Goal: Task Accomplishment & Management: Manage account settings

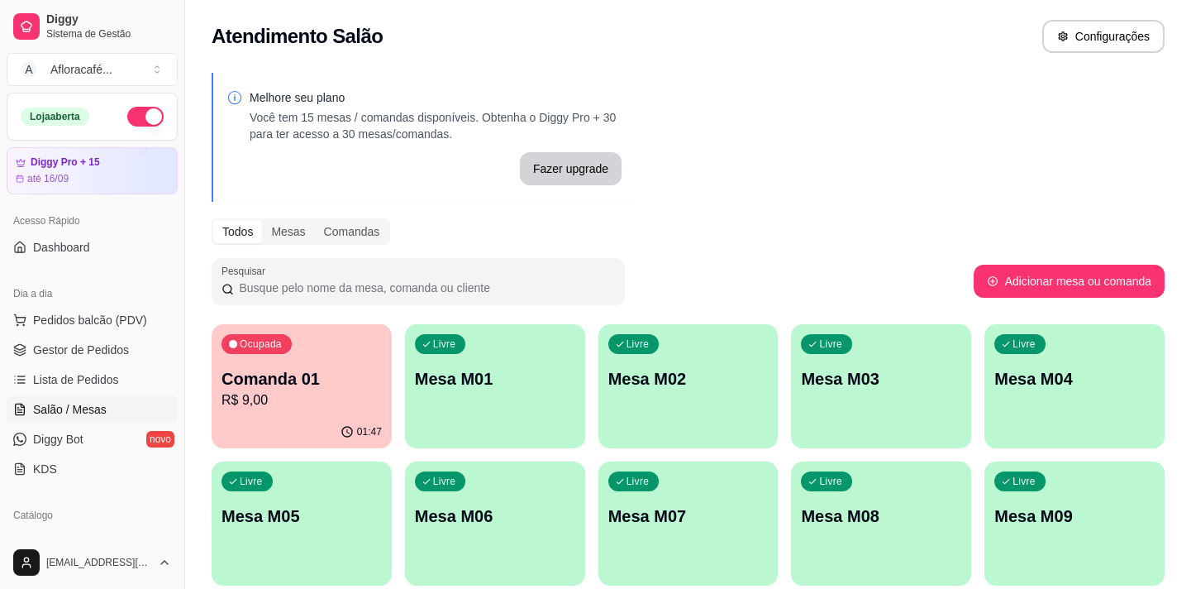
scroll to position [225, 0]
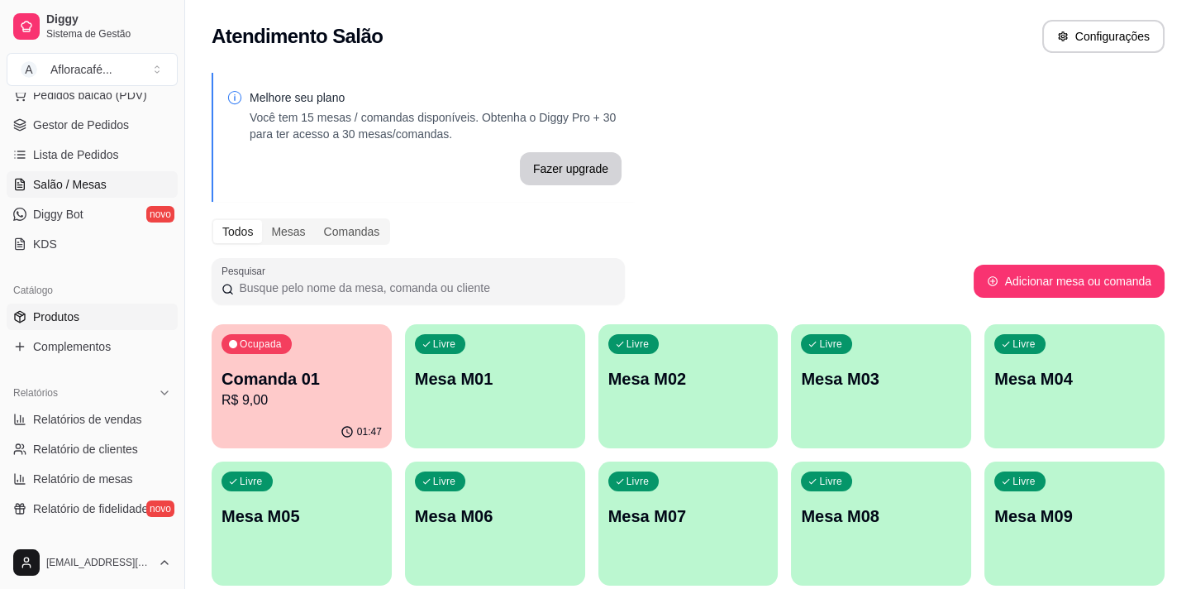
click at [86, 320] on link "Produtos" at bounding box center [92, 316] width 171 height 26
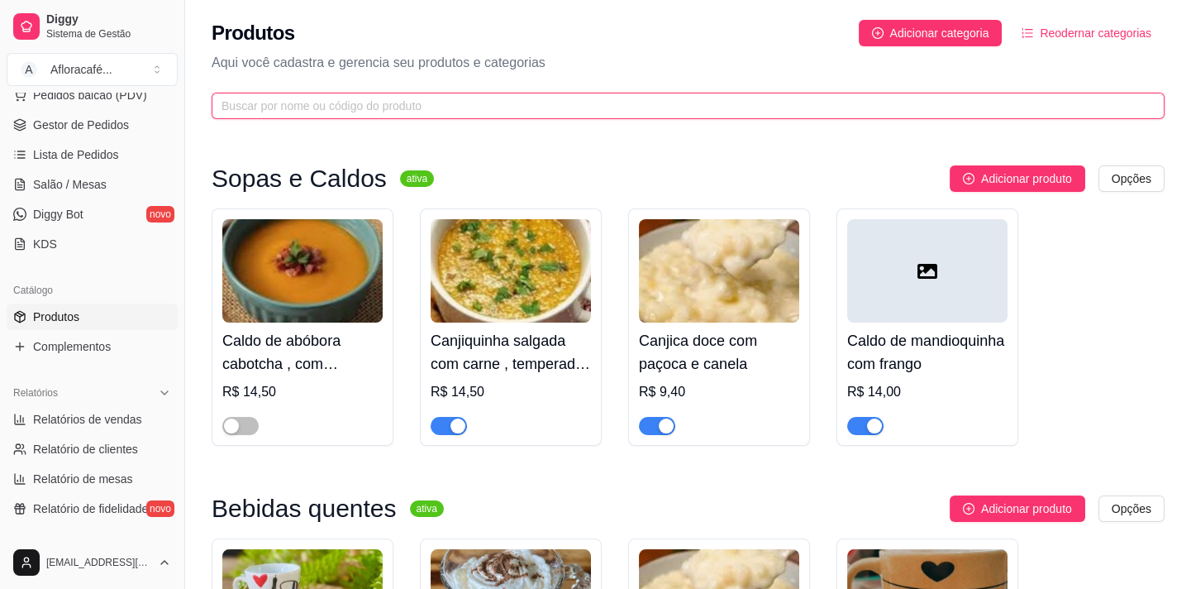
click at [516, 111] on input "text" at bounding box center [682, 106] width 920 height 18
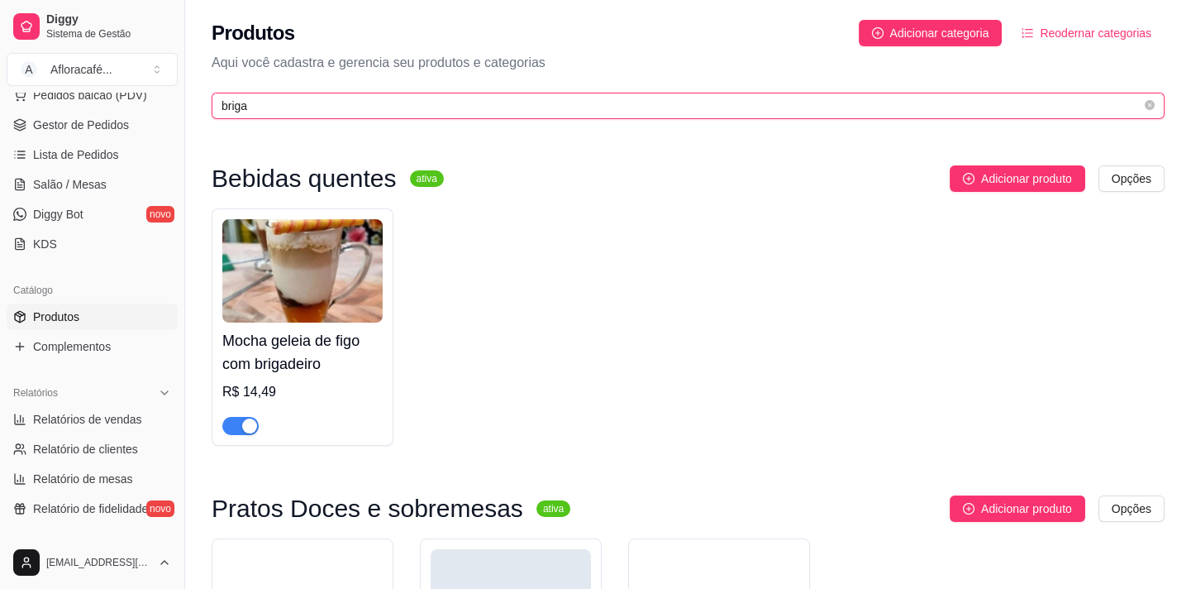
scroll to position [291, 0]
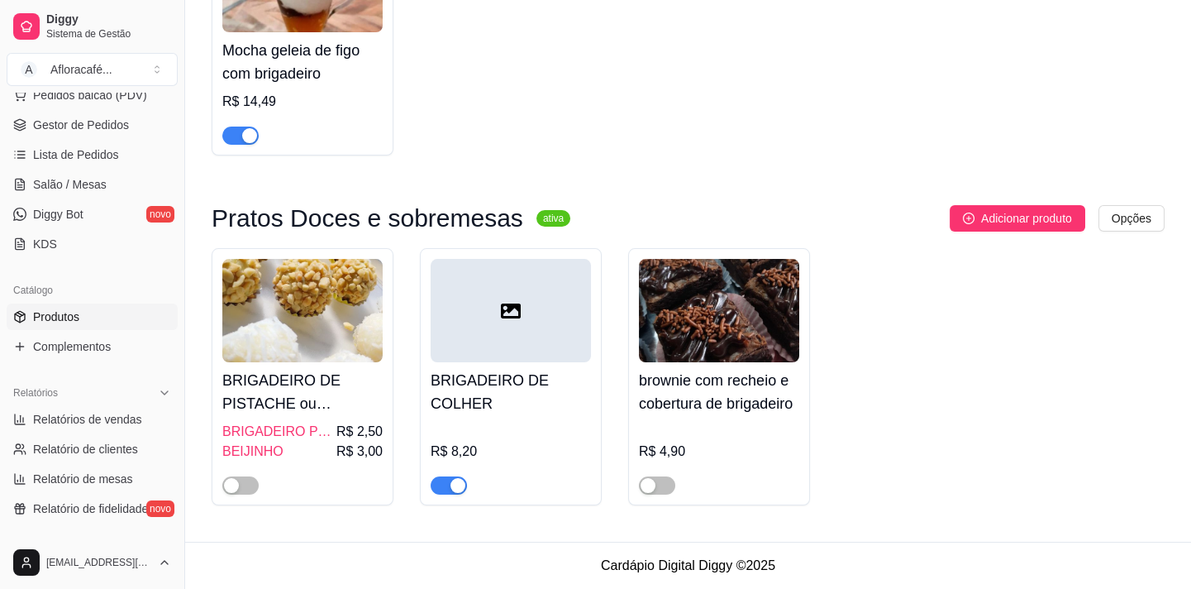
click at [328, 400] on h4 "BRIGADEIRO DE PISTACHE ou BEIJINHO (UNIDADE)" at bounding box center [302, 392] width 160 height 46
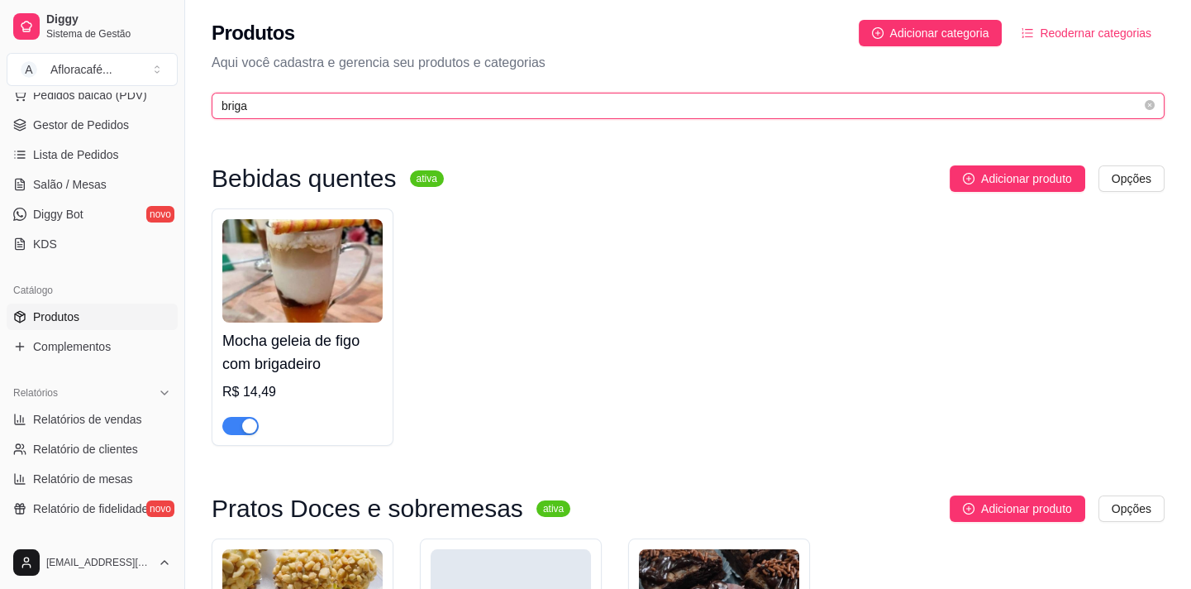
click at [576, 98] on input "briga" at bounding box center [682, 106] width 920 height 18
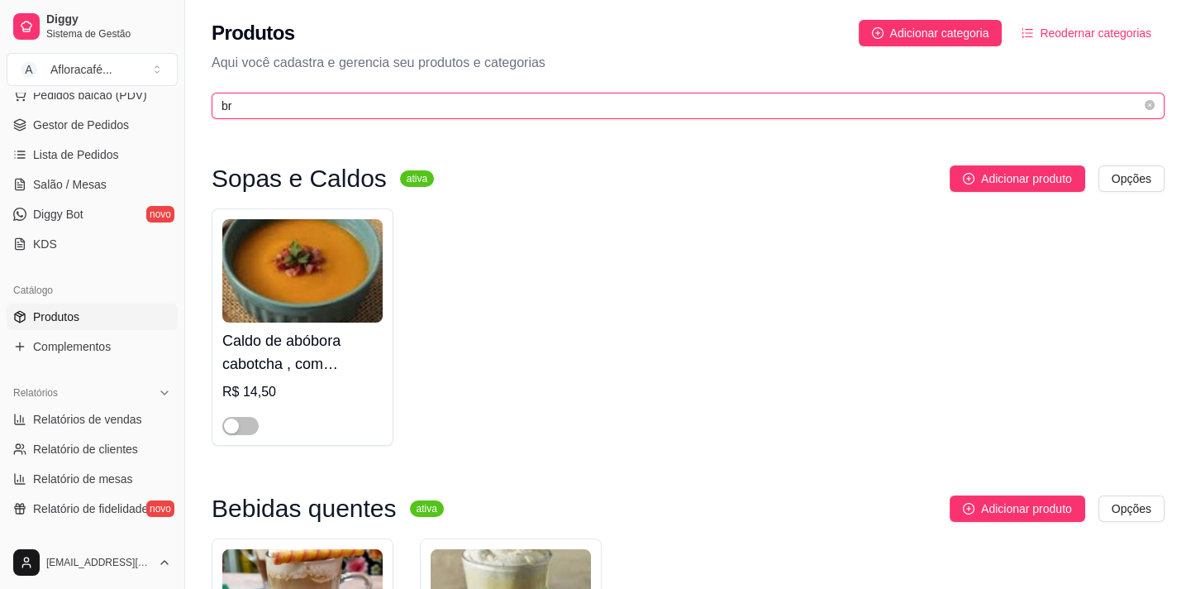
type input "b"
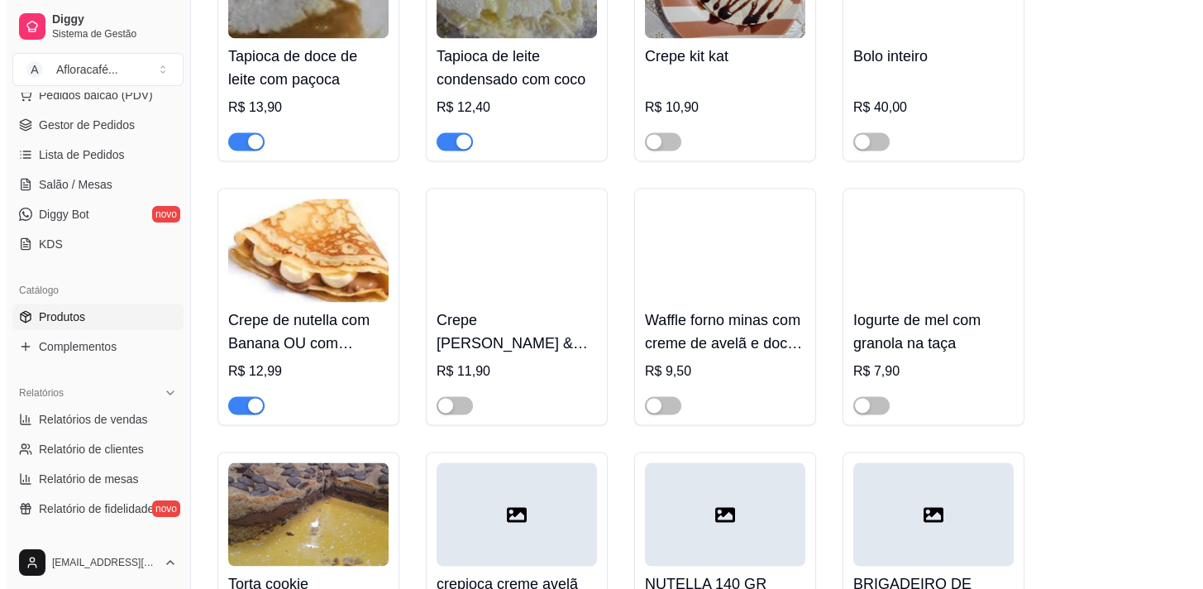
scroll to position [18949, 0]
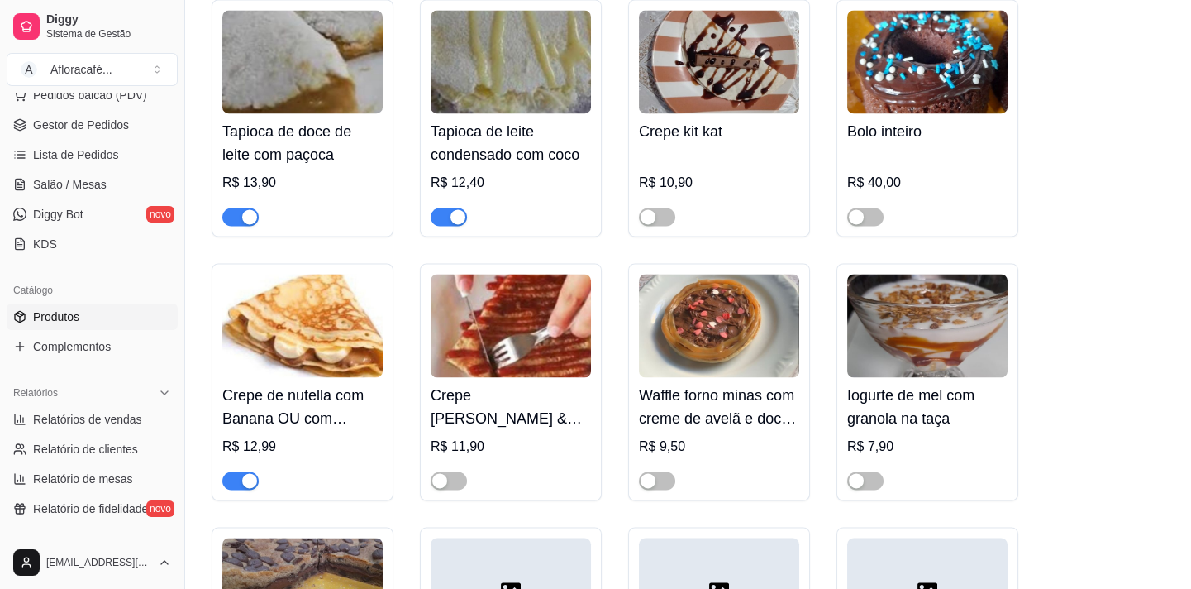
click at [529, 377] on img at bounding box center [511, 325] width 160 height 103
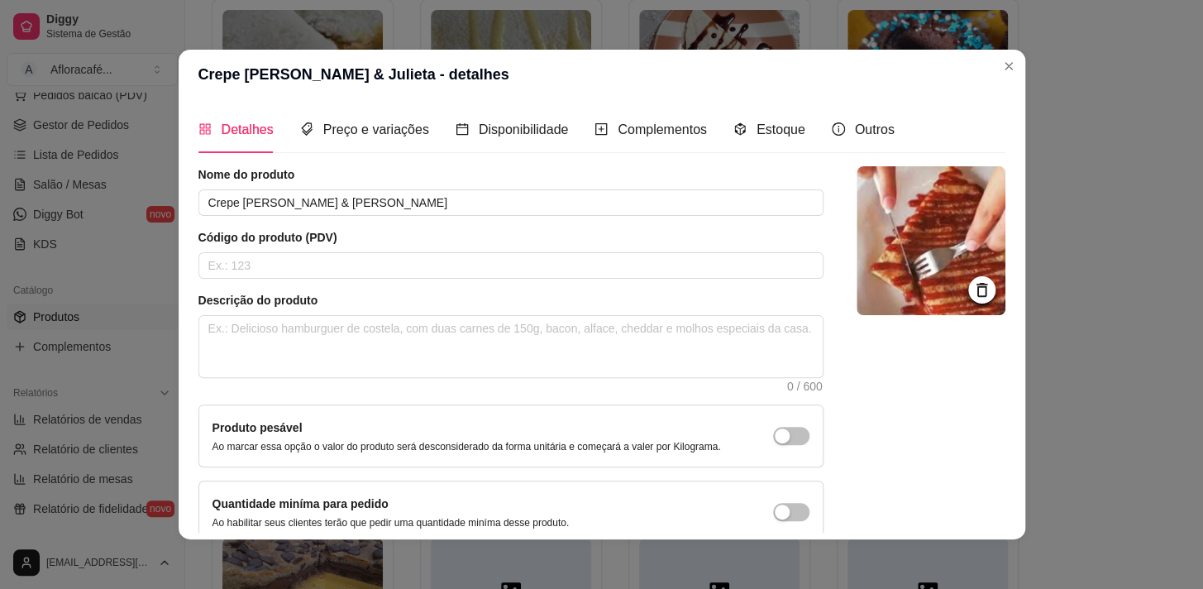
click at [978, 280] on img at bounding box center [931, 240] width 149 height 149
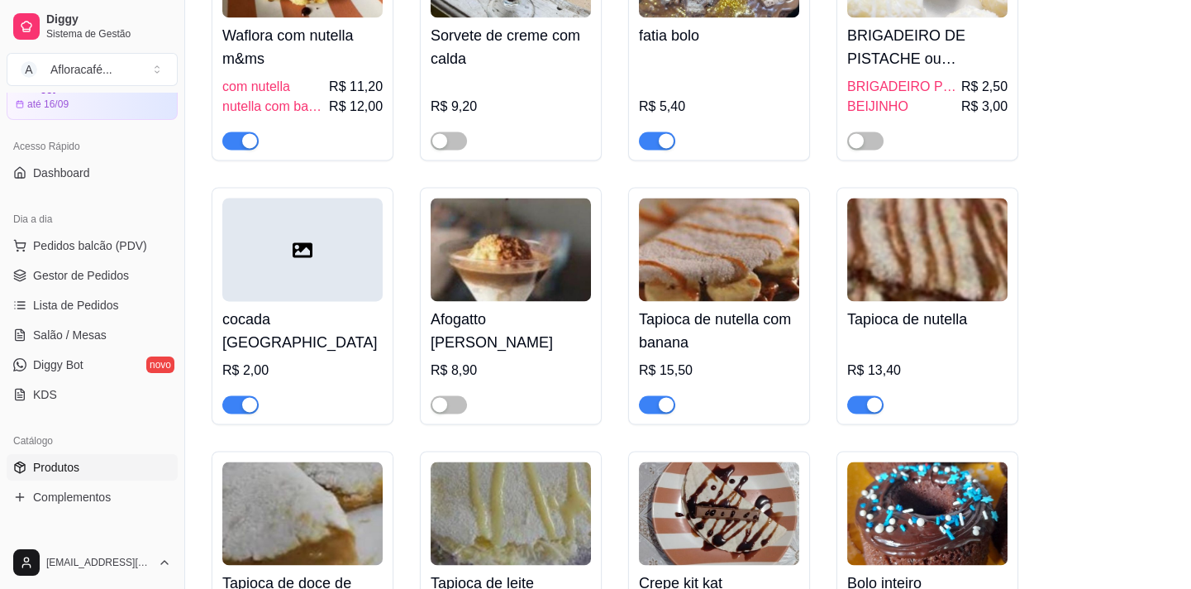
scroll to position [0, 0]
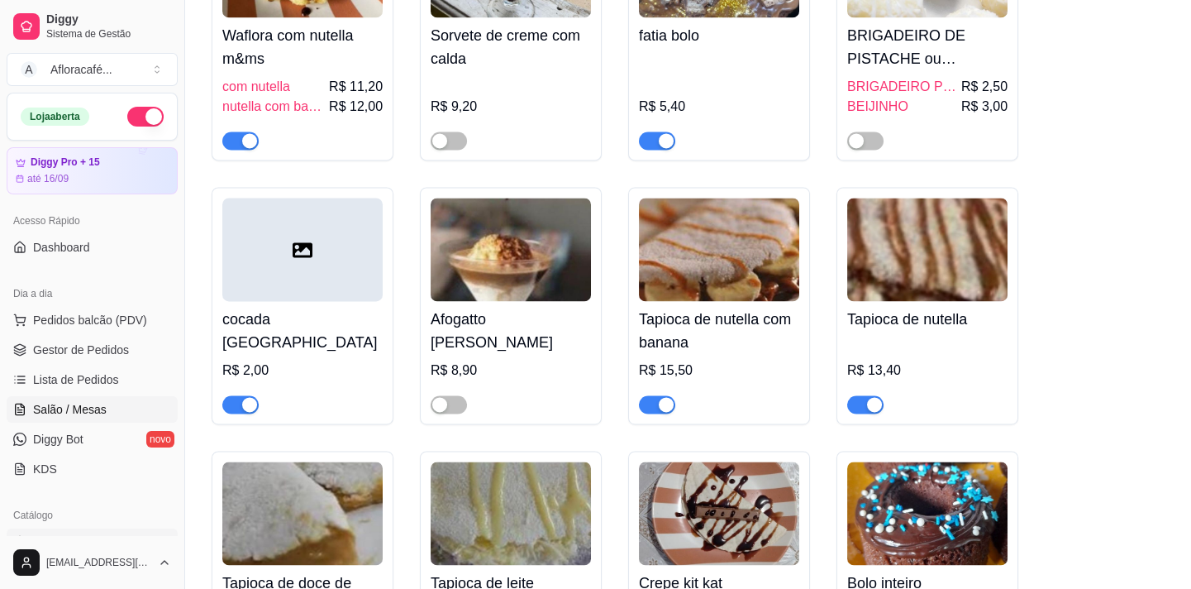
click at [98, 413] on span "Salão / Mesas" at bounding box center [70, 409] width 74 height 17
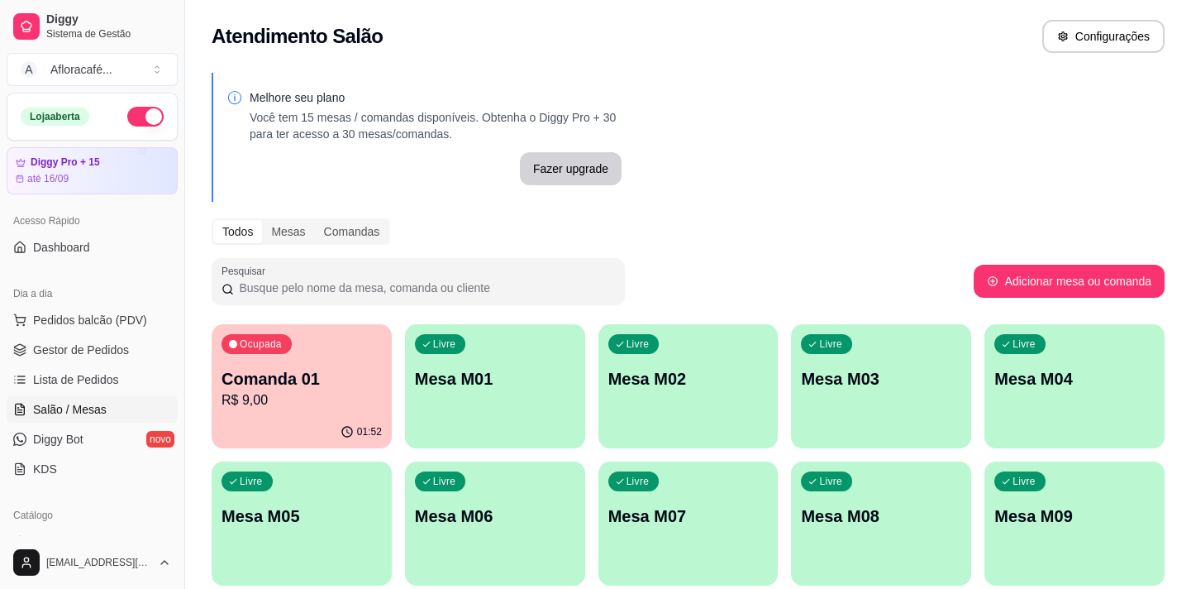
click at [547, 357] on div "Livre Mesa M01" at bounding box center [495, 376] width 180 height 104
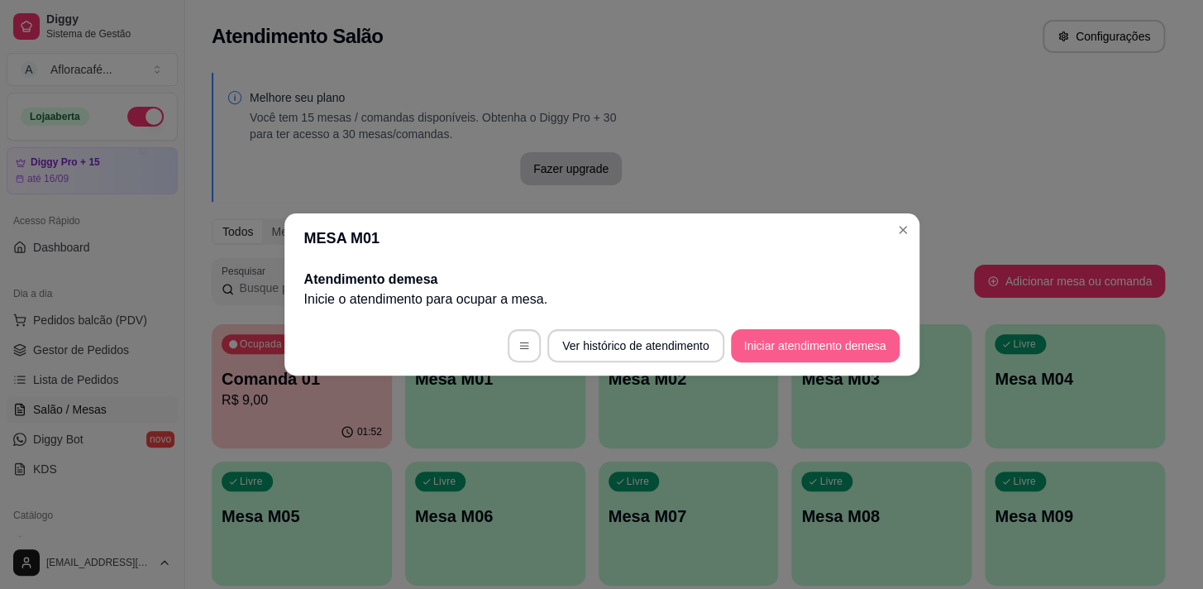
click at [830, 346] on button "Iniciar atendimento de mesa" at bounding box center [815, 345] width 169 height 33
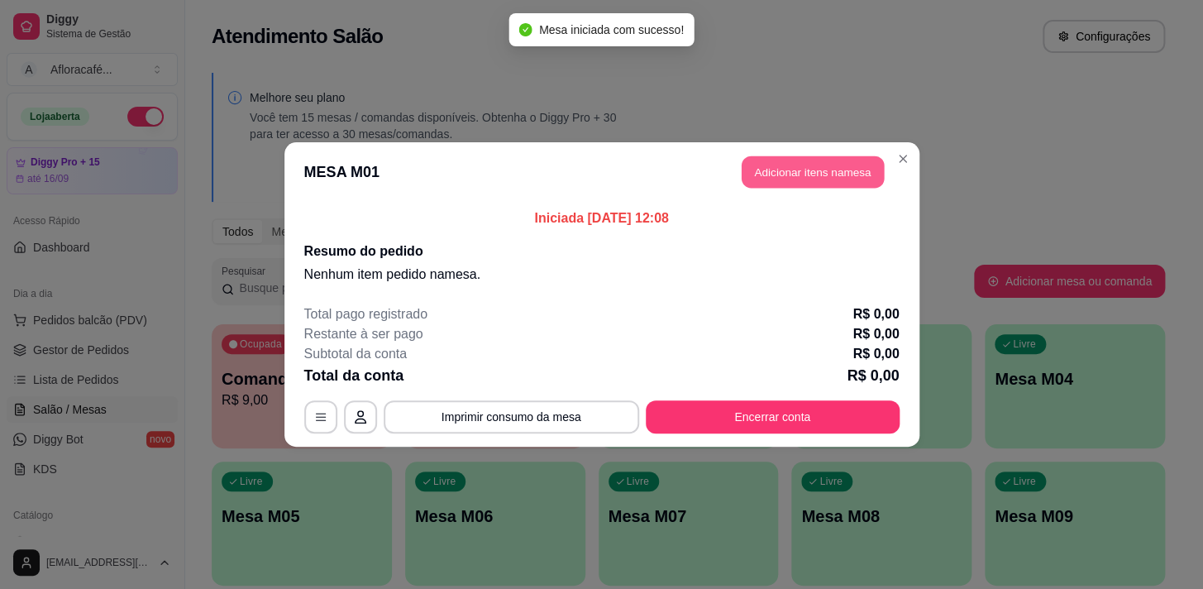
click at [814, 165] on button "Adicionar itens na mesa" at bounding box center [813, 172] width 142 height 32
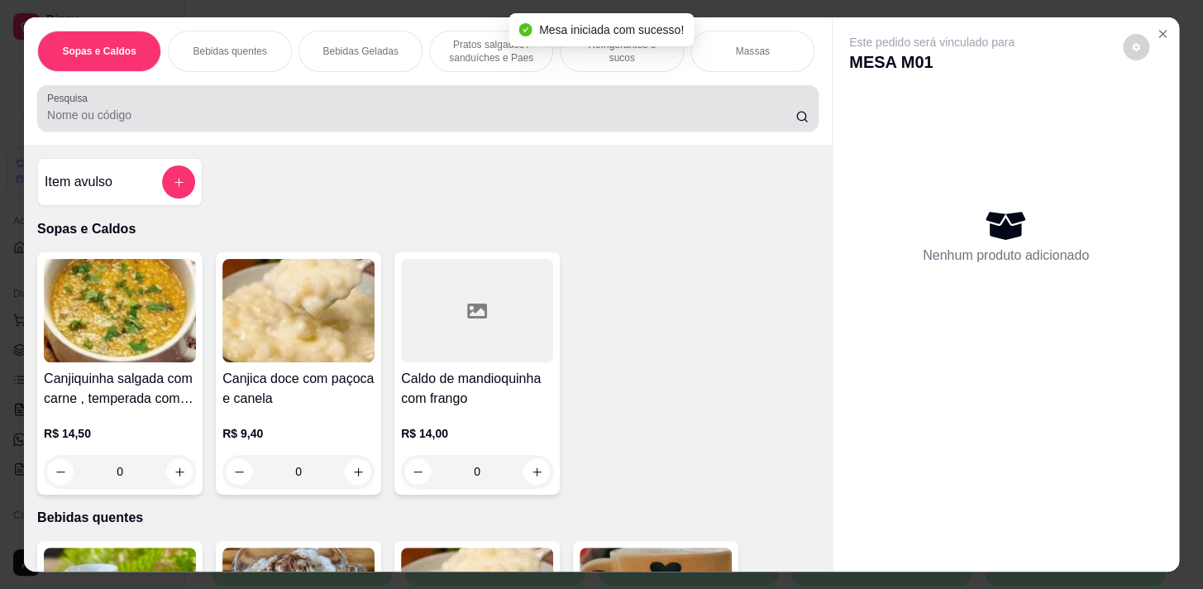
click at [433, 123] on input "Pesquisa" at bounding box center [421, 115] width 748 height 17
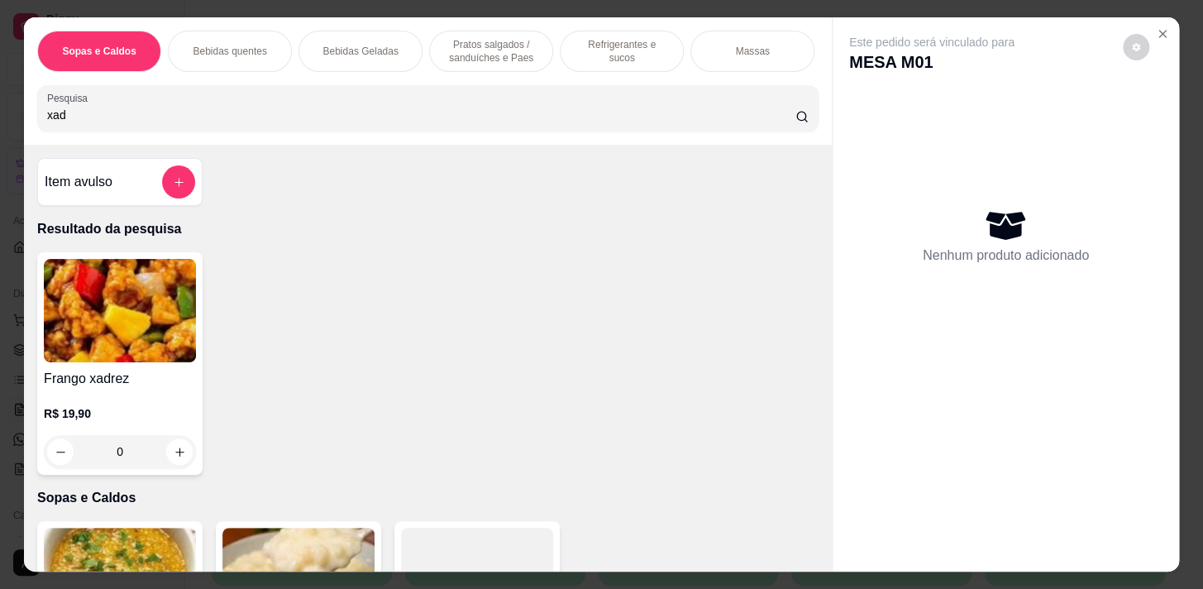
type input "xad"
click at [185, 459] on button "increase-product-quantity" at bounding box center [180, 452] width 26 height 26
type input "1"
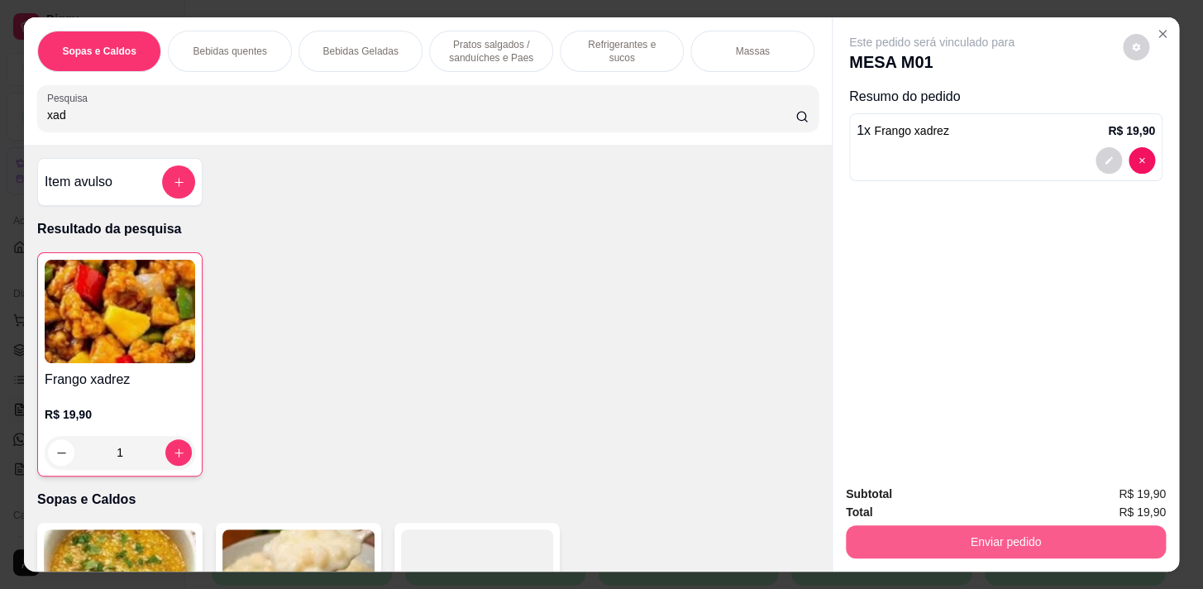
click at [957, 539] on button "Enviar pedido" at bounding box center [1006, 541] width 320 height 33
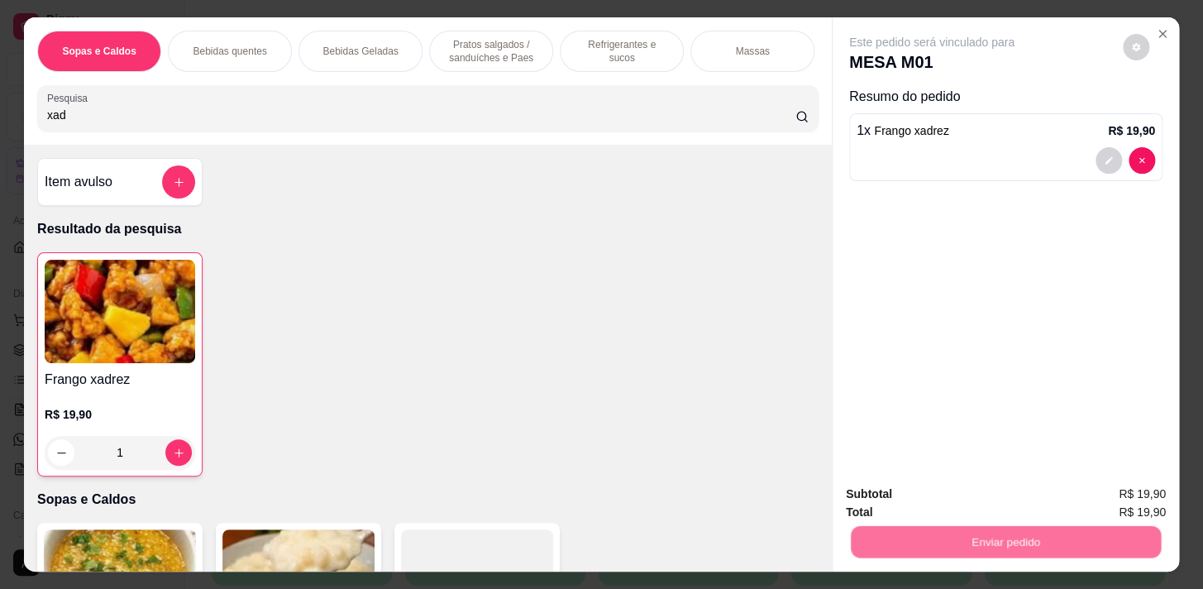
click at [957, 489] on button "Não registrar e enviar pedido" at bounding box center [951, 495] width 172 height 31
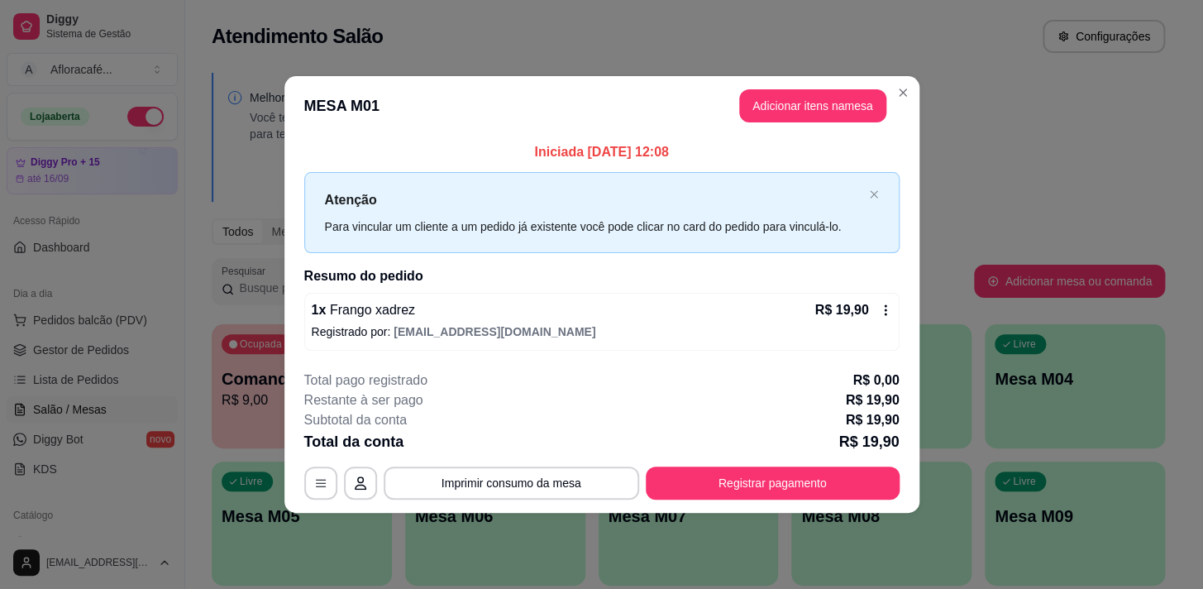
click at [918, 107] on header "MESA M01 Adicionar itens na mesa" at bounding box center [601, 106] width 635 height 60
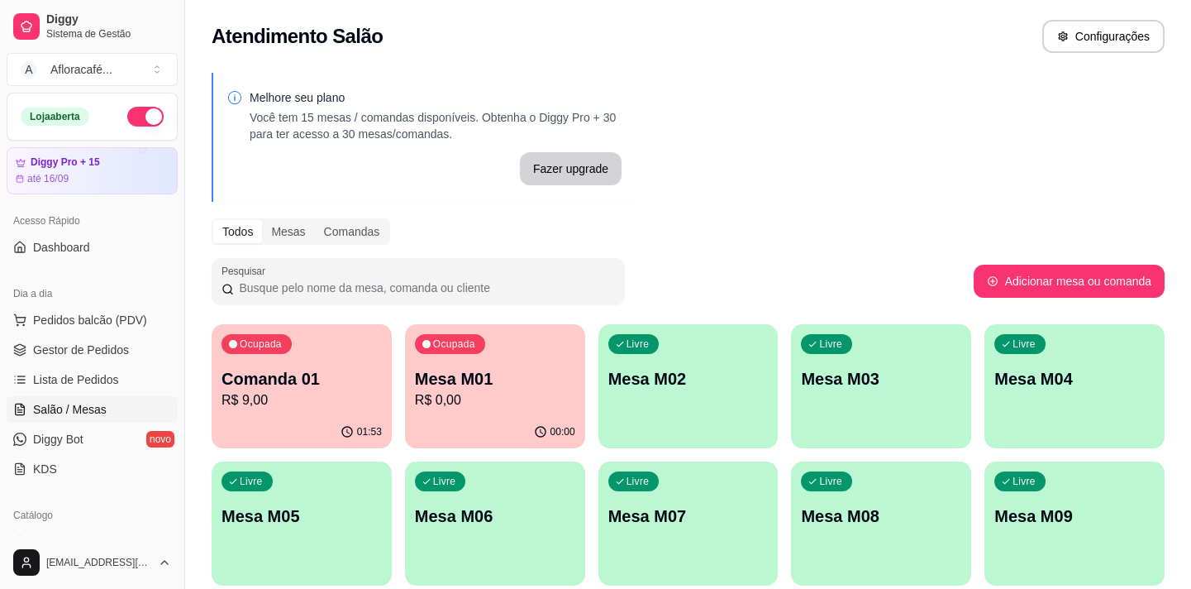
click at [498, 358] on div "Ocupada Mesa M01 R$ 0,00" at bounding box center [495, 370] width 180 height 92
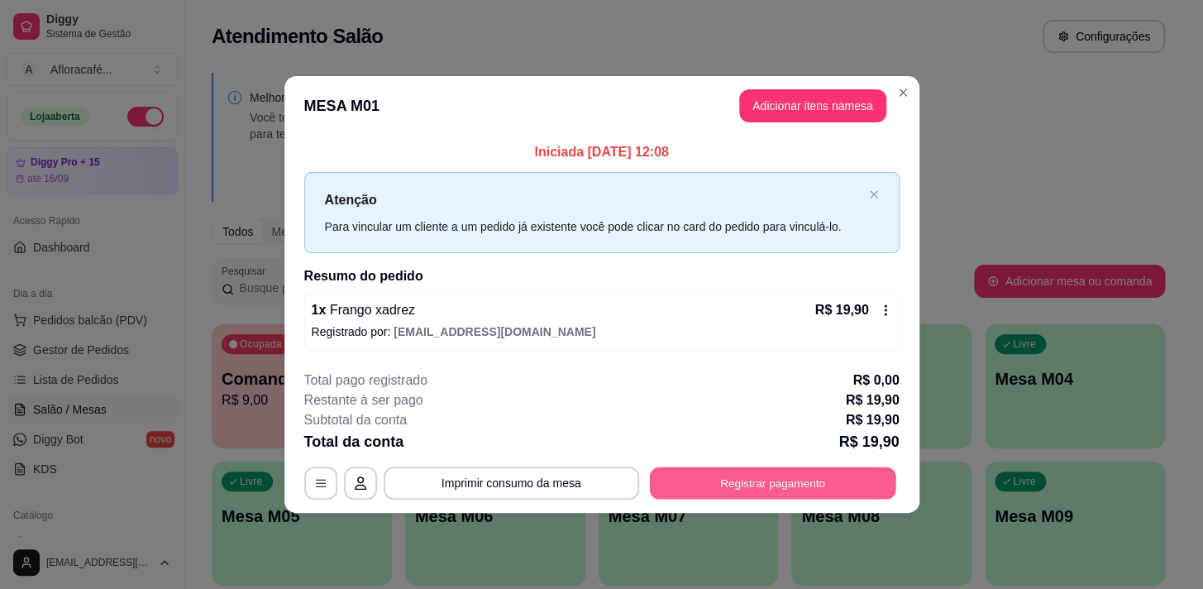
click at [796, 478] on button "Registrar pagamento" at bounding box center [772, 482] width 246 height 32
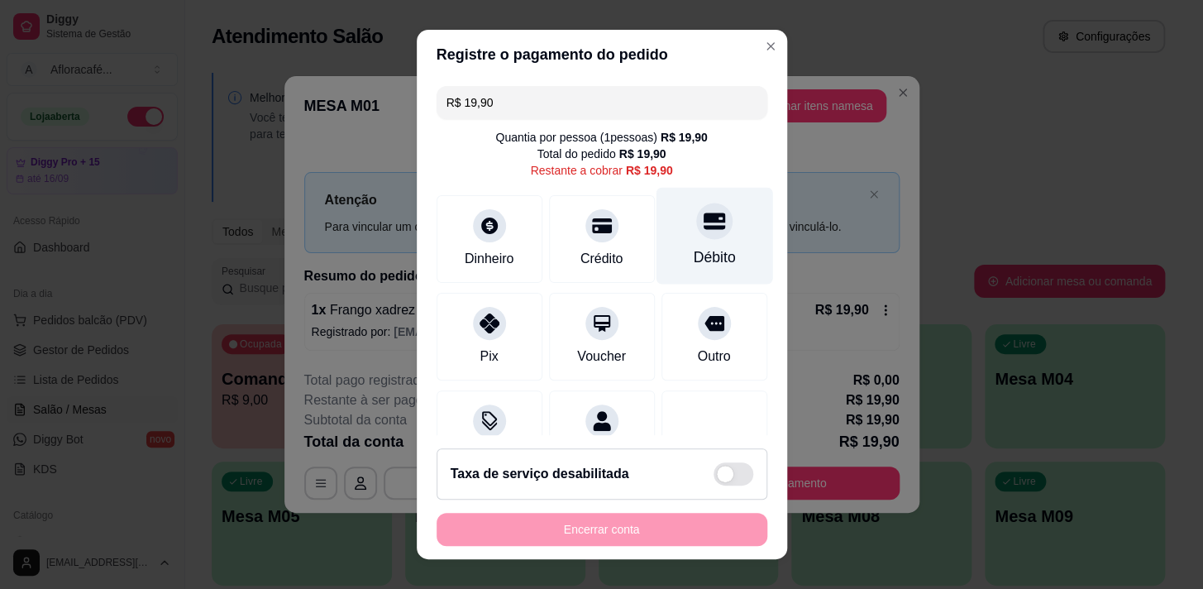
click at [703, 220] on div at bounding box center [714, 221] width 36 height 36
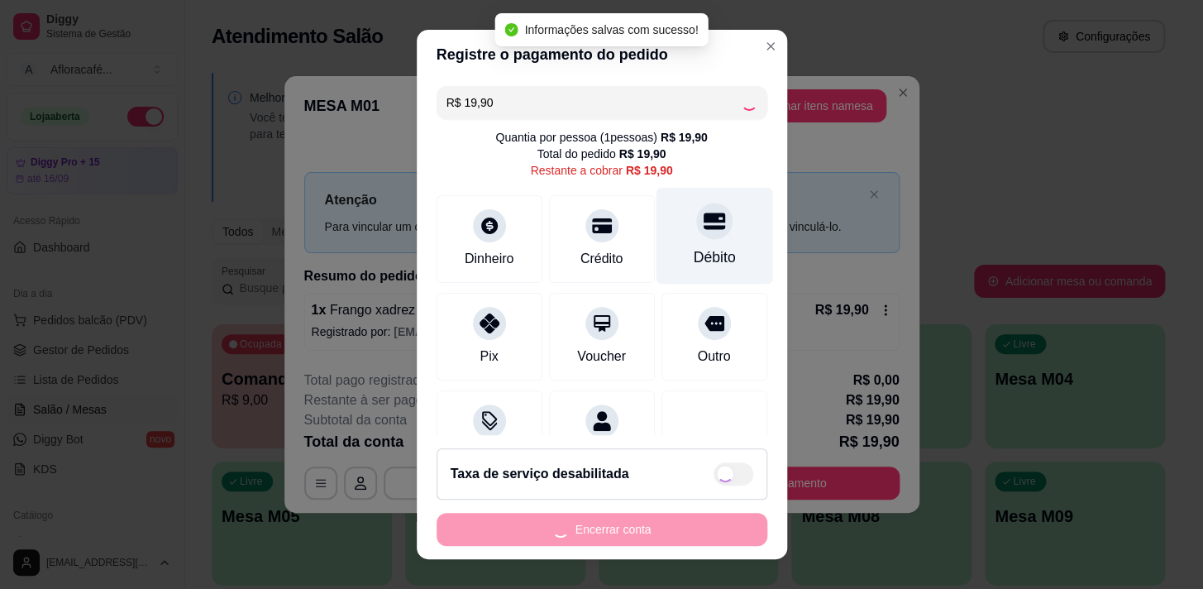
type input "R$ 0,00"
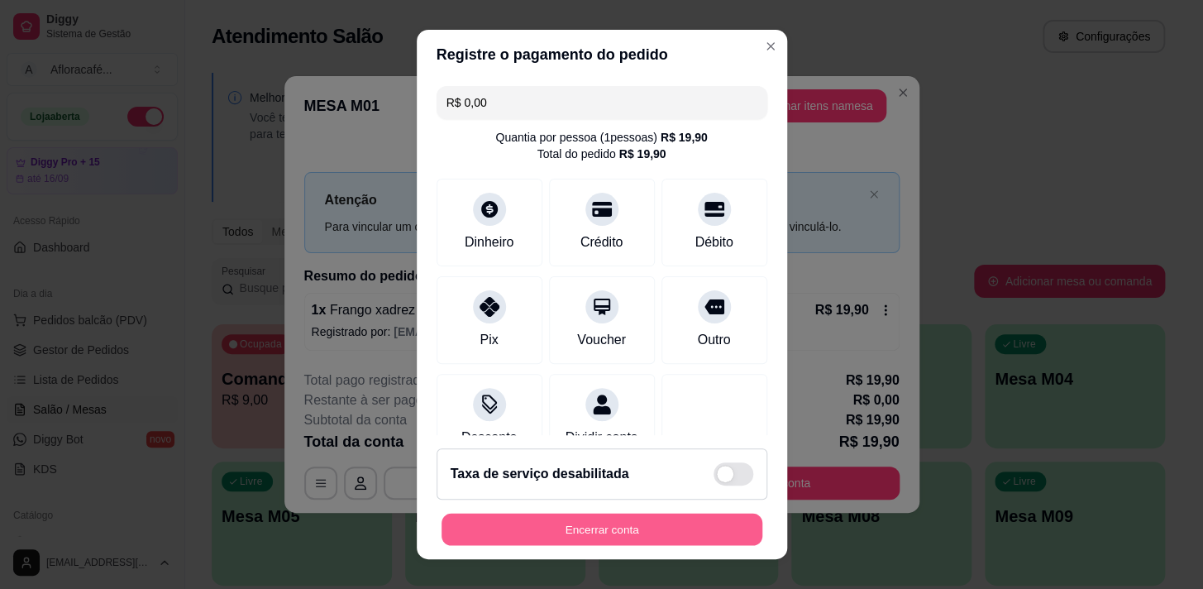
click at [532, 532] on button "Encerrar conta" at bounding box center [602, 529] width 321 height 32
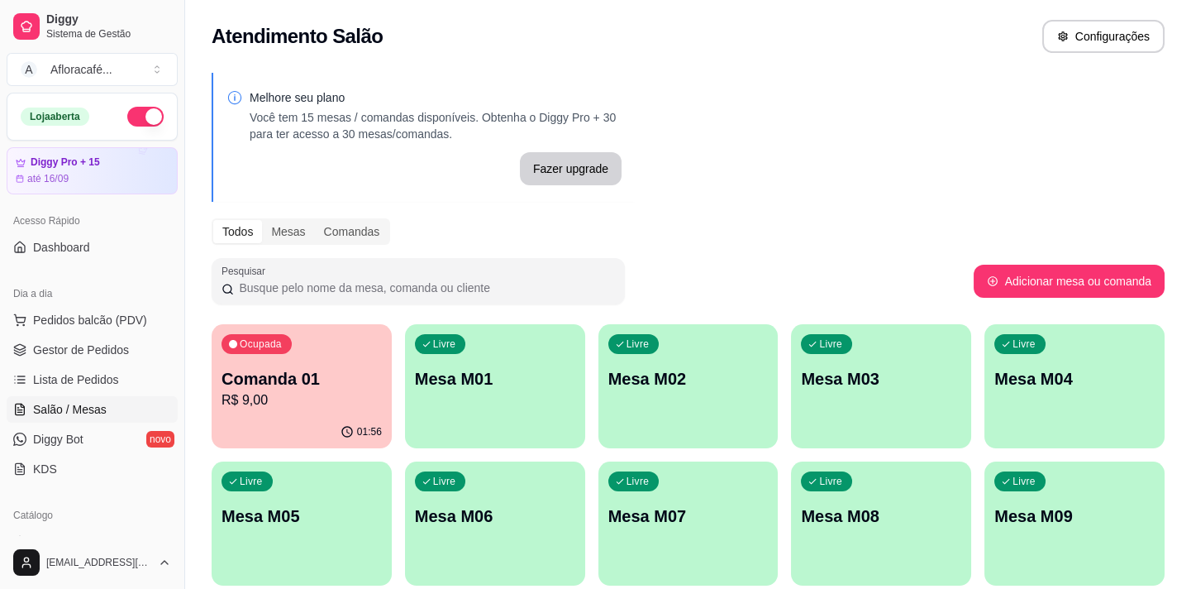
click at [576, 350] on div "Livre Mesa M01" at bounding box center [495, 376] width 180 height 104
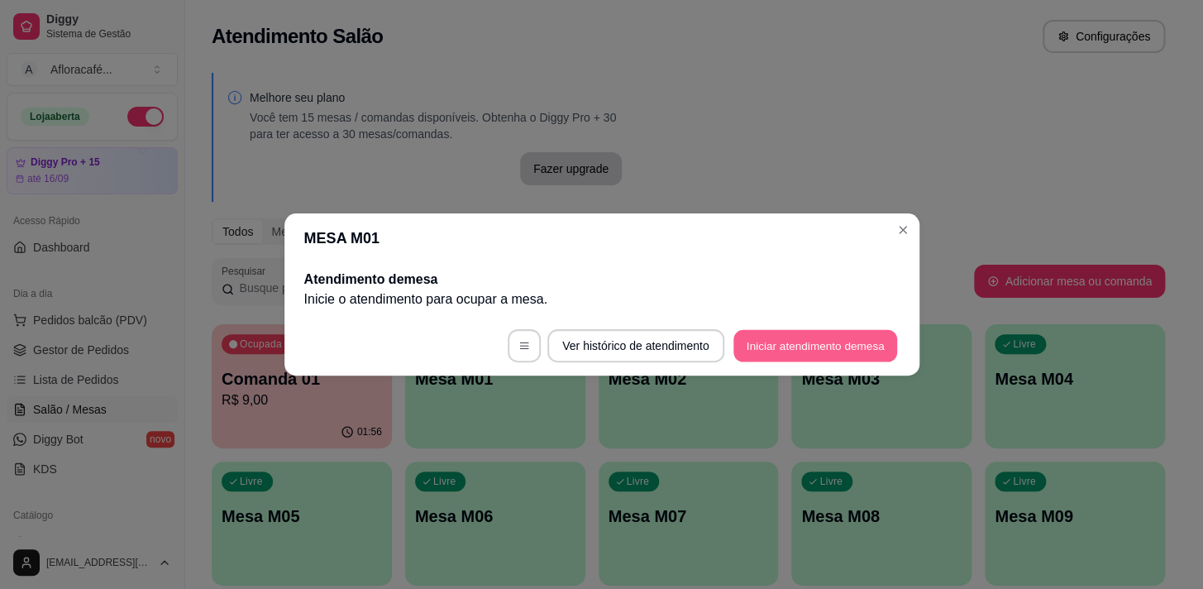
click at [795, 355] on button "Iniciar atendimento de mesa" at bounding box center [815, 346] width 164 height 32
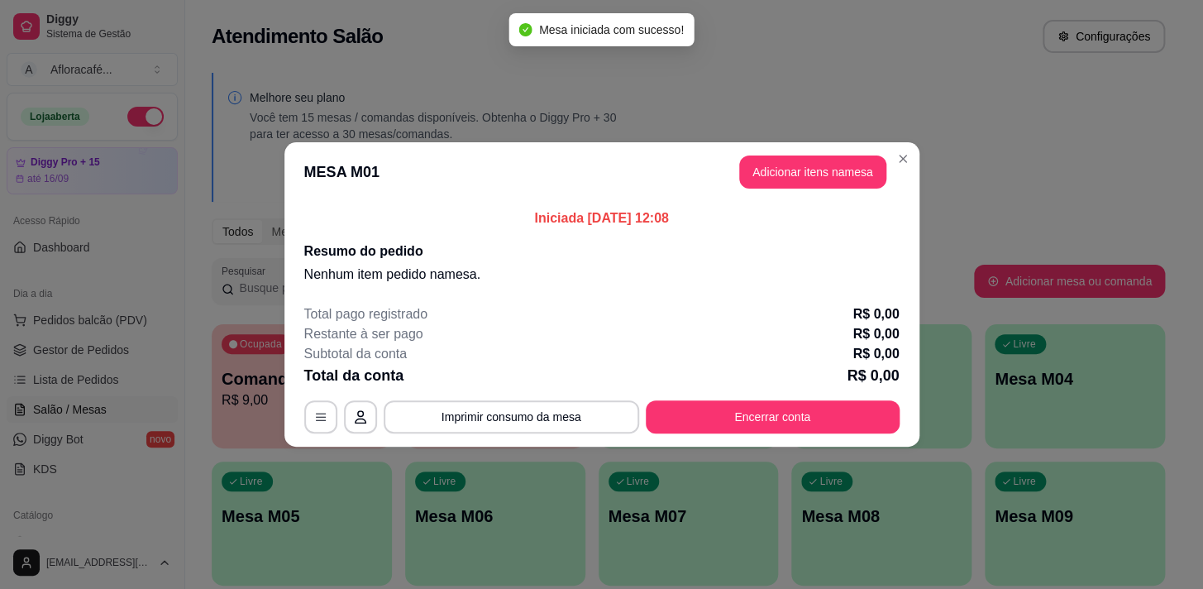
drag, startPoint x: 843, startPoint y: 150, endPoint x: 841, endPoint y: 165, distance: 15.1
click at [842, 157] on header "MESA M01 Adicionar itens na mesa" at bounding box center [601, 172] width 635 height 60
click at [840, 168] on button "Adicionar itens na mesa" at bounding box center [813, 172] width 142 height 32
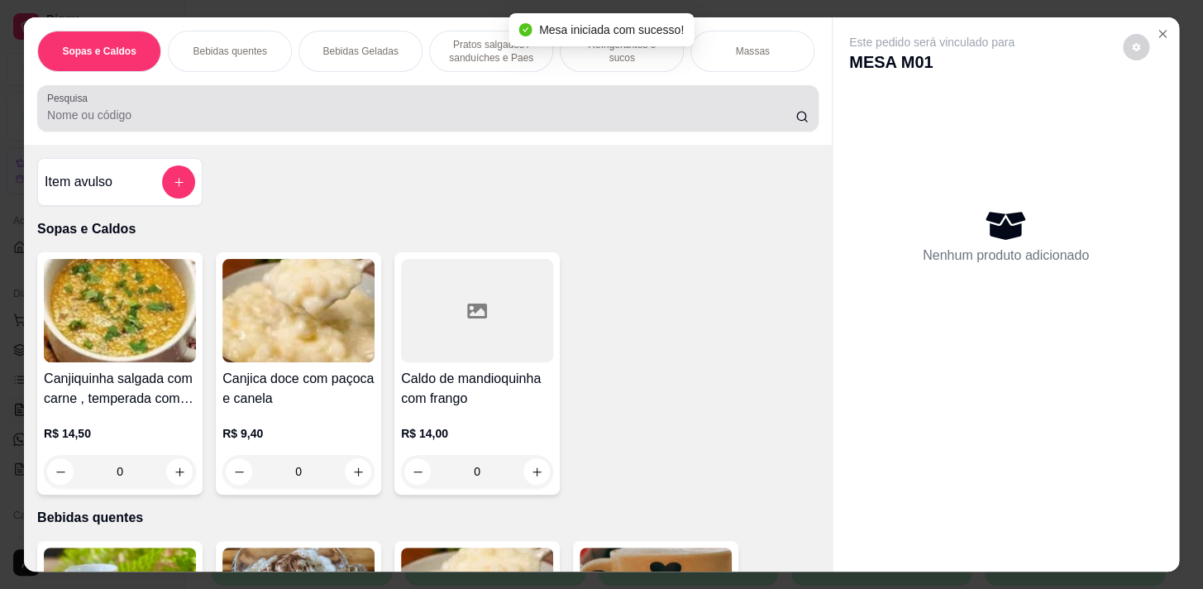
click at [432, 123] on input "Pesquisa" at bounding box center [421, 115] width 748 height 17
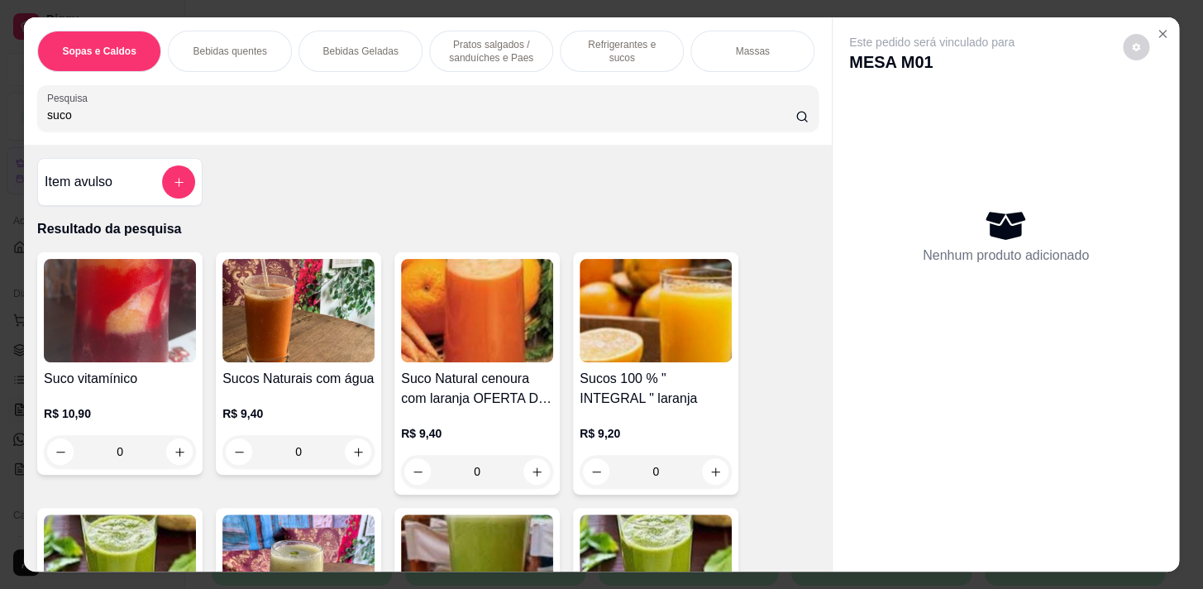
type input "suco"
click at [356, 458] on div "0" at bounding box center [298, 451] width 152 height 33
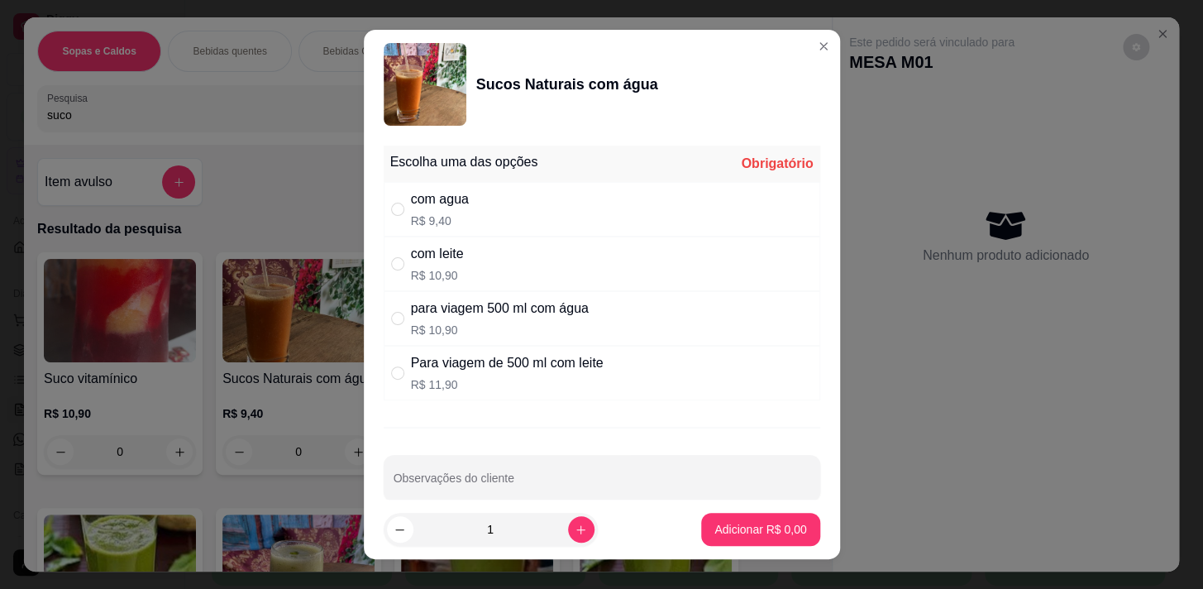
click at [473, 212] on div "com agua R$ 9,40" at bounding box center [602, 209] width 437 height 55
drag, startPoint x: 475, startPoint y: 247, endPoint x: 488, endPoint y: 265, distance: 21.8
click at [476, 258] on div "com leite R$ 10,90" at bounding box center [602, 263] width 437 height 55
radio input "false"
radio input "true"
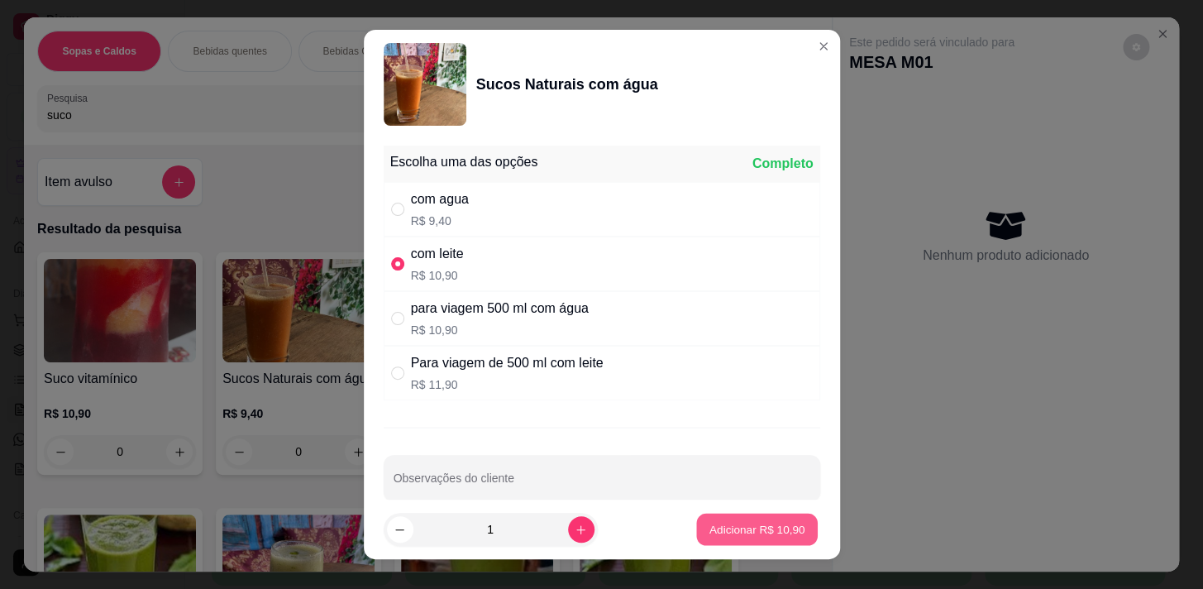
click at [709, 527] on p "Adicionar R$ 10,90" at bounding box center [757, 530] width 96 height 16
type input "1"
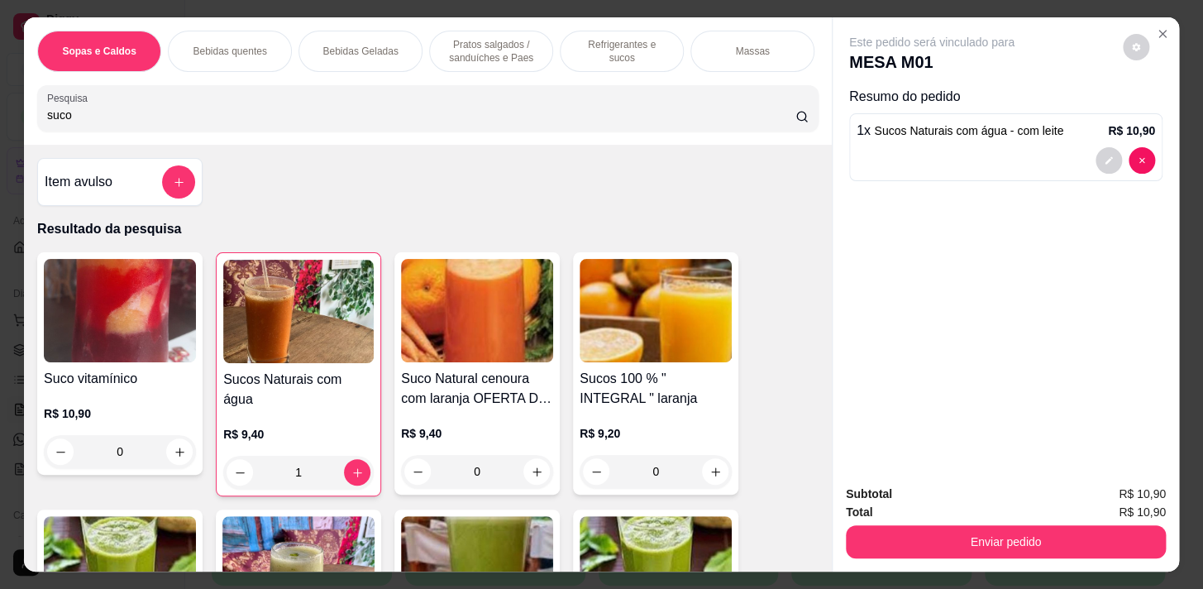
drag, startPoint x: 468, startPoint y: 37, endPoint x: 503, endPoint y: 58, distance: 40.4
click at [468, 38] on p "Pratos salgados / sanduíches e Paes" at bounding box center [491, 51] width 96 height 26
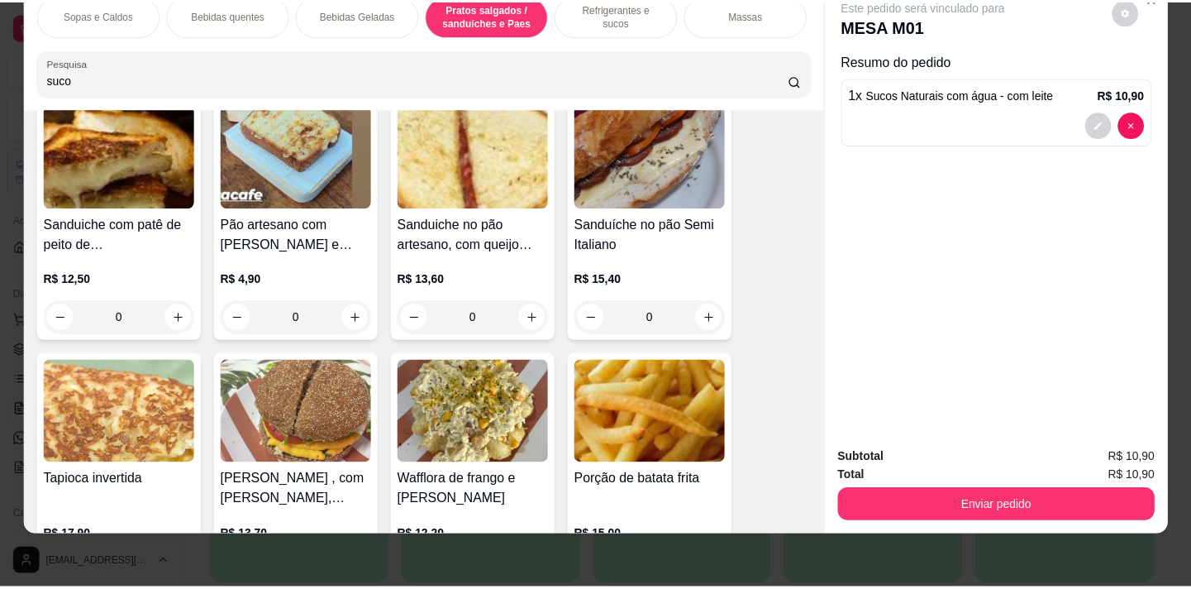
scroll to position [5197, 0]
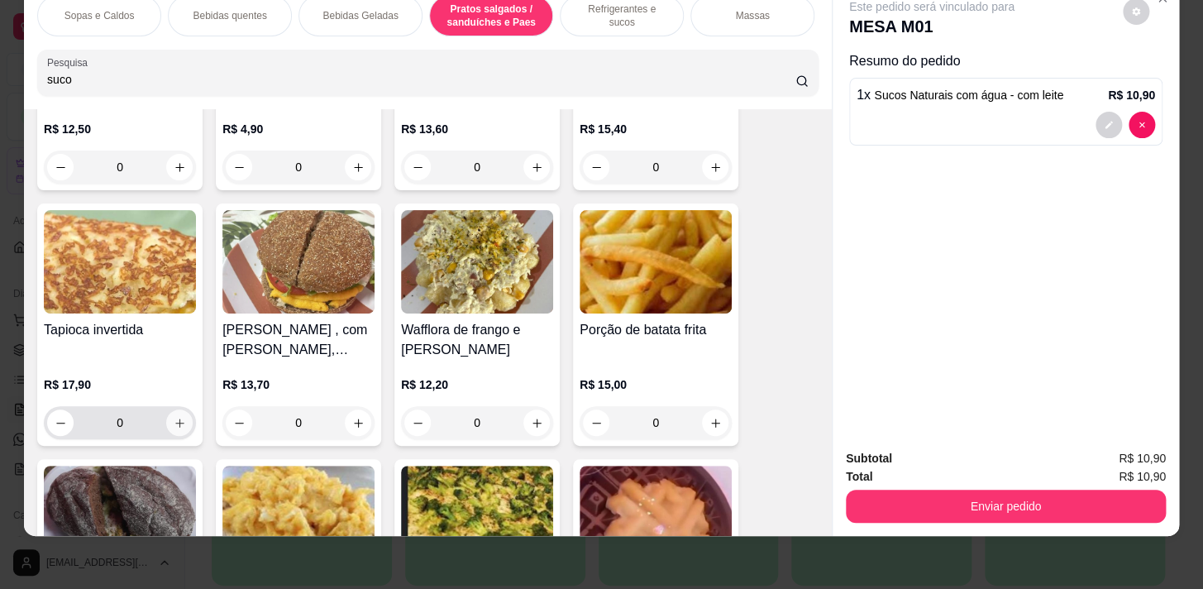
click at [166, 426] on button "increase-product-quantity" at bounding box center [179, 422] width 26 height 26
type input "1"
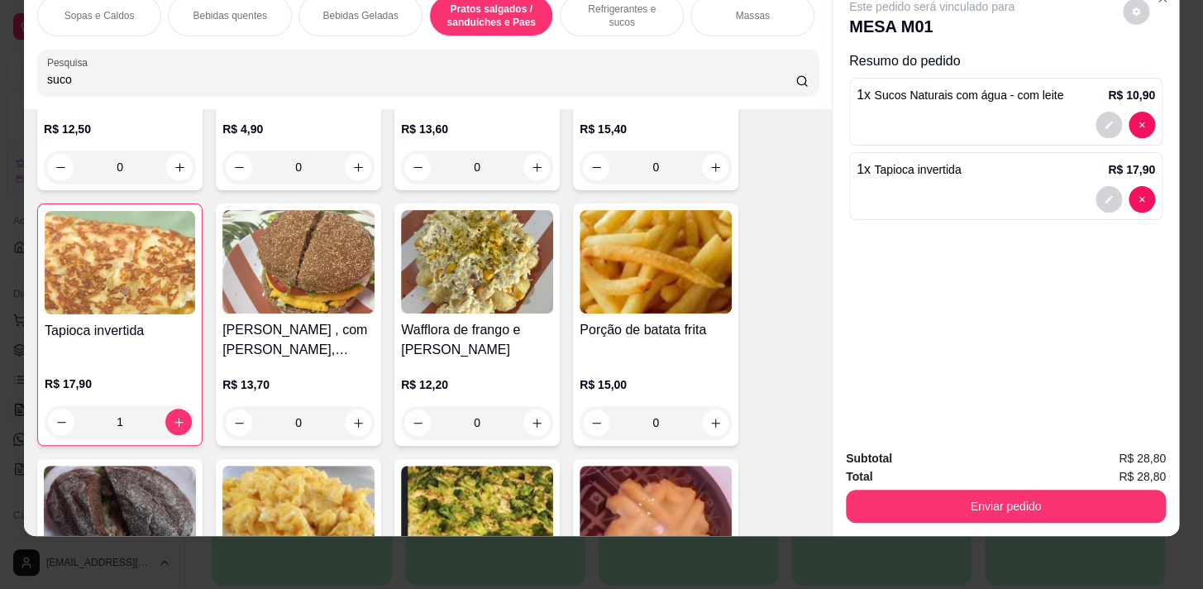
click at [1073, 489] on button "Enviar pedido" at bounding box center [1006, 505] width 320 height 33
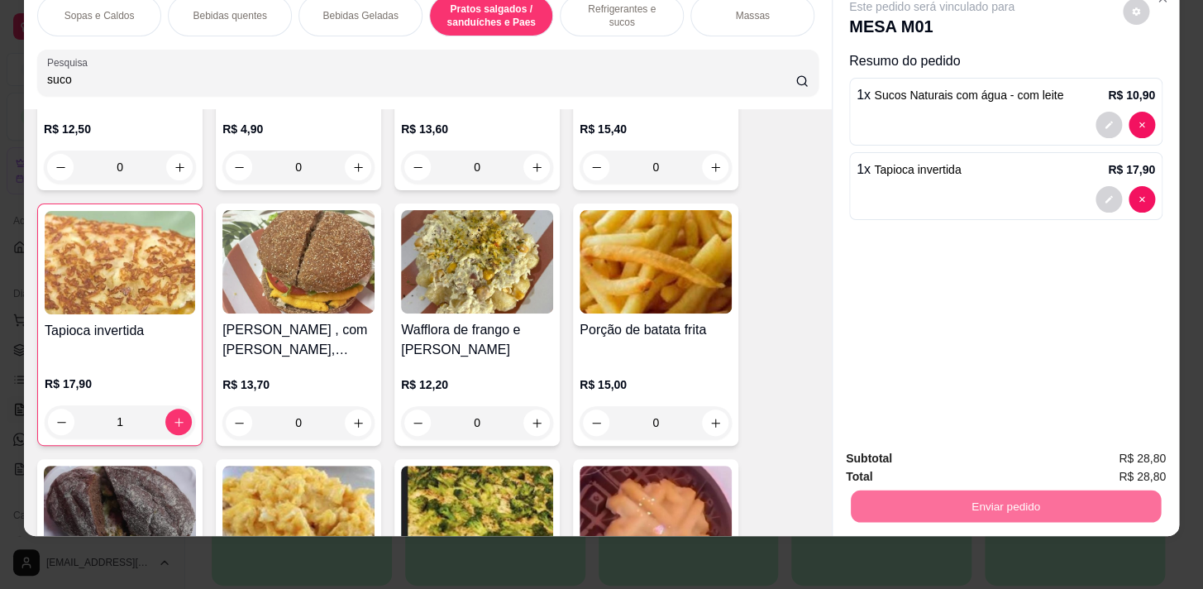
click at [1017, 447] on button "Não registrar e enviar pedido" at bounding box center [950, 454] width 167 height 31
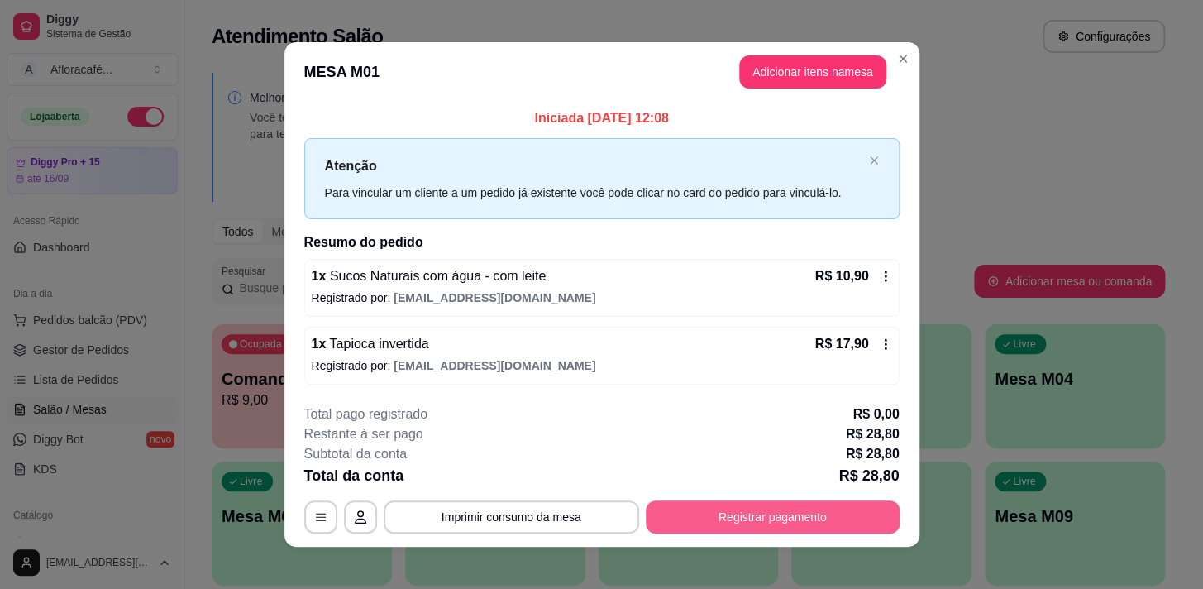
click at [813, 513] on button "Registrar pagamento" at bounding box center [773, 516] width 254 height 33
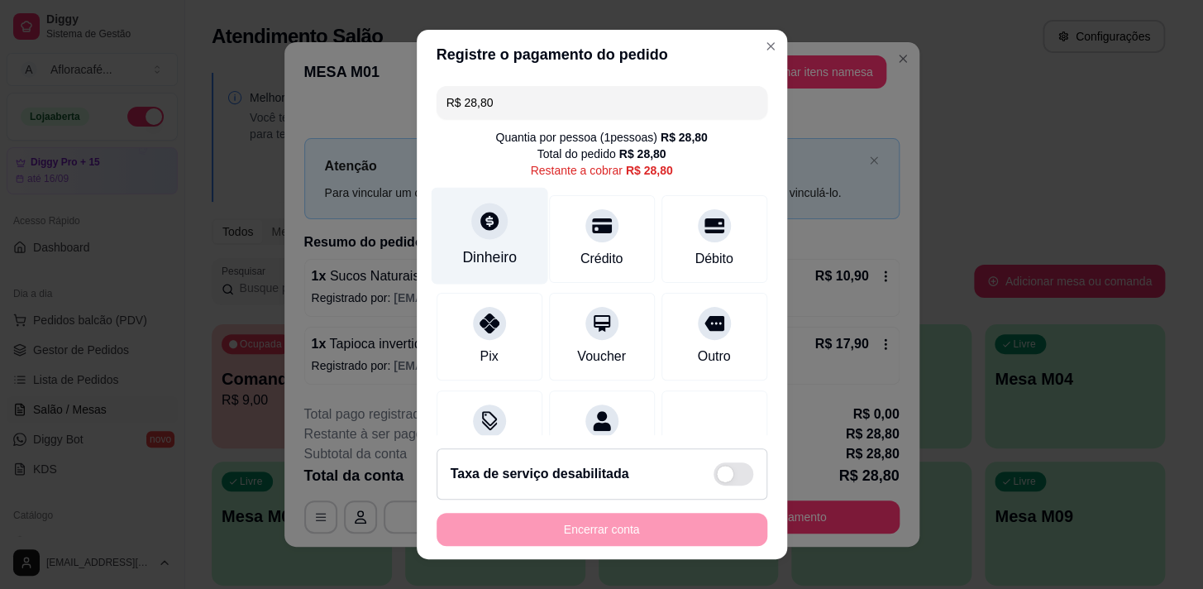
click at [471, 253] on div "Dinheiro" at bounding box center [489, 256] width 55 height 21
type input "R$ 0,00"
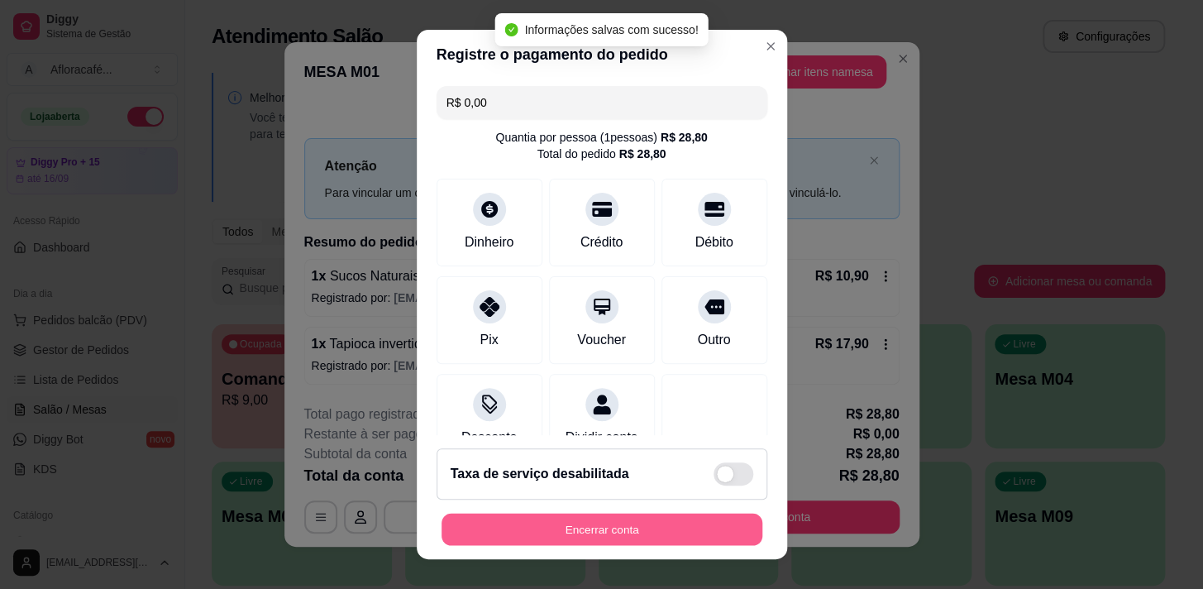
click at [700, 524] on button "Encerrar conta" at bounding box center [602, 529] width 321 height 32
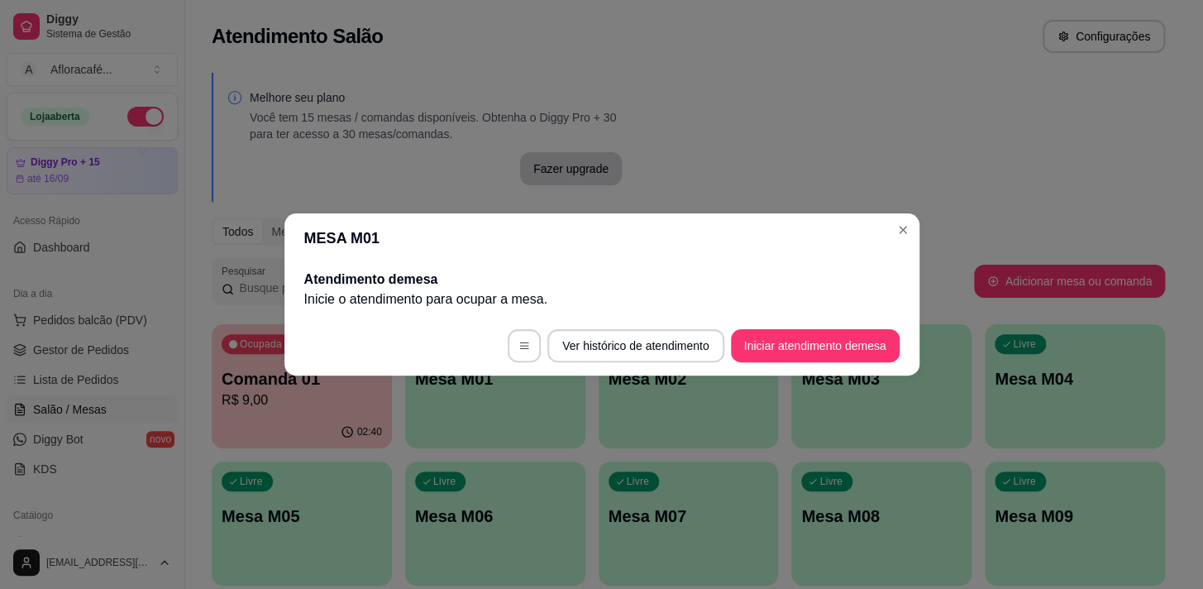
drag, startPoint x: 893, startPoint y: 215, endPoint x: 852, endPoint y: 238, distance: 46.7
click at [893, 218] on section "MESA M01 Atendimento de mesa Inicie o atendimento para ocupar a mesa . Ver hist…" at bounding box center [601, 294] width 635 height 162
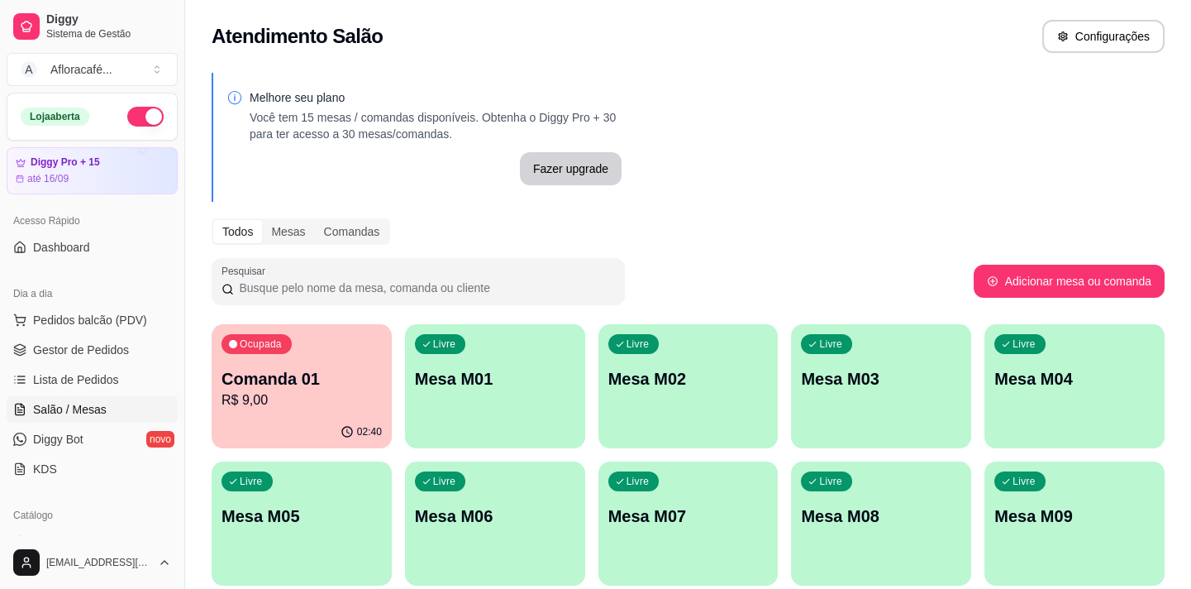
scroll to position [225, 0]
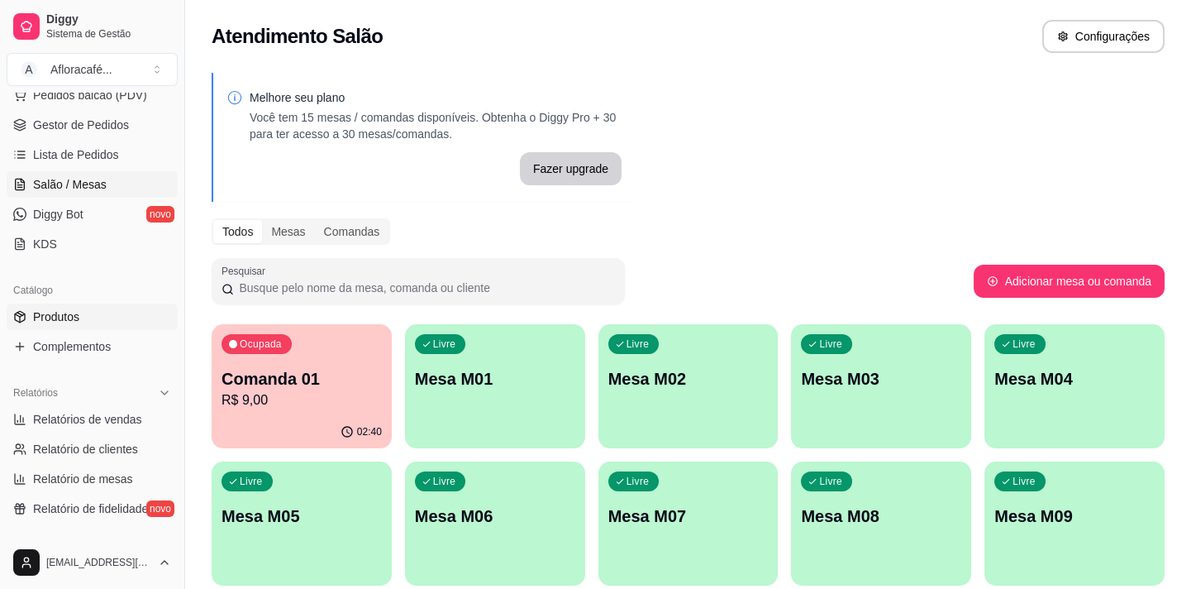
click at [110, 314] on link "Produtos" at bounding box center [92, 316] width 171 height 26
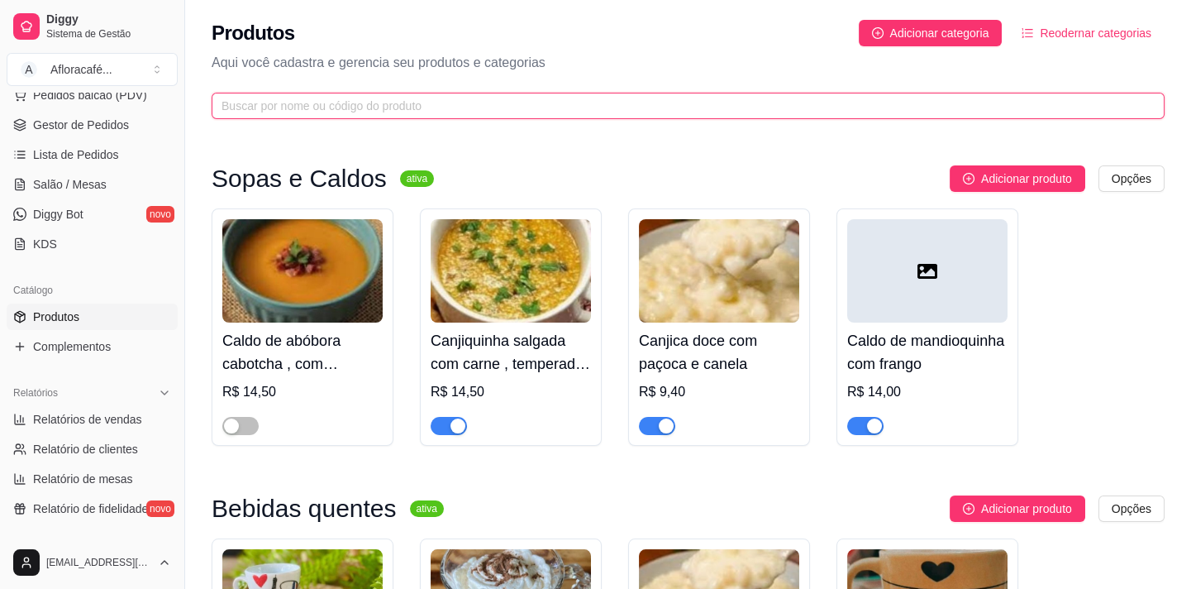
click at [566, 108] on input "text" at bounding box center [682, 106] width 920 height 18
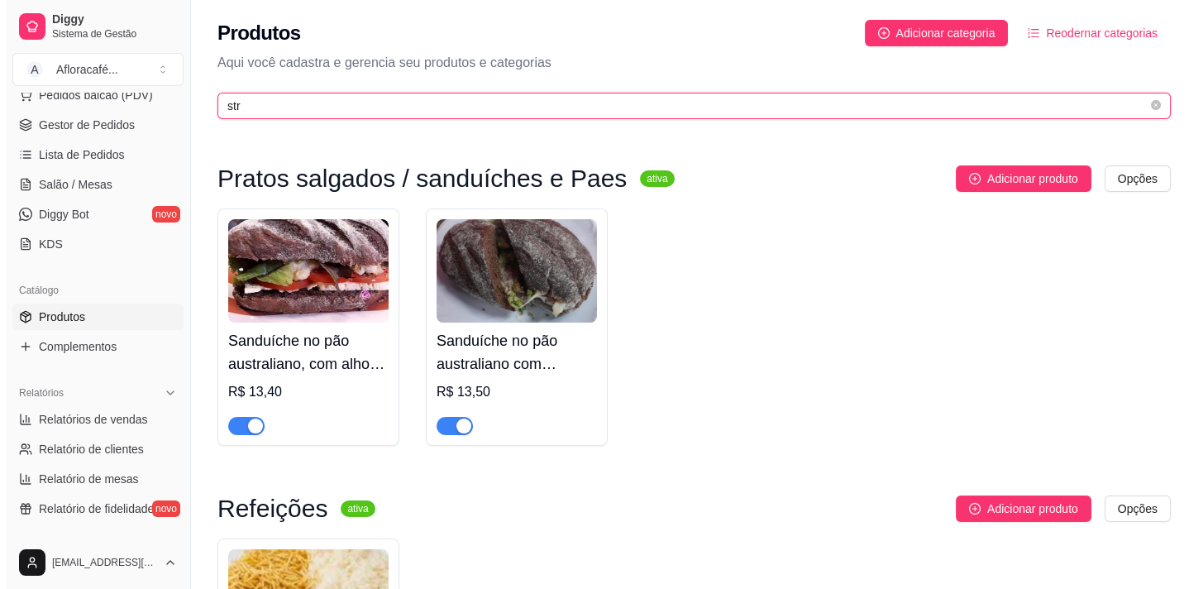
scroll to position [300, 0]
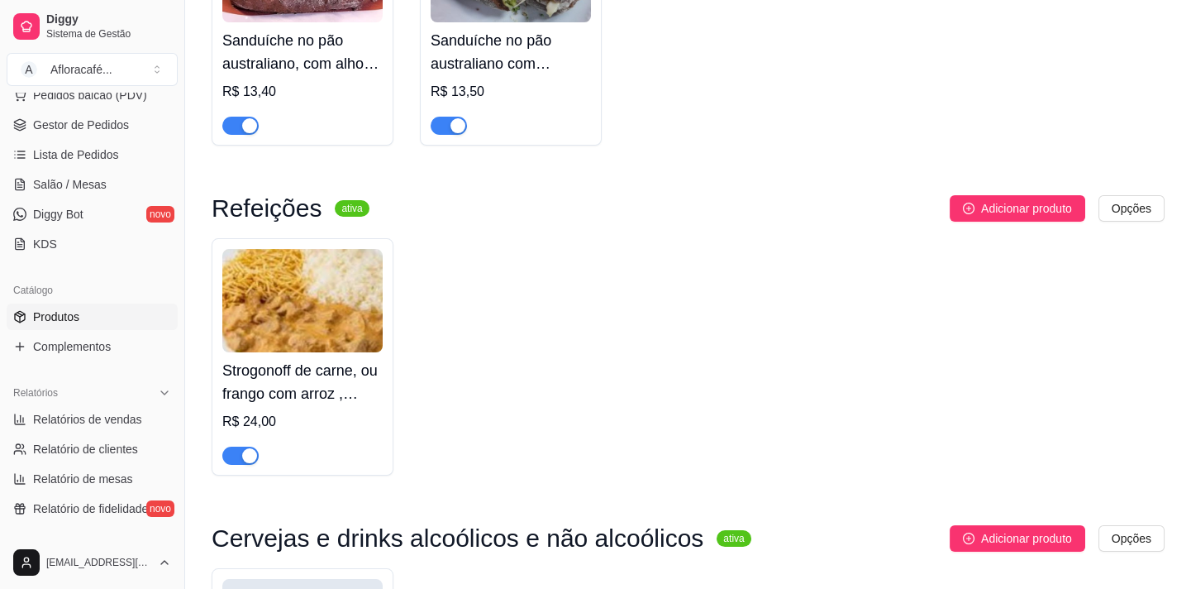
type input "str"
click at [337, 390] on h4 "Strogonoff de carne, ou frango com arroz , batata palha e salada" at bounding box center [302, 382] width 160 height 46
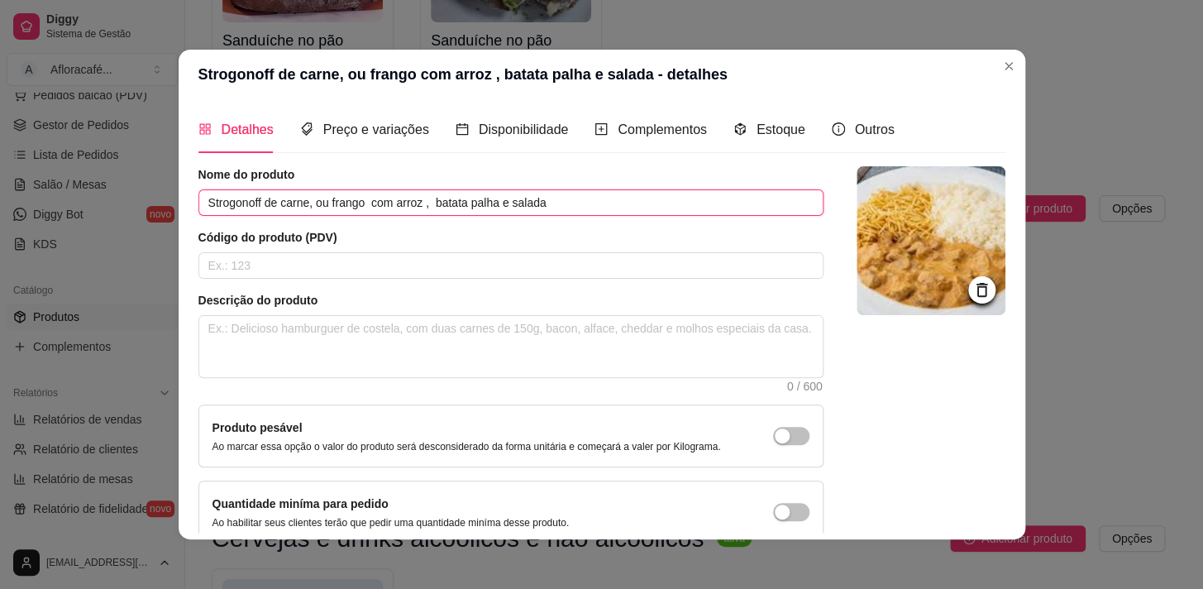
click at [327, 201] on input "Strogonoff de carne, ou frango com arroz , batata palha e salada" at bounding box center [510, 202] width 625 height 26
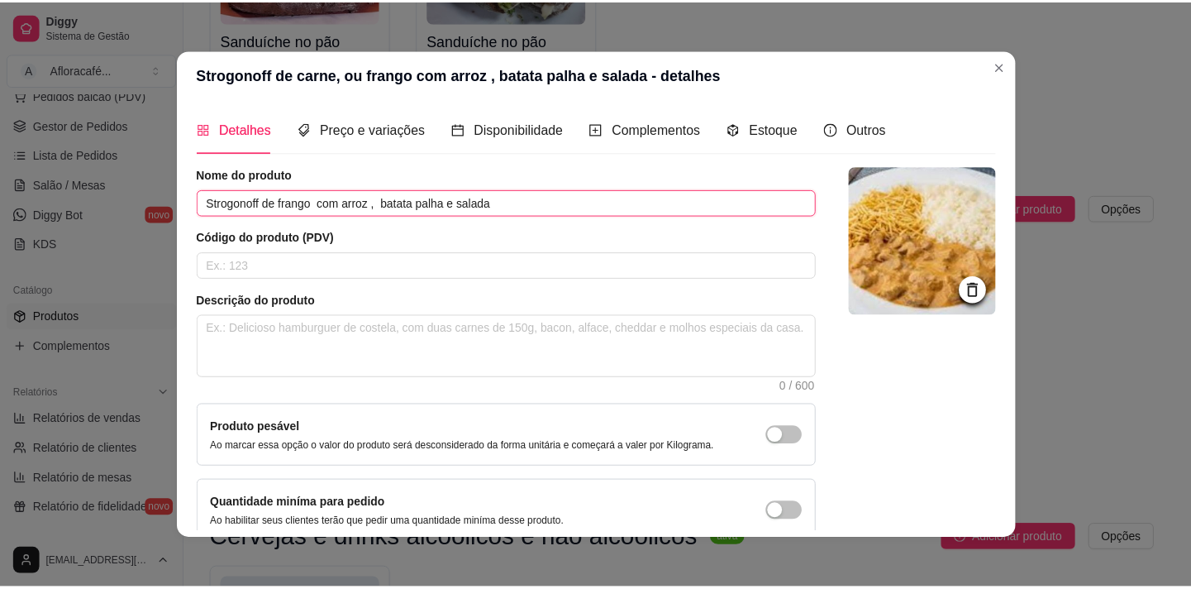
scroll to position [97, 0]
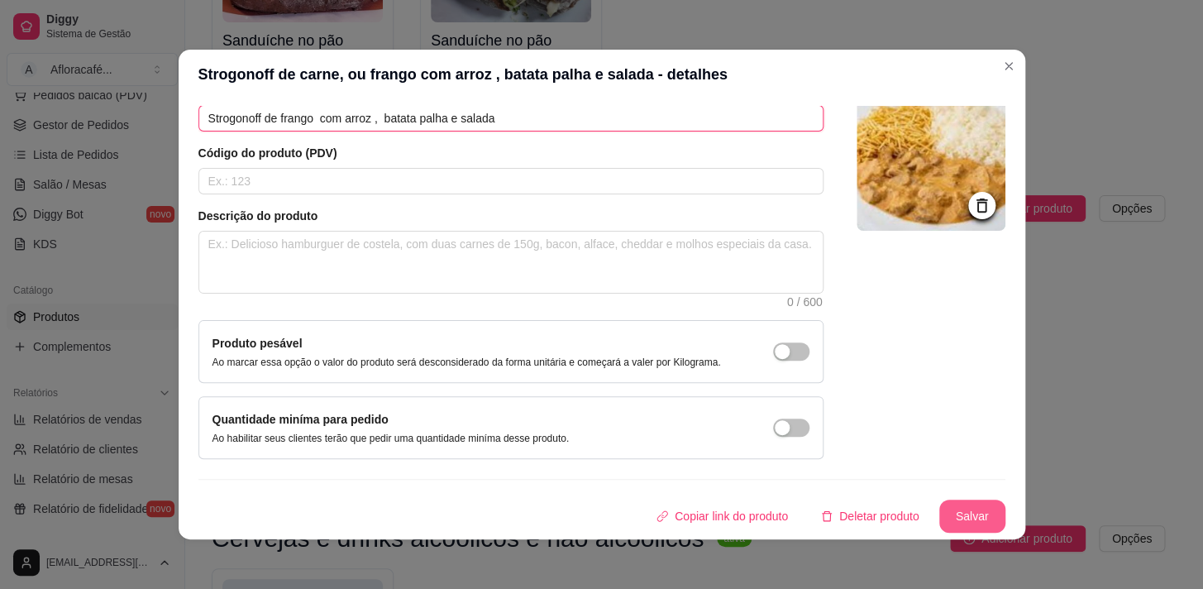
type input "Strogonoff de frango com arroz , batata palha e salada"
click at [971, 516] on button "Salvar" at bounding box center [972, 516] width 64 height 32
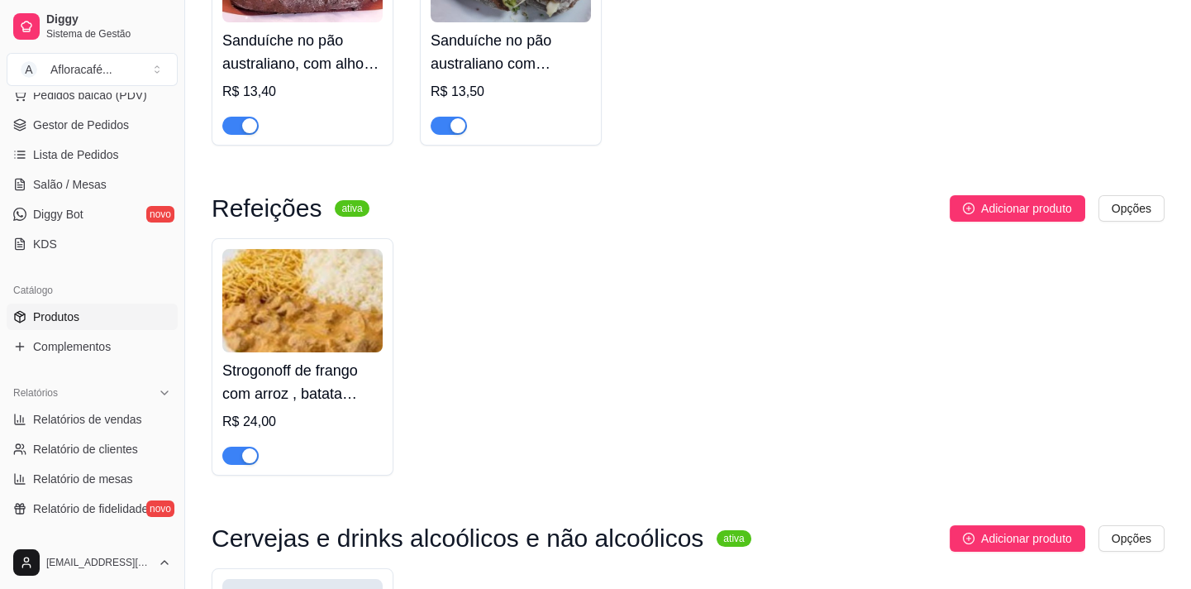
scroll to position [0, 0]
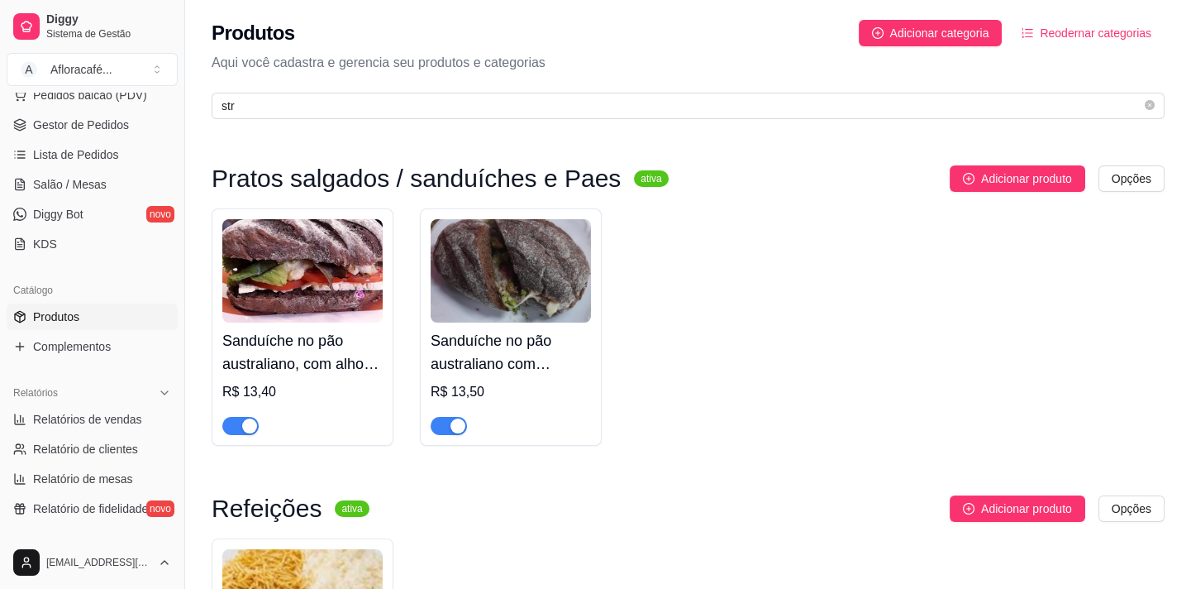
click at [907, 86] on div "Produtos Adicionar categoria Reodernar categorias Aqui você cadastra e gerencia…" at bounding box center [688, 64] width 1006 height 129
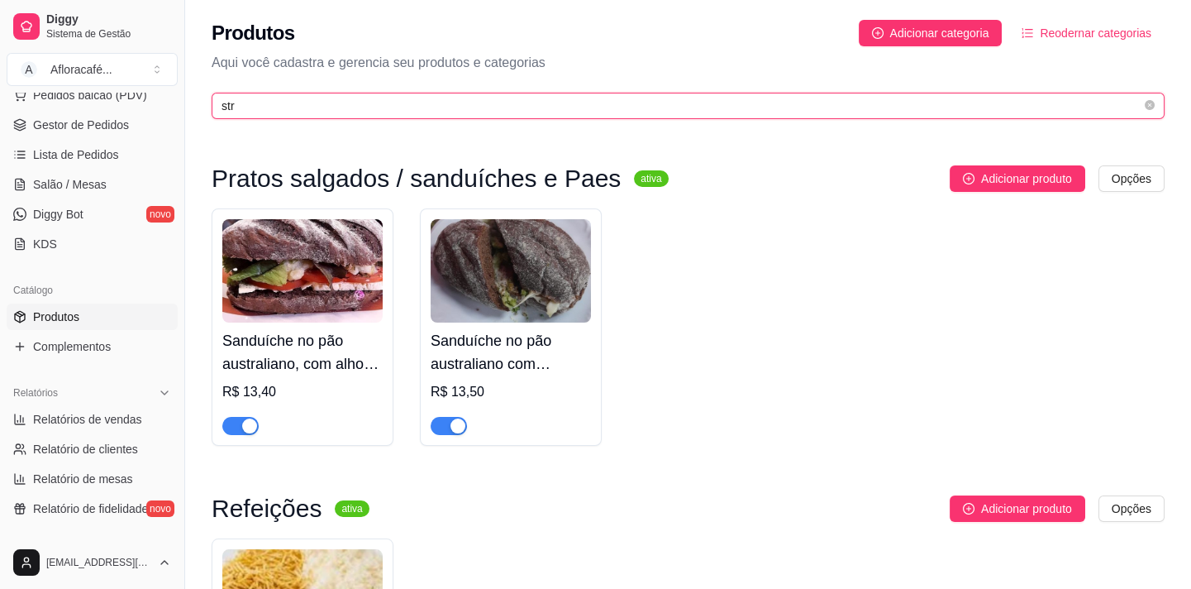
click at [1000, 112] on input "str" at bounding box center [682, 106] width 920 height 18
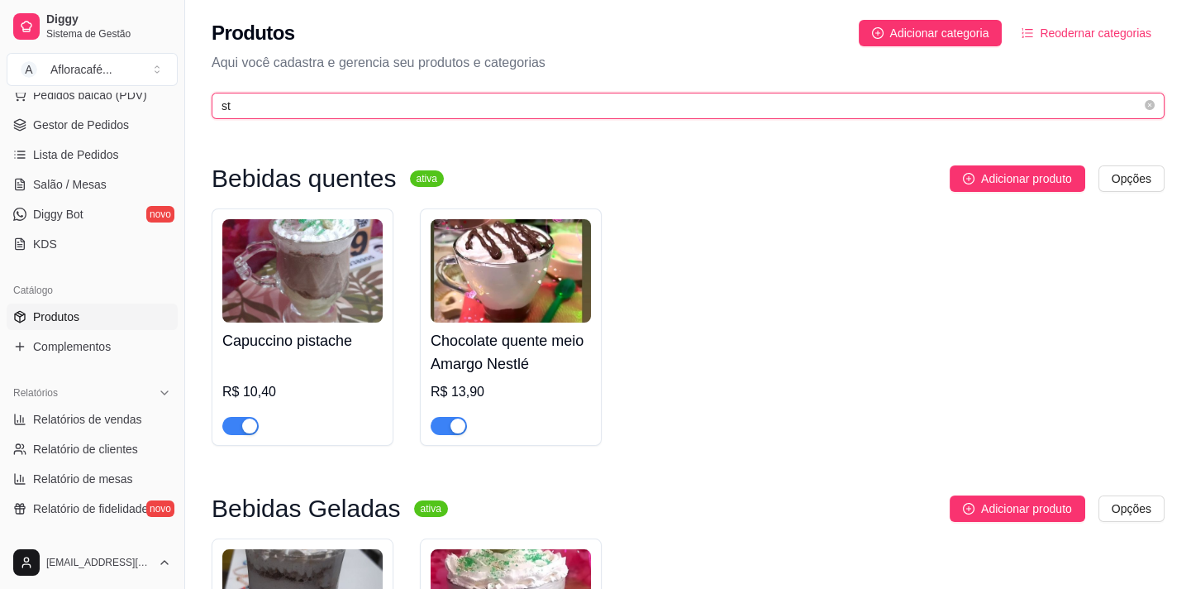
type input "s"
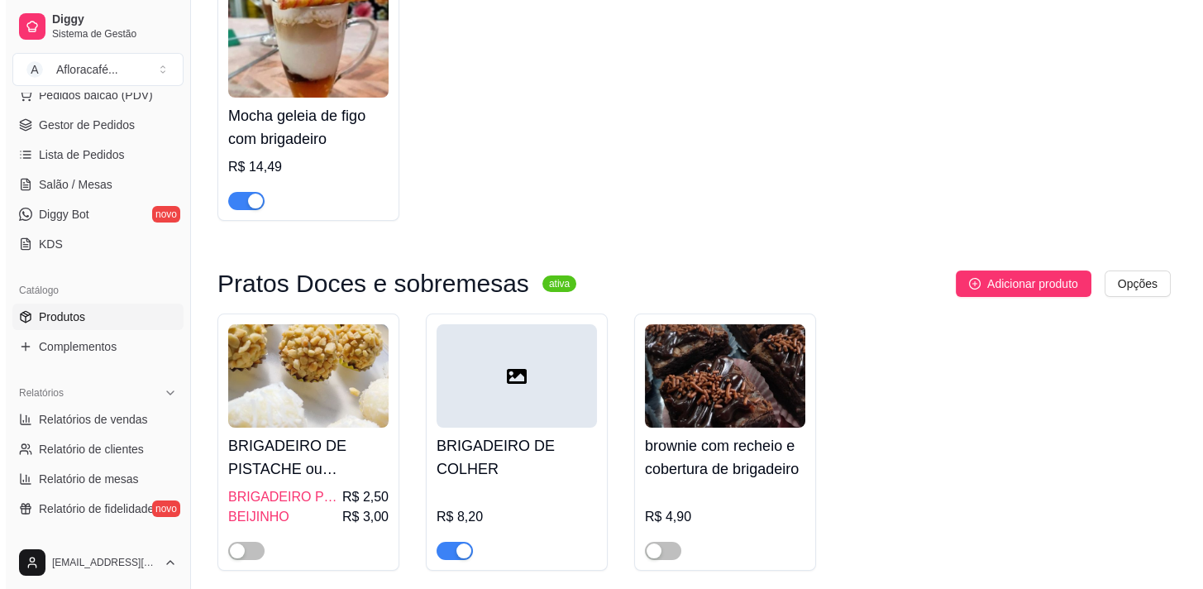
scroll to position [291, 0]
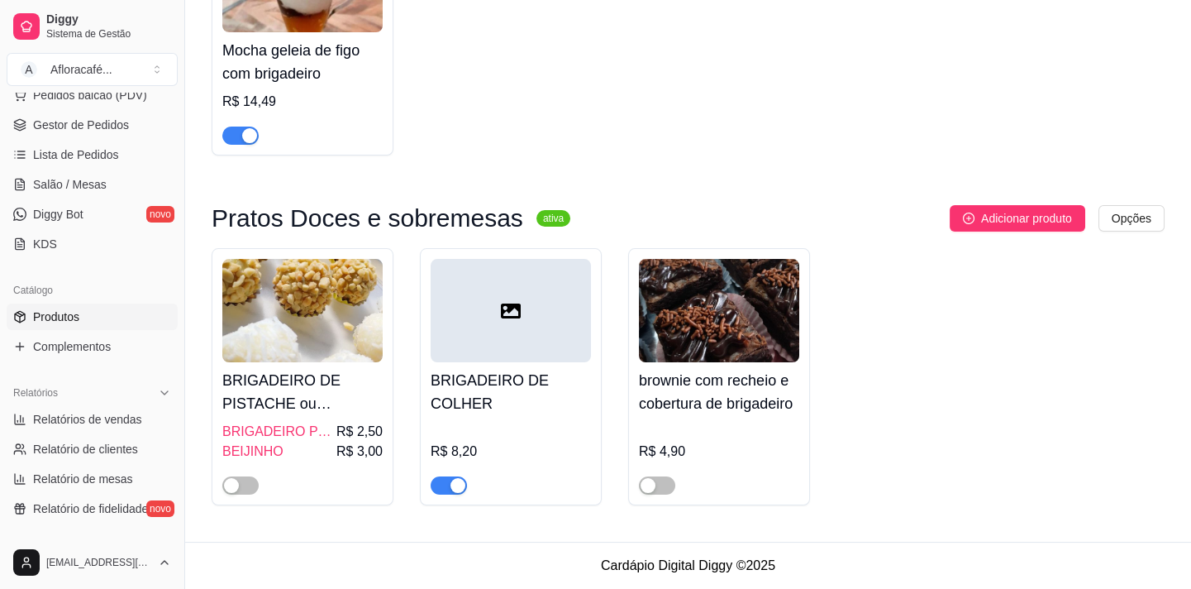
type input "briga"
click at [331, 406] on h4 "BRIGADEIRO DE PISTACHE ou BEIJINHO (UNIDADE)" at bounding box center [302, 392] width 160 height 46
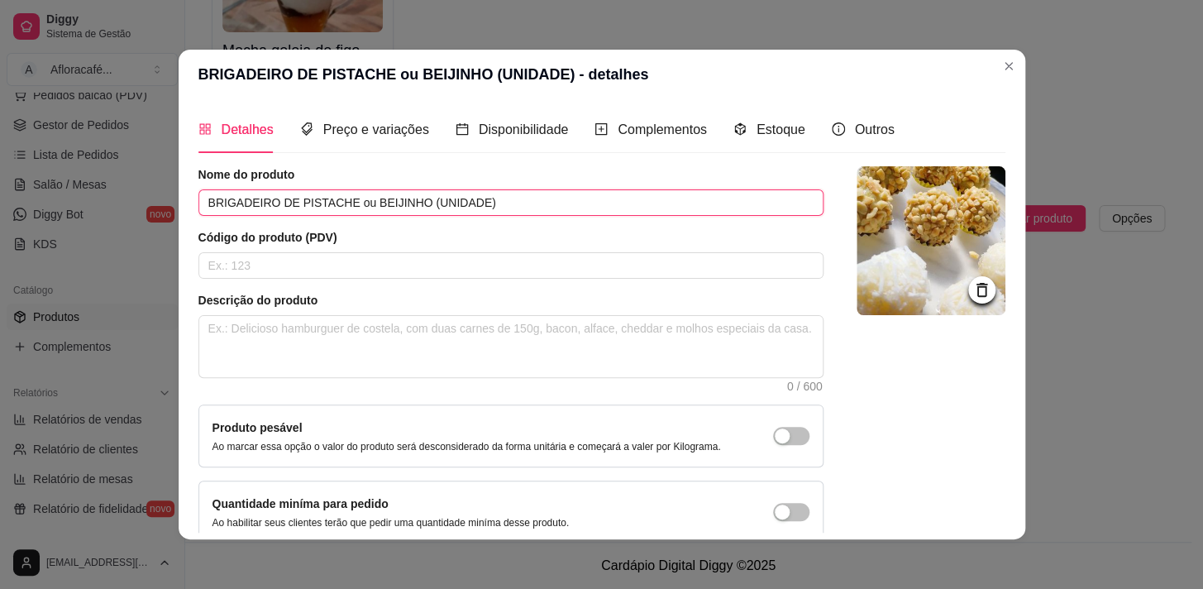
click at [533, 198] on input "BRIGADEIRO DE PISTACHE ou BEIJINHO (UNIDADE)" at bounding box center [510, 202] width 625 height 26
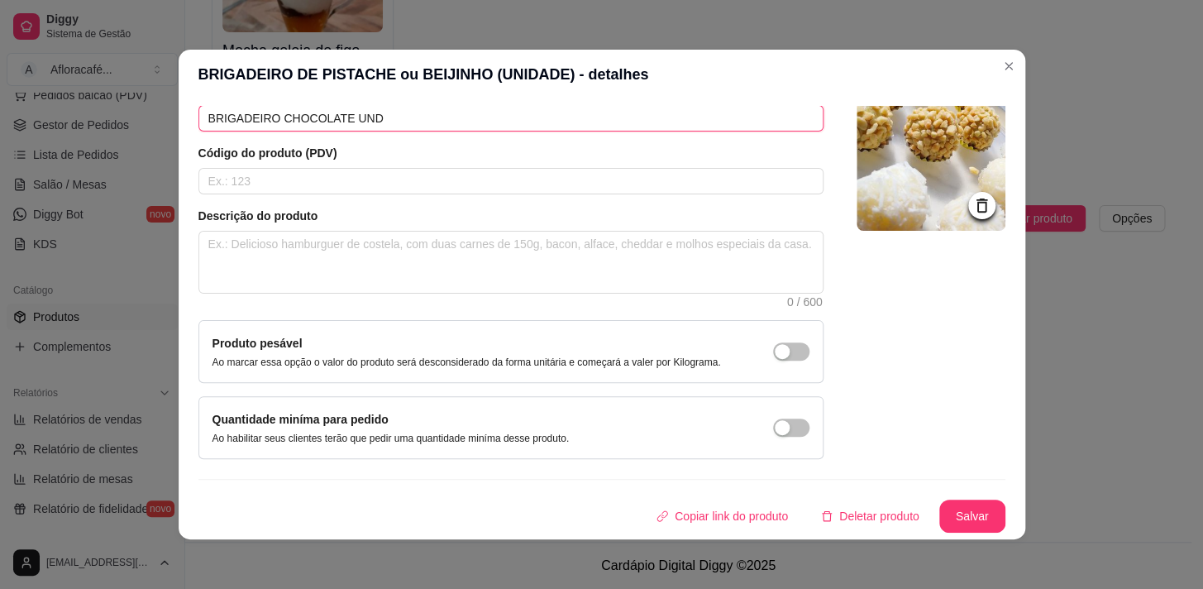
scroll to position [2, 0]
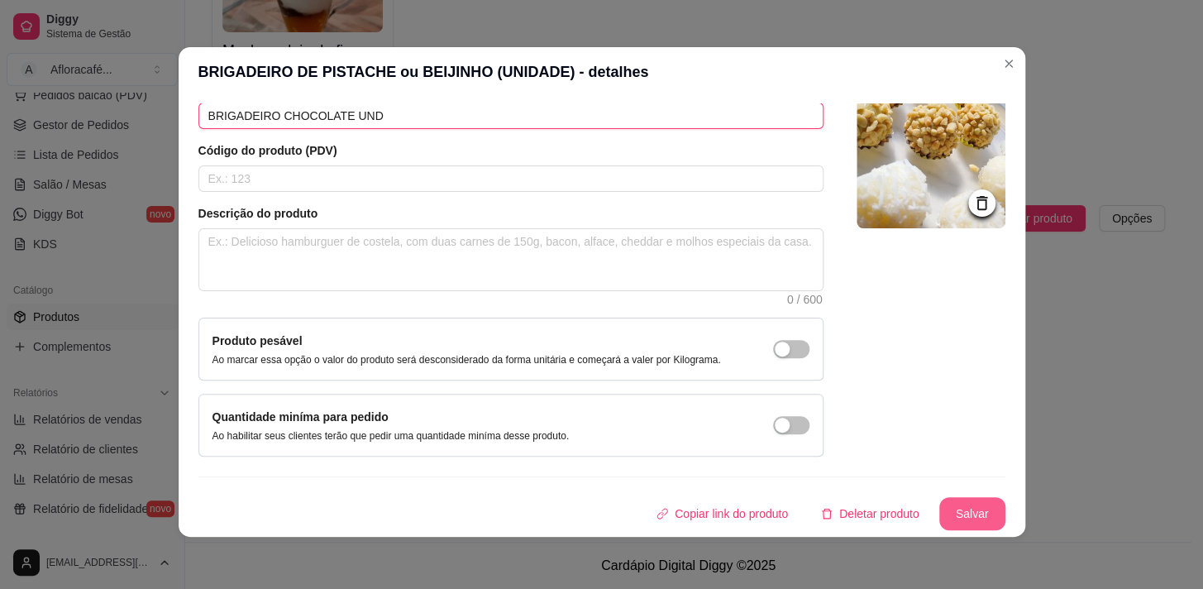
type input "BRIGADEIRO CHOCOLATE UND"
click at [962, 504] on button "Salvar" at bounding box center [972, 513] width 66 height 33
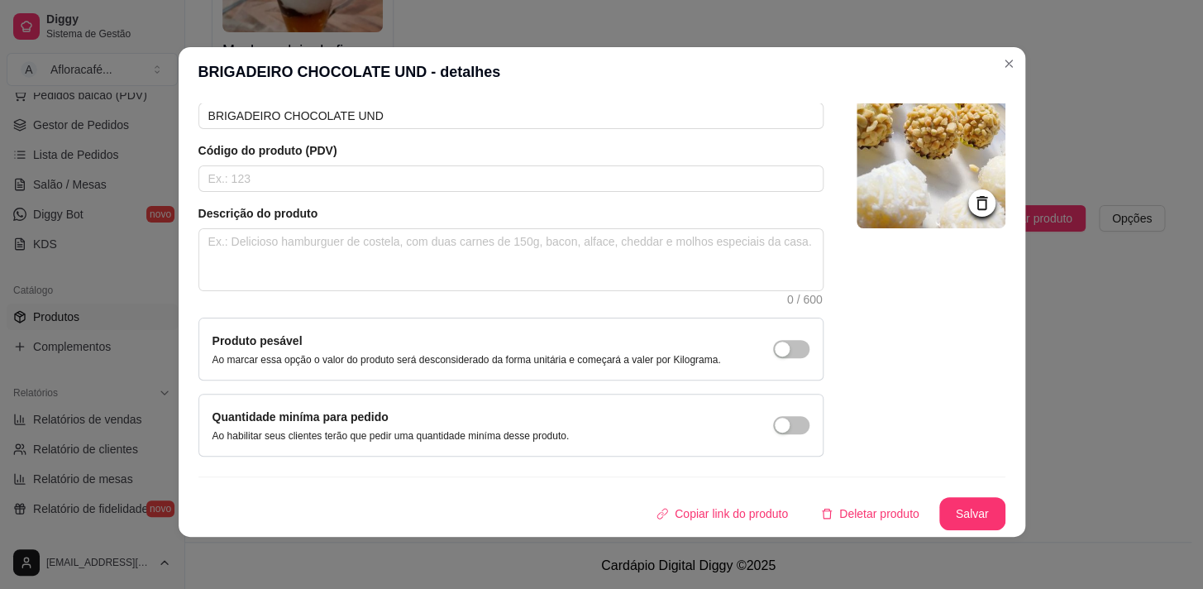
click at [976, 196] on icon at bounding box center [981, 203] width 11 height 14
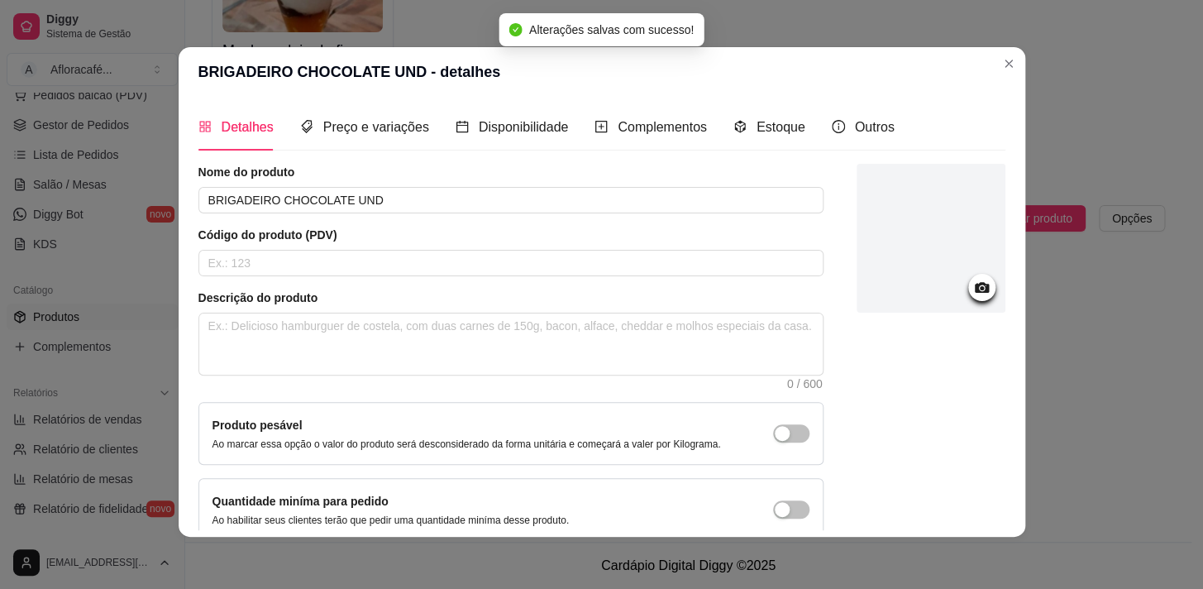
scroll to position [0, 0]
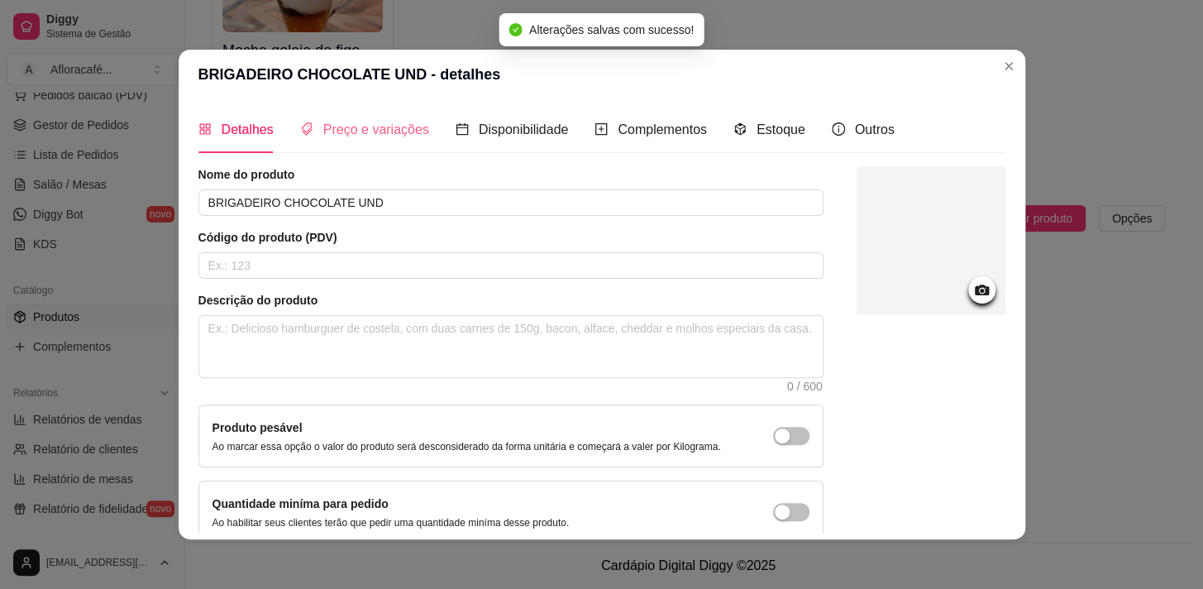
click at [322, 106] on div "Preço e variações" at bounding box center [364, 129] width 129 height 47
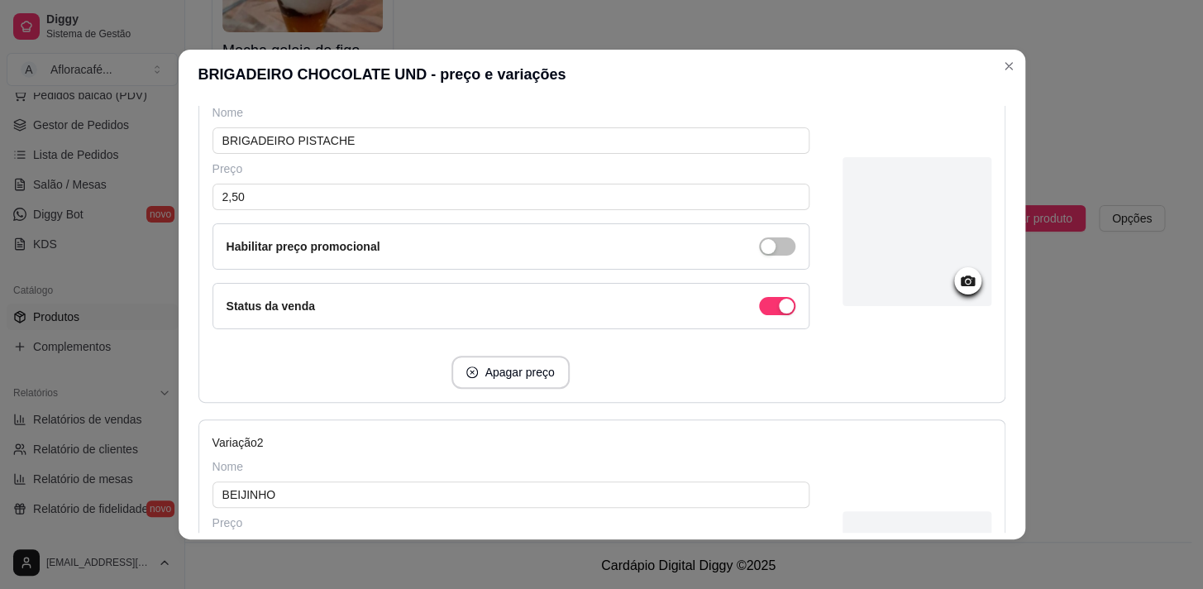
scroll to position [567, 0]
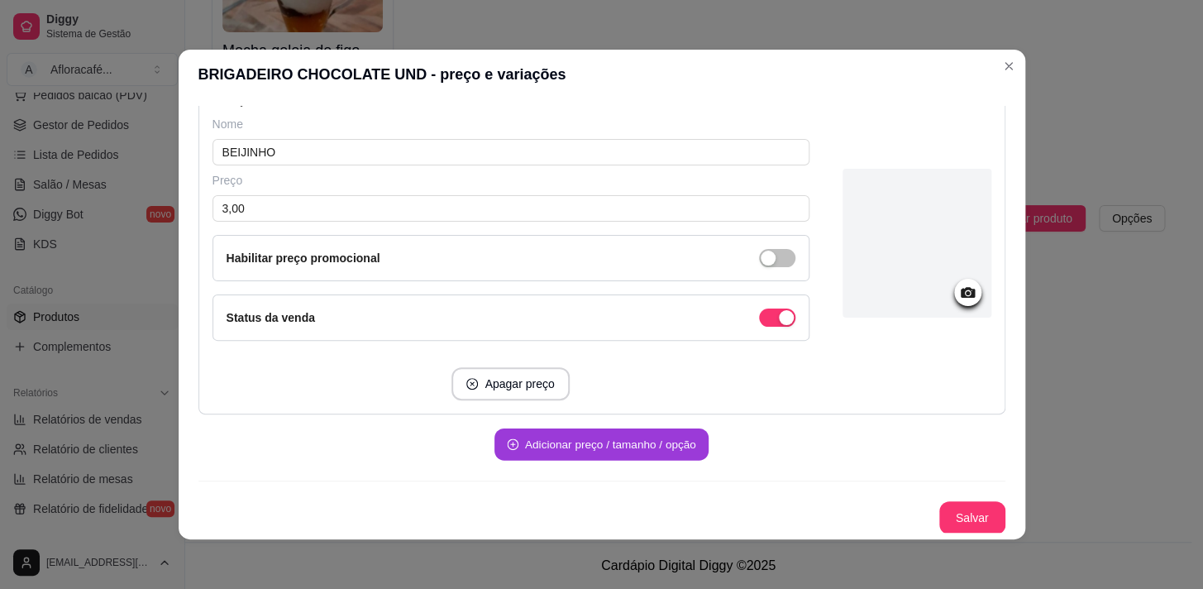
click at [598, 435] on button "Adicionar preço / tamanho / opção" at bounding box center [601, 444] width 214 height 32
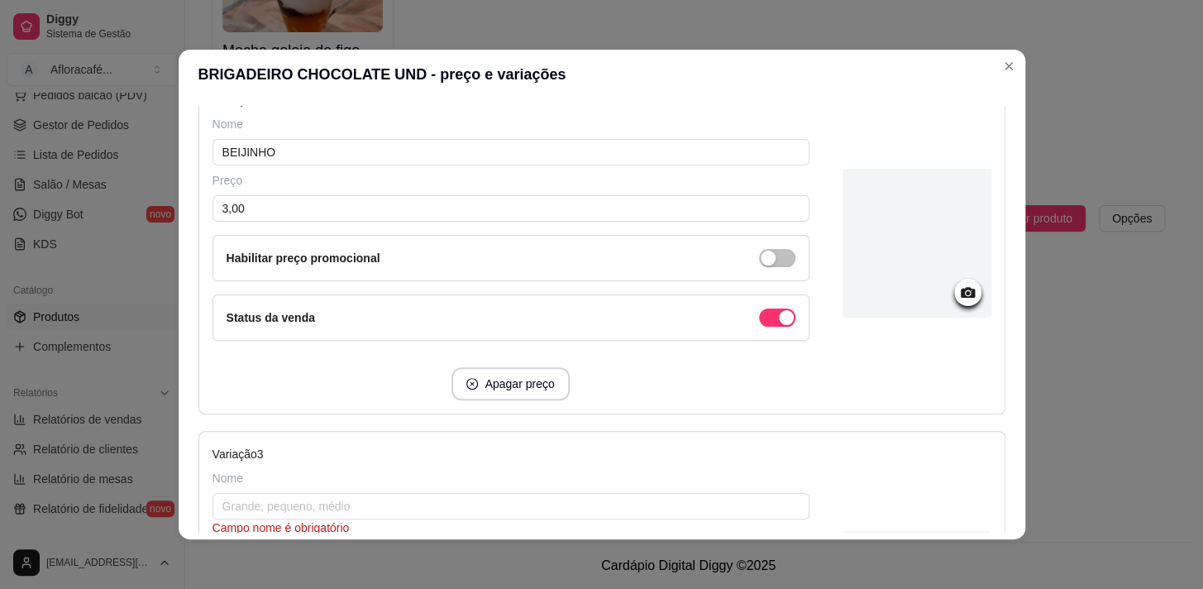
drag, startPoint x: 515, startPoint y: 365, endPoint x: 519, endPoint y: 380, distance: 15.4
click at [518, 379] on div "Variação 2 Nome BEIJINHO Preço 3,00 Habilitar preço promocional Status da venda…" at bounding box center [510, 245] width 597 height 309
click at [520, 381] on button "Apagar preço" at bounding box center [509, 383] width 117 height 33
type input "0,00"
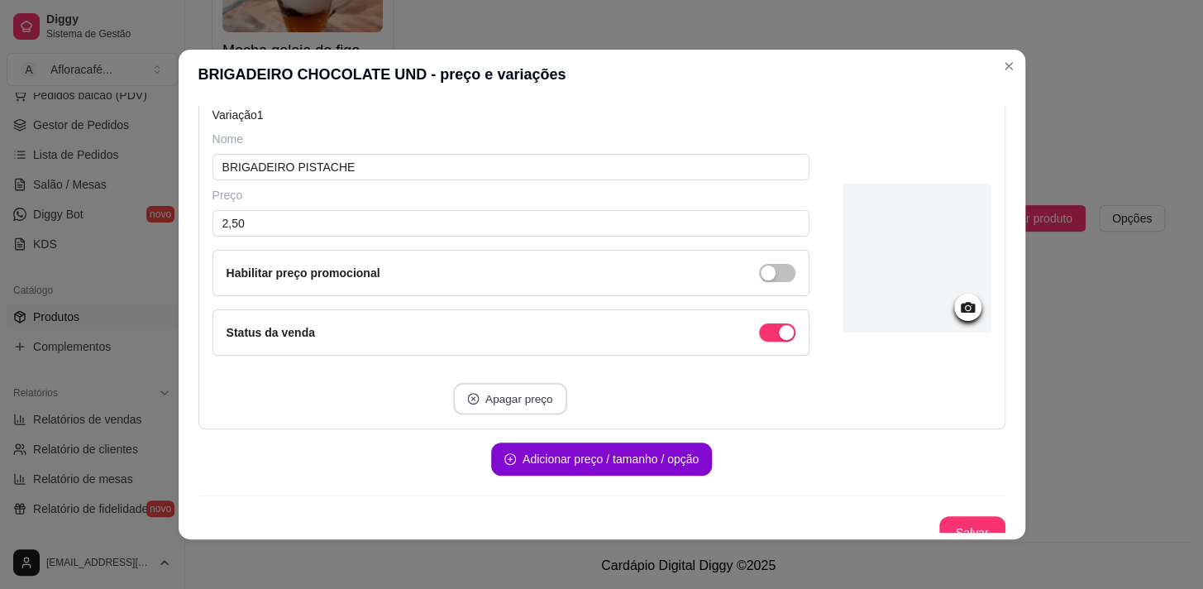
scroll to position [0, 0]
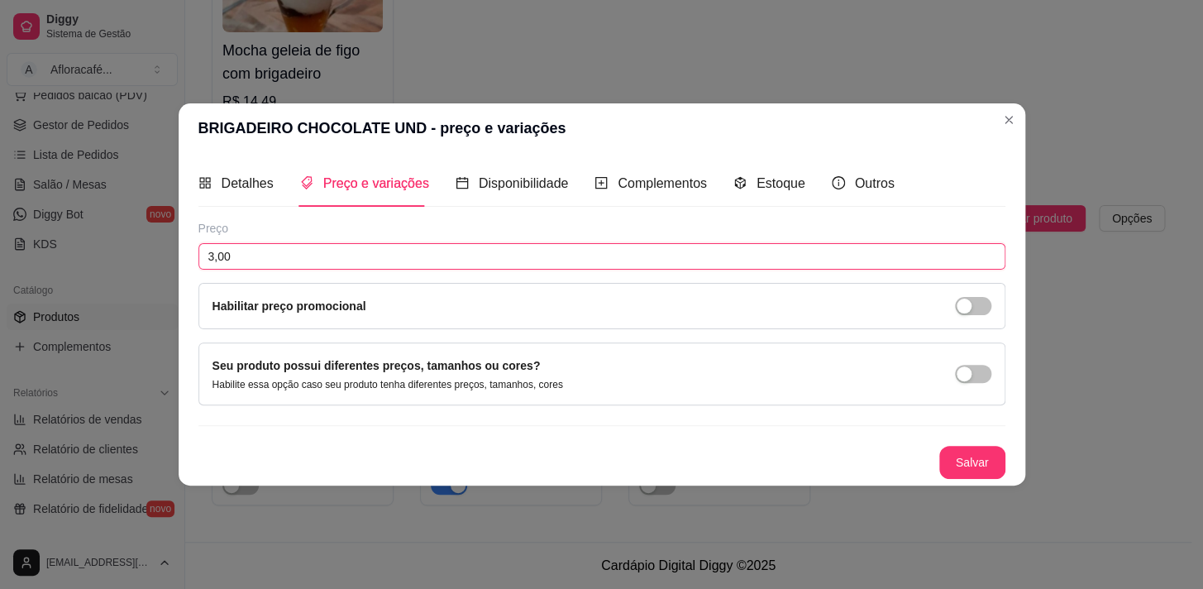
click at [545, 248] on input "3,00" at bounding box center [601, 256] width 807 height 26
type input "3,50"
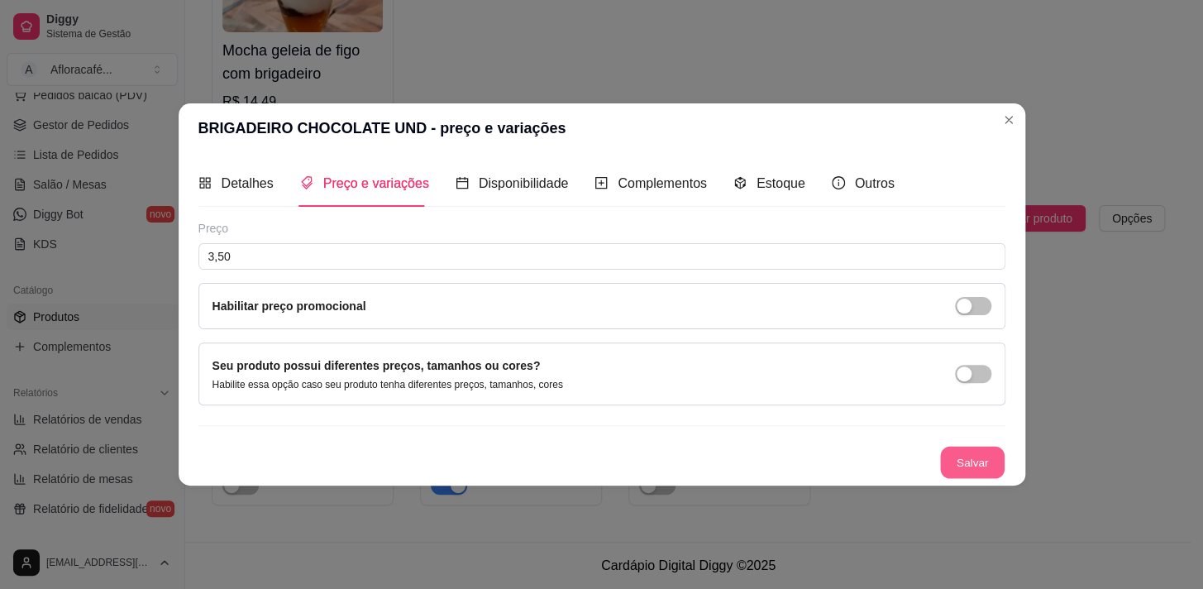
click at [993, 461] on button "Salvar" at bounding box center [972, 462] width 64 height 32
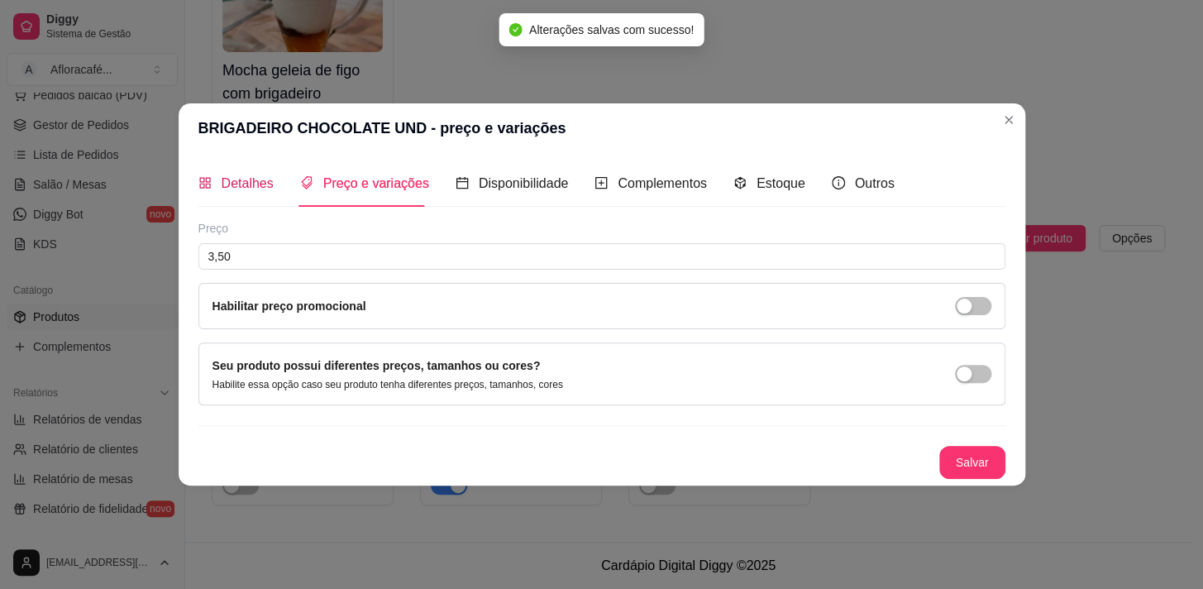
click at [256, 193] on div "Detalhes" at bounding box center [235, 183] width 75 height 21
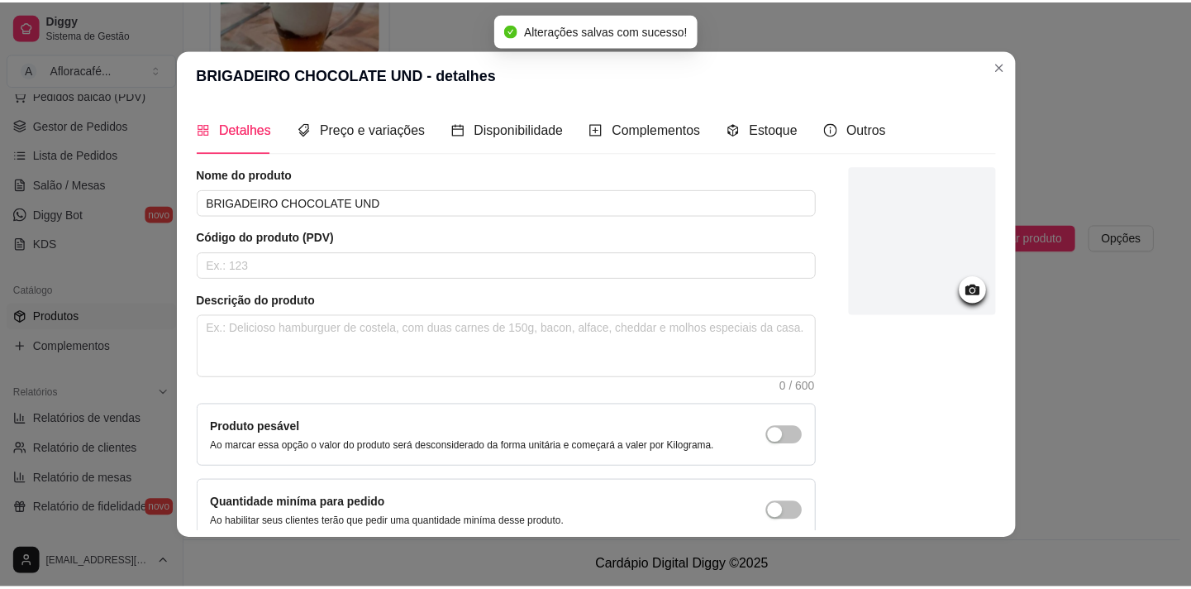
scroll to position [97, 0]
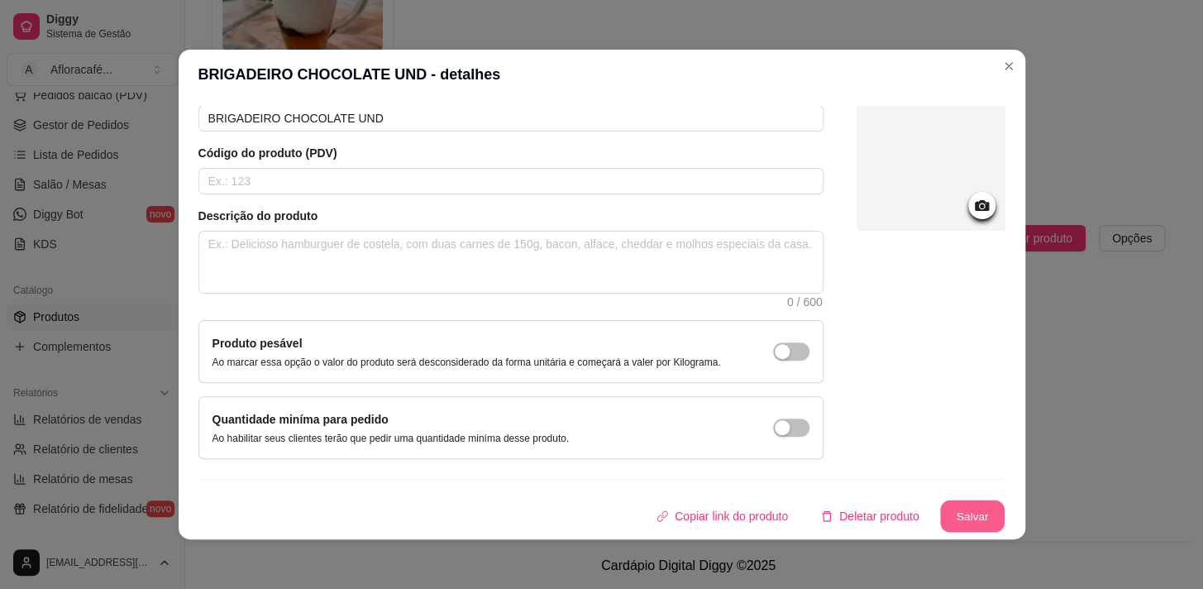
click at [959, 513] on button "Salvar" at bounding box center [972, 516] width 64 height 32
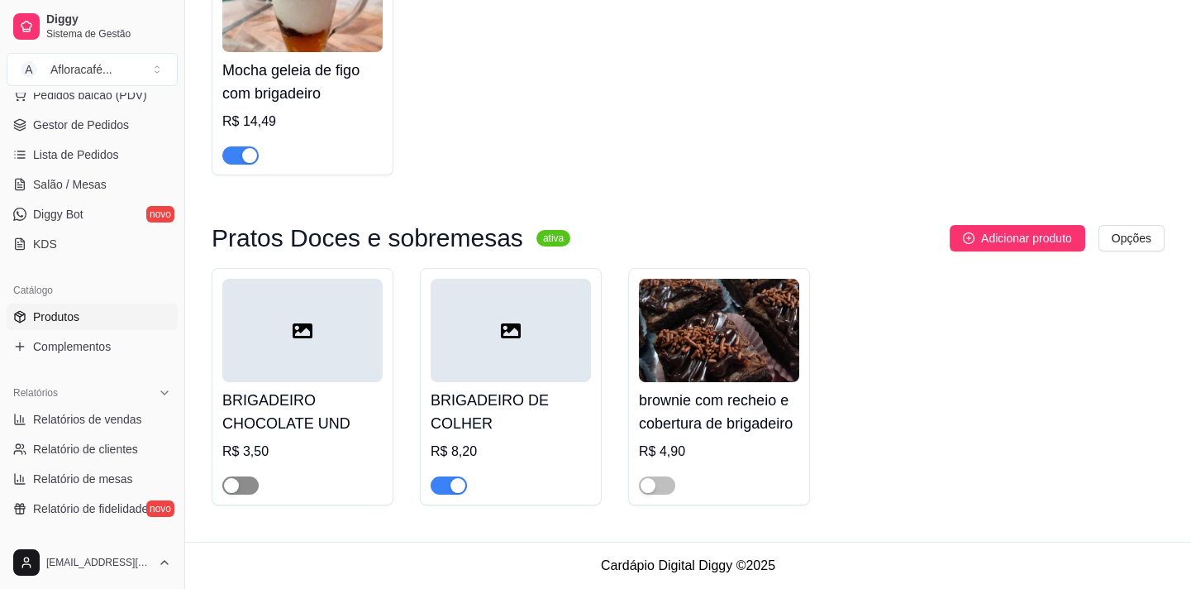
click at [233, 485] on div "button" at bounding box center [231, 485] width 15 height 15
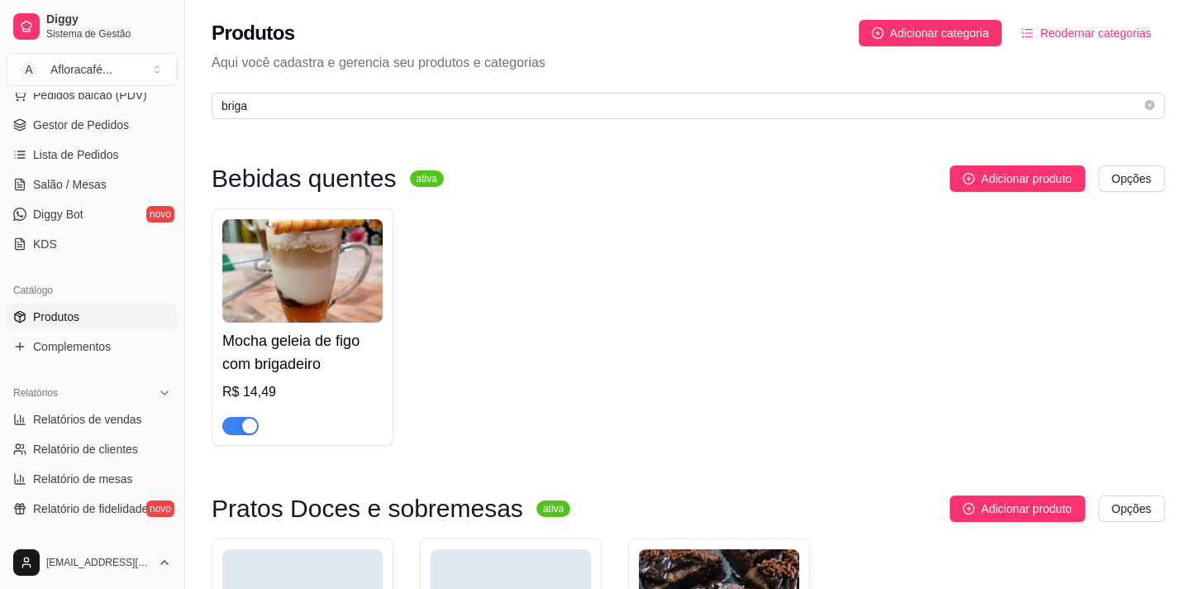
scroll to position [271, 0]
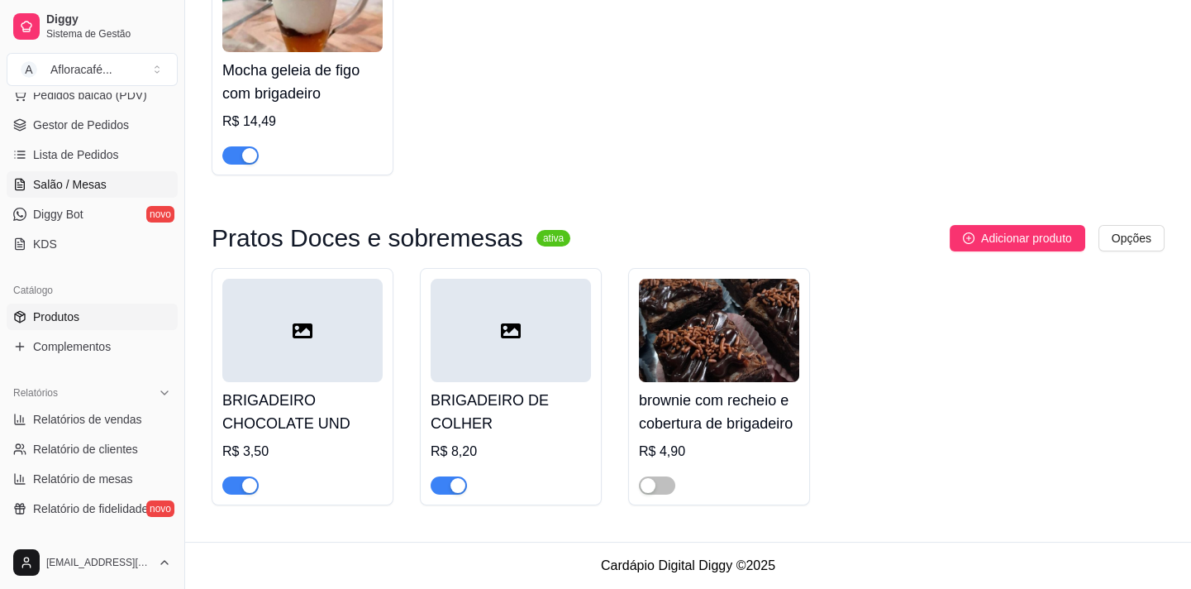
click at [98, 174] on link "Salão / Mesas" at bounding box center [92, 184] width 171 height 26
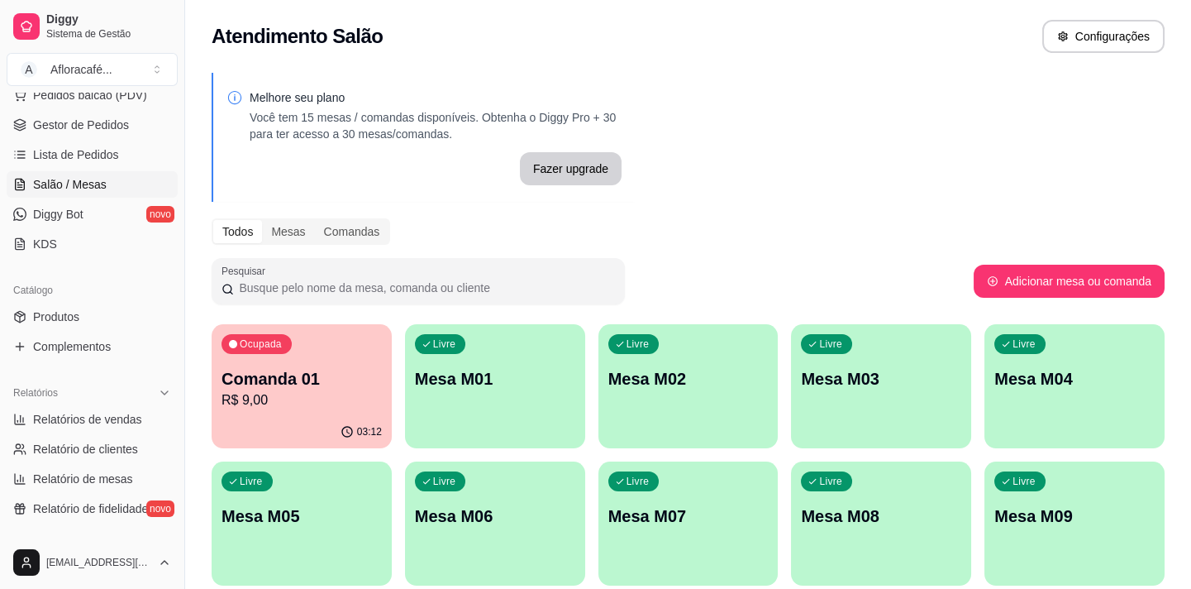
click at [403, 399] on div "Ocupada Comanda 01 R$ 9,00 03:12 Livre Mesa M01 Livre Mesa M02 Livre Mesa M03 L…" at bounding box center [688, 592] width 953 height 536
click at [461, 363] on div "Livre Mesa M01" at bounding box center [495, 376] width 174 height 101
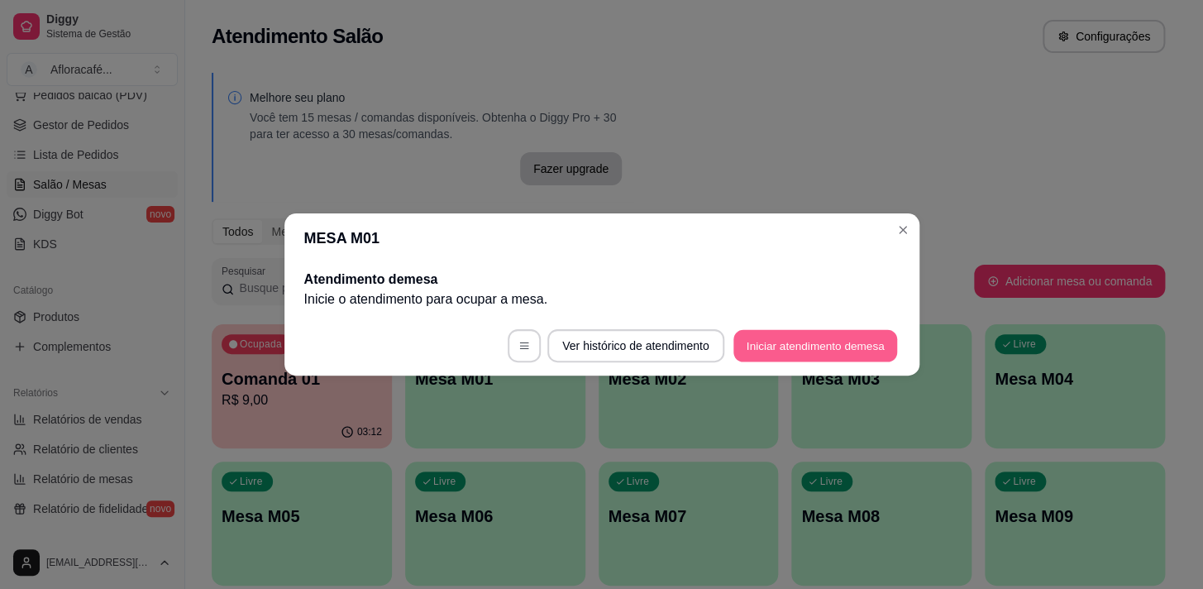
click at [890, 354] on button "Iniciar atendimento de mesa" at bounding box center [815, 346] width 164 height 32
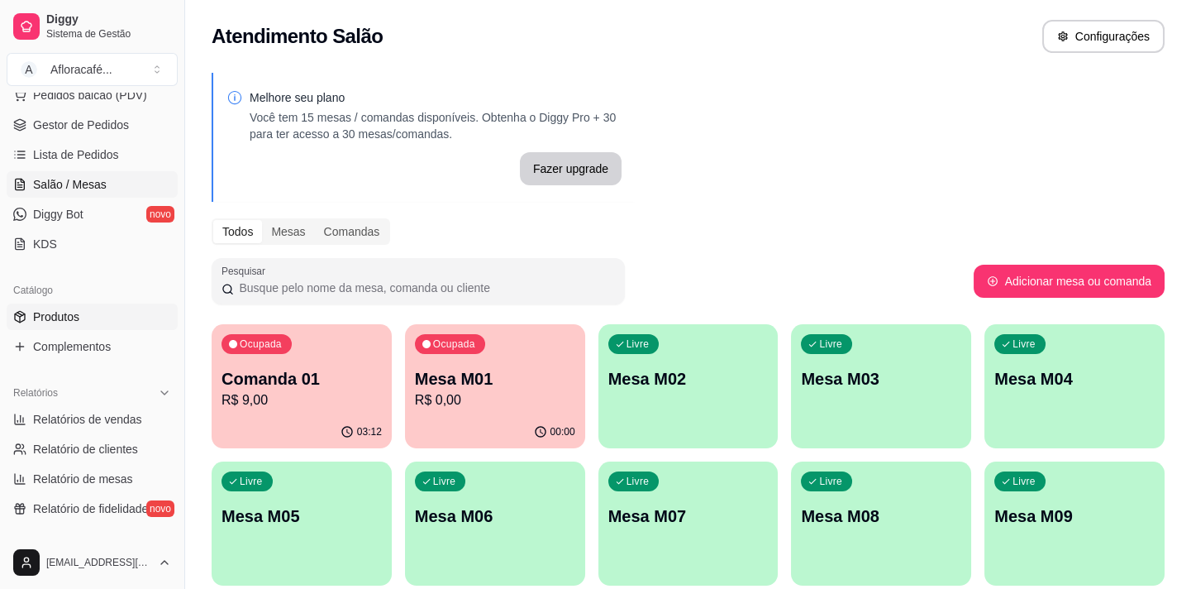
click at [41, 314] on span "Produtos" at bounding box center [56, 316] width 46 height 17
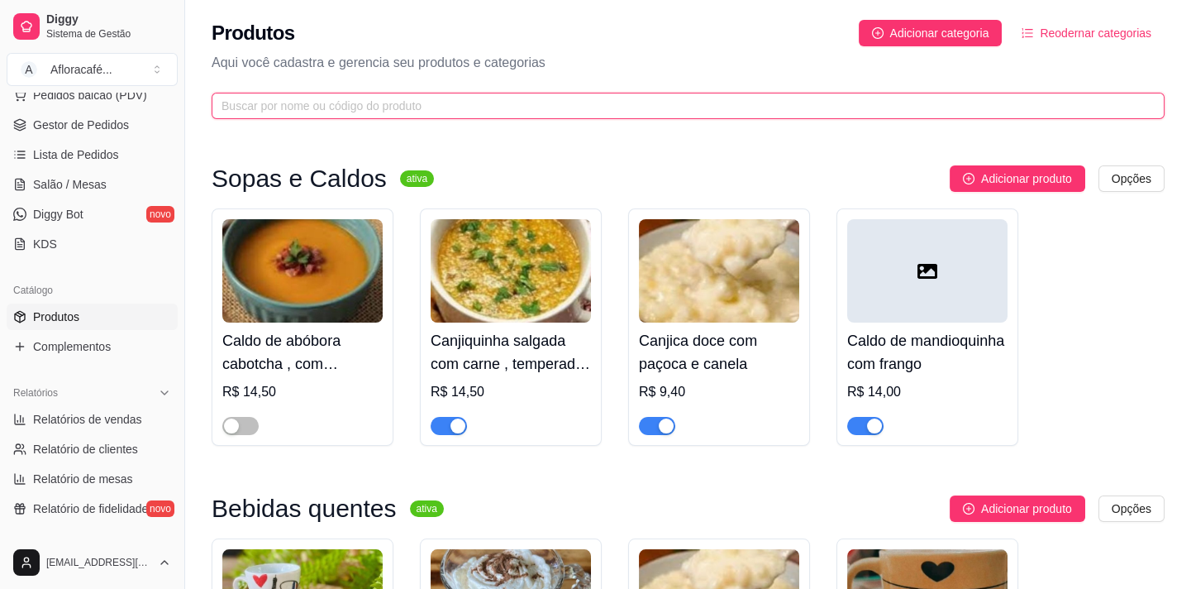
click at [372, 106] on input "text" at bounding box center [682, 106] width 920 height 18
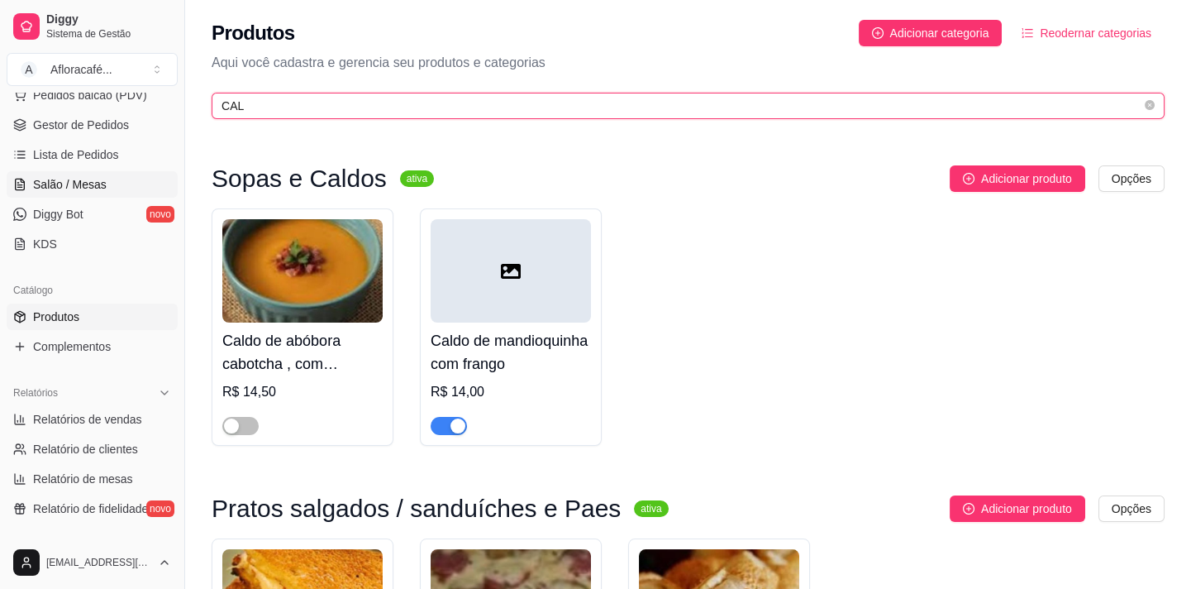
type input "CAL"
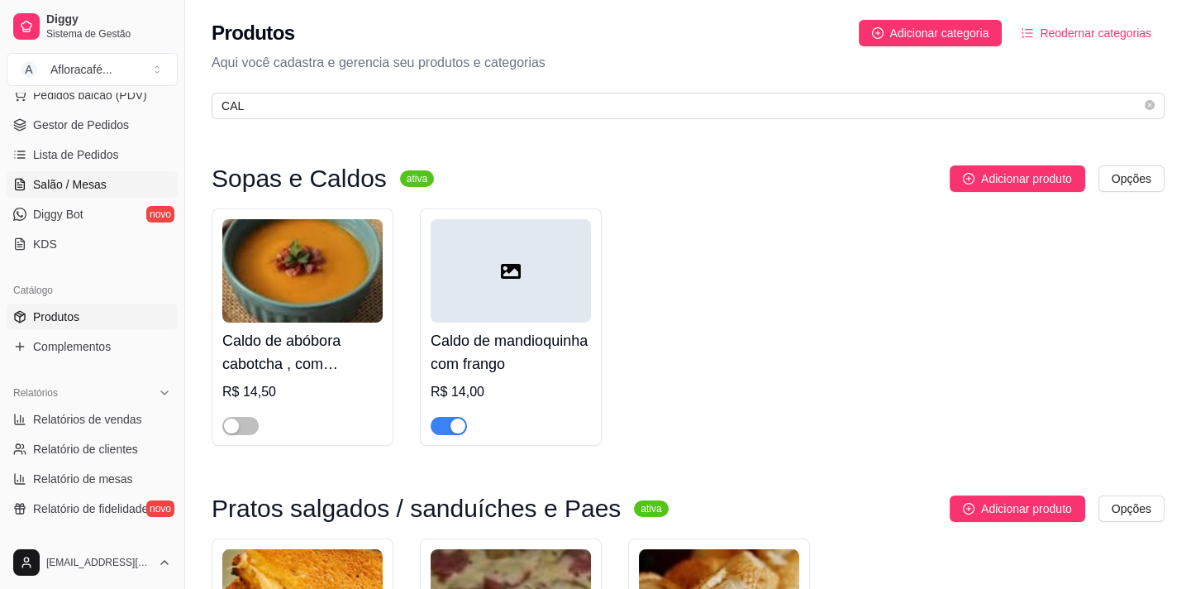
click at [100, 195] on link "Salão / Mesas" at bounding box center [92, 184] width 171 height 26
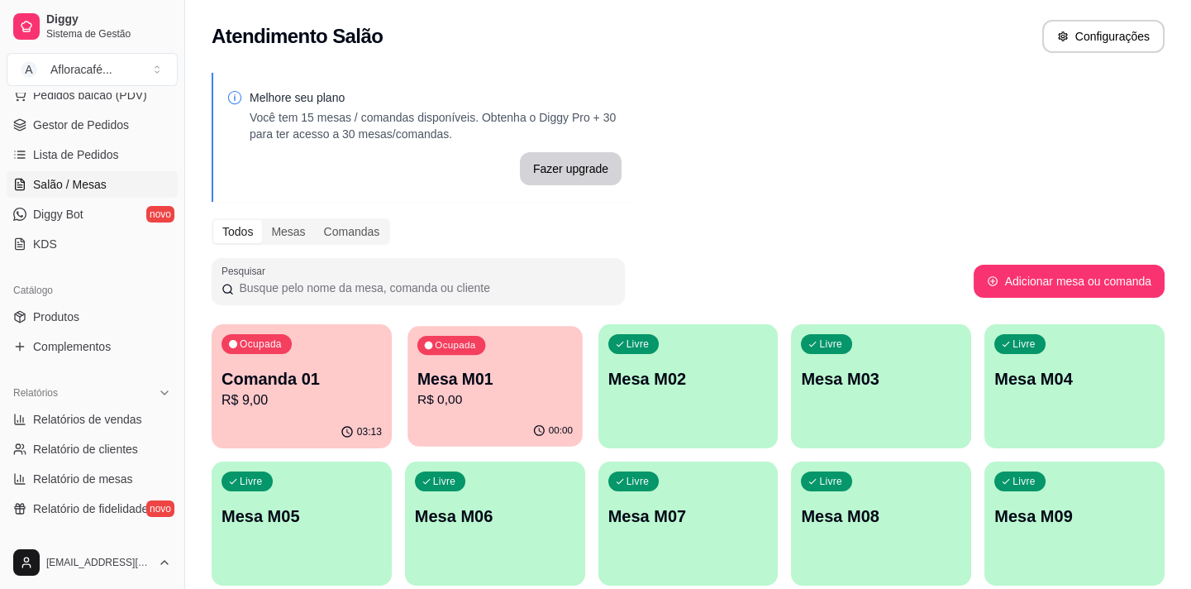
click at [438, 396] on p "R$ 0,00" at bounding box center [495, 399] width 155 height 19
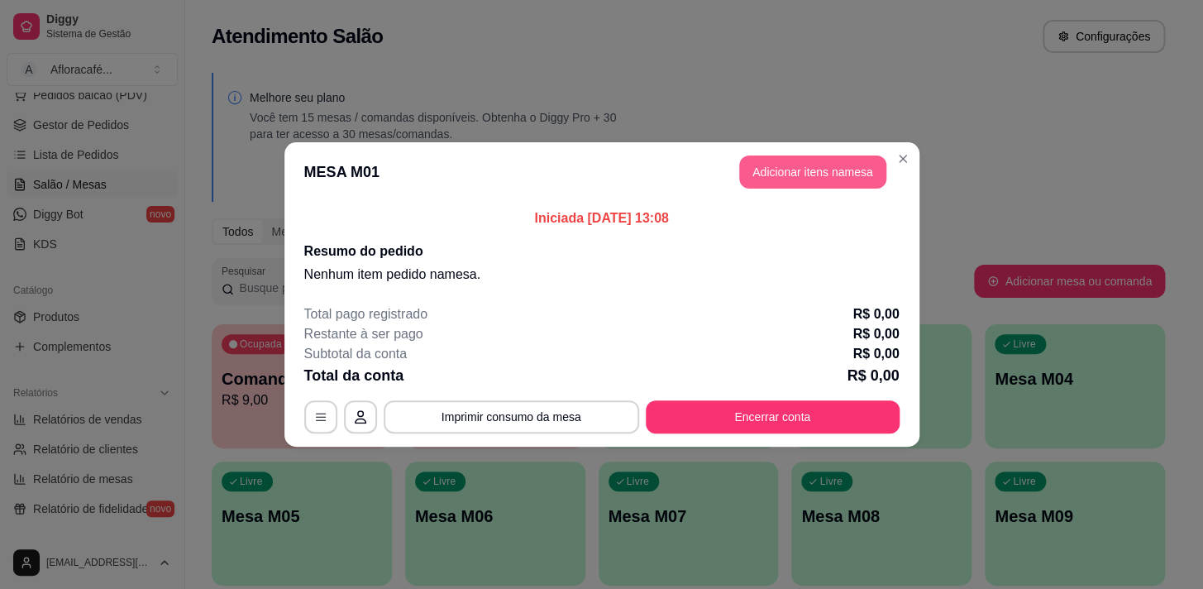
click at [847, 165] on button "Adicionar itens na mesa" at bounding box center [812, 171] width 147 height 33
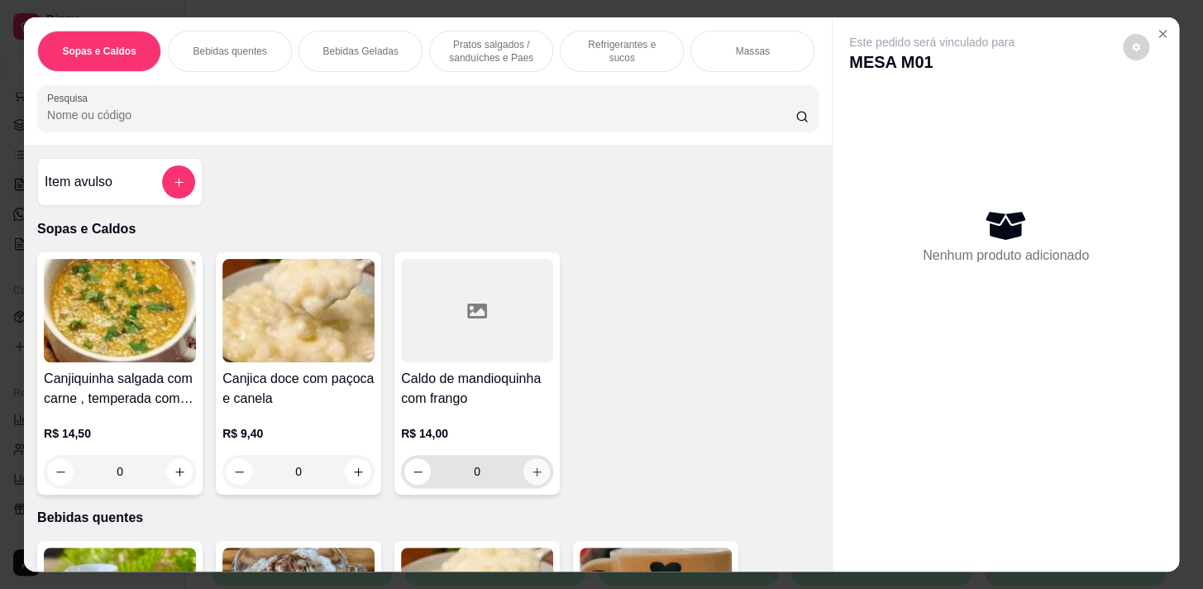
click at [539, 478] on button "increase-product-quantity" at bounding box center [536, 471] width 26 height 26
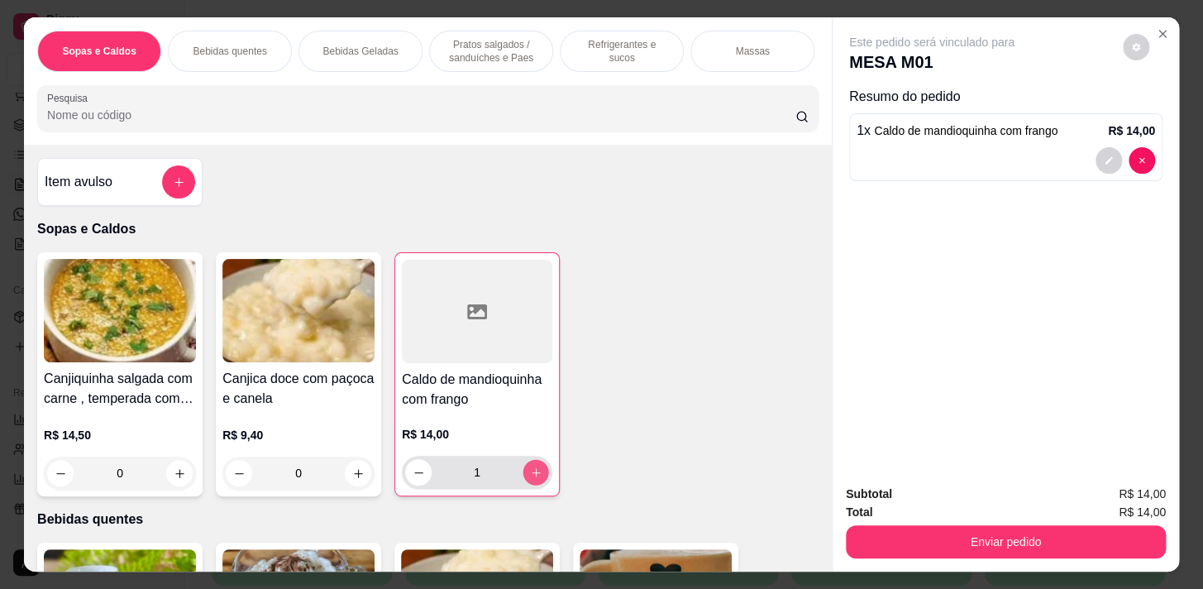
click at [539, 478] on button "increase-product-quantity" at bounding box center [536, 473] width 26 height 26
type input "2"
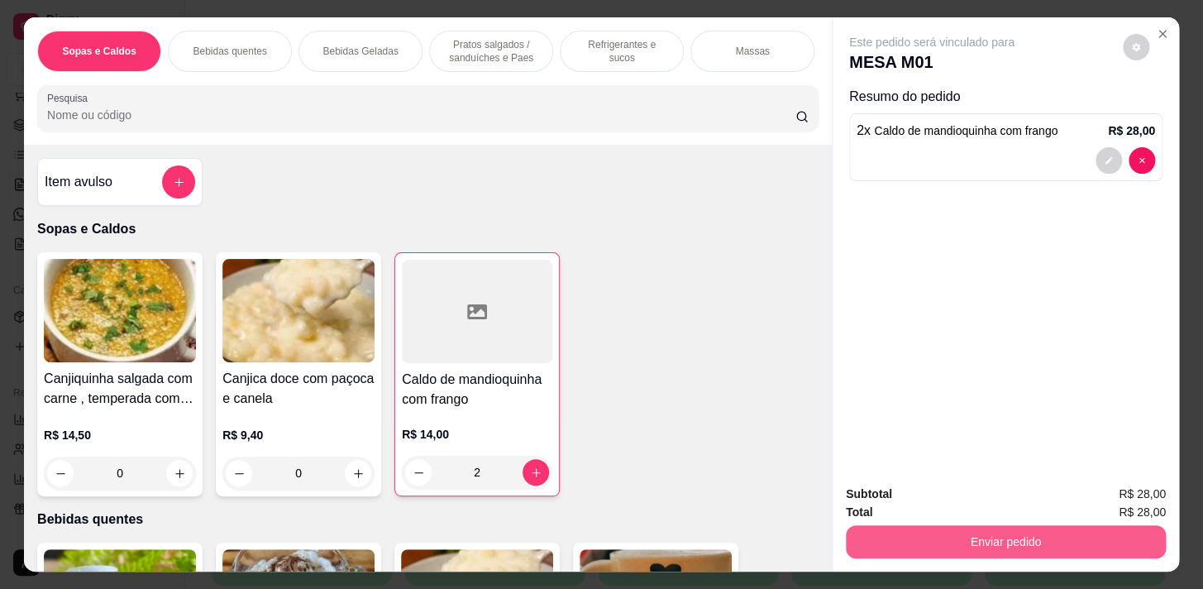
click at [919, 539] on button "Enviar pedido" at bounding box center [1006, 541] width 320 height 33
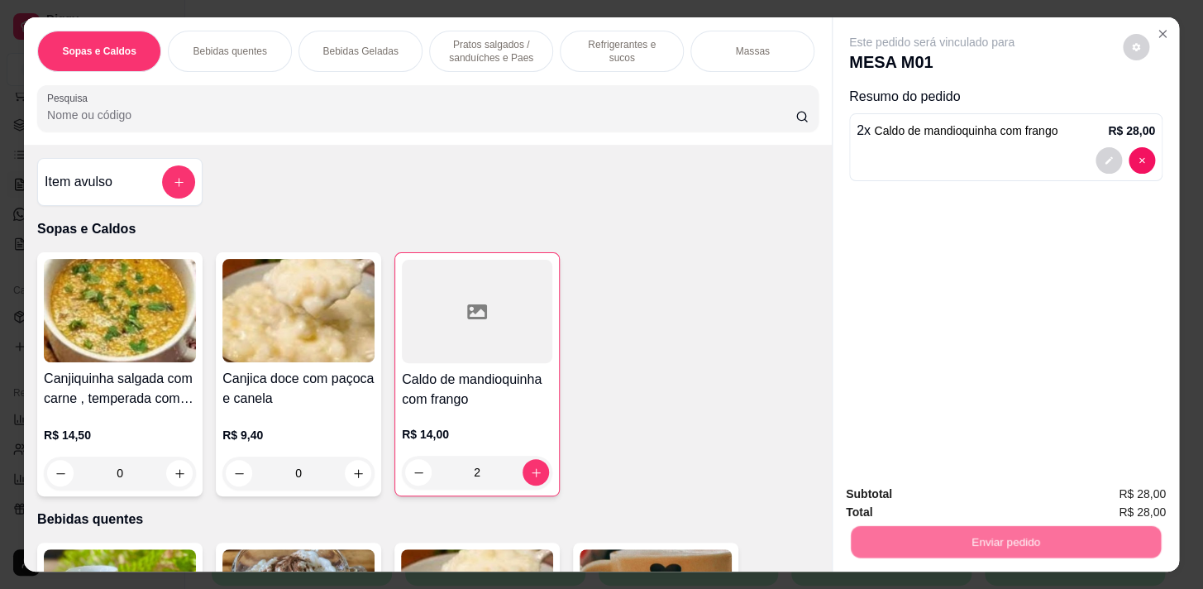
click at [928, 521] on div "Enviar pedido" at bounding box center [1006, 539] width 320 height 37
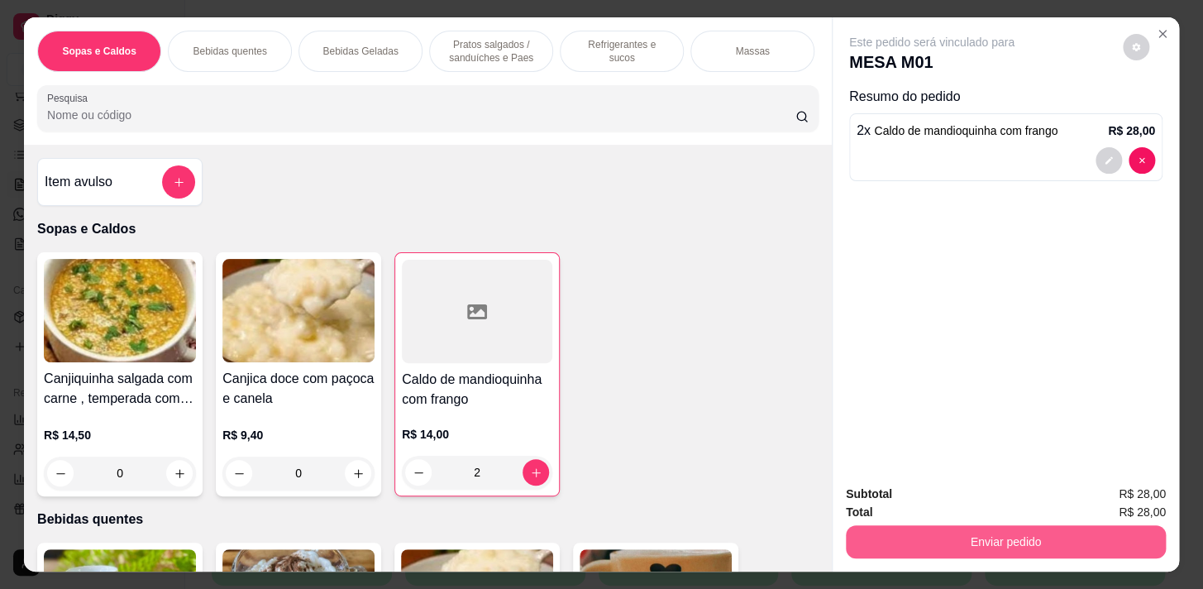
click at [1074, 540] on button "Enviar pedido" at bounding box center [1006, 541] width 320 height 33
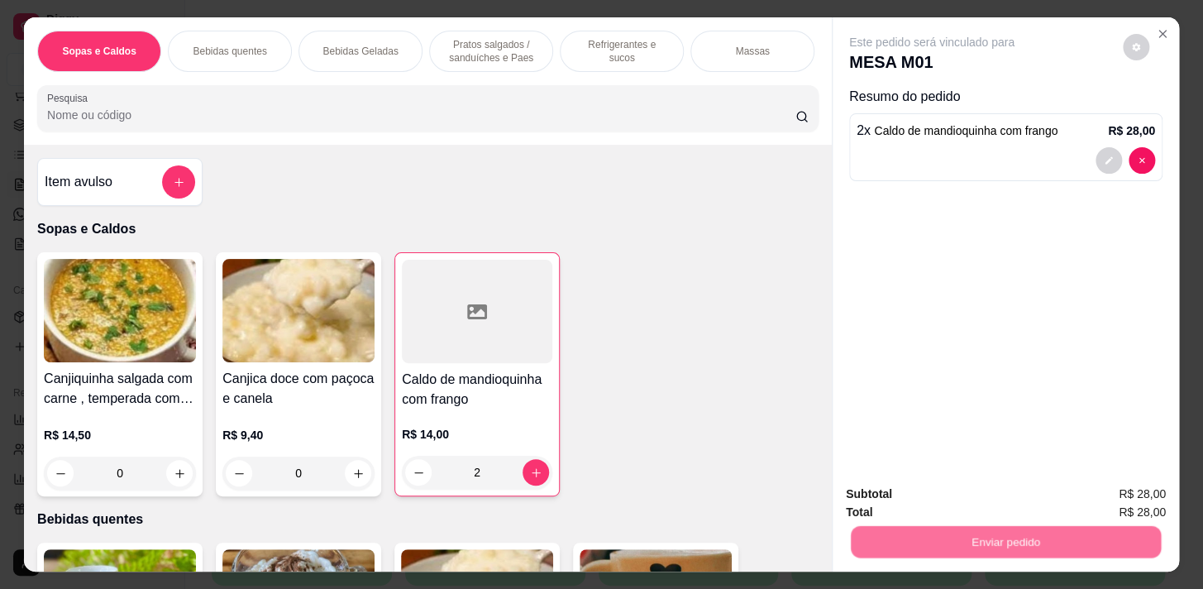
click at [992, 504] on button "Não registrar e enviar pedido" at bounding box center [951, 495] width 172 height 31
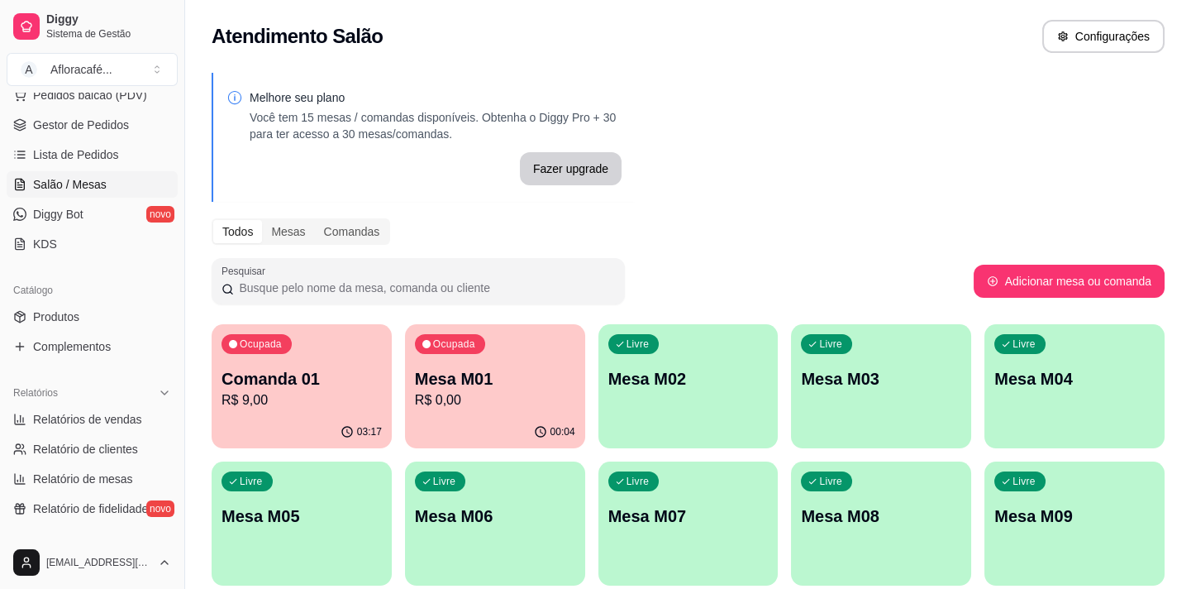
click at [790, 389] on div "Ocupada Comanda 01 R$ 9,00 03:17 Ocupada Mesa M01 R$ 0,00 00:04 Livre Mesa M02 …" at bounding box center [688, 592] width 953 height 536
click at [771, 365] on div "Livre Mesa M02" at bounding box center [688, 376] width 174 height 101
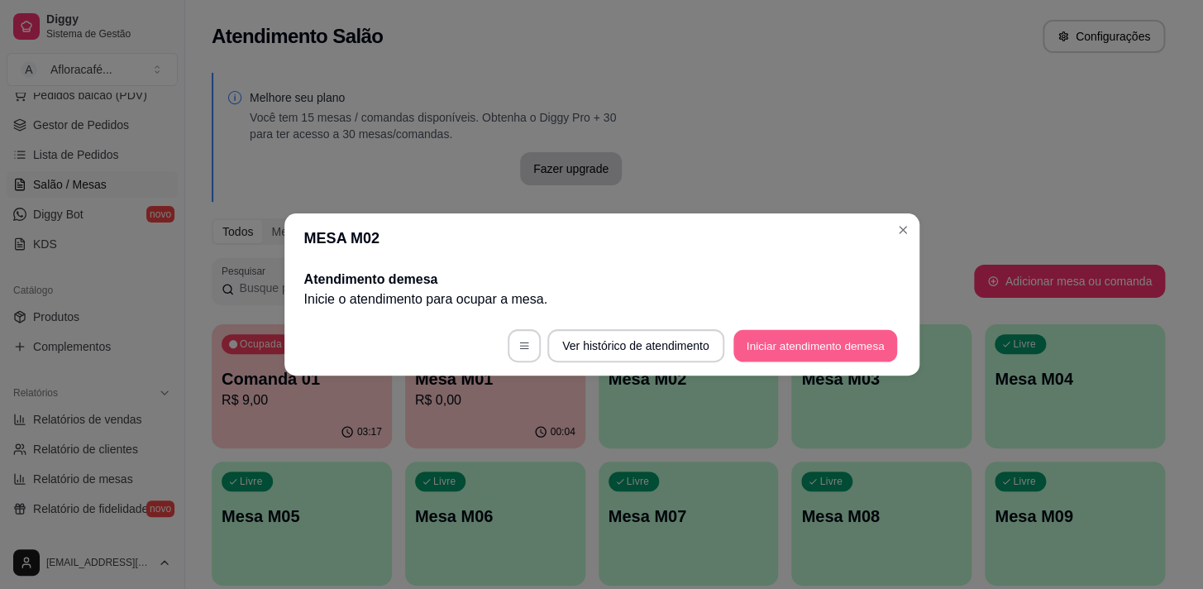
click at [839, 339] on button "Iniciar atendimento de mesa" at bounding box center [815, 346] width 164 height 32
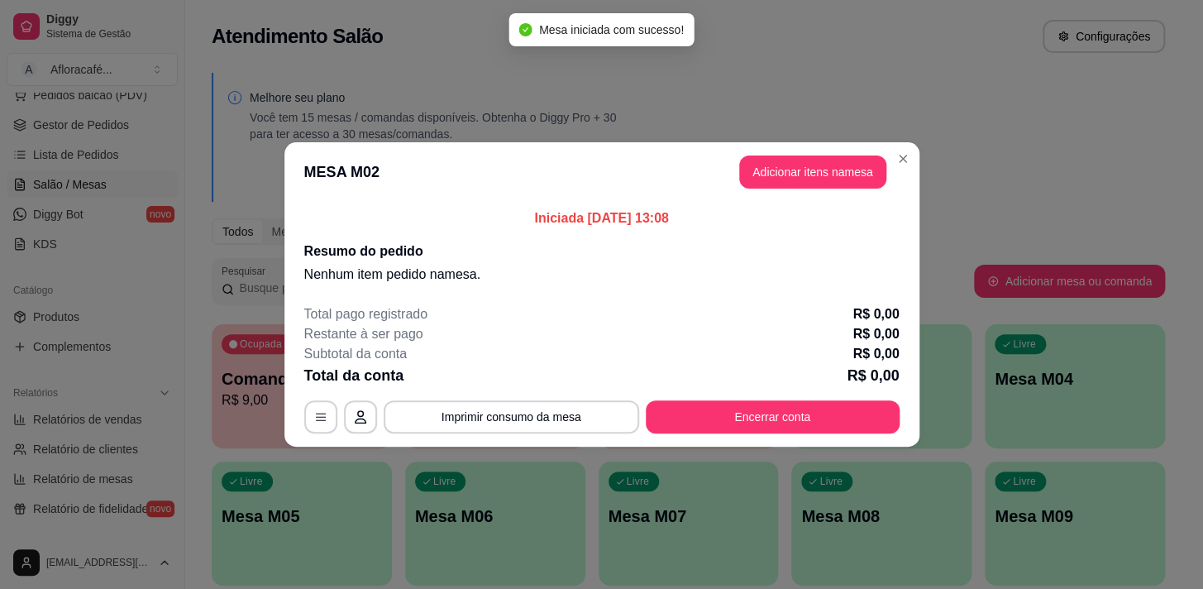
click at [848, 151] on div "MESA M02 Adicionar itens na mesa Iniciada [DATE] 13:08 Resumo do pedido Nenhum …" at bounding box center [601, 294] width 1203 height 589
click at [847, 156] on button "Adicionar itens na mesa" at bounding box center [813, 172] width 142 height 32
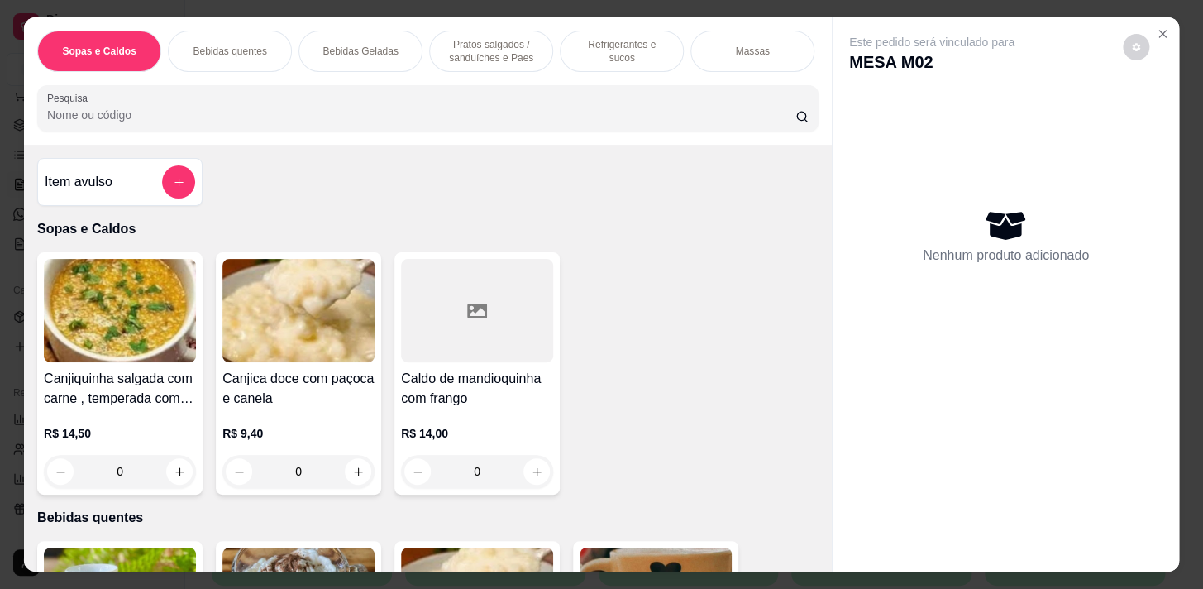
click at [575, 55] on div "Refrigerantes e sucos" at bounding box center [622, 51] width 124 height 41
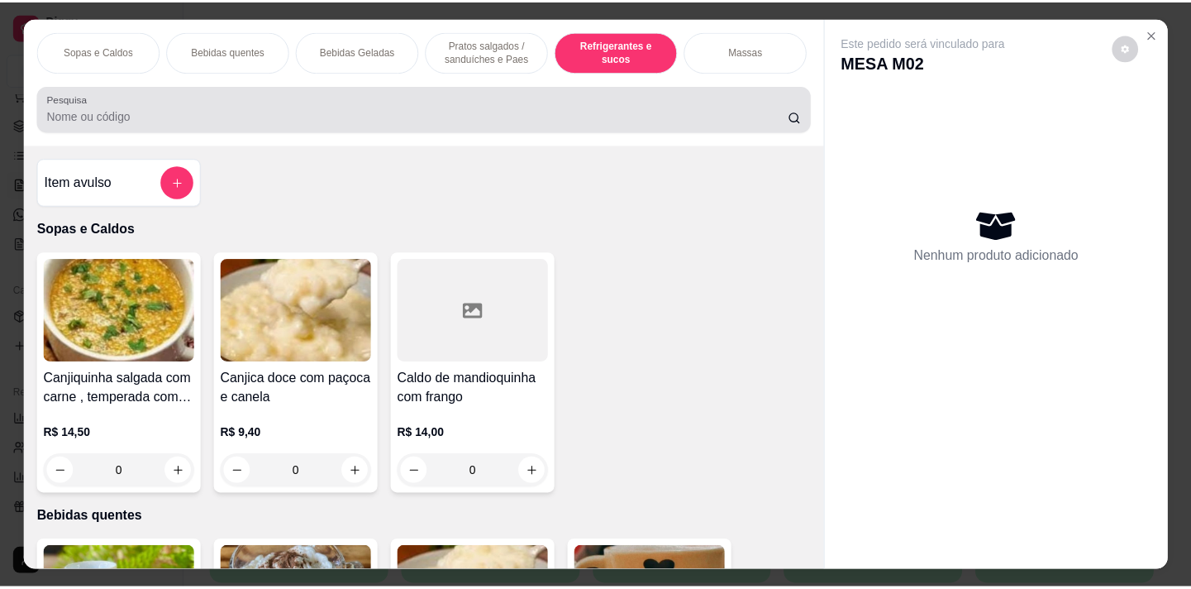
scroll to position [41, 0]
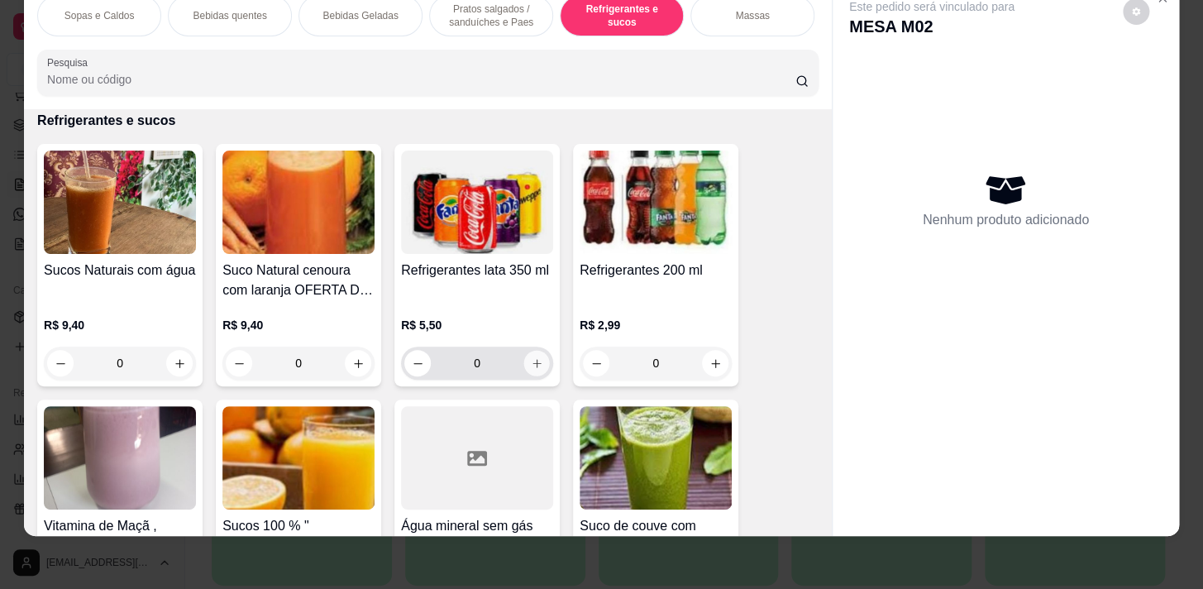
click at [533, 363] on icon "increase-product-quantity" at bounding box center [537, 363] width 12 height 12
type input "1"
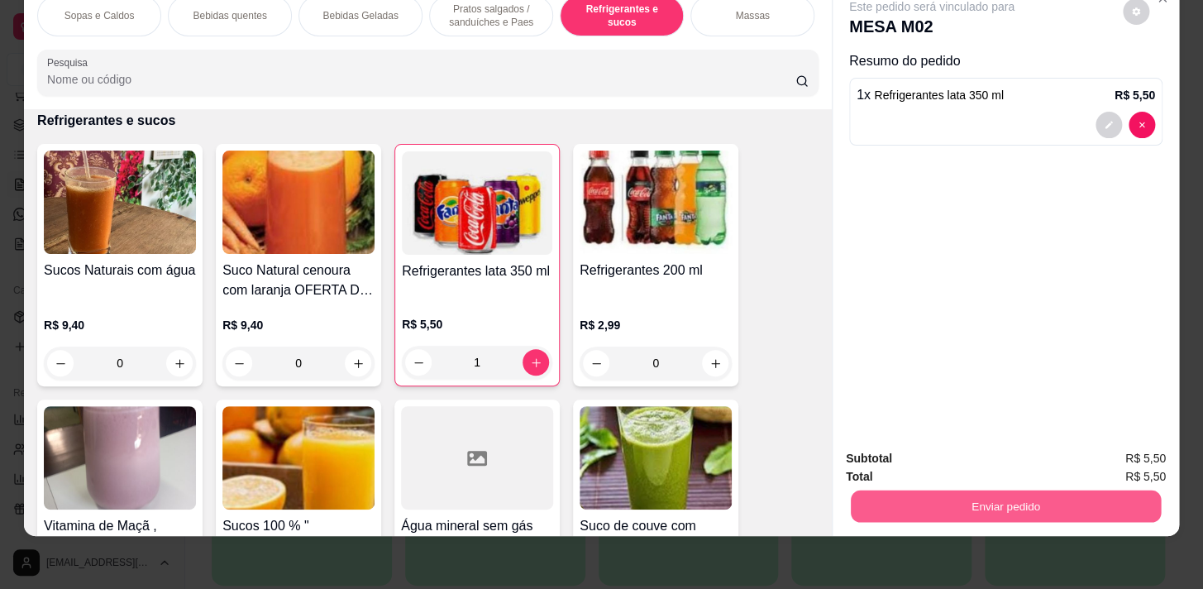
click at [947, 489] on button "Enviar pedido" at bounding box center [1006, 505] width 310 height 32
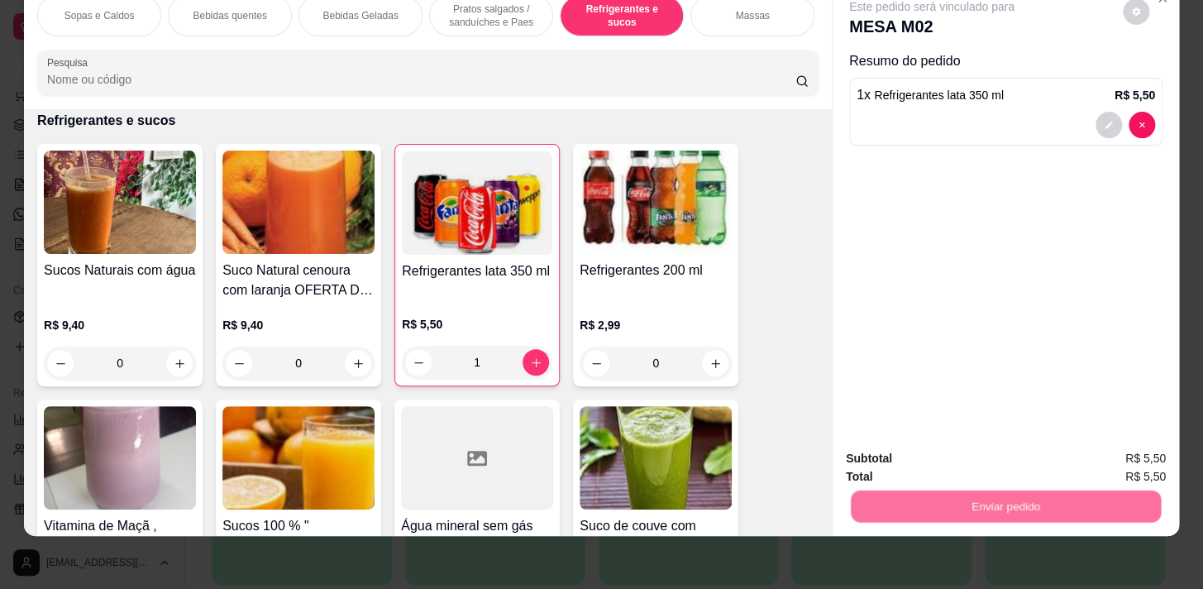
click at [943, 460] on button "Não registrar e enviar pedido" at bounding box center [950, 454] width 167 height 31
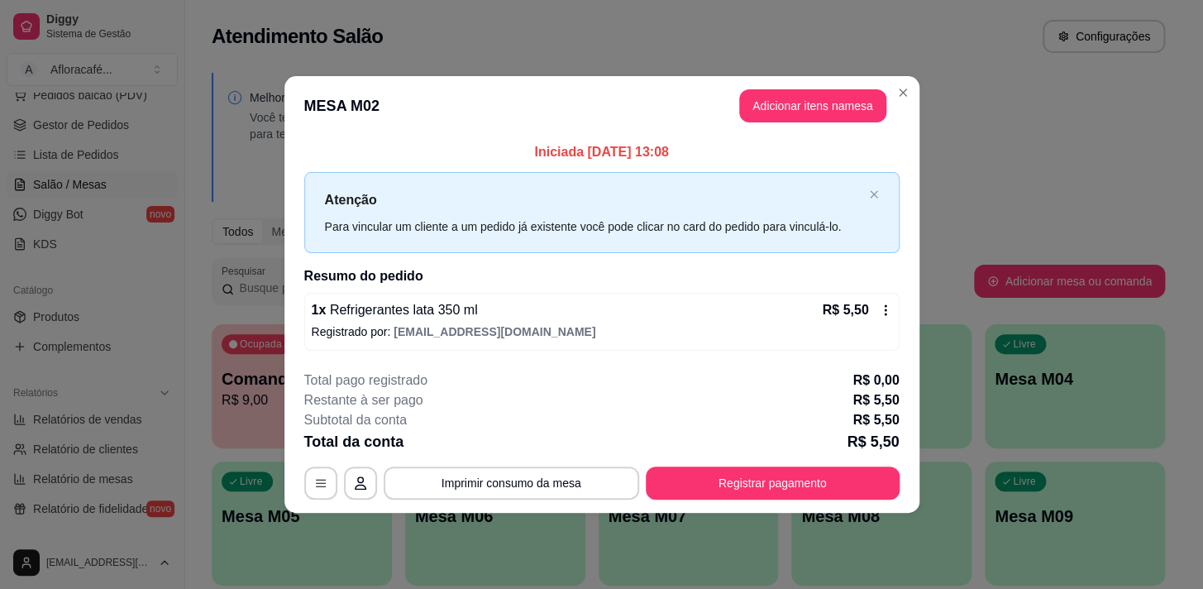
click at [907, 107] on header "MESA M02 Adicionar itens na mesa" at bounding box center [601, 106] width 635 height 60
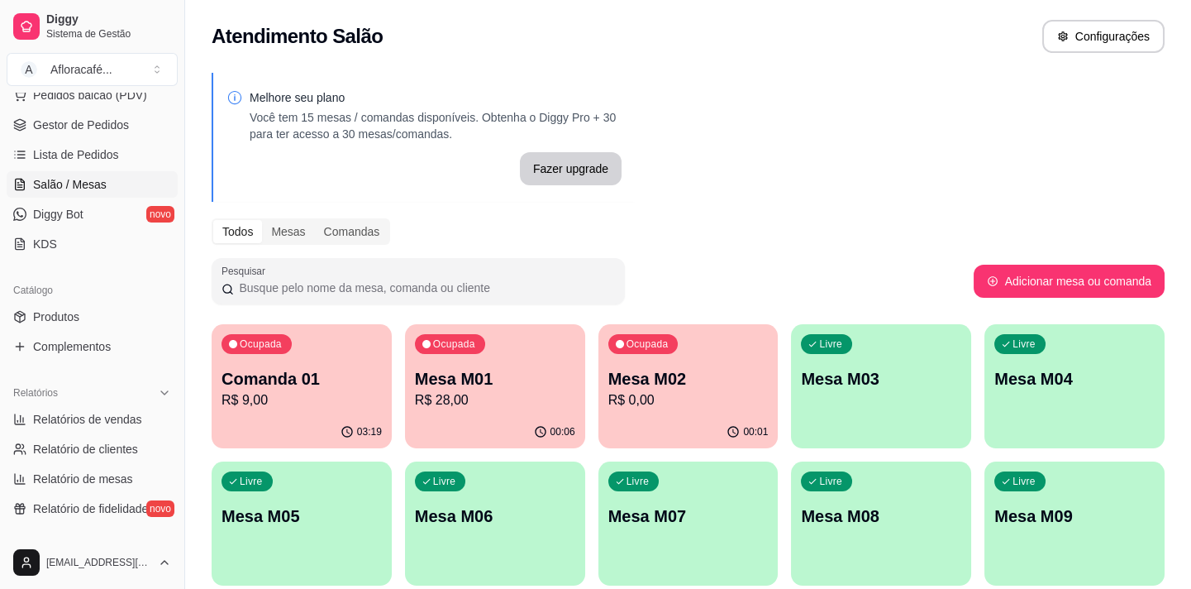
click at [752, 387] on p "Mesa M02" at bounding box center [689, 378] width 160 height 23
click at [668, 372] on p "Mesa M02" at bounding box center [688, 379] width 155 height 22
click at [747, 380] on p "Mesa M02" at bounding box center [688, 379] width 155 height 22
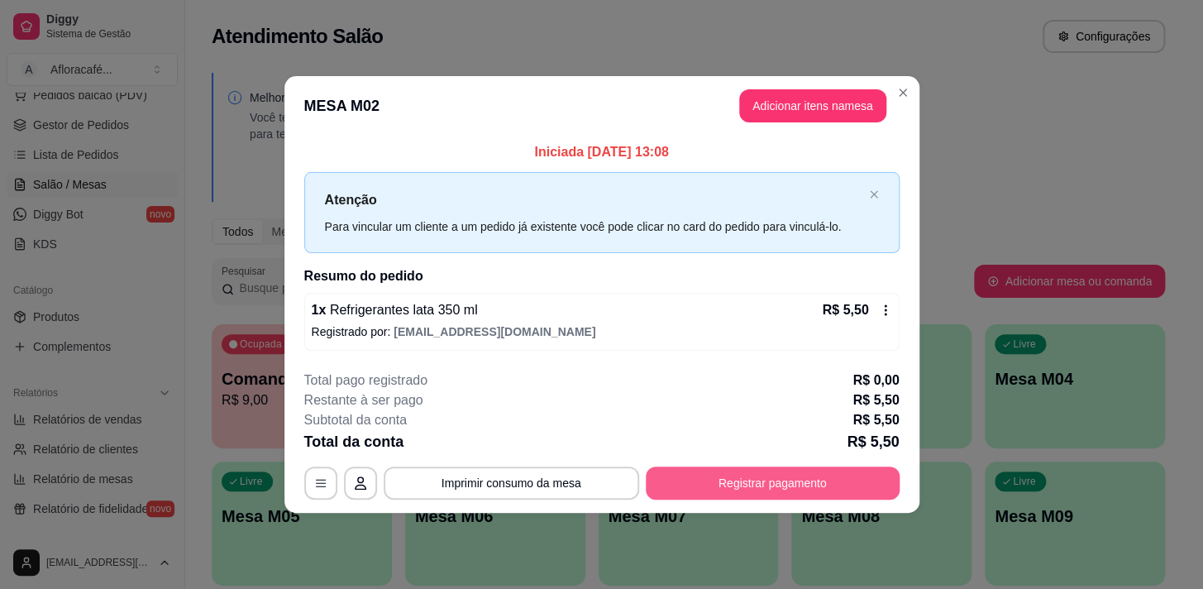
click at [833, 489] on button "Registrar pagamento" at bounding box center [773, 482] width 254 height 33
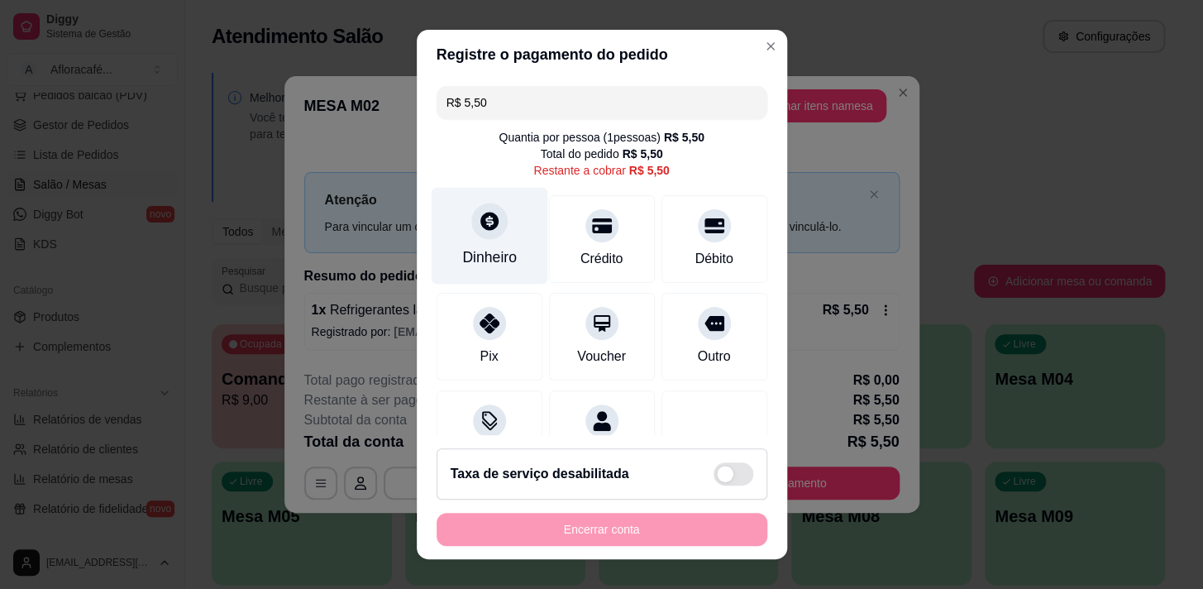
click at [471, 219] on div at bounding box center [489, 221] width 36 height 36
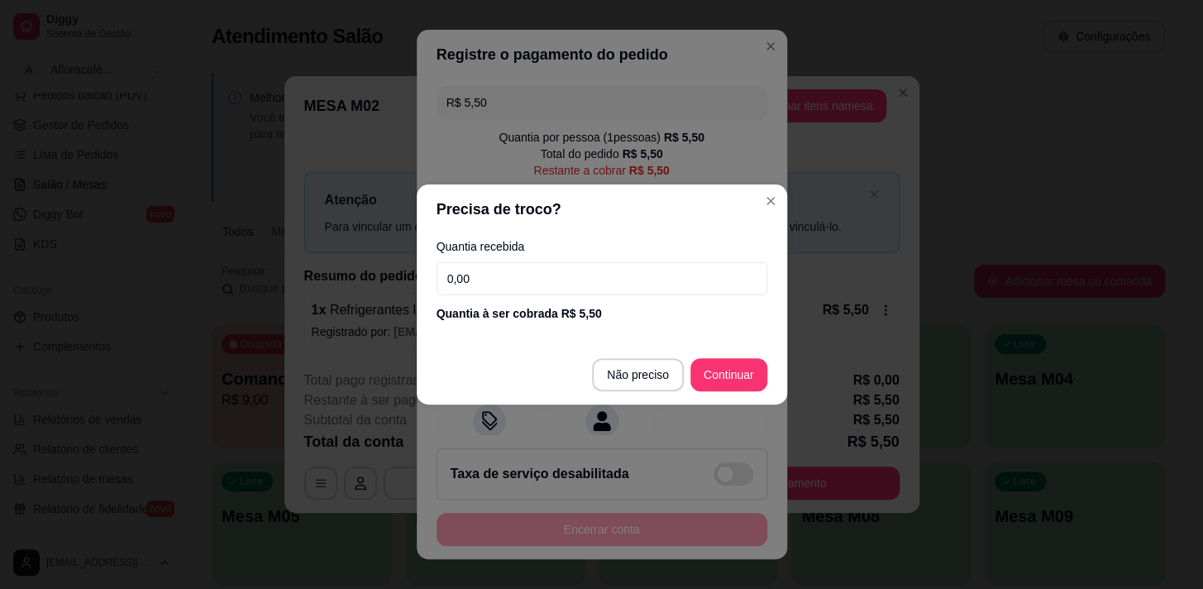
click at [669, 289] on input "0,00" at bounding box center [602, 278] width 331 height 33
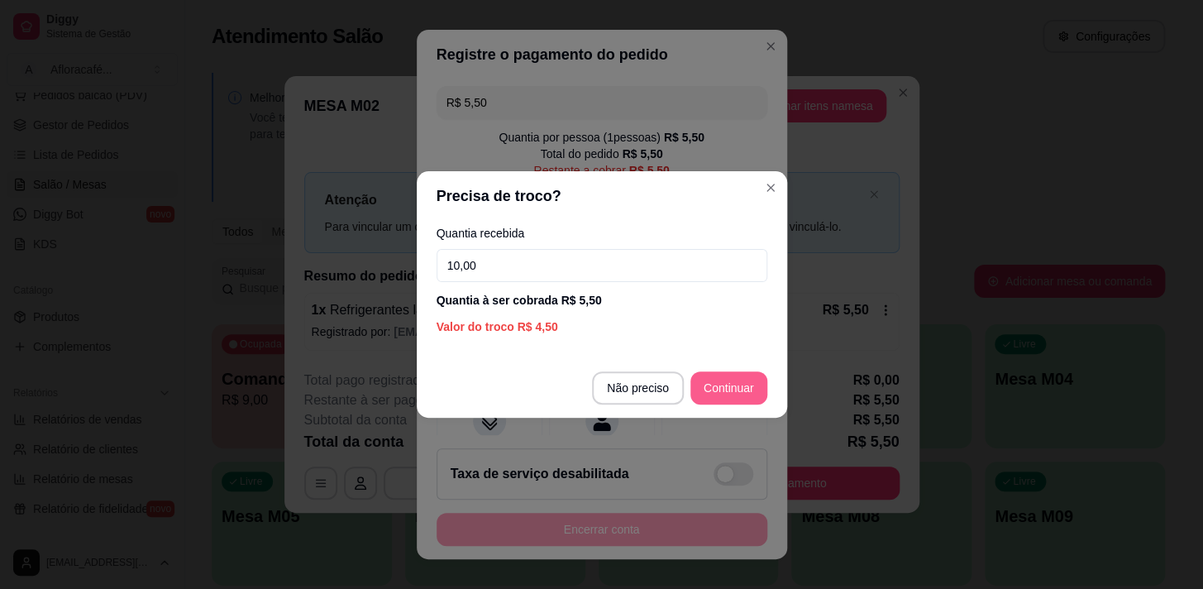
type input "10,00"
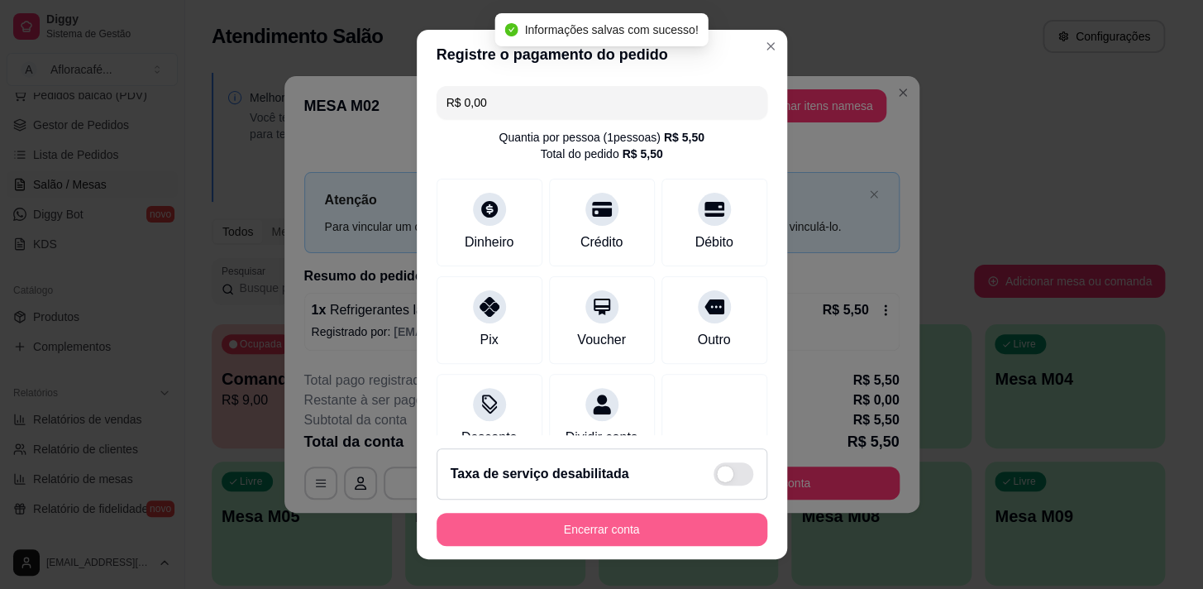
type input "R$ 0,00"
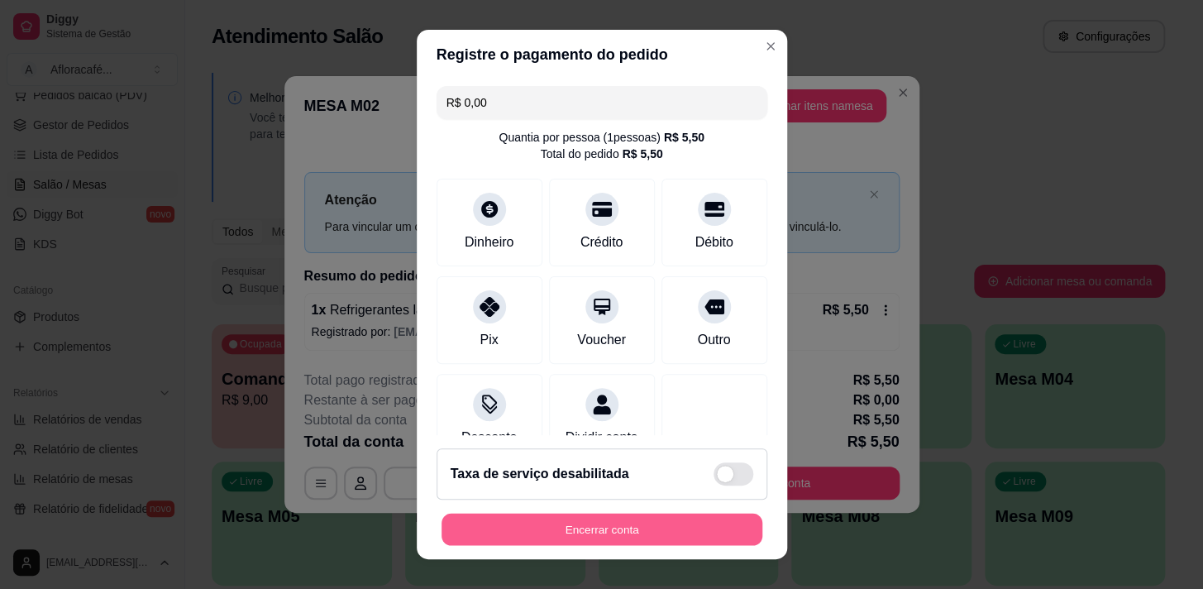
click at [660, 529] on button "Encerrar conta" at bounding box center [602, 529] width 321 height 32
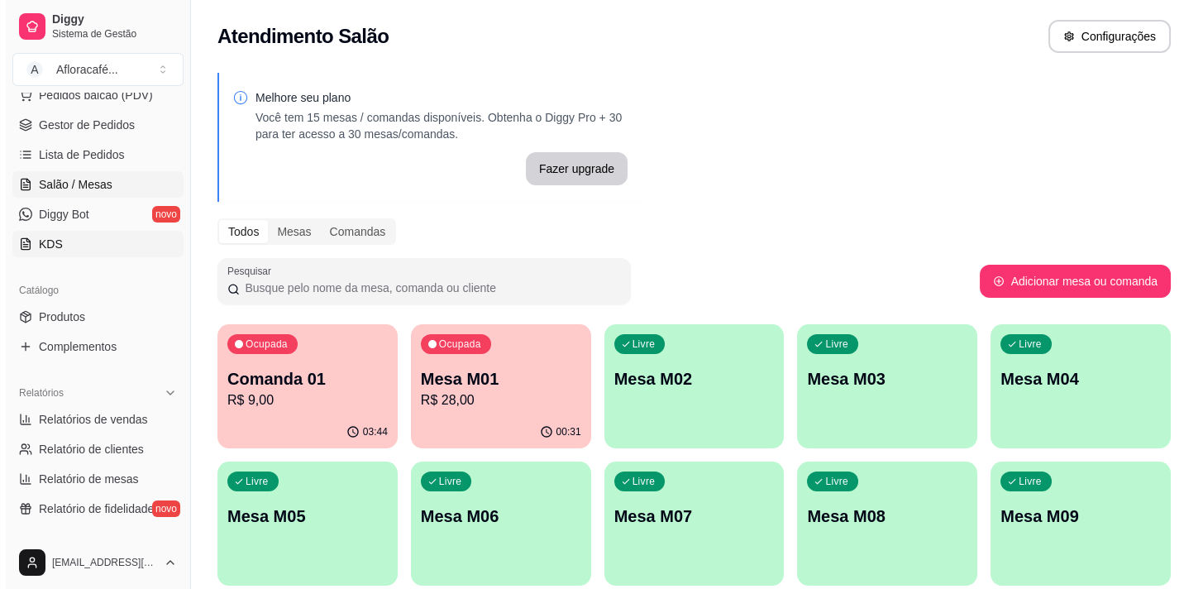
scroll to position [0, 0]
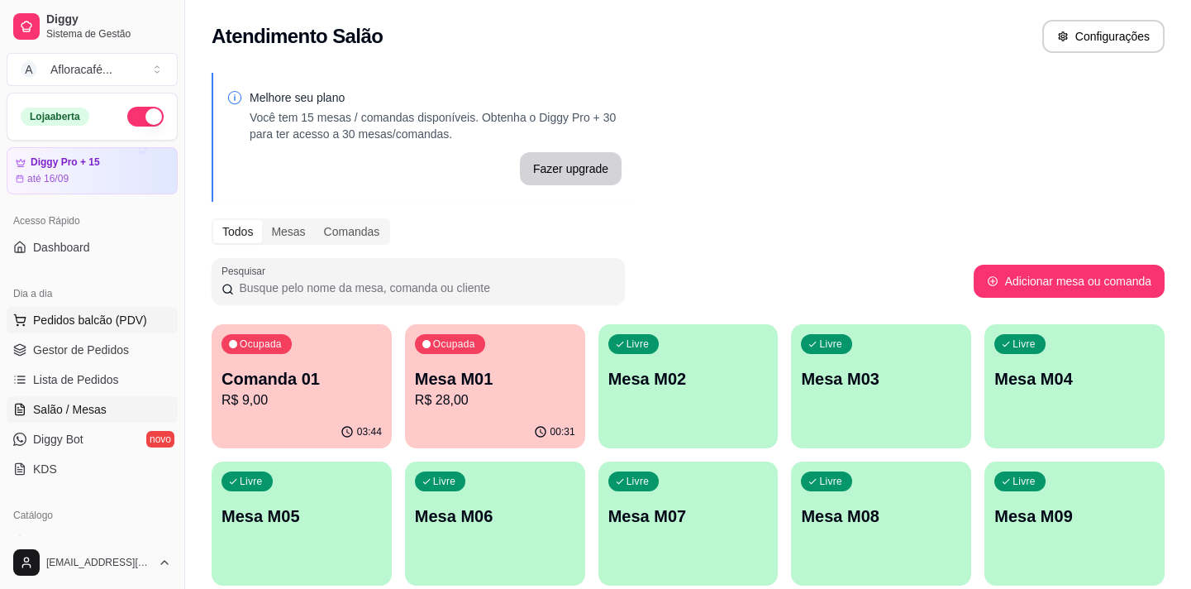
click at [112, 329] on button "Pedidos balcão (PDV)" at bounding box center [92, 320] width 171 height 26
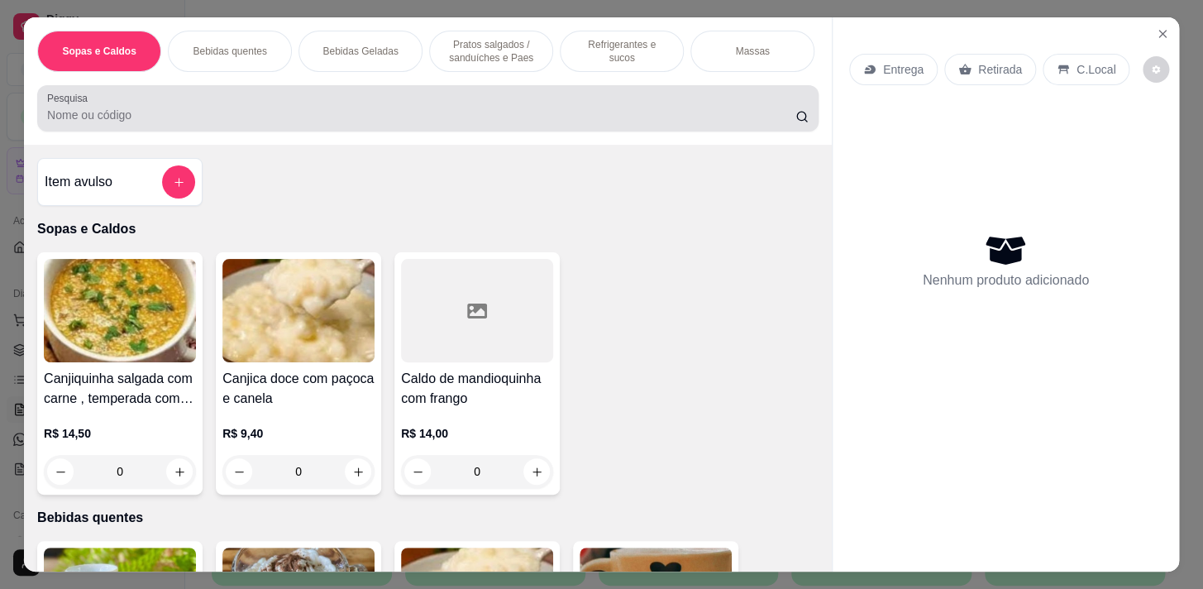
click at [439, 93] on div "Pesquisa" at bounding box center [427, 108] width 781 height 46
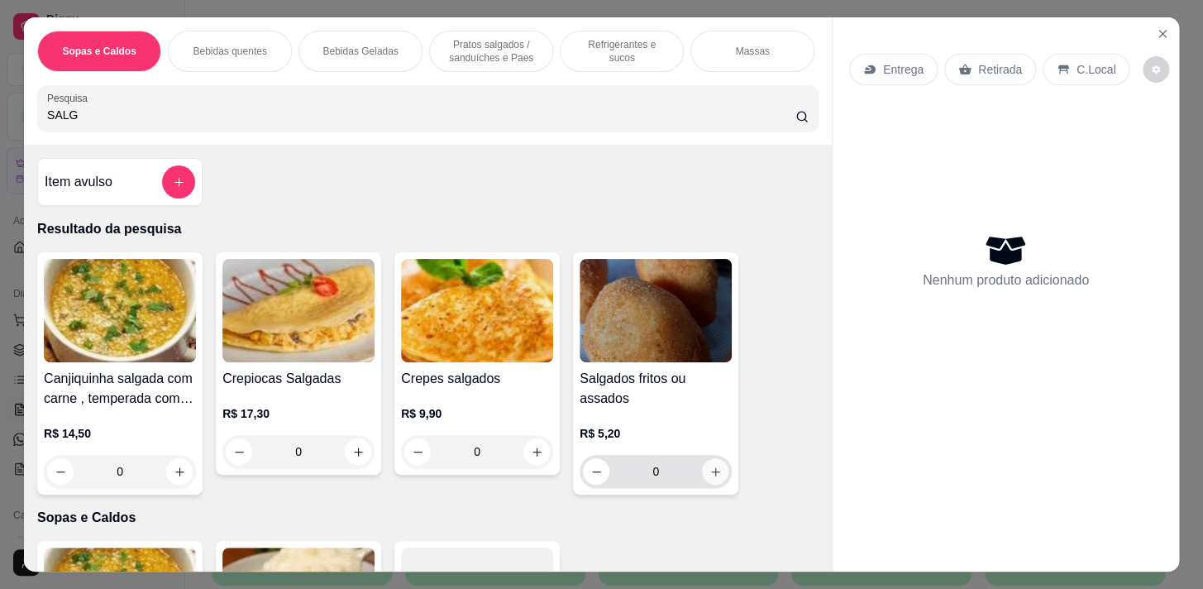
type input "SALG"
click at [712, 475] on icon "increase-product-quantity" at bounding box center [715, 471] width 12 height 12
type input "1"
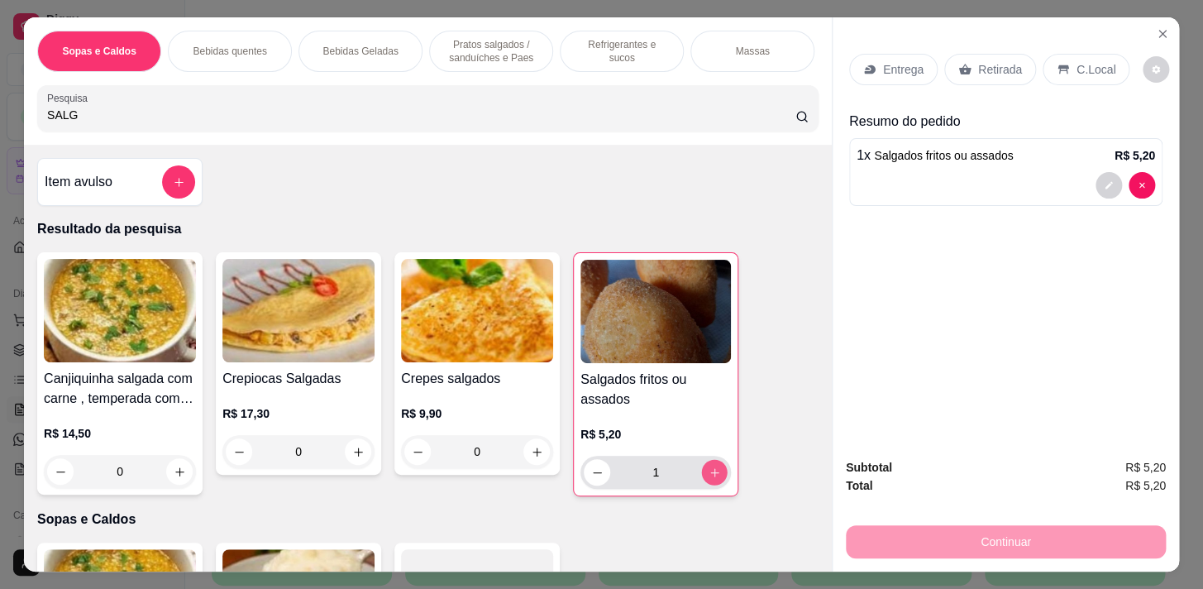
click at [712, 475] on icon "increase-product-quantity" at bounding box center [715, 472] width 12 height 12
type input "2"
click at [714, 478] on icon "increase-product-quantity" at bounding box center [715, 472] width 12 height 12
type input "3"
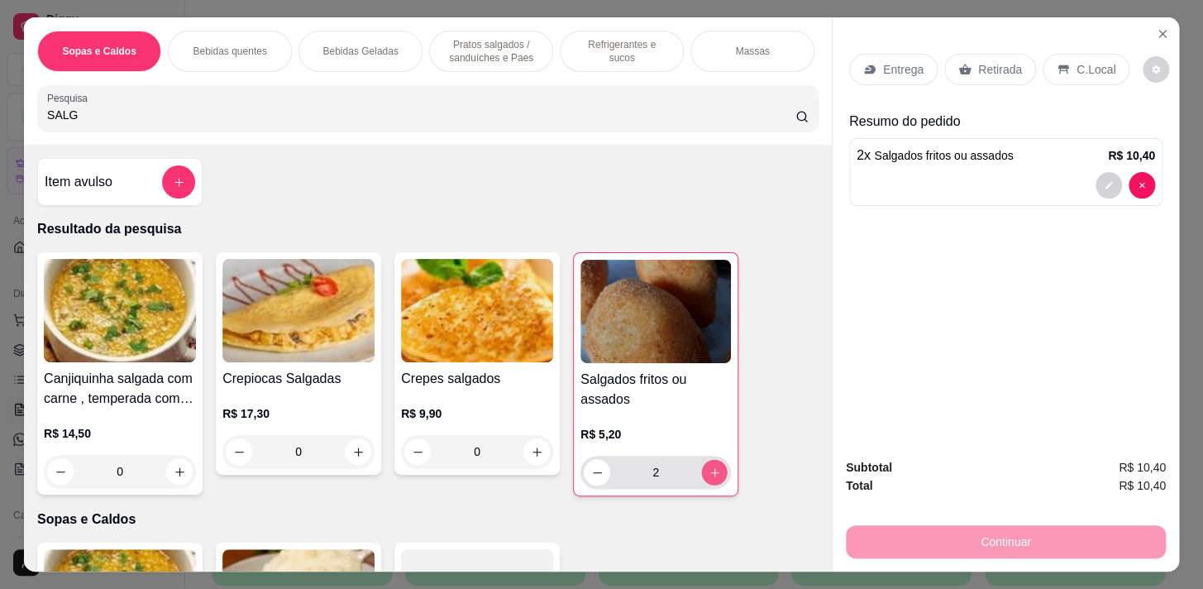
type input "3"
click at [714, 478] on icon "increase-product-quantity" at bounding box center [715, 472] width 12 height 12
type input "4"
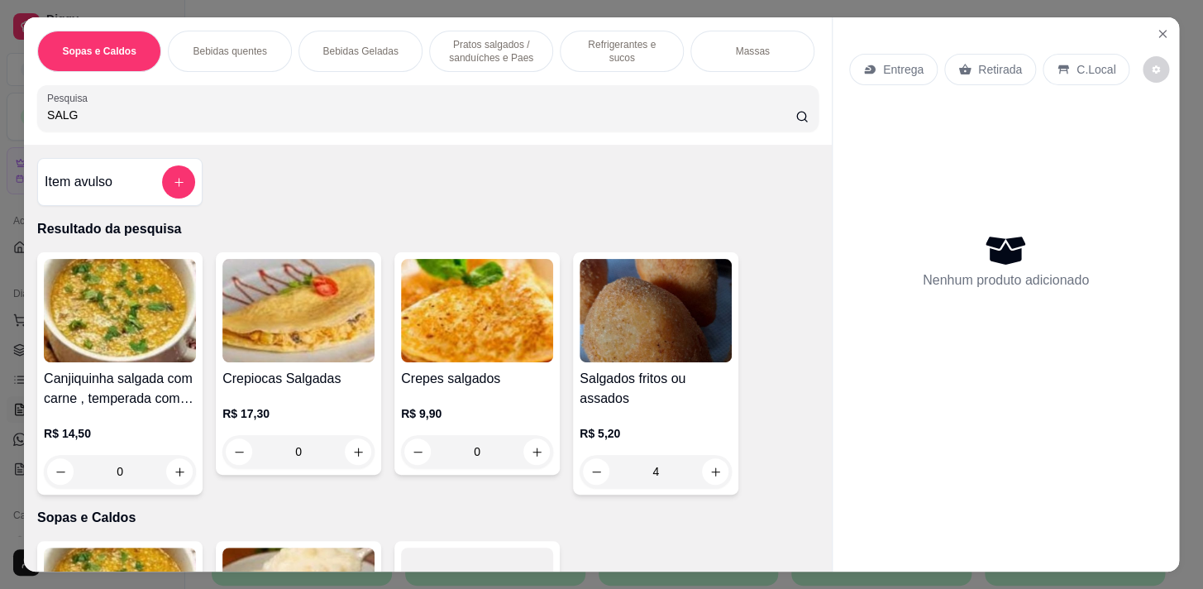
type input "0"
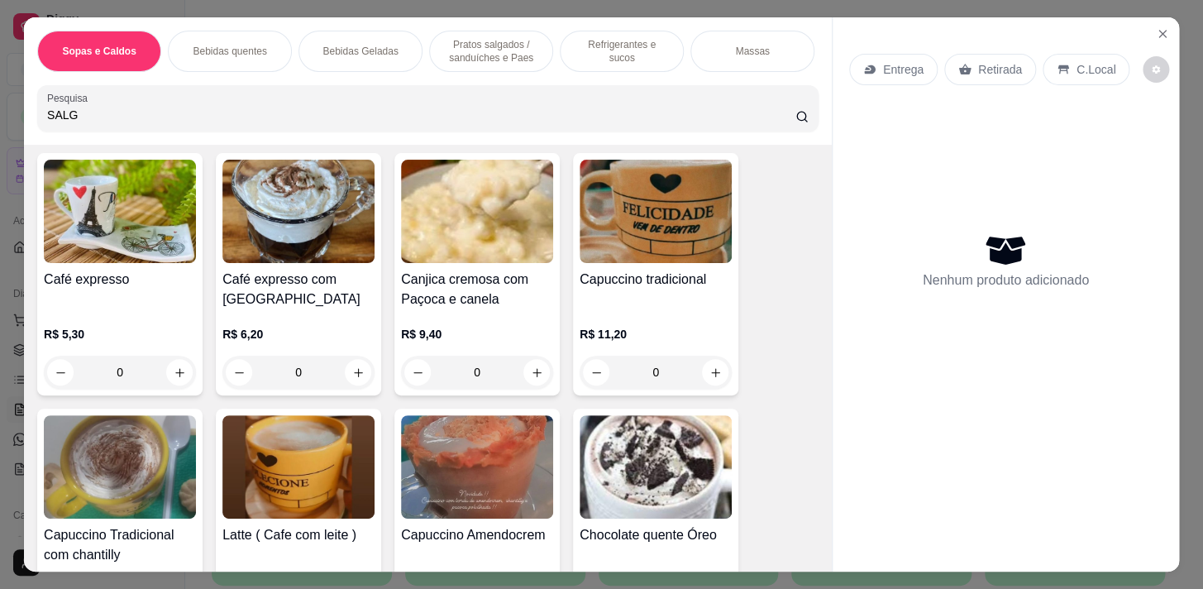
click at [727, 365] on div "Capuccino tradicional R$ 11,20 0" at bounding box center [655, 274] width 165 height 242
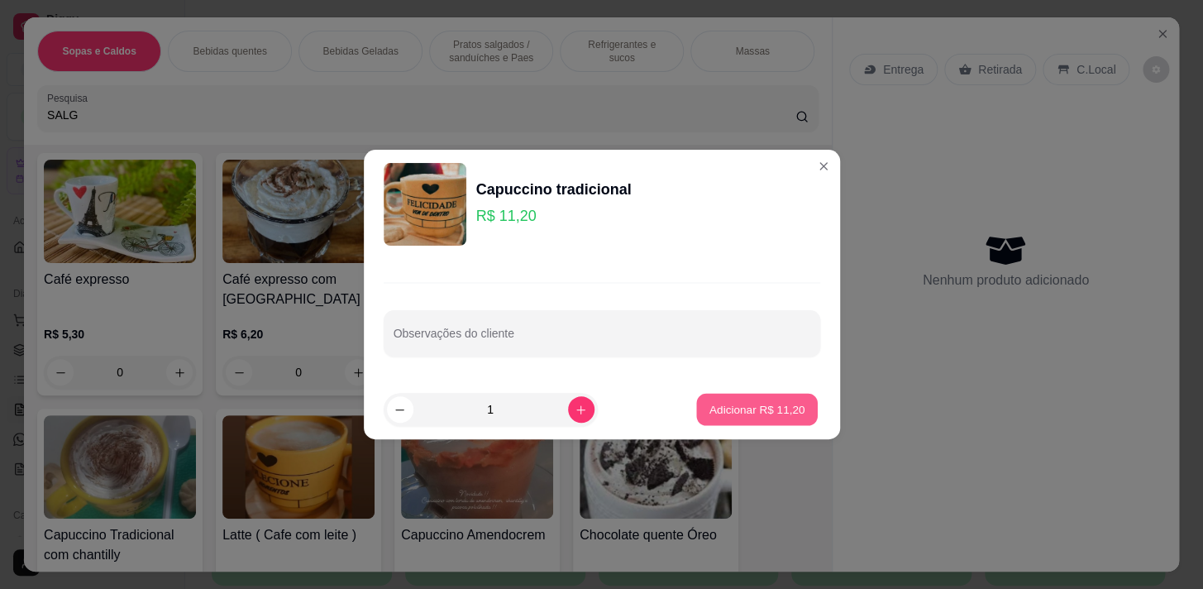
click at [752, 416] on p "Adicionar R$ 11,20" at bounding box center [757, 409] width 96 height 16
type input "1"
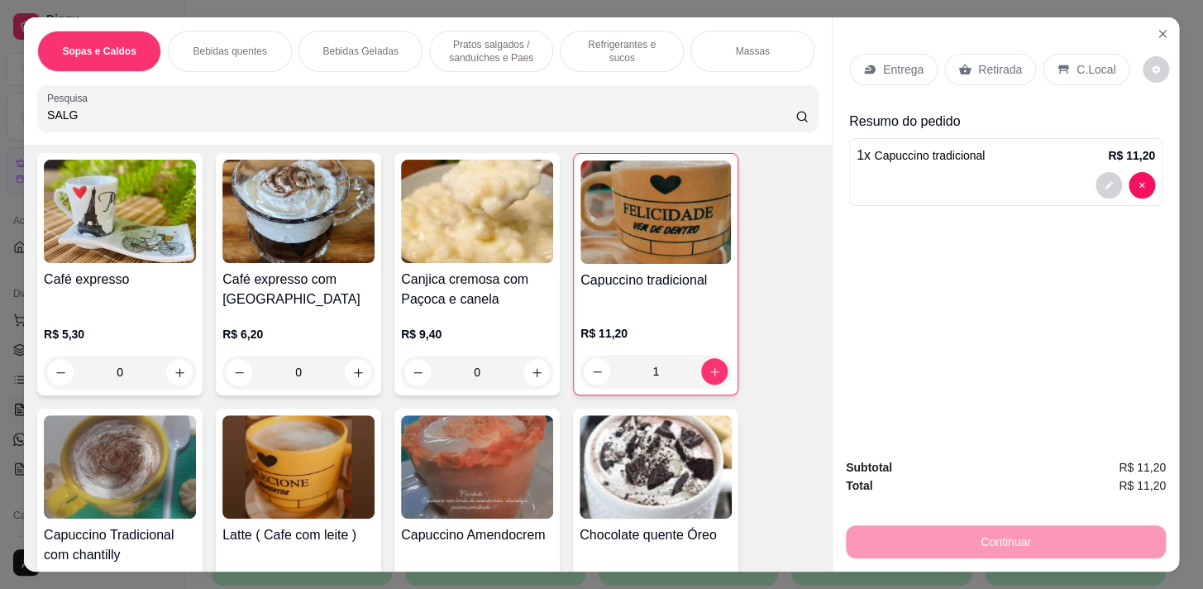
scroll to position [0, 649]
click at [246, 54] on div "Refeições" at bounding box center [234, 51] width 124 height 41
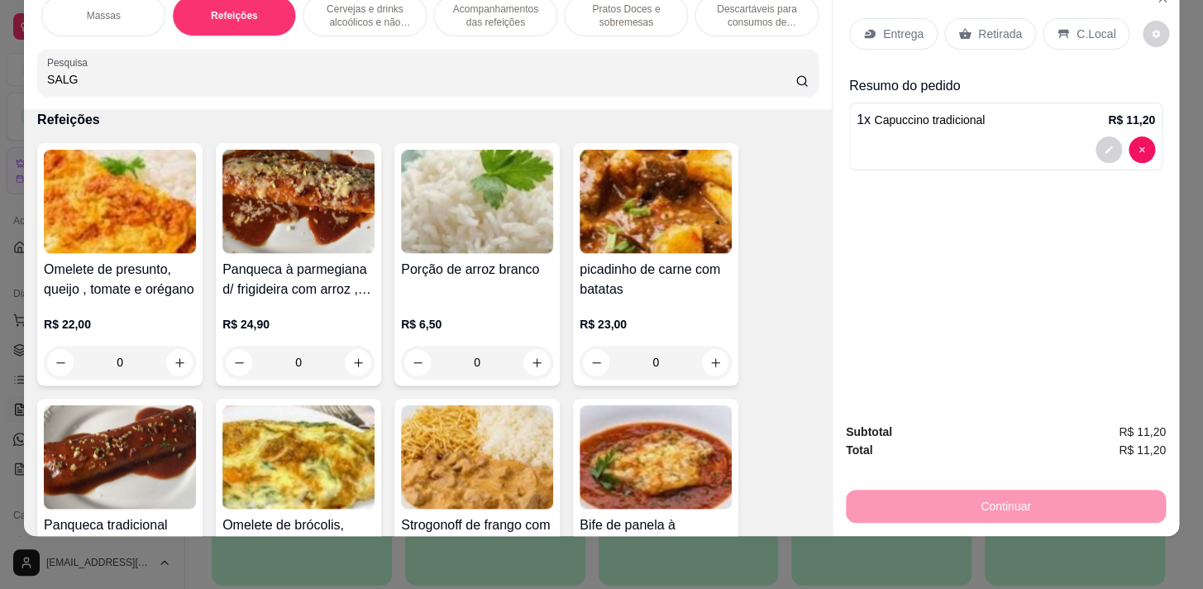
scroll to position [8882, 0]
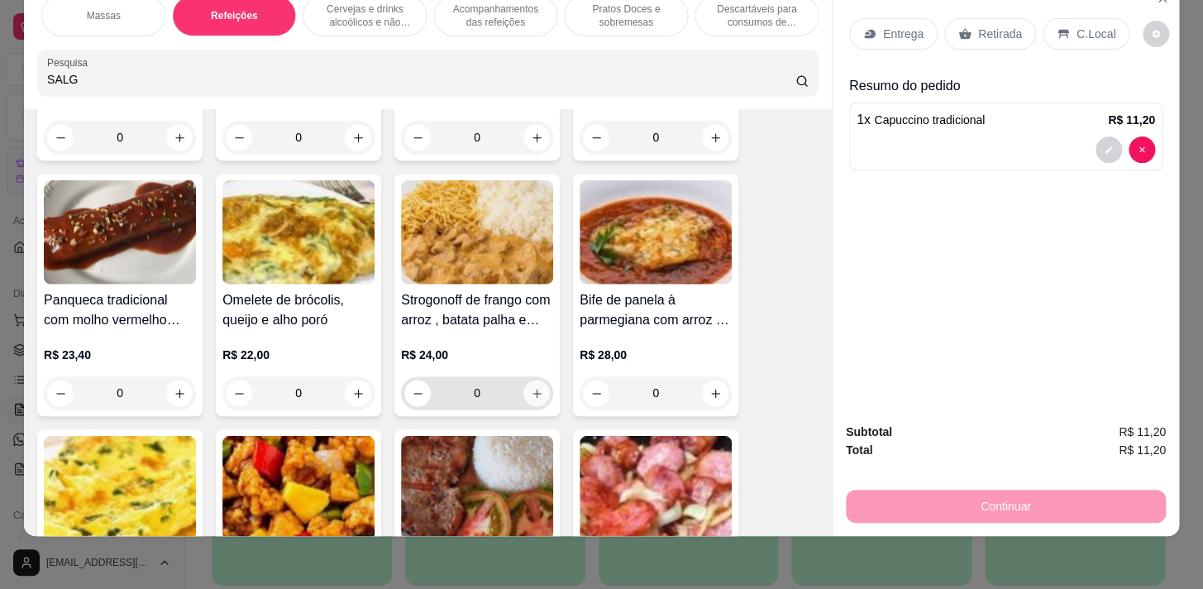
click at [540, 394] on button "increase-product-quantity" at bounding box center [536, 393] width 26 height 26
type input "1"
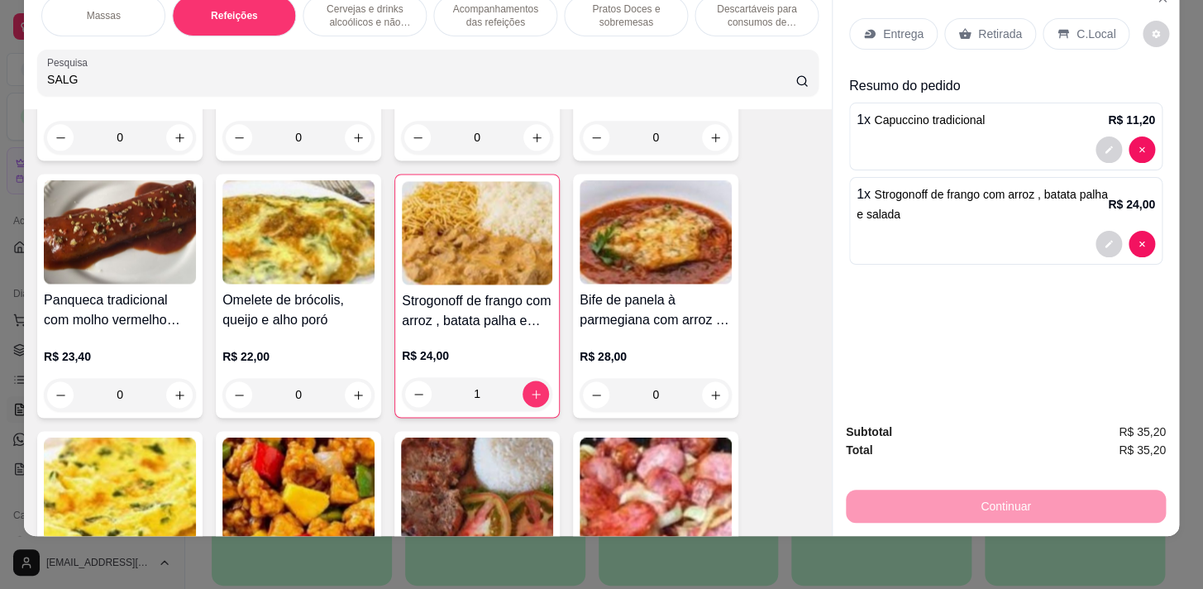
click at [726, 395] on div "0" at bounding box center [656, 394] width 152 height 33
click at [714, 396] on button "increase-product-quantity" at bounding box center [716, 395] width 26 height 26
type input "1"
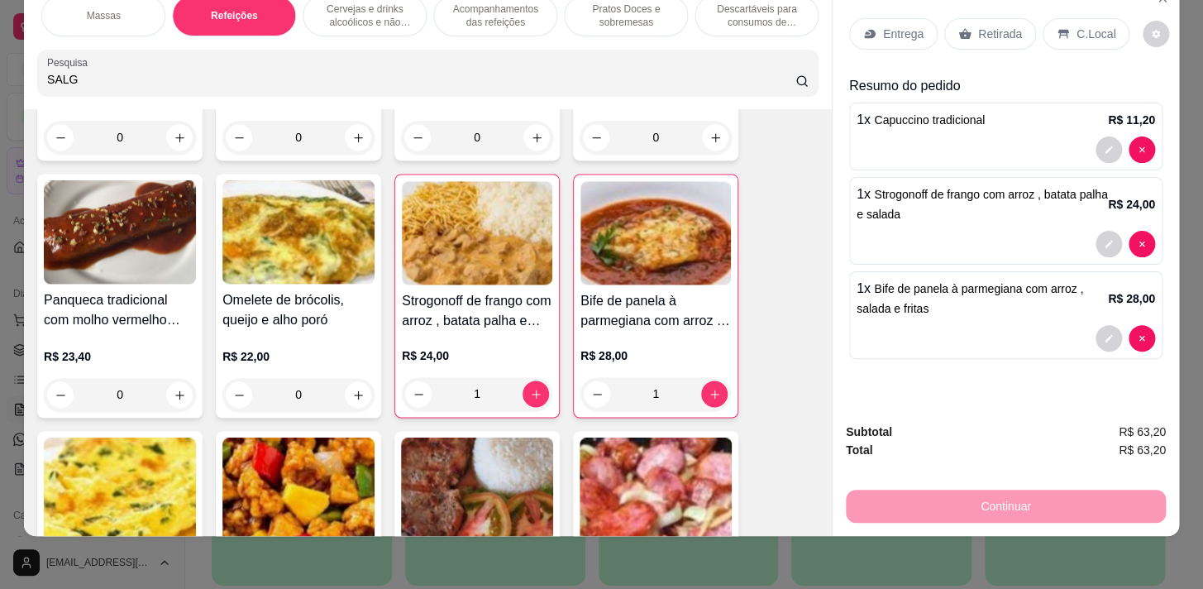
drag, startPoint x: 336, startPoint y: 14, endPoint x: 247, endPoint y: 14, distance: 88.5
click at [337, 17] on p "Cervejas e drinks alcoólicos e não alcoólicos" at bounding box center [365, 15] width 96 height 26
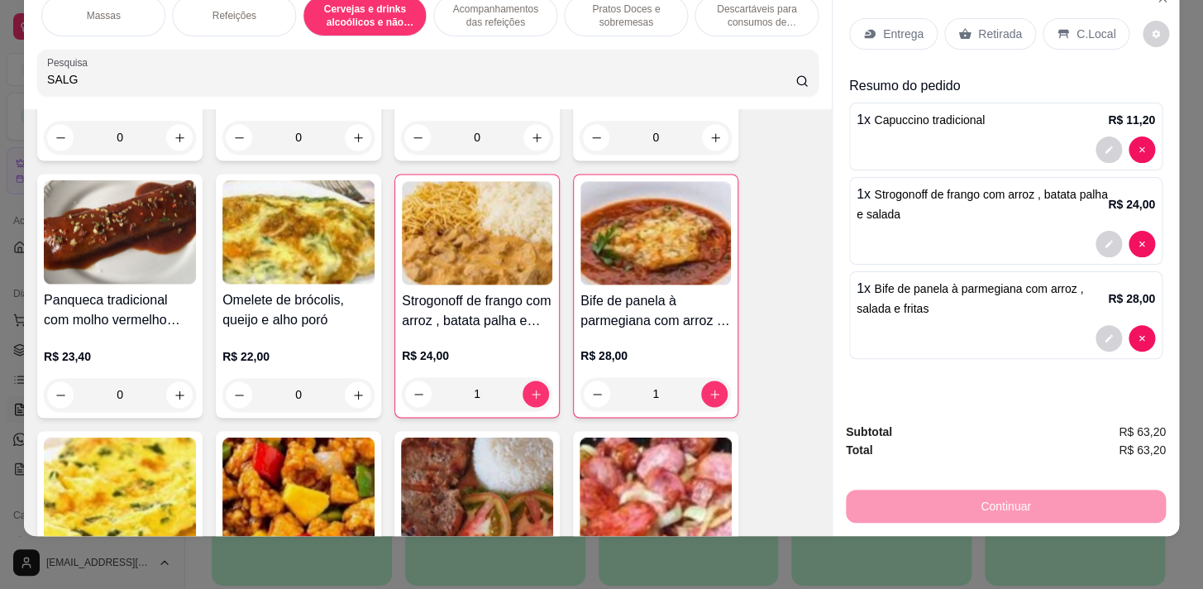
scroll to position [9457, 0]
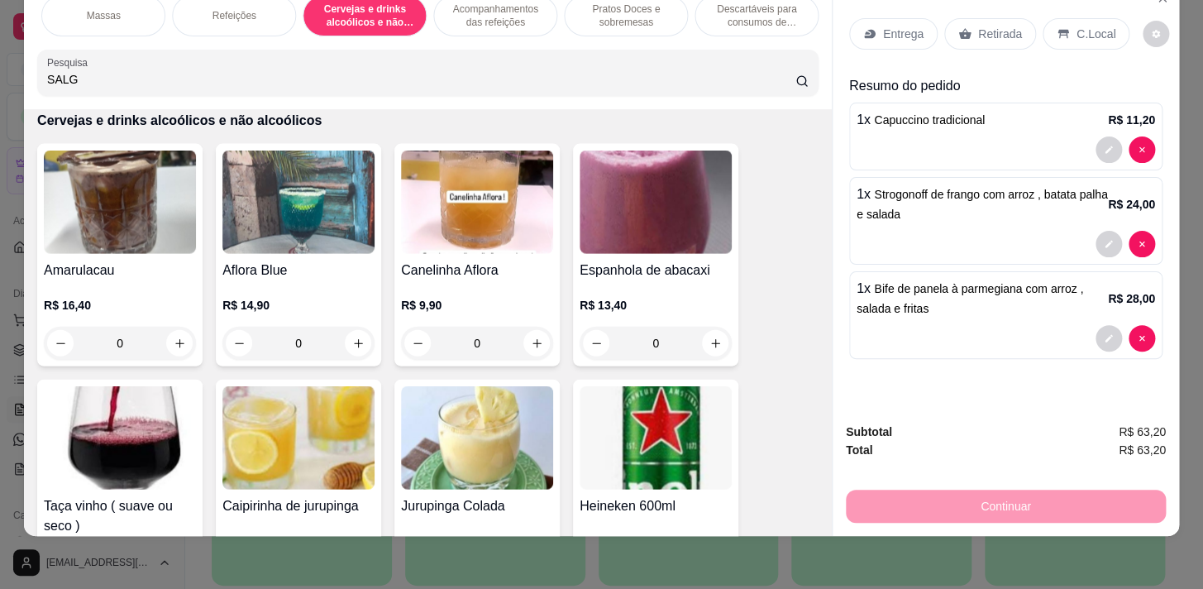
click at [206, 24] on div "Refeições" at bounding box center [234, 15] width 124 height 41
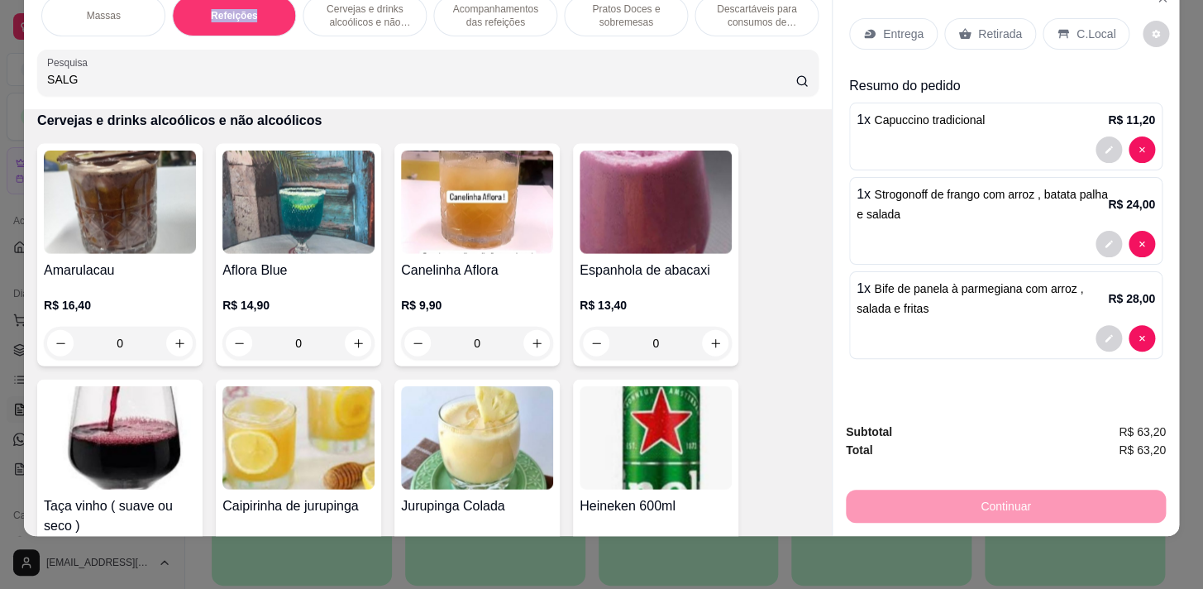
scroll to position [8657, 0]
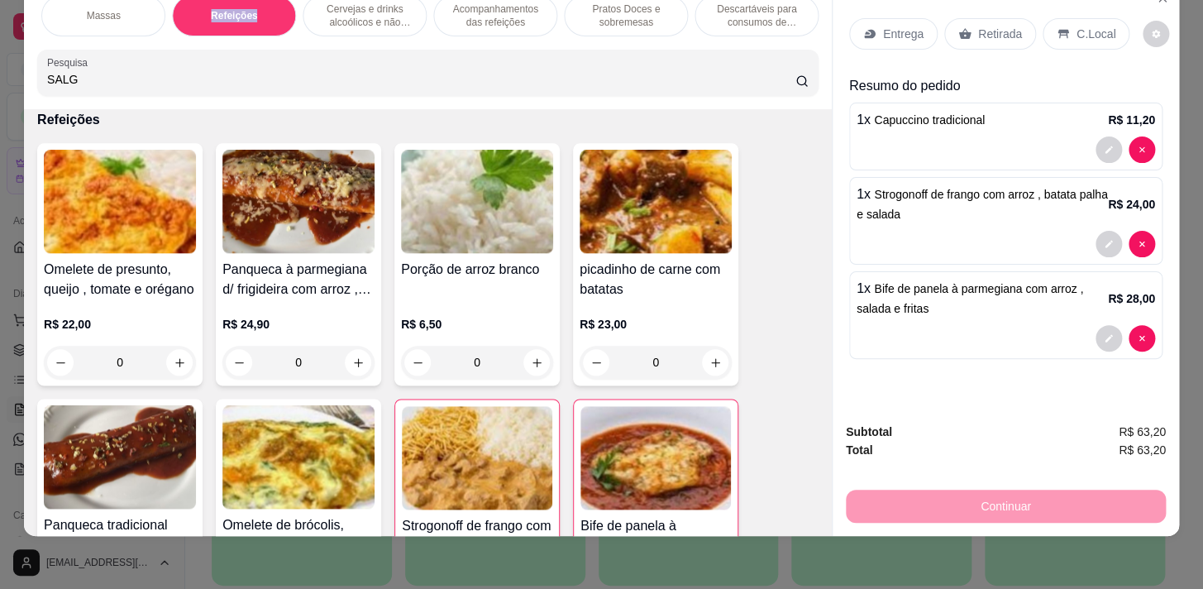
click at [208, 26] on div "Sopas e Caldos Bebidas quentes Bebidas Geladas Pratos salgados / sanduíches e P…" at bounding box center [427, 15] width 781 height 41
click at [291, 39] on div "Sopas e Caldos Bebidas quentes Bebidas Geladas Pratos salgados / sanduíches e P…" at bounding box center [428, 45] width 808 height 127
click at [579, 12] on div "Refrigerantes e sucos" at bounding box center [622, 15] width 124 height 41
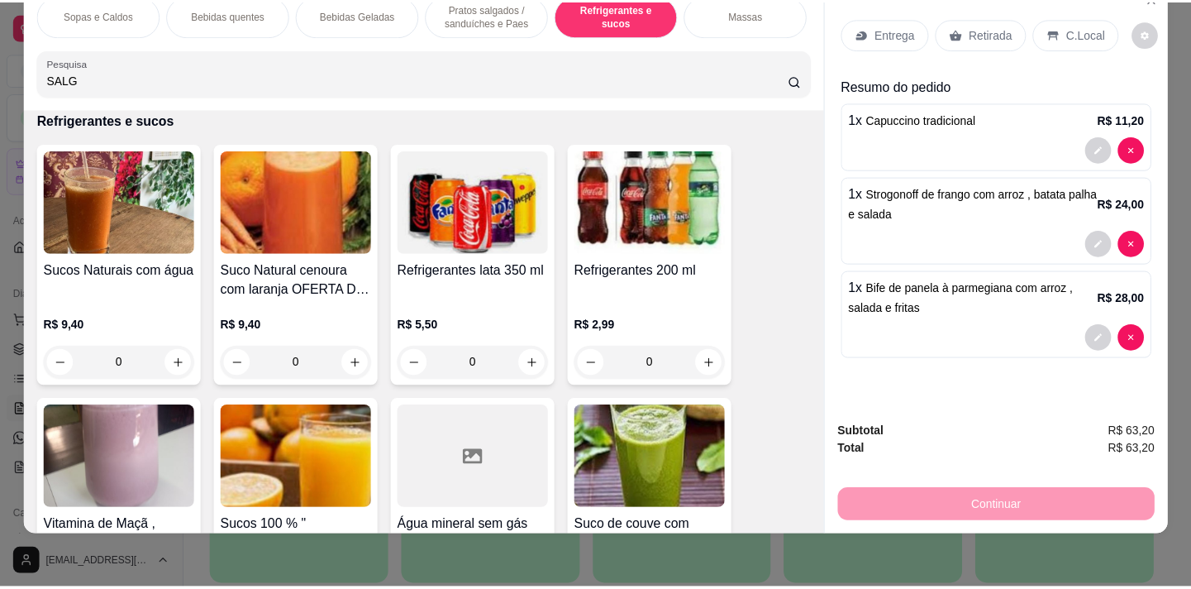
scroll to position [7122, 0]
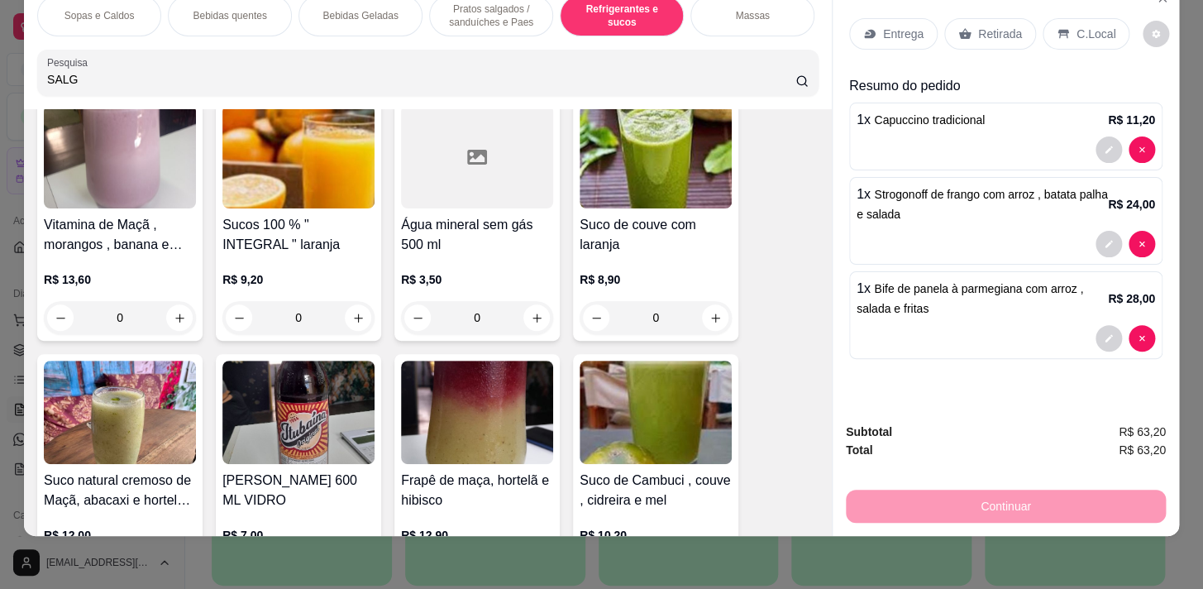
click at [527, 312] on div "0" at bounding box center [477, 317] width 152 height 33
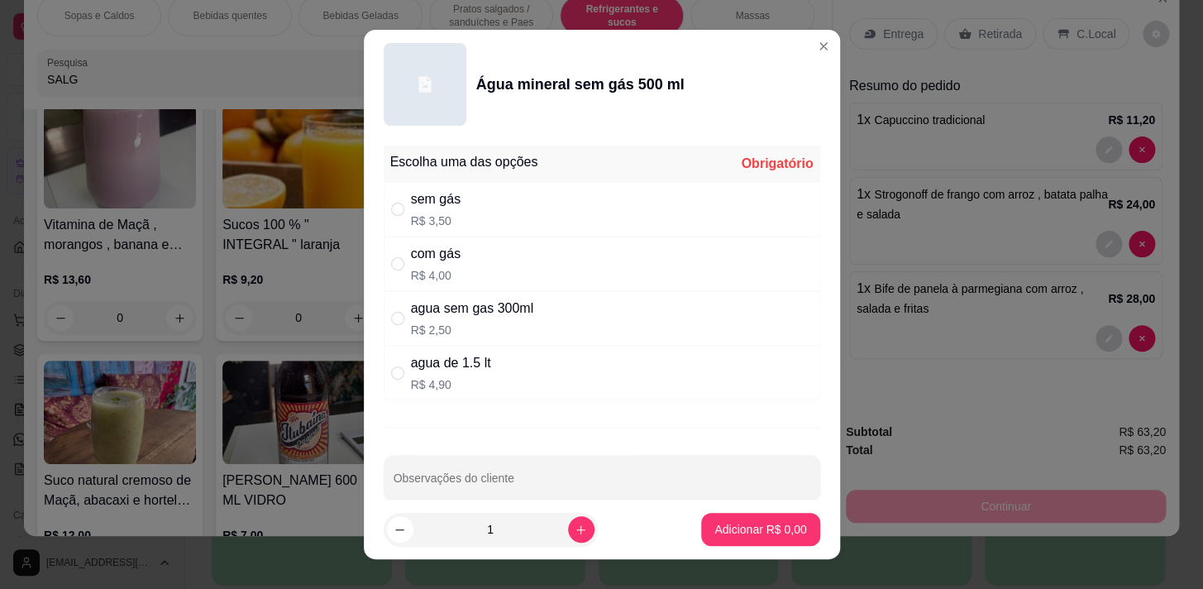
click at [706, 265] on div "com gás R$ 4,00" at bounding box center [602, 263] width 437 height 55
radio input "true"
click at [723, 532] on p "Adicionar R$ 4,00" at bounding box center [760, 530] width 89 height 16
type input "1"
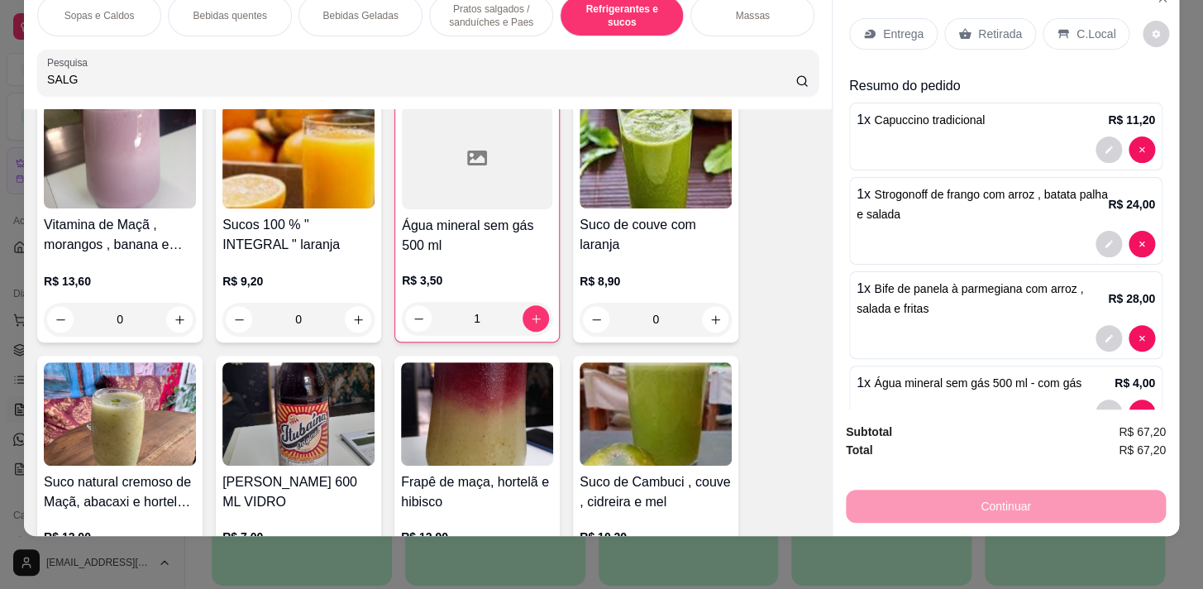
drag, startPoint x: 951, startPoint y: 504, endPoint x: 949, endPoint y: 491, distance: 13.3
click at [951, 499] on div "Continuar" at bounding box center [1006, 503] width 320 height 37
click at [1083, 5] on div "Entrega Retirada C.Local" at bounding box center [1005, 34] width 313 height 58
drag, startPoint x: 1062, startPoint y: 21, endPoint x: 965, endPoint y: 523, distance: 511.3
click at [1062, 24] on div "C.Local" at bounding box center [1086, 33] width 87 height 31
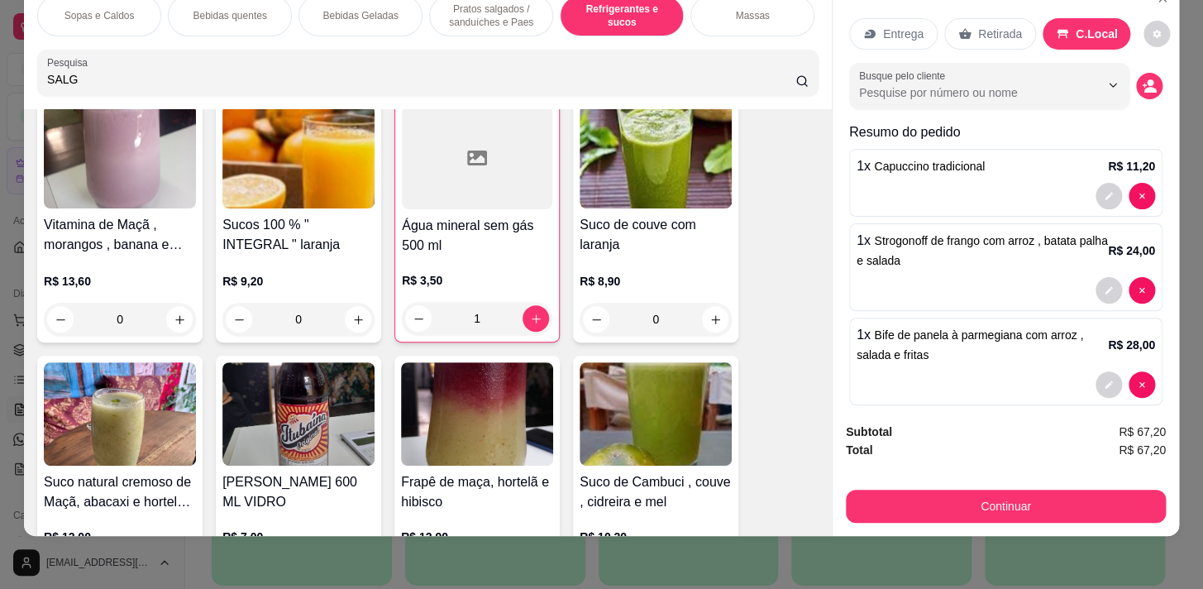
click at [936, 522] on div "Subtotal R$ 67,20 Total R$ 67,20 Continuar" at bounding box center [1006, 472] width 346 height 127
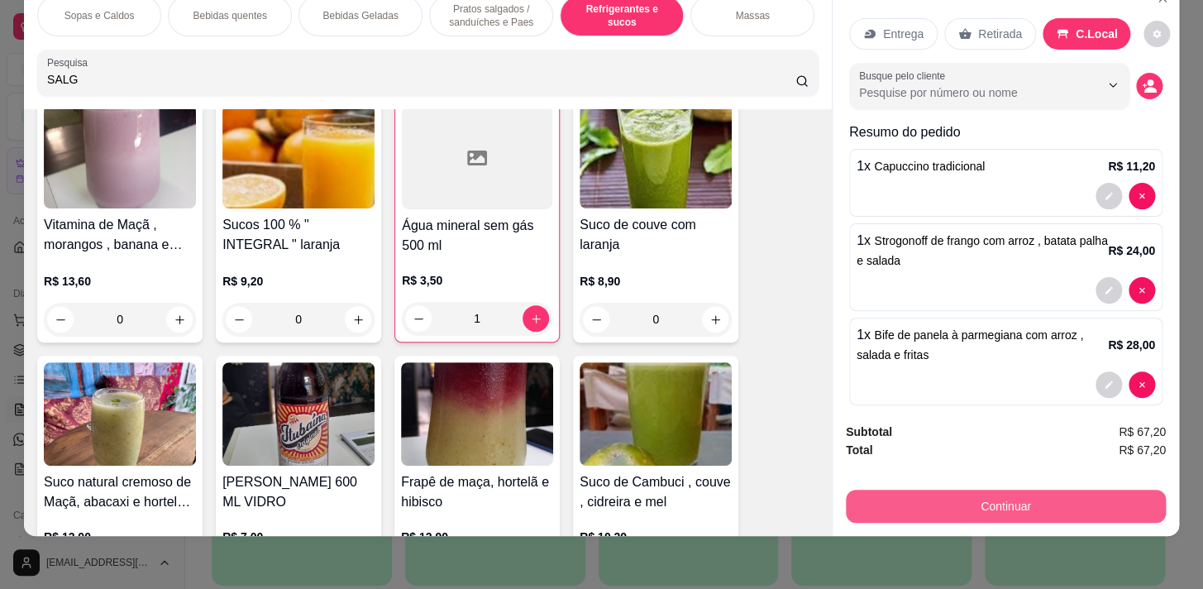
click at [939, 510] on button "Continuar" at bounding box center [1006, 505] width 320 height 33
click at [943, 489] on button "Continuar" at bounding box center [1006, 505] width 310 height 32
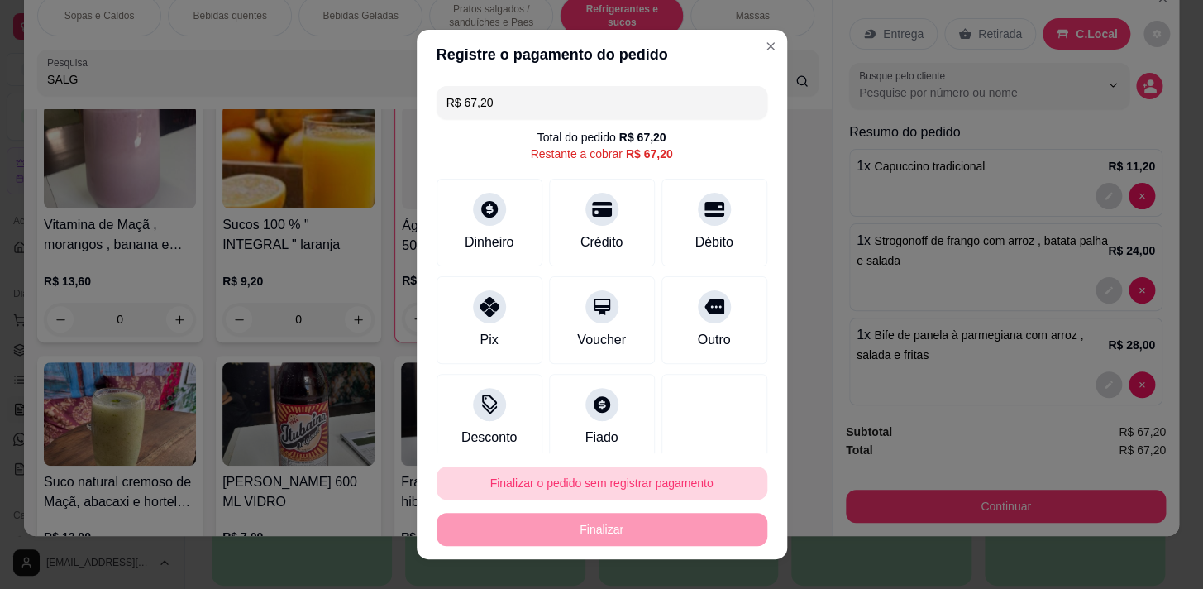
click at [540, 475] on button "Finalizar o pedido sem registrar pagamento" at bounding box center [602, 482] width 331 height 33
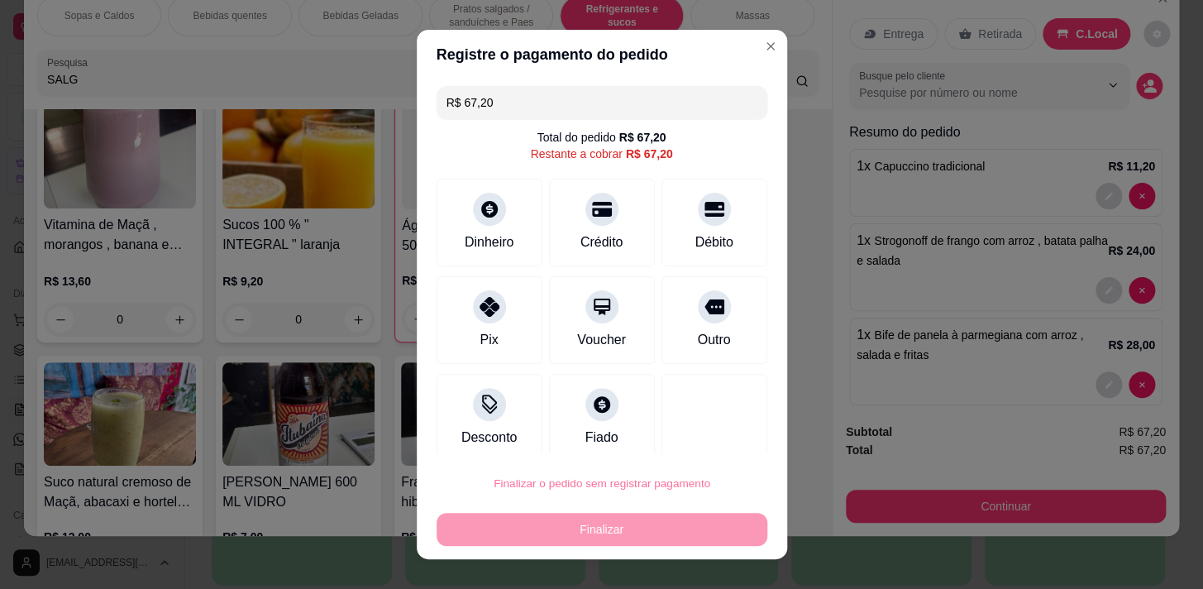
click at [702, 432] on button "Confirmar" at bounding box center [696, 436] width 61 height 26
type input "0"
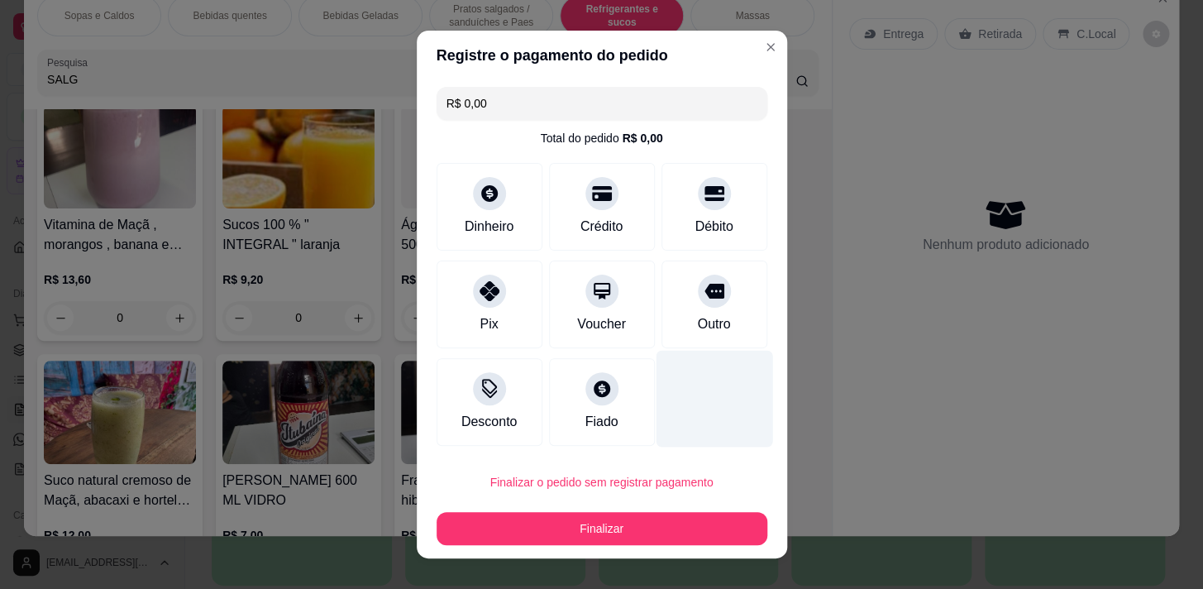
type input "R$ 0,00"
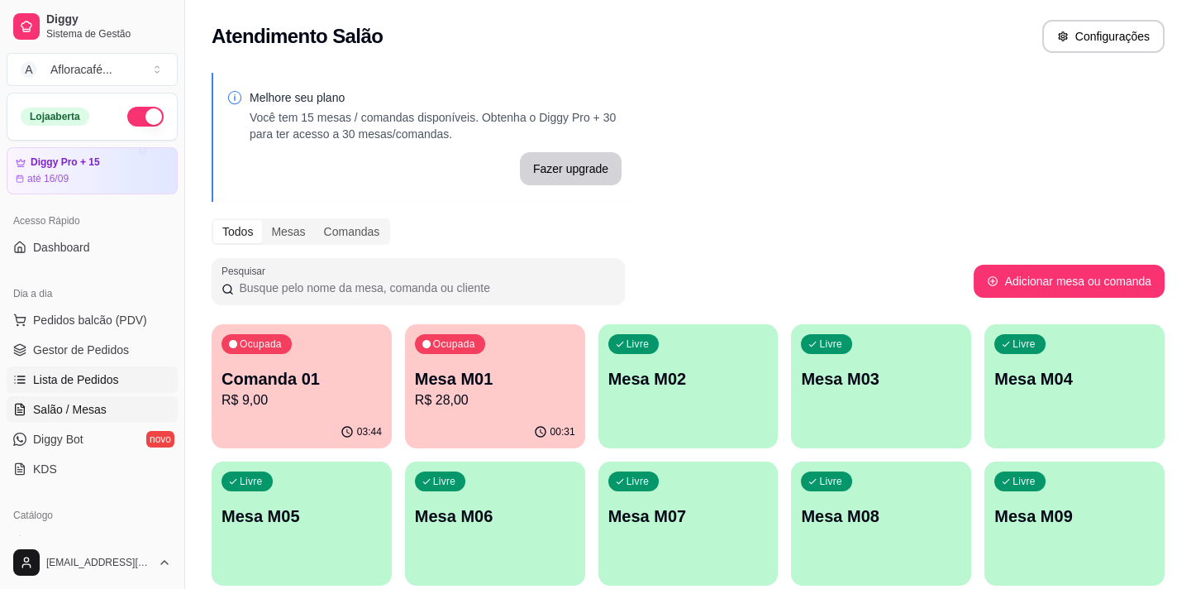
click at [77, 366] on link "Lista de Pedidos" at bounding box center [92, 379] width 171 height 26
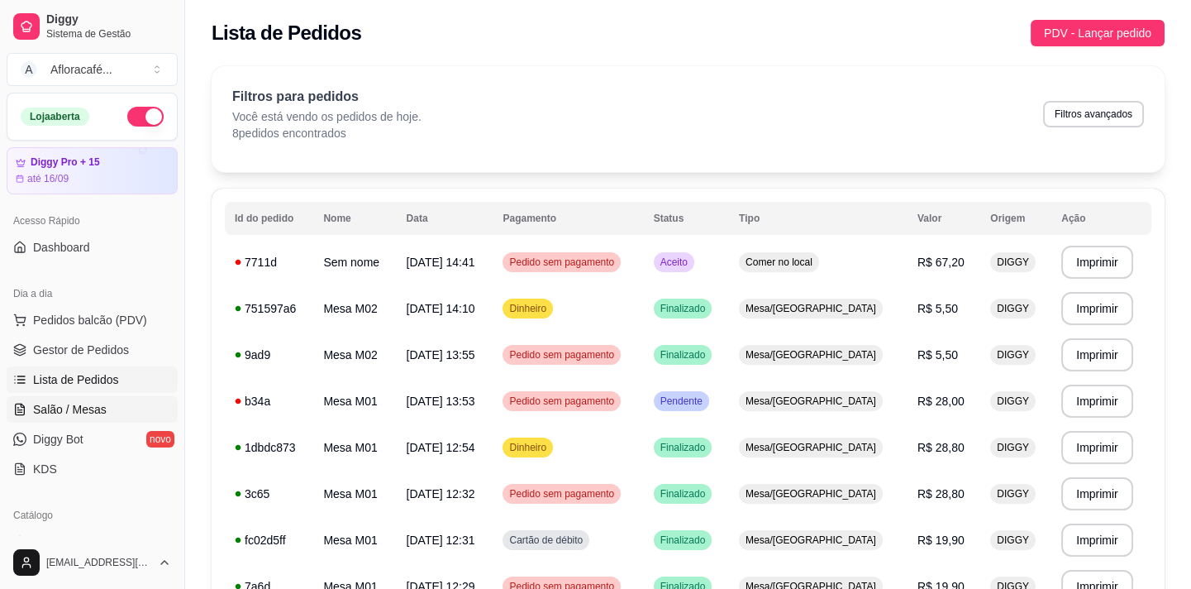
click at [92, 410] on span "Salão / Mesas" at bounding box center [70, 409] width 74 height 17
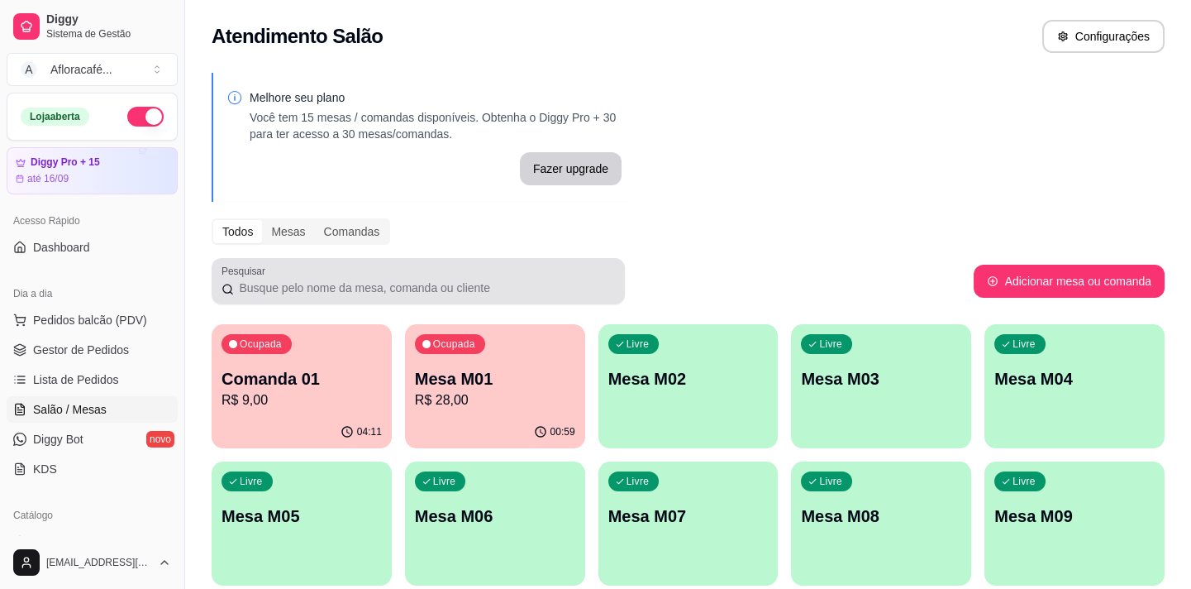
drag, startPoint x: 413, startPoint y: 294, endPoint x: 443, endPoint y: 347, distance: 61.8
click at [413, 303] on div "Pesquisar" at bounding box center [418, 281] width 413 height 46
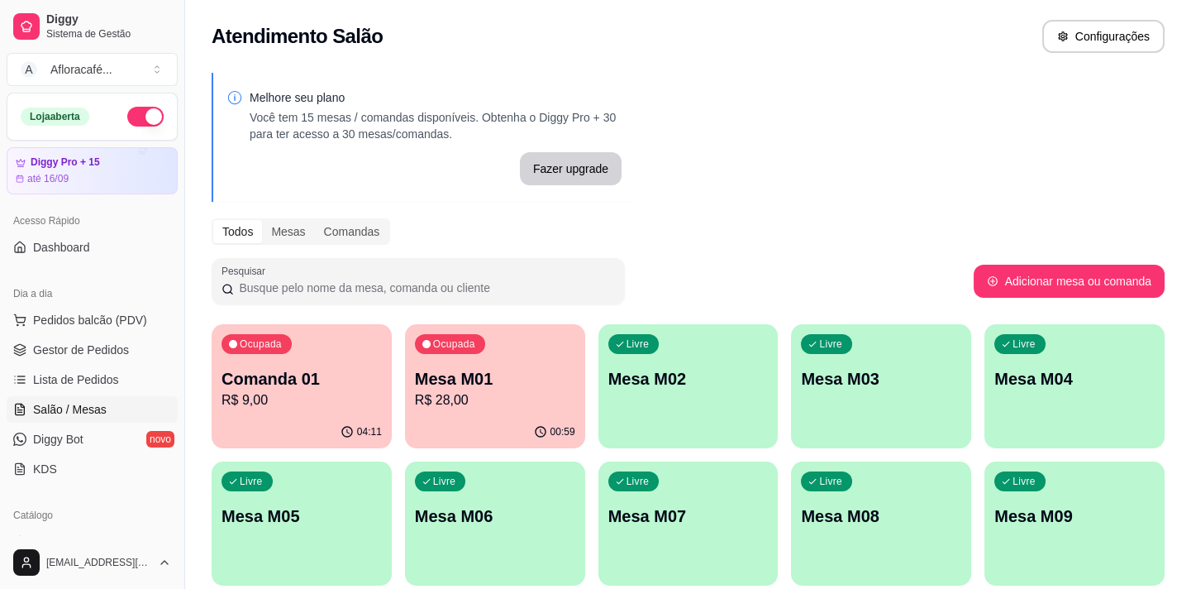
click at [463, 370] on p "Mesa M01" at bounding box center [495, 378] width 160 height 23
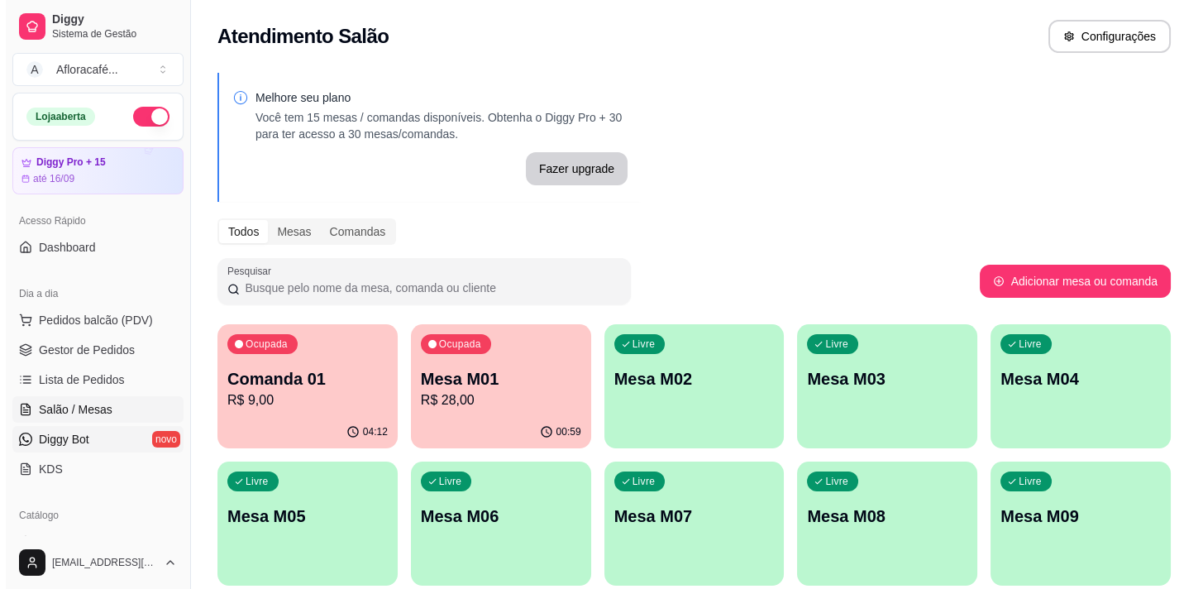
scroll to position [74, 0]
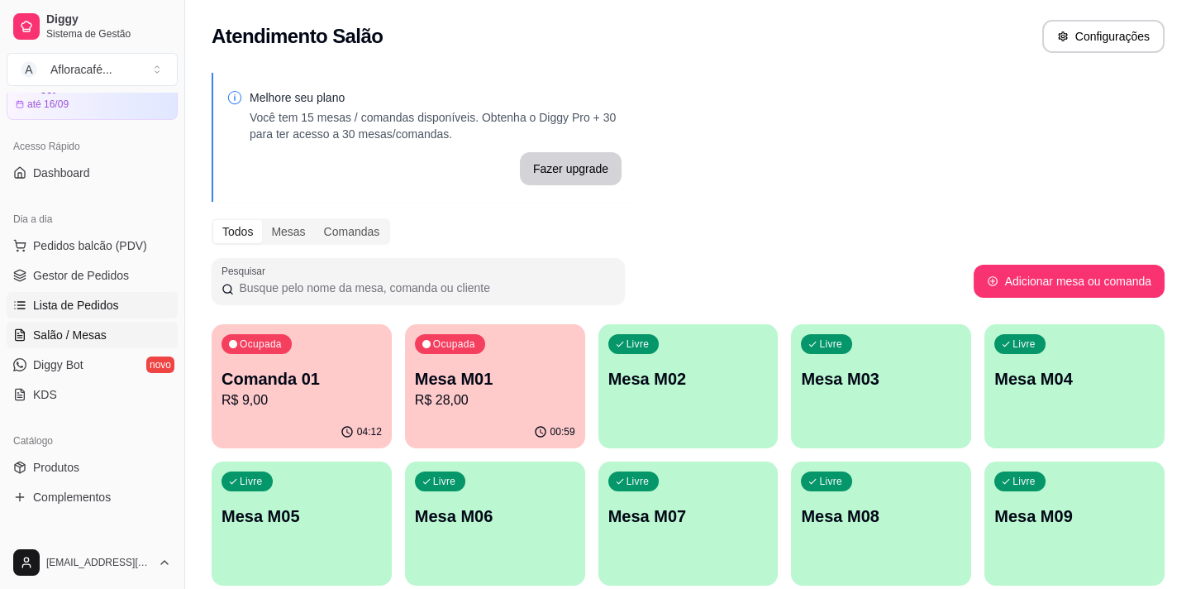
click at [74, 297] on span "Lista de Pedidos" at bounding box center [76, 305] width 86 height 17
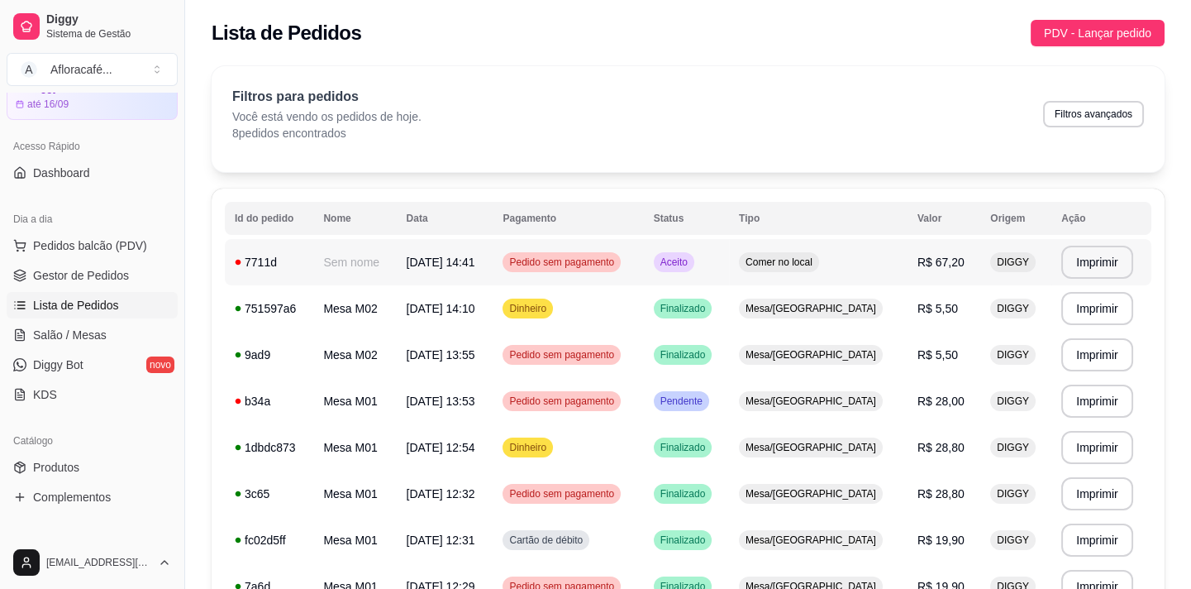
click at [321, 260] on td "Sem nome" at bounding box center [354, 262] width 83 height 46
click at [74, 335] on span "Salão / Mesas" at bounding box center [70, 335] width 74 height 17
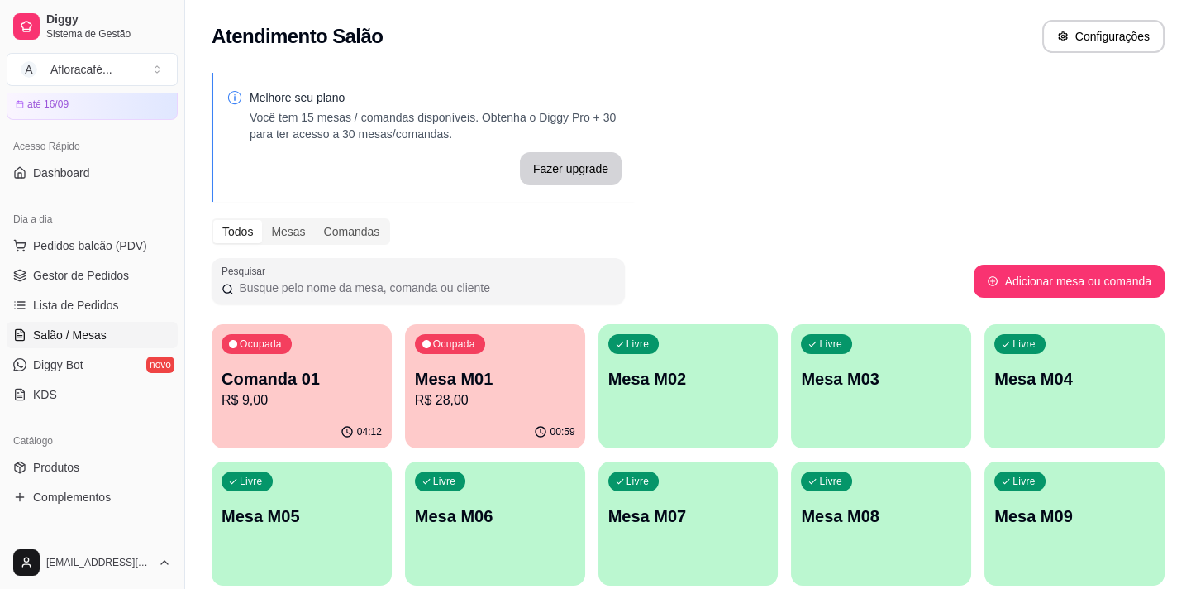
click at [656, 422] on div "Livre Mesa M02" at bounding box center [689, 376] width 180 height 104
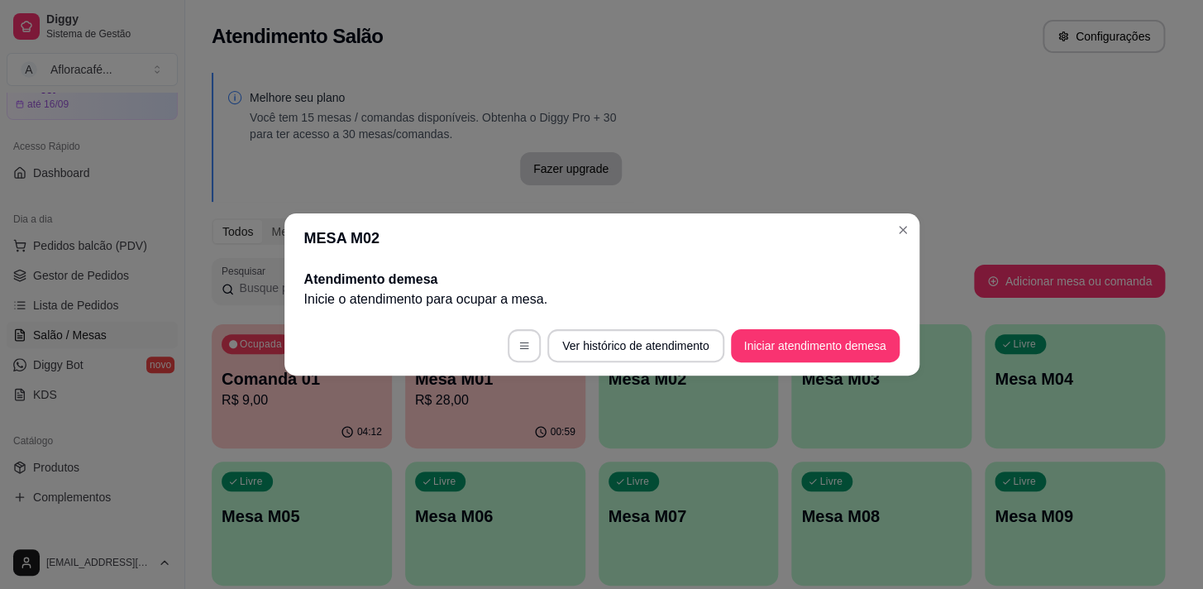
drag, startPoint x: 776, startPoint y: 367, endPoint x: 790, endPoint y: 354, distance: 19.3
click at [779, 367] on footer "Ver histórico de atendimento Iniciar atendimento de mesa" at bounding box center [601, 346] width 635 height 60
click at [820, 346] on button "Iniciar atendimento de mesa" at bounding box center [815, 345] width 169 height 33
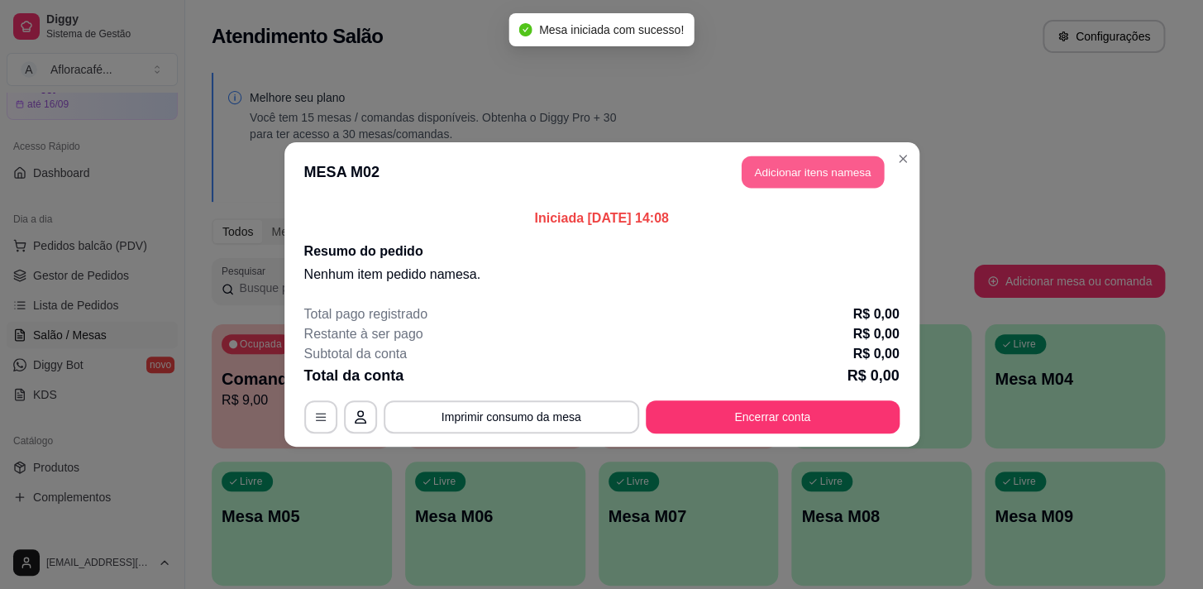
click at [820, 171] on button "Adicionar itens na mesa" at bounding box center [813, 172] width 142 height 32
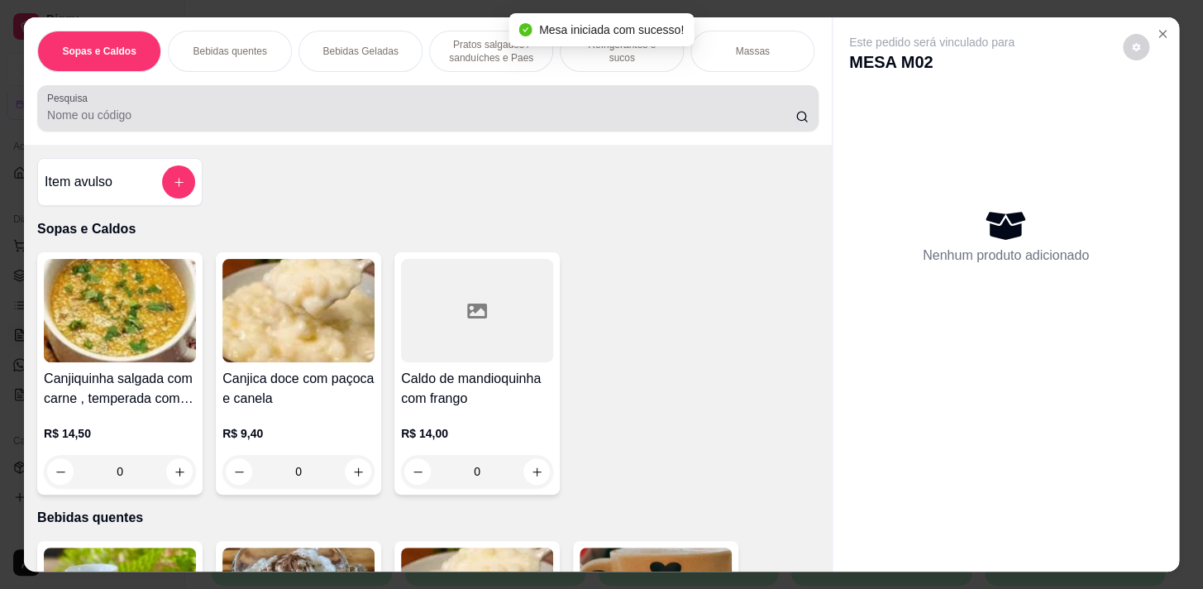
click at [423, 121] on input "Pesquisa" at bounding box center [421, 115] width 748 height 17
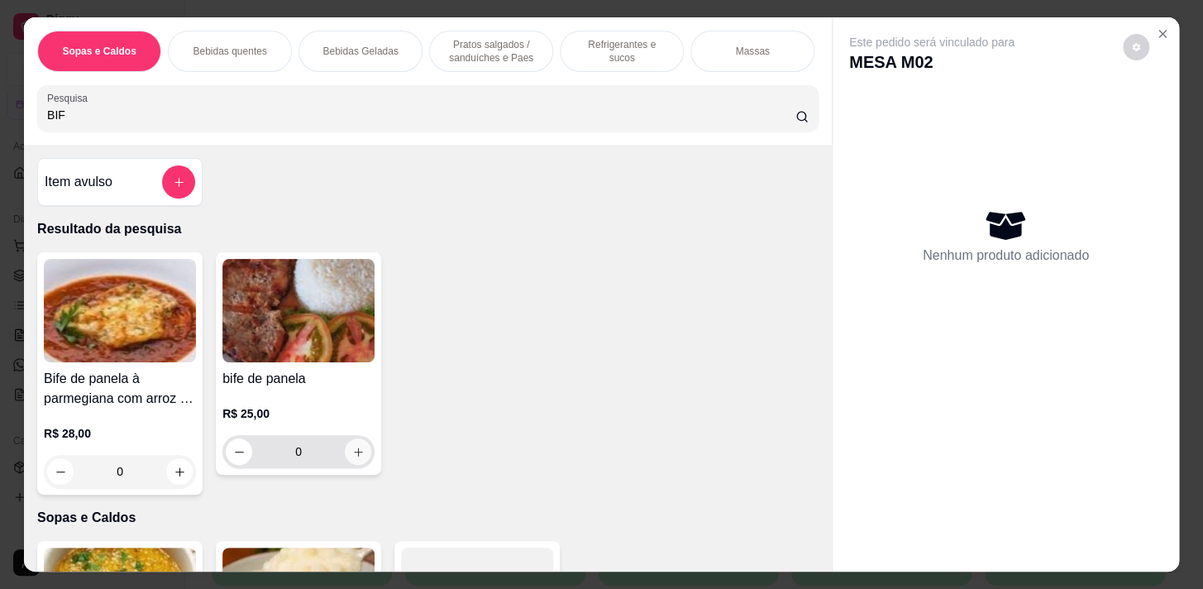
type input "BIF"
click at [358, 452] on button "increase-product-quantity" at bounding box center [359, 452] width 26 height 26
type input "1"
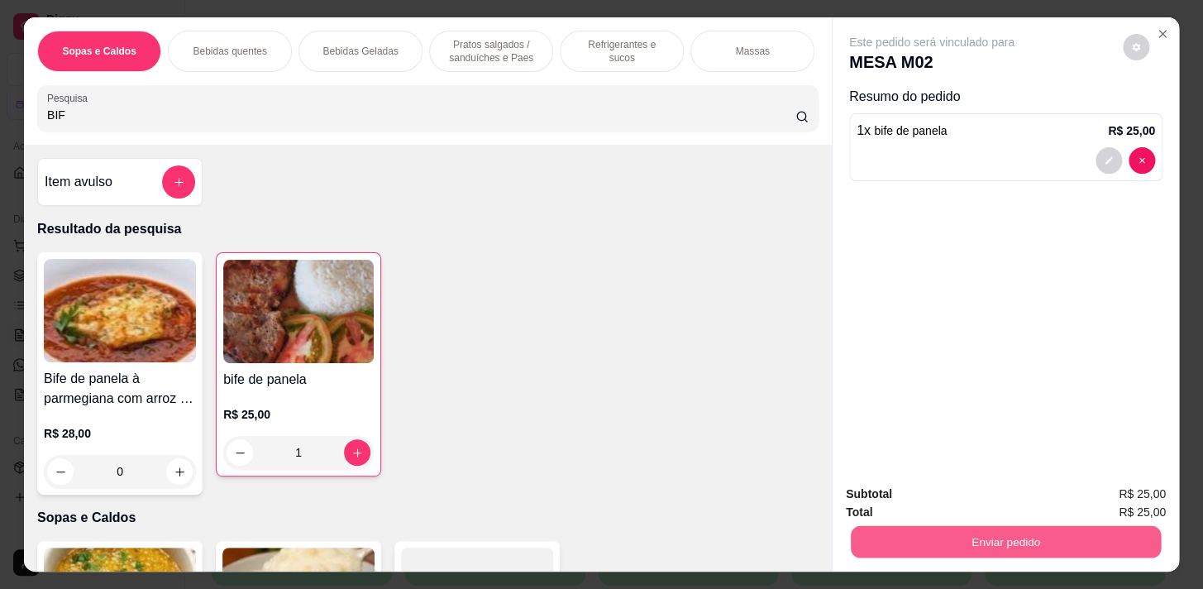
click at [934, 525] on button "Enviar pedido" at bounding box center [1006, 541] width 310 height 32
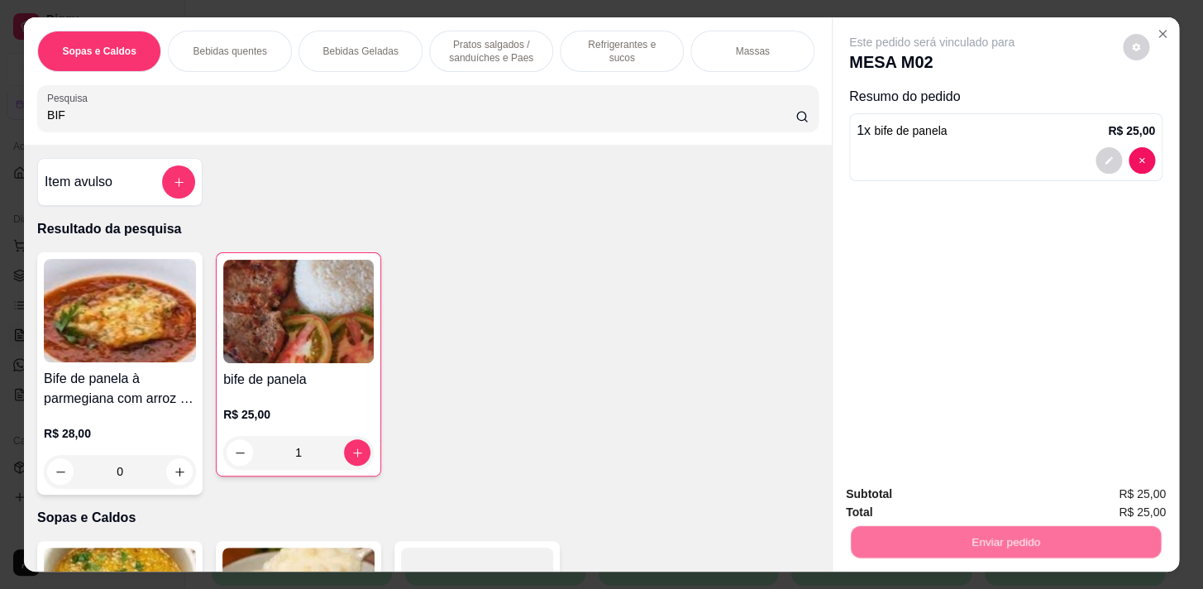
click at [928, 489] on button "Não registrar e enviar pedido" at bounding box center [950, 495] width 167 height 31
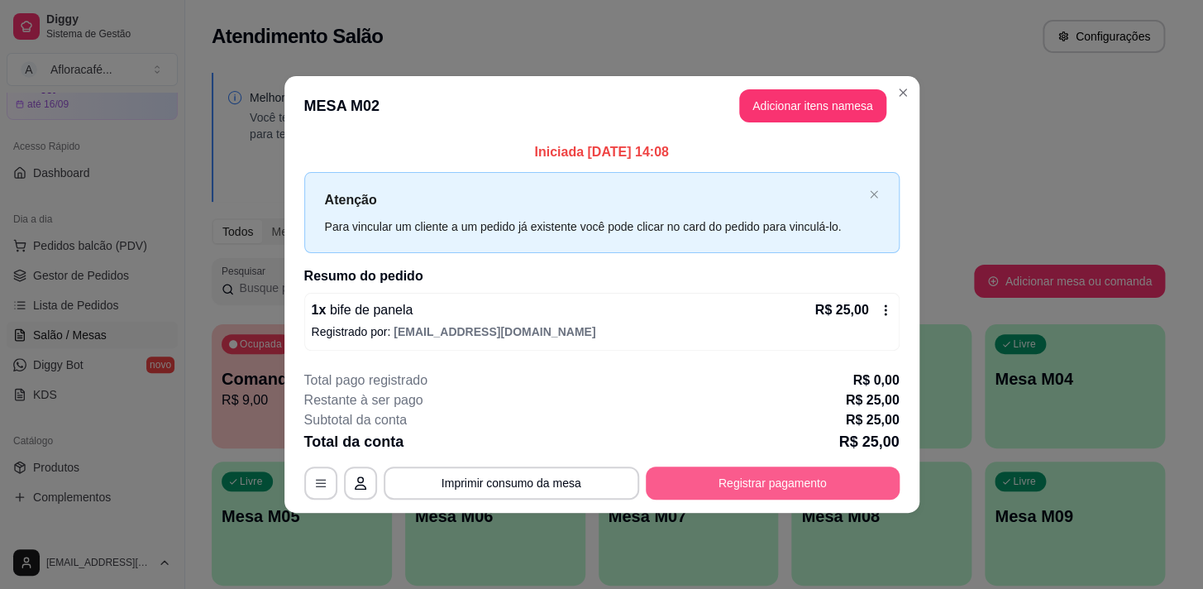
click at [679, 489] on button "Registrar pagamento" at bounding box center [773, 482] width 254 height 33
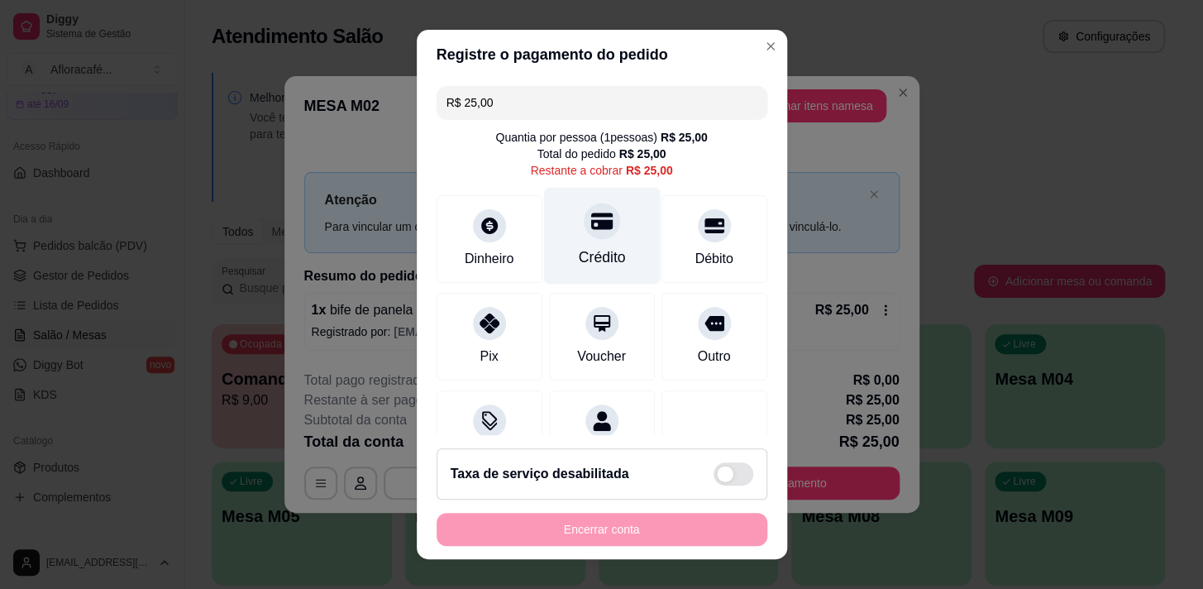
click at [599, 268] on div "Crédito" at bounding box center [601, 235] width 117 height 97
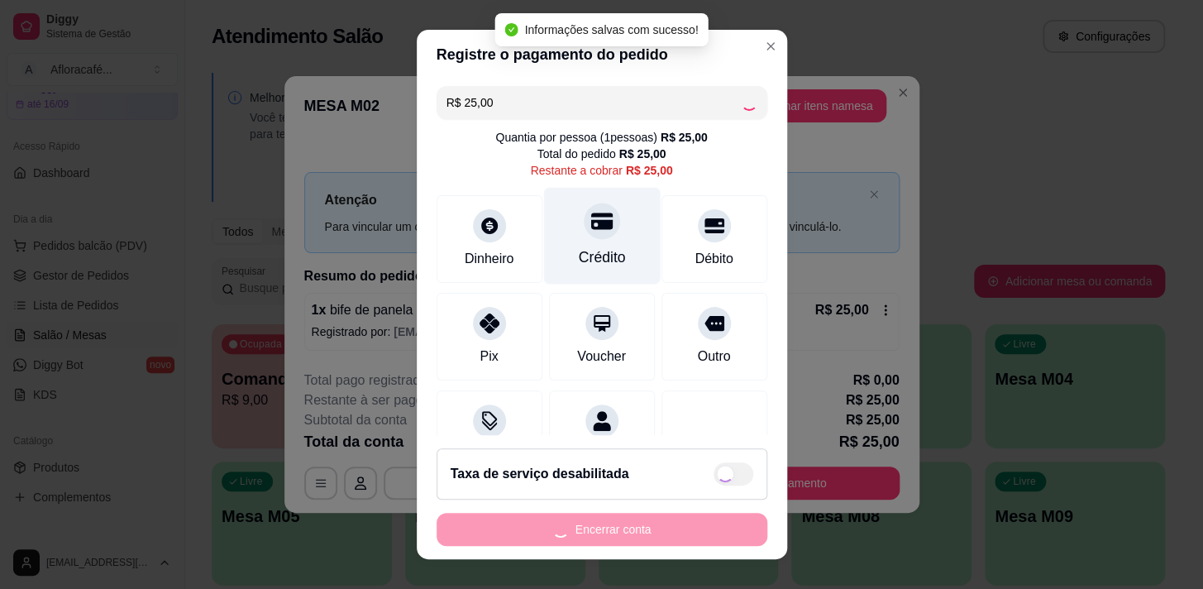
type input "R$ 0,00"
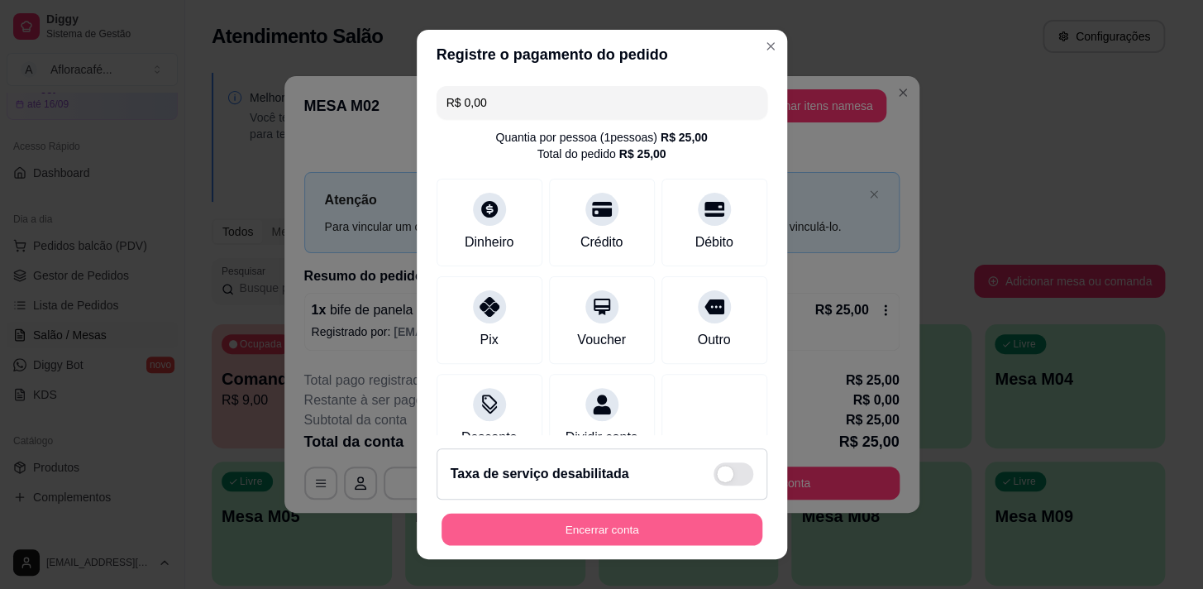
click at [656, 523] on button "Encerrar conta" at bounding box center [602, 529] width 321 height 32
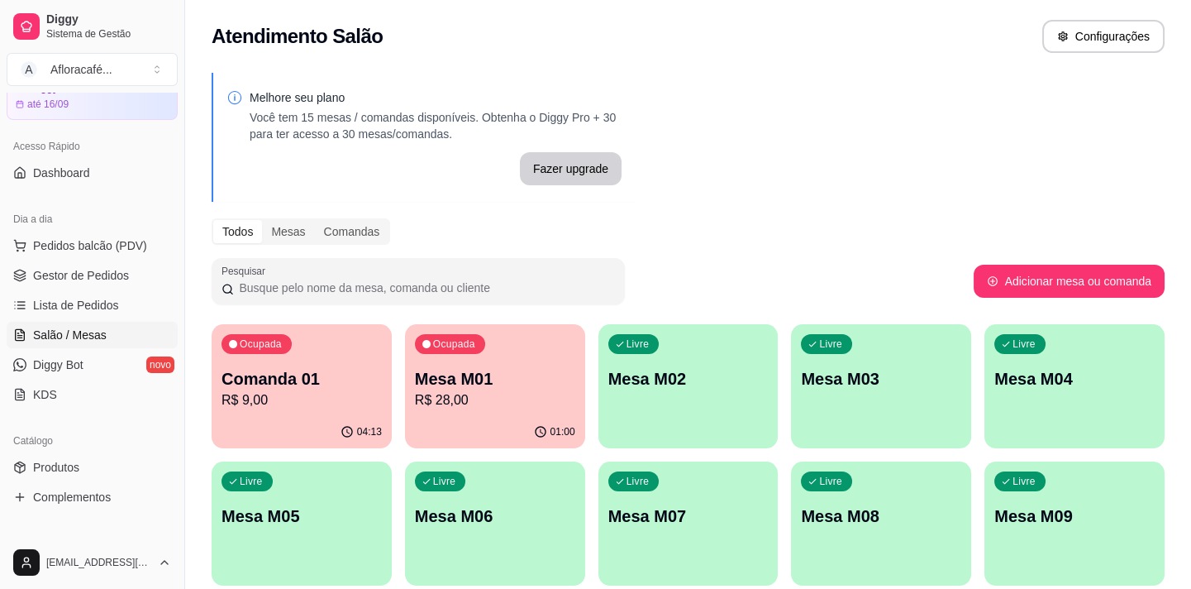
click at [914, 227] on div "Todos Mesas Comandas" at bounding box center [688, 231] width 953 height 26
click at [355, 430] on div "04:13" at bounding box center [359, 430] width 41 height 13
click at [418, 388] on p "Mesa M01" at bounding box center [495, 378] width 160 height 23
click at [470, 382] on p "Mesa M01" at bounding box center [495, 378] width 160 height 23
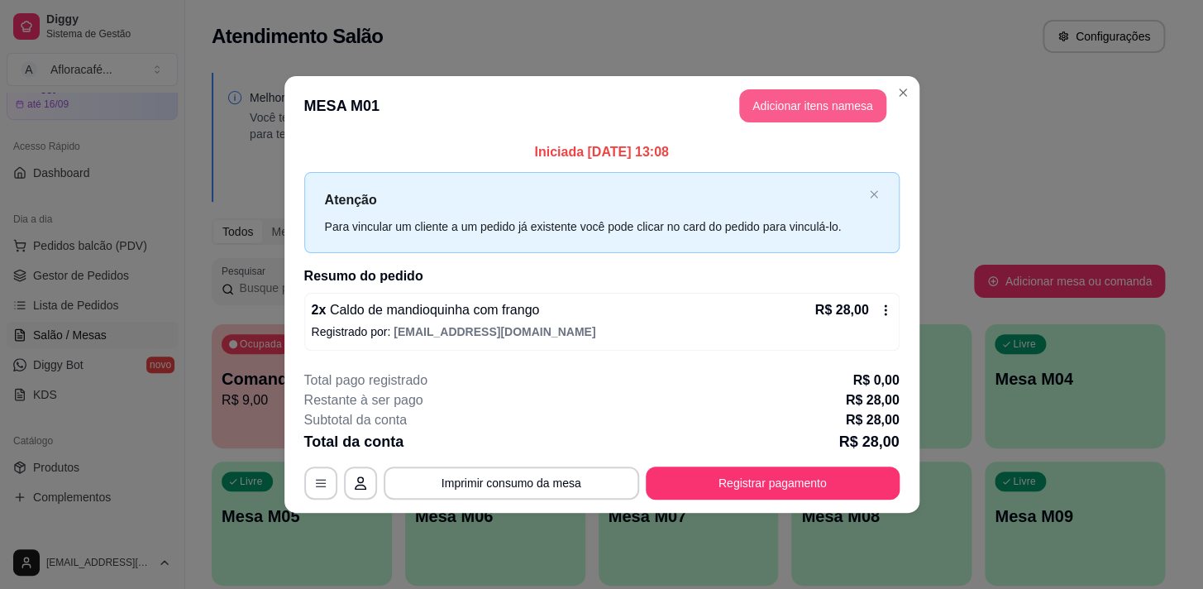
click at [818, 107] on button "Adicionar itens na mesa" at bounding box center [812, 105] width 147 height 33
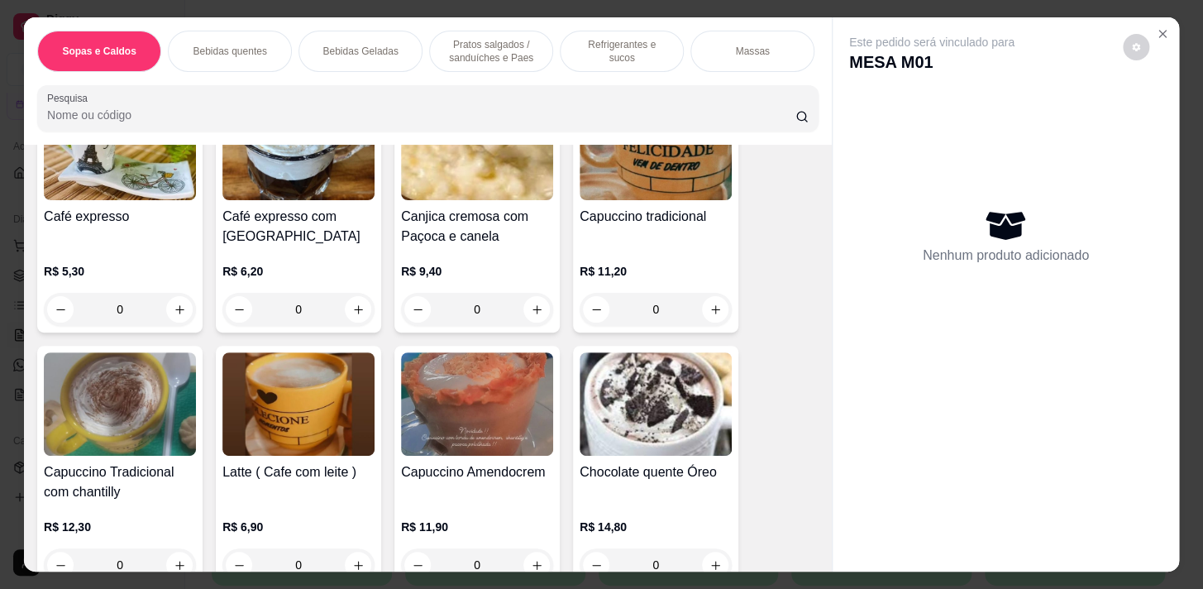
scroll to position [601, 0]
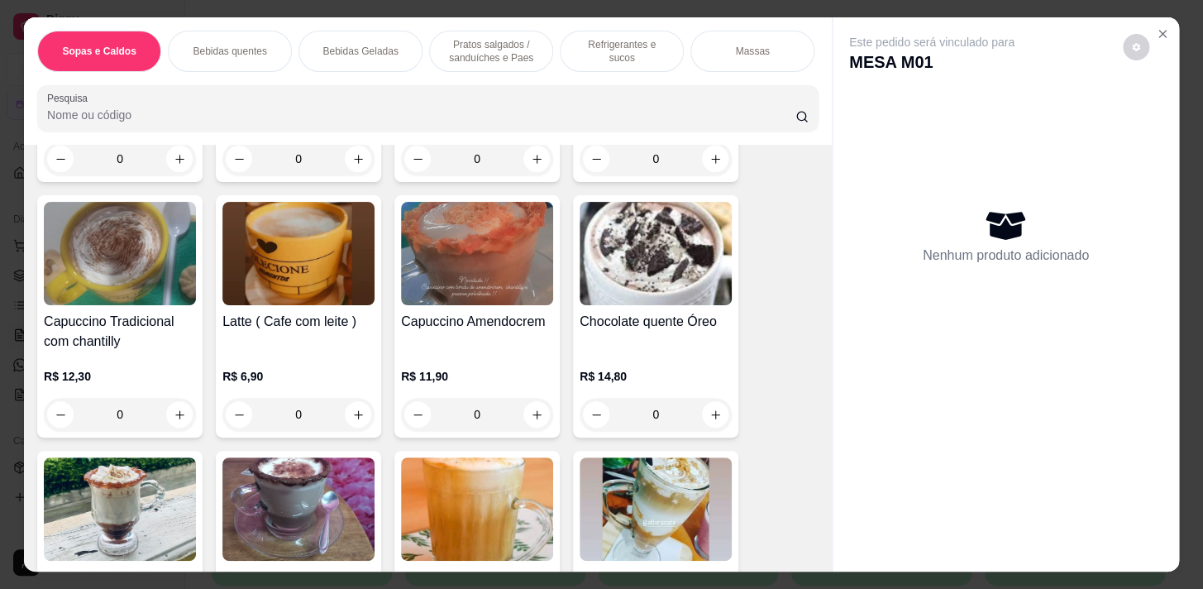
click at [357, 418] on div "0" at bounding box center [298, 414] width 152 height 33
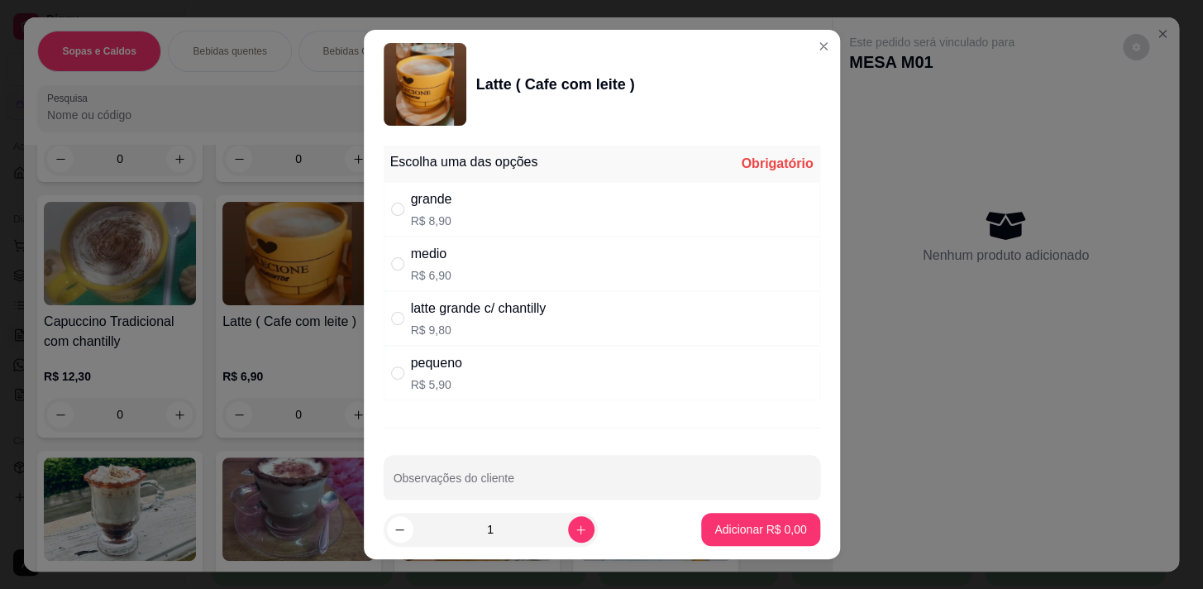
click at [469, 388] on div "pequeno R$ 5,90" at bounding box center [602, 373] width 437 height 55
radio input "true"
click at [738, 533] on p "Adicionar R$ 5,90" at bounding box center [760, 530] width 89 height 16
type input "1"
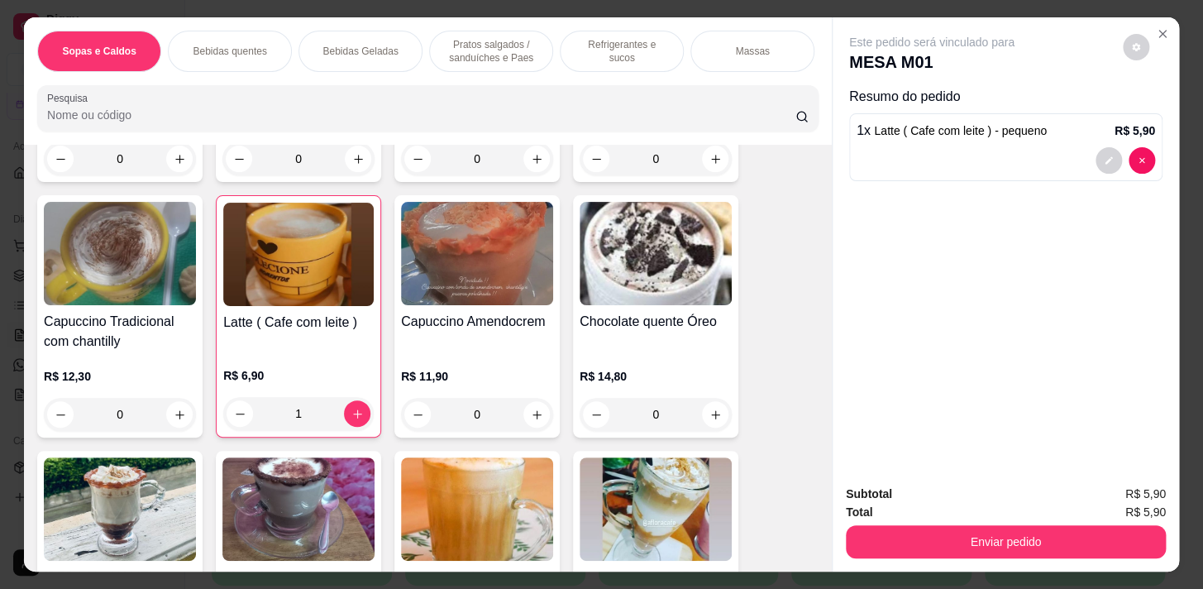
click at [608, 55] on div "Refrigerantes e sucos" at bounding box center [622, 51] width 124 height 41
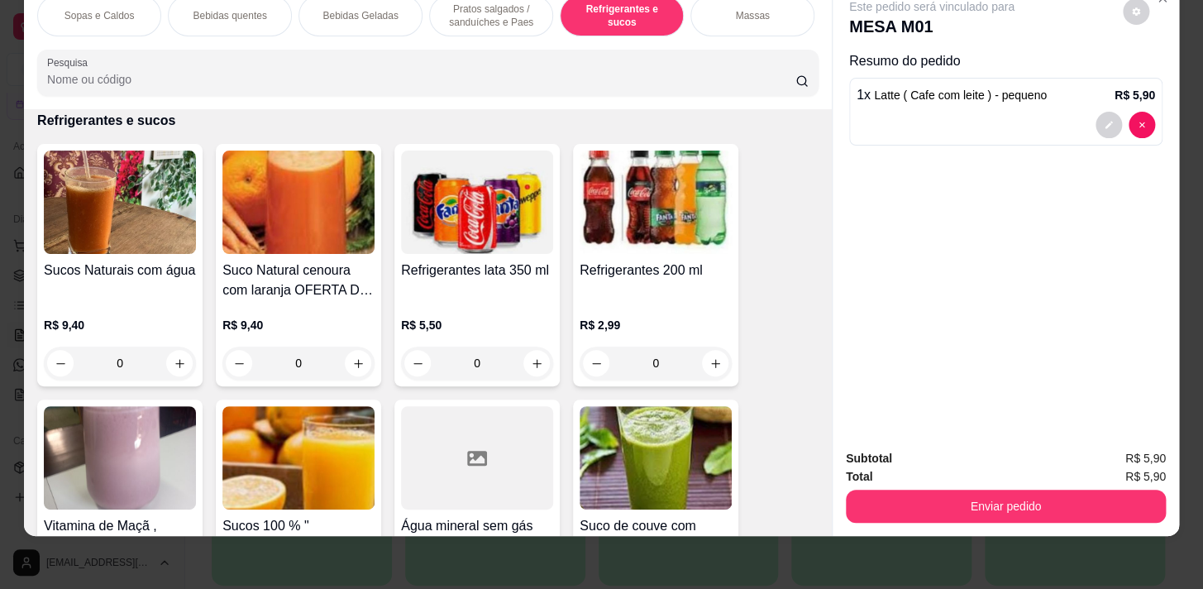
scroll to position [6758, 0]
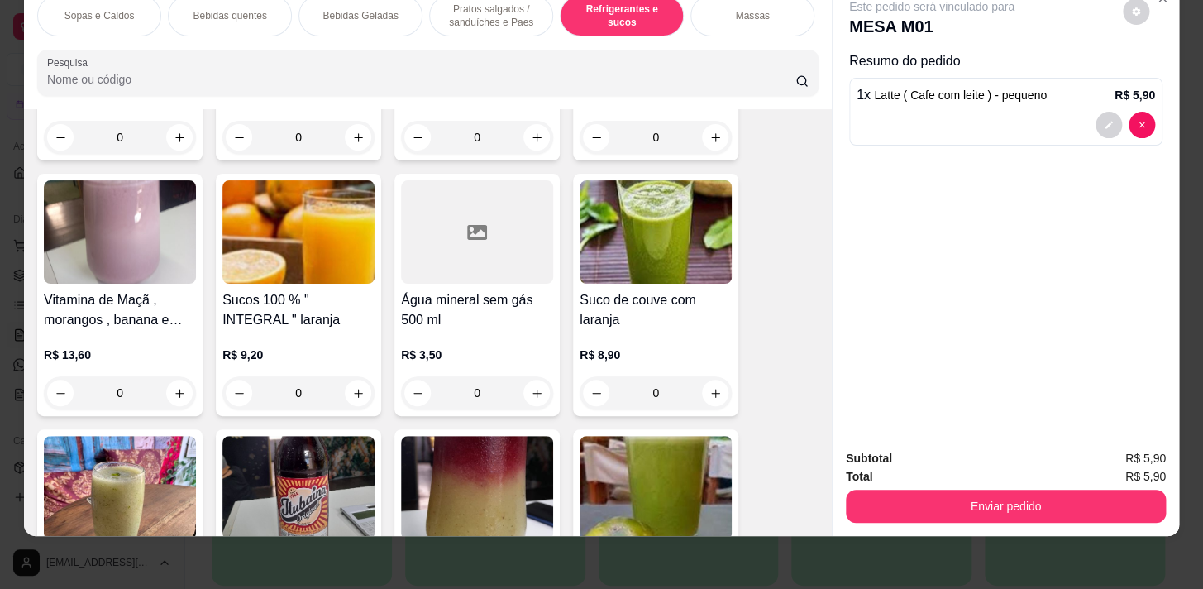
click at [542, 391] on div "0" at bounding box center [477, 392] width 152 height 33
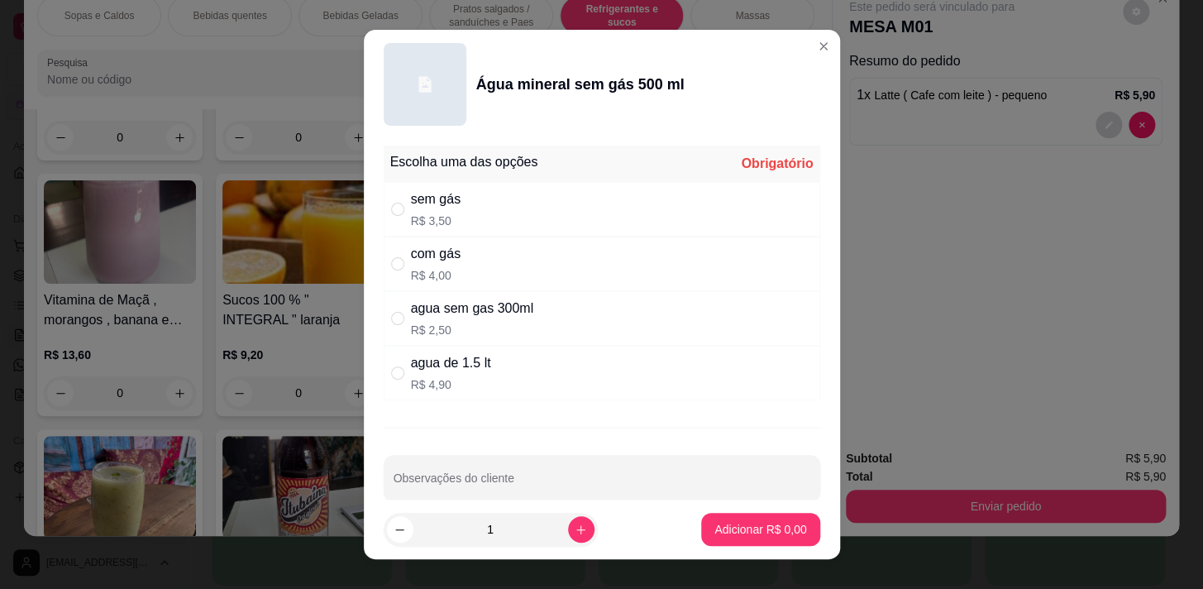
click at [558, 263] on div "com gás R$ 4,00" at bounding box center [602, 263] width 437 height 55
radio input "true"
click at [551, 193] on div "sem gás R$ 3,50" at bounding box center [602, 209] width 437 height 55
radio input "true"
radio input "false"
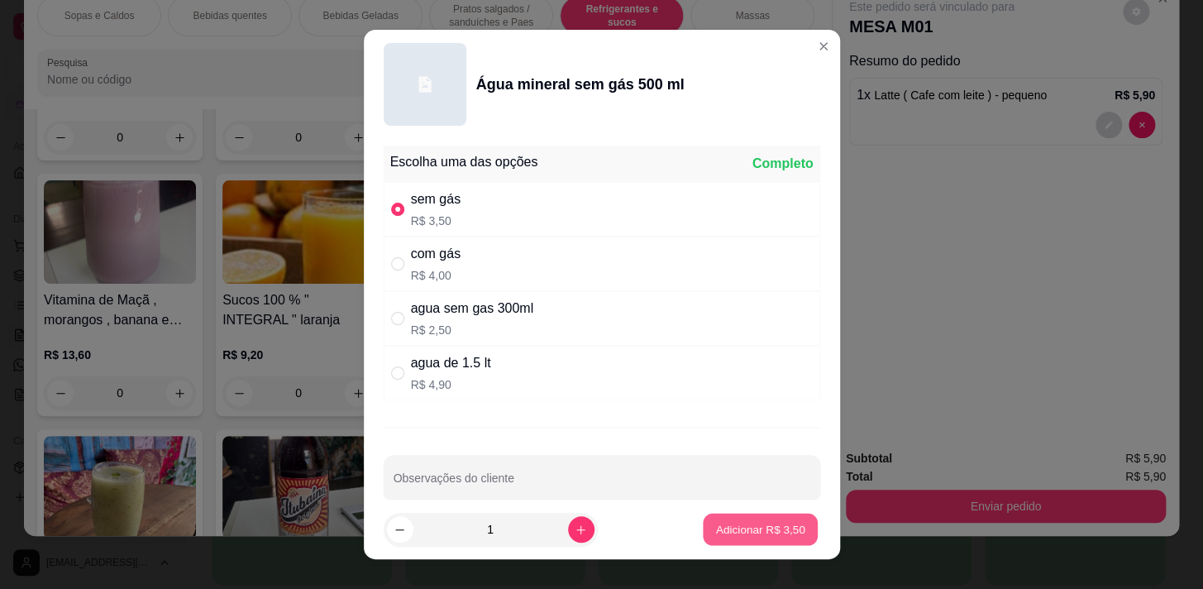
click at [775, 521] on button "Adicionar R$ 3,50" at bounding box center [760, 529] width 115 height 32
type input "1"
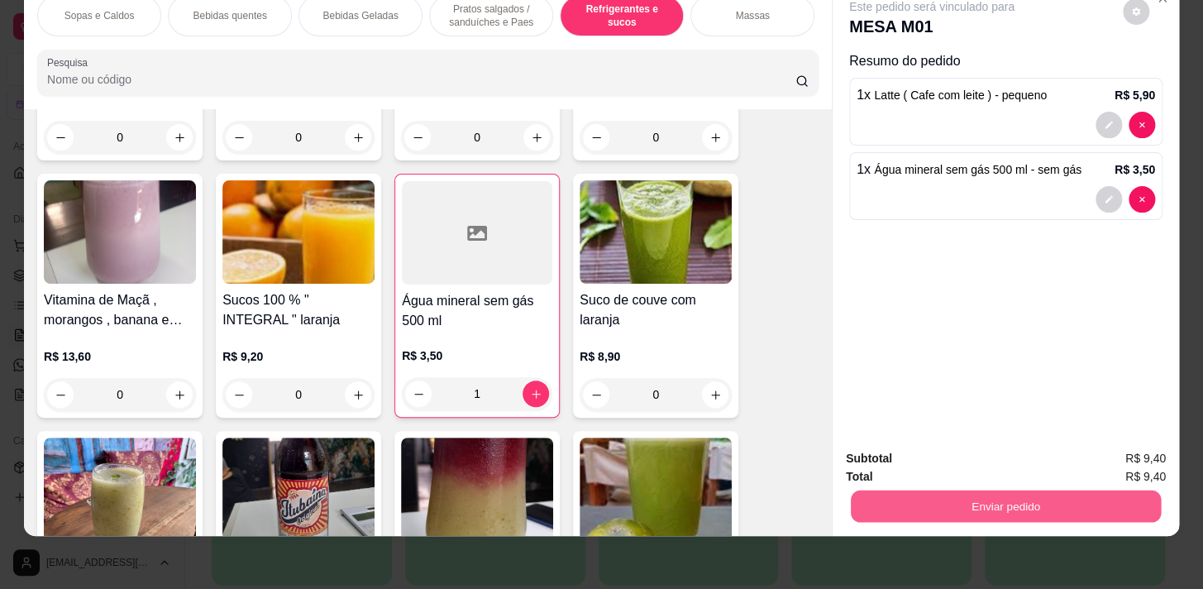
click at [945, 504] on button "Enviar pedido" at bounding box center [1006, 505] width 310 height 32
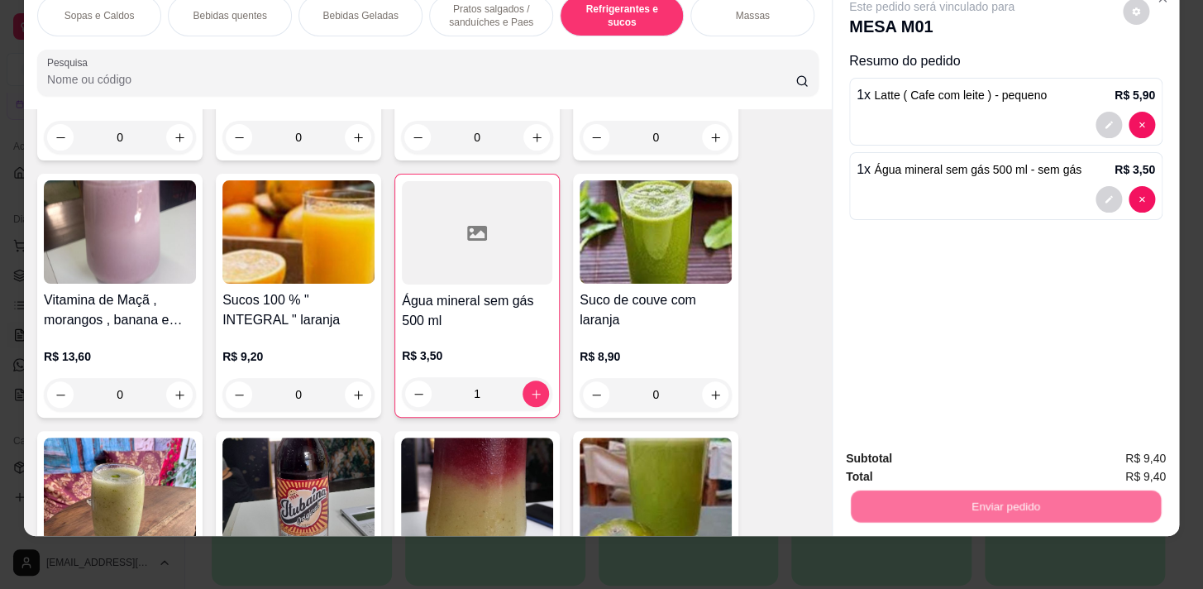
click at [925, 451] on button "Não registrar e enviar pedido" at bounding box center [951, 454] width 172 height 31
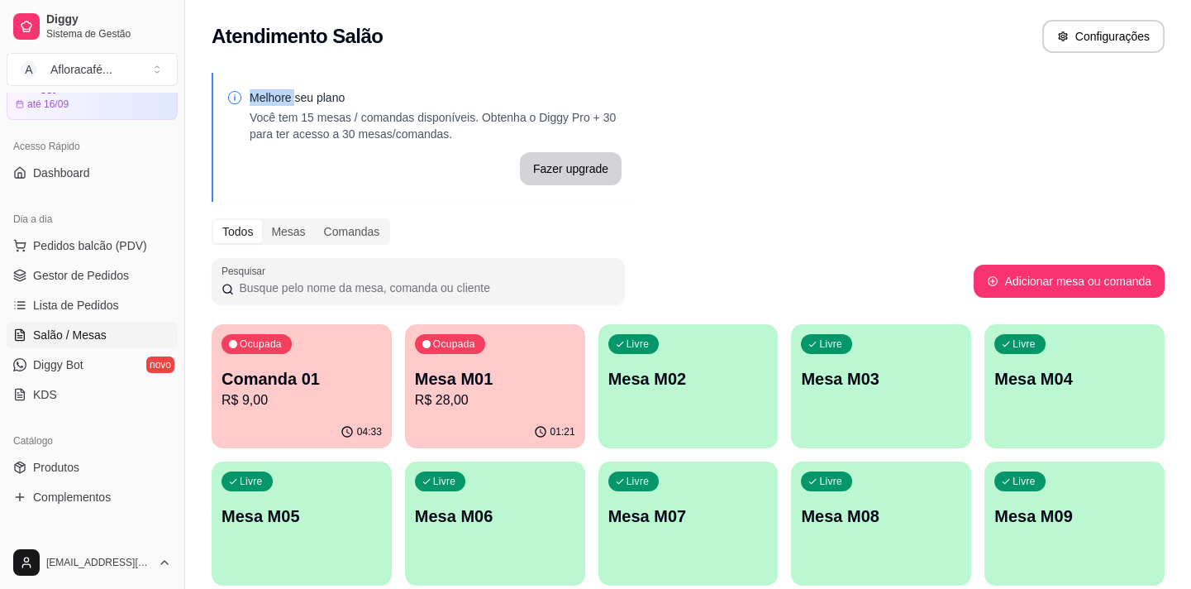
click at [898, 26] on div "Atendimento Salão Configurações" at bounding box center [688, 36] width 953 height 33
click at [479, 361] on div "Ocupada Mesa M01 R$ 28,00" at bounding box center [495, 370] width 180 height 92
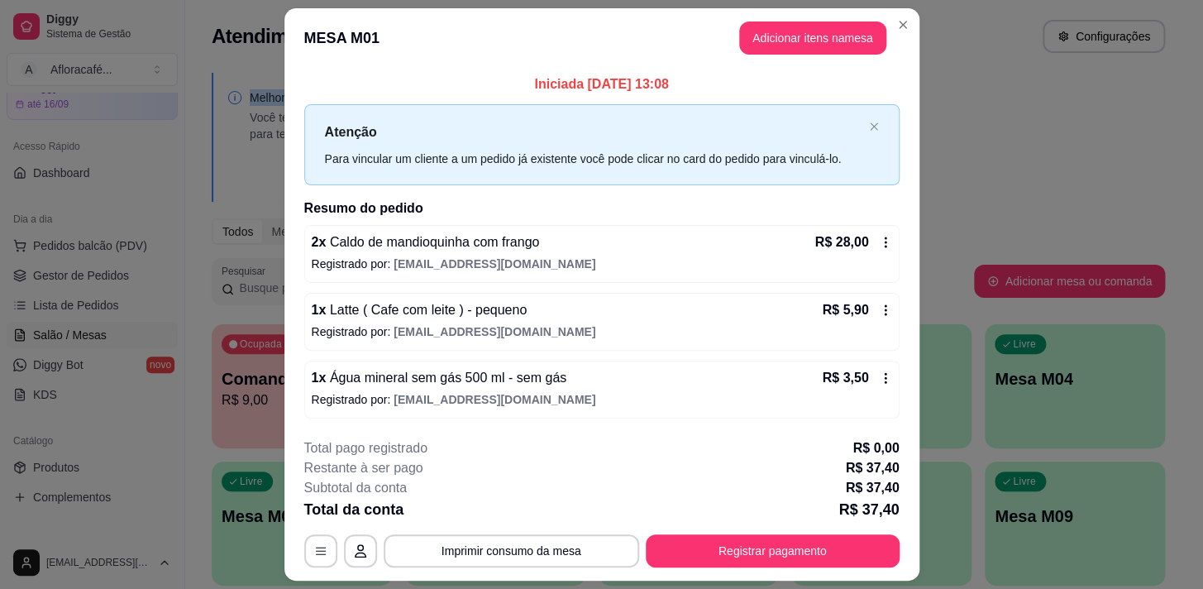
scroll to position [44, 0]
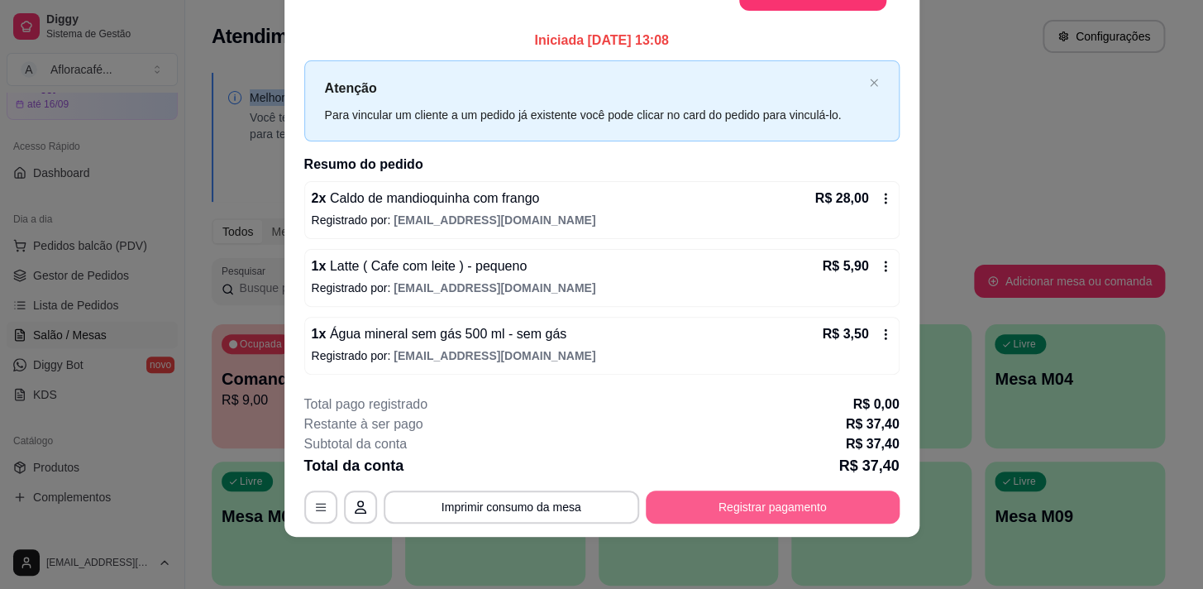
click at [704, 509] on button "Registrar pagamento" at bounding box center [773, 506] width 254 height 33
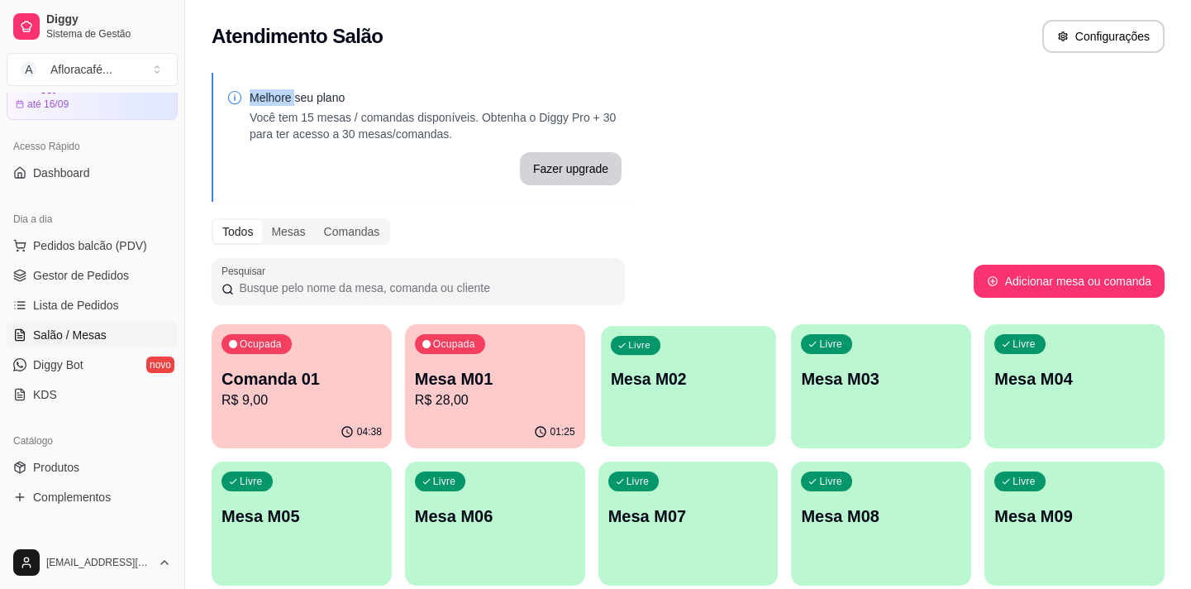
click at [734, 376] on p "Mesa M02" at bounding box center [688, 379] width 155 height 22
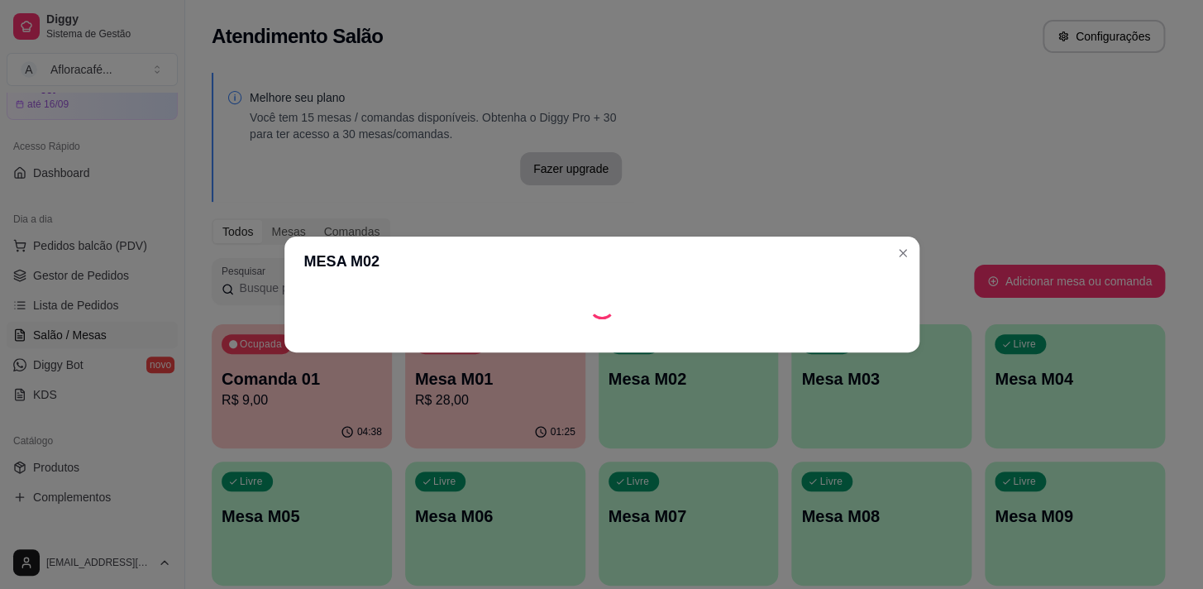
click at [768, 350] on footer at bounding box center [601, 339] width 635 height 26
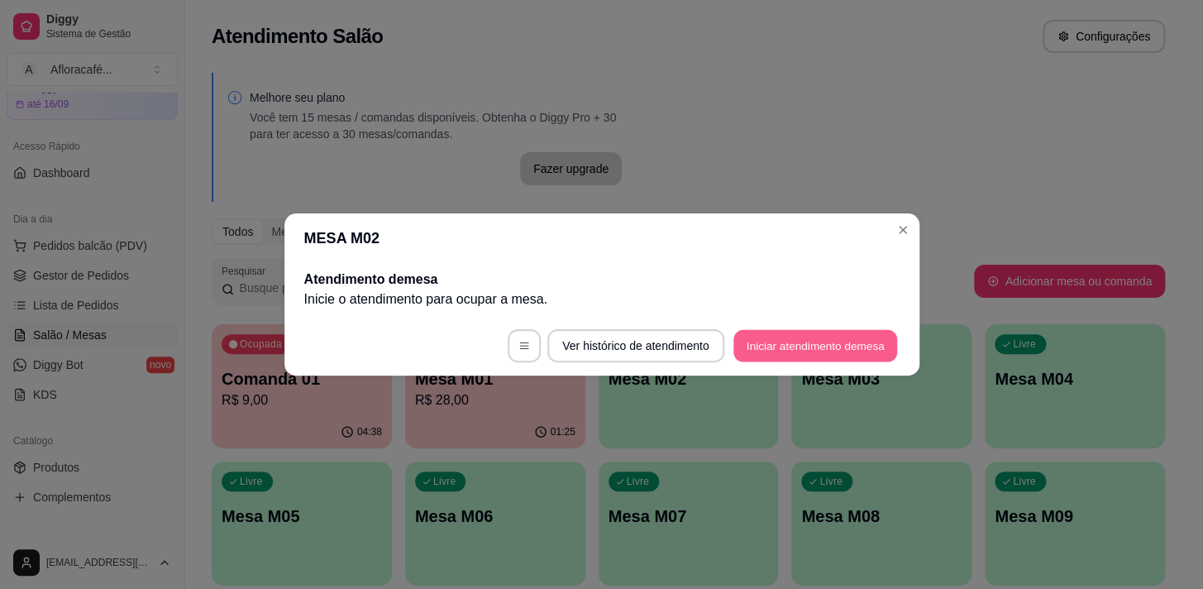
click at [785, 339] on button "Iniciar atendimento de mesa" at bounding box center [815, 346] width 164 height 32
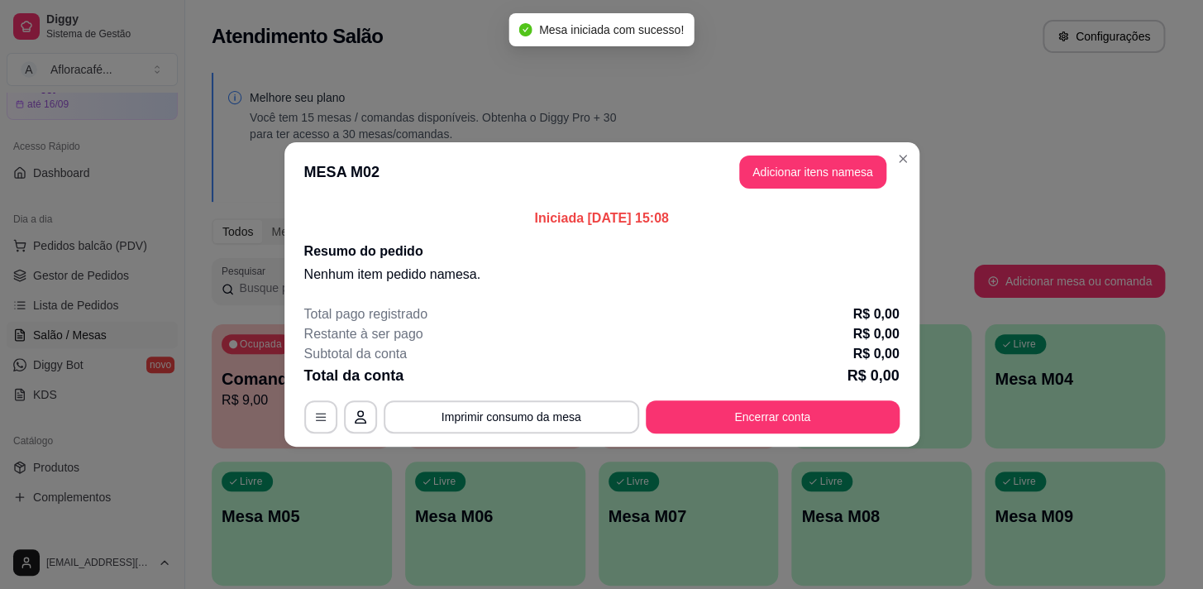
drag, startPoint x: 826, startPoint y: 151, endPoint x: 825, endPoint y: 164, distance: 12.4
click at [826, 154] on header "MESA M02 Adicionar itens na mesa" at bounding box center [601, 172] width 635 height 60
click at [825, 165] on button "Adicionar itens na mesa" at bounding box center [812, 171] width 147 height 33
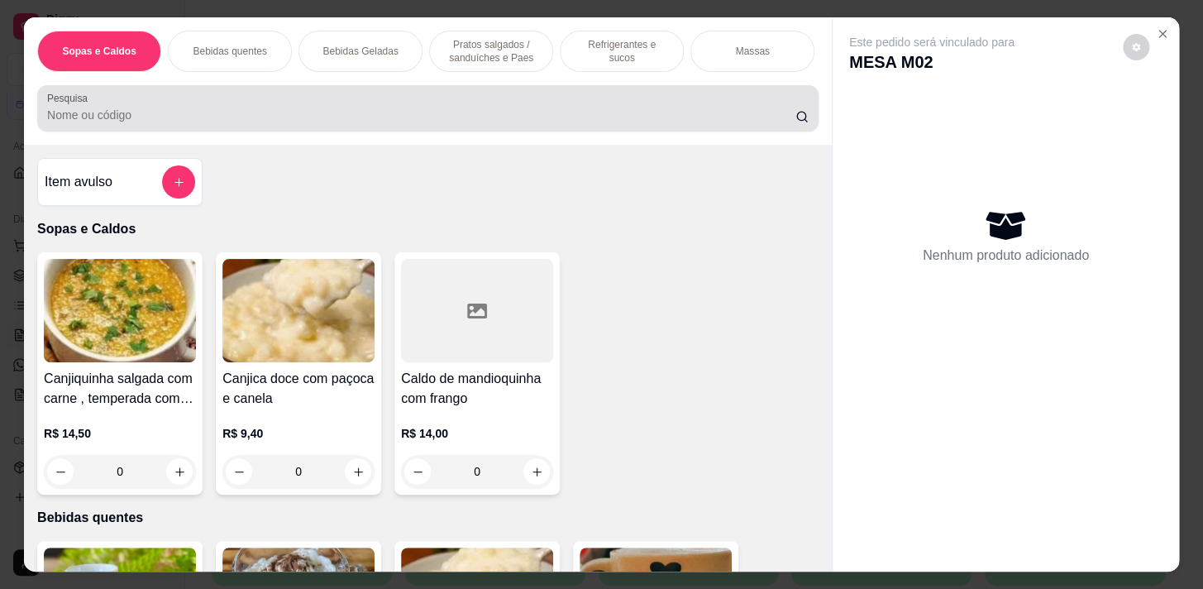
click at [588, 125] on div at bounding box center [427, 108] width 761 height 33
click at [587, 93] on div "Pesquisa" at bounding box center [427, 108] width 781 height 46
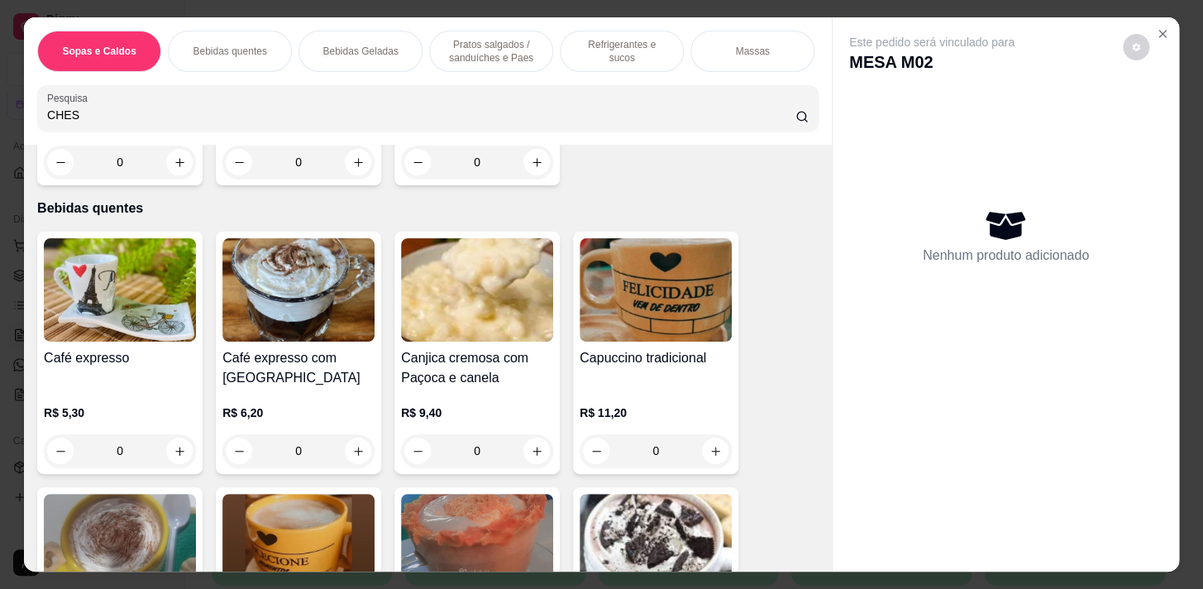
scroll to position [451, 0]
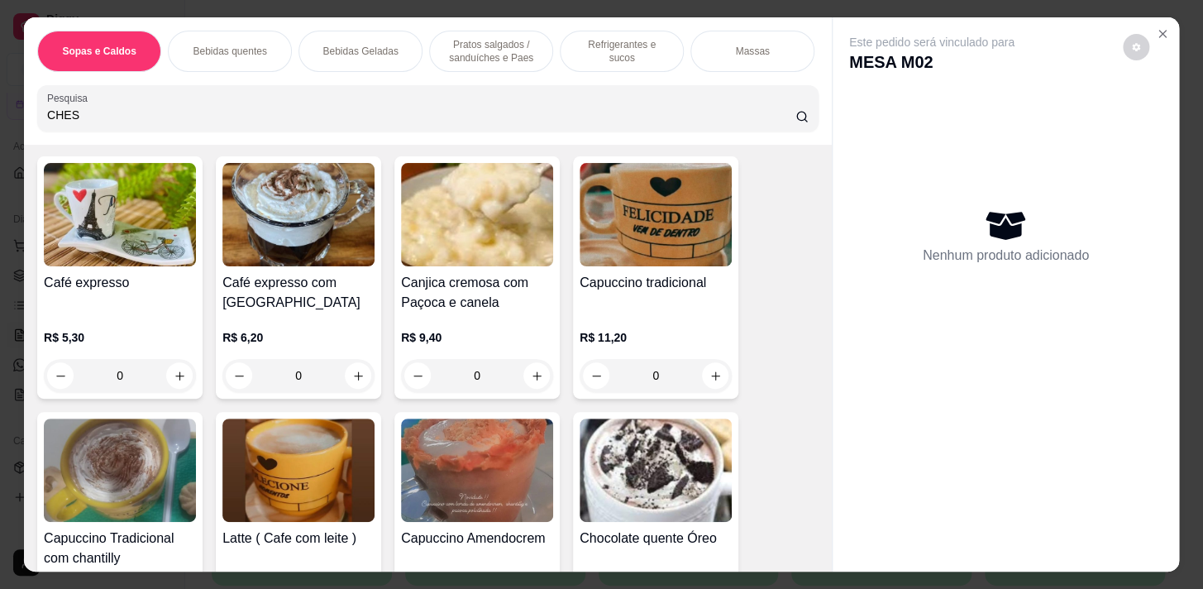
type input "CHES"
click at [436, 58] on div "Pratos salgados / sanduíches e Paes" at bounding box center [491, 51] width 124 height 41
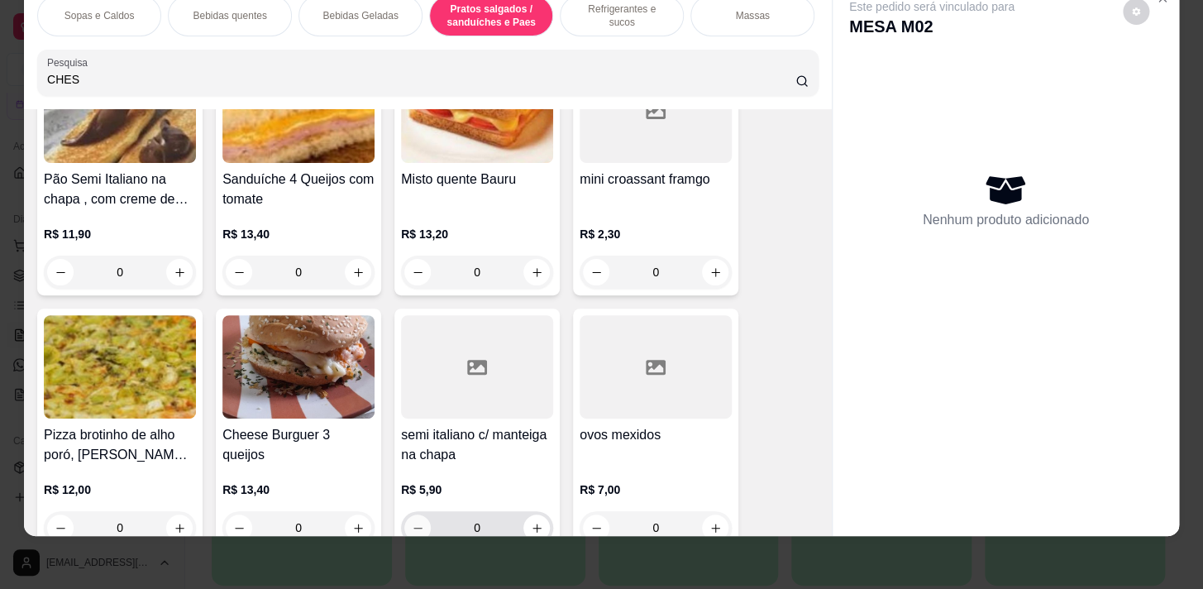
scroll to position [6116, 0]
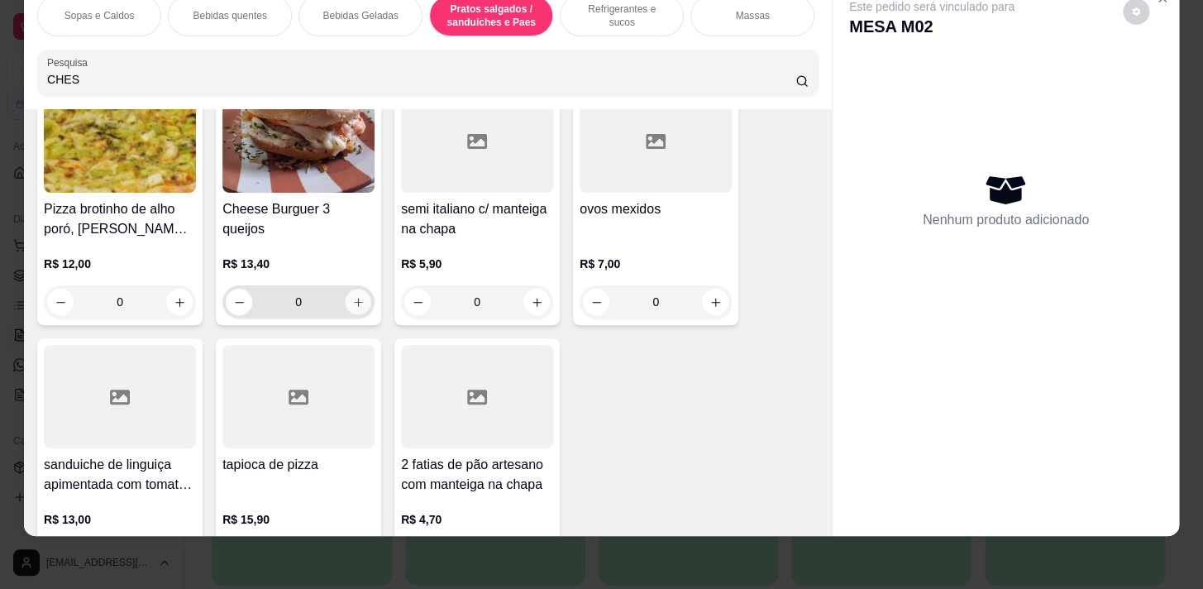
click at [346, 313] on button "increase-product-quantity" at bounding box center [359, 302] width 26 height 26
type input "1"
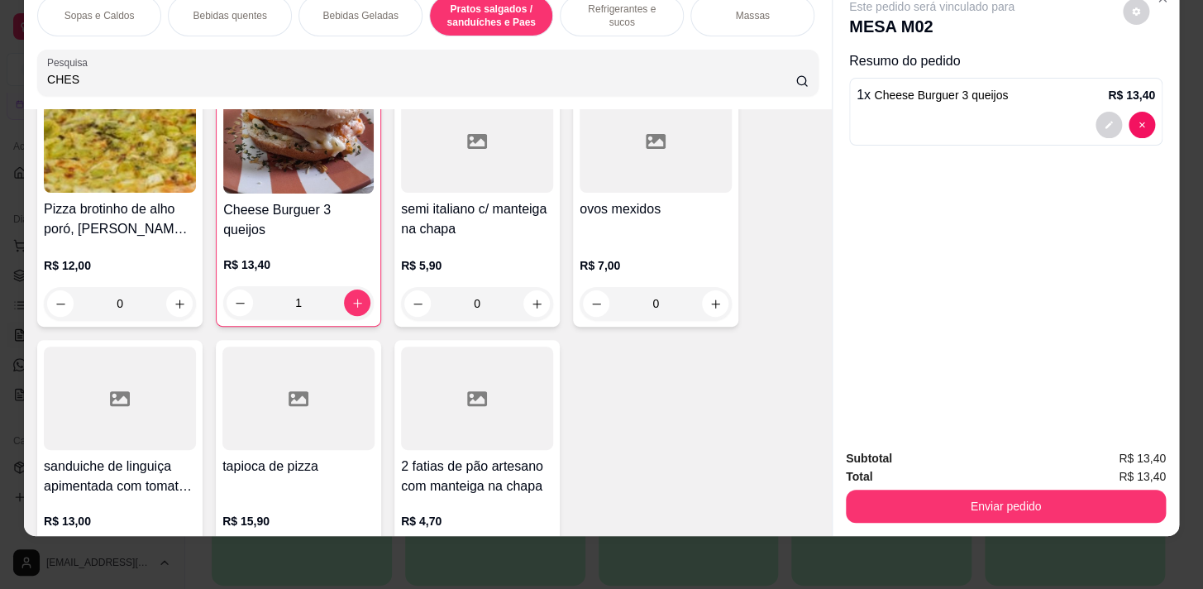
click at [618, 6] on p "Refrigerantes e sucos" at bounding box center [622, 15] width 96 height 26
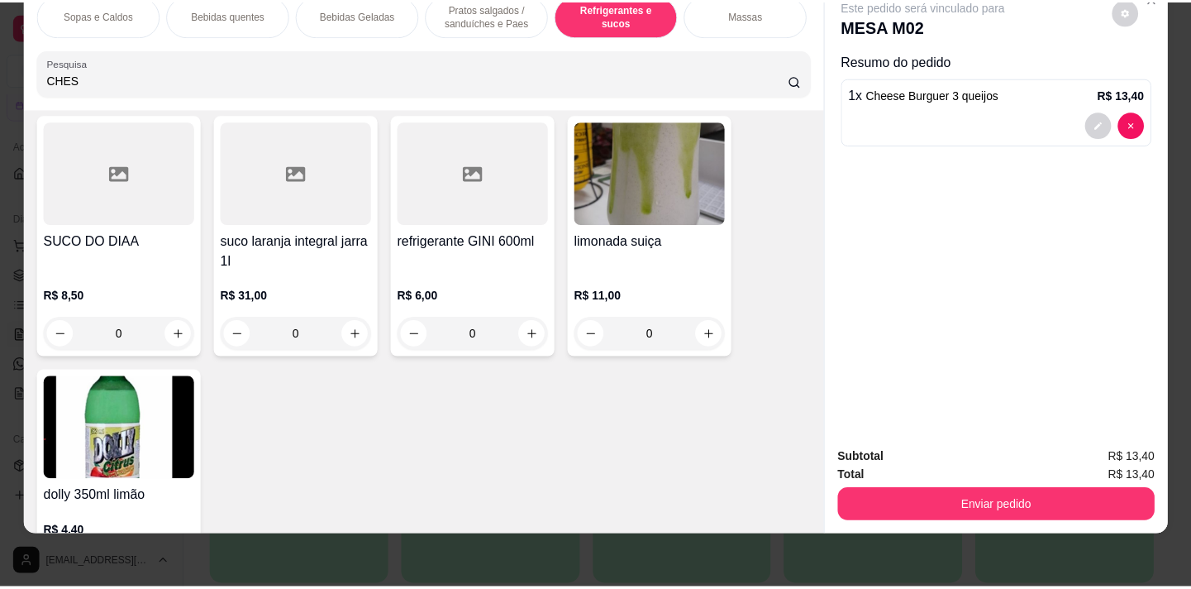
scroll to position [7726, 0]
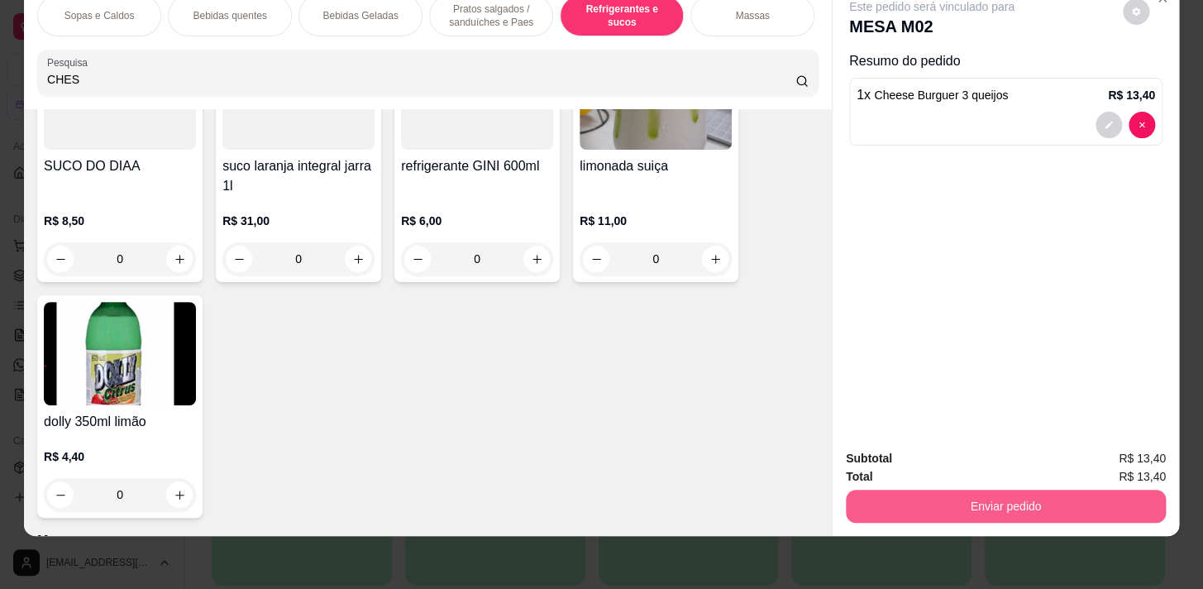
click at [929, 504] on button "Enviar pedido" at bounding box center [1006, 505] width 320 height 33
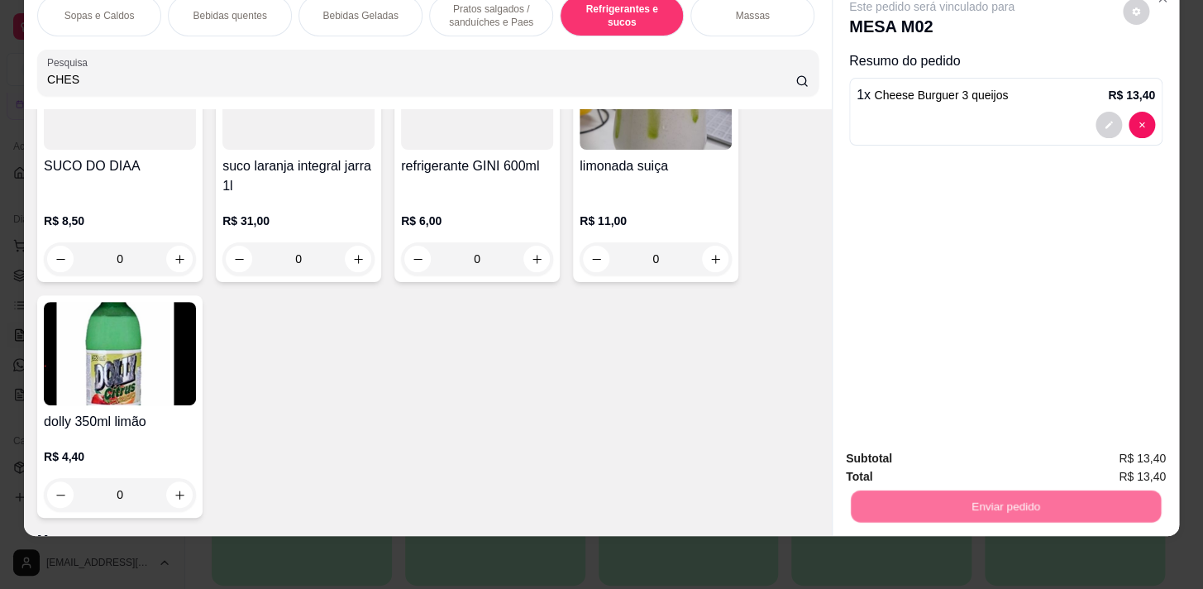
click at [943, 462] on button "Não registrar e enviar pedido" at bounding box center [951, 454] width 172 height 31
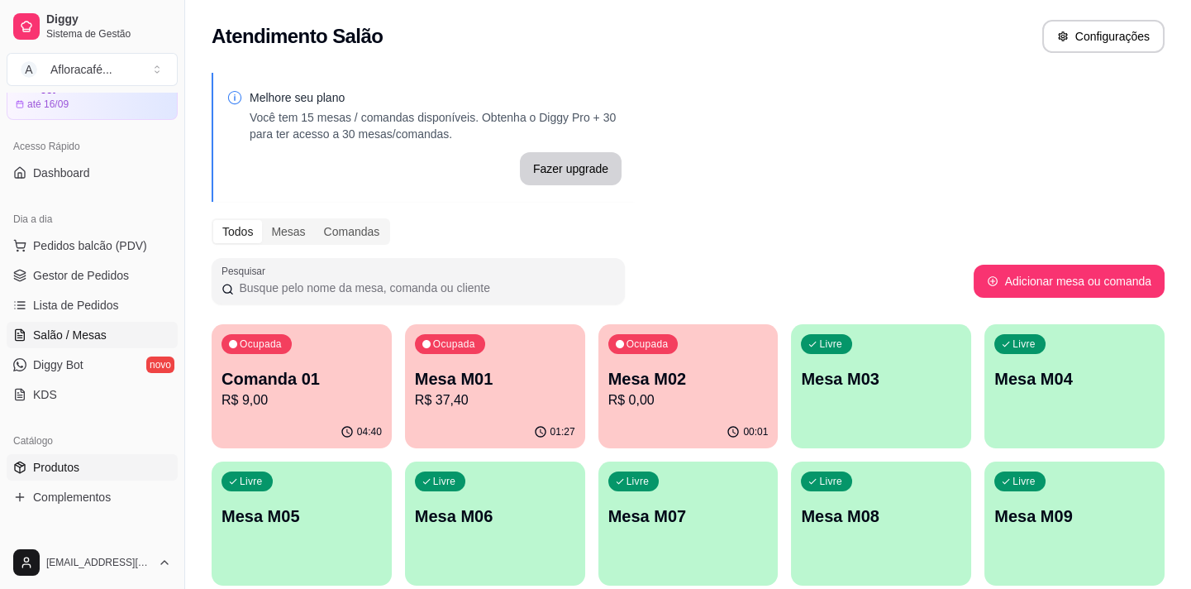
click at [66, 470] on span "Produtos" at bounding box center [56, 467] width 46 height 17
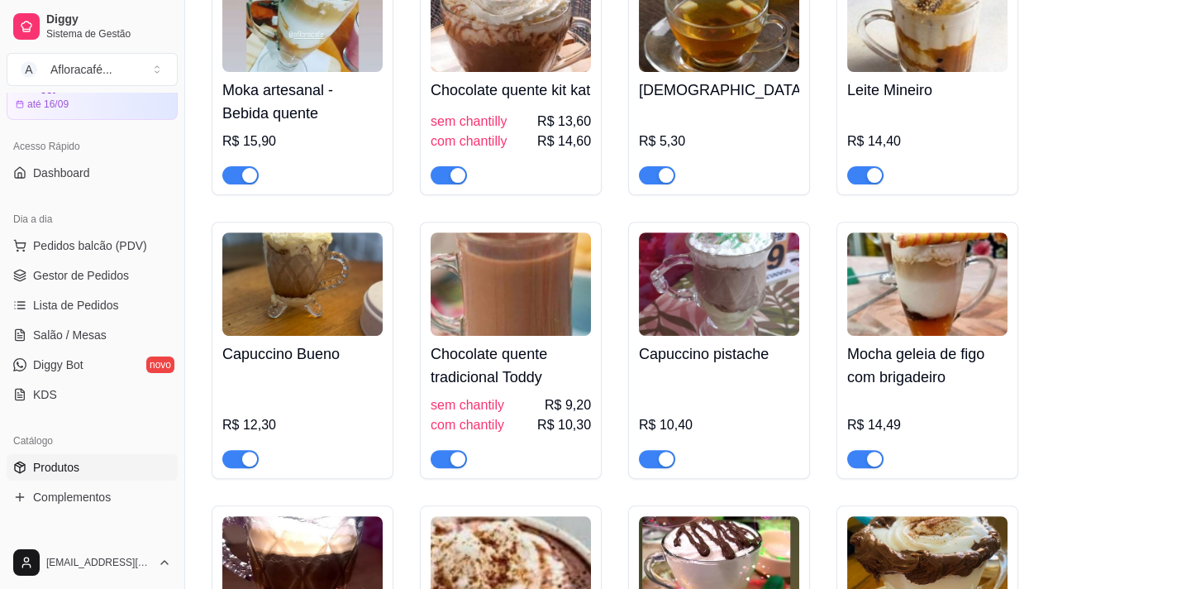
scroll to position [1803, 0]
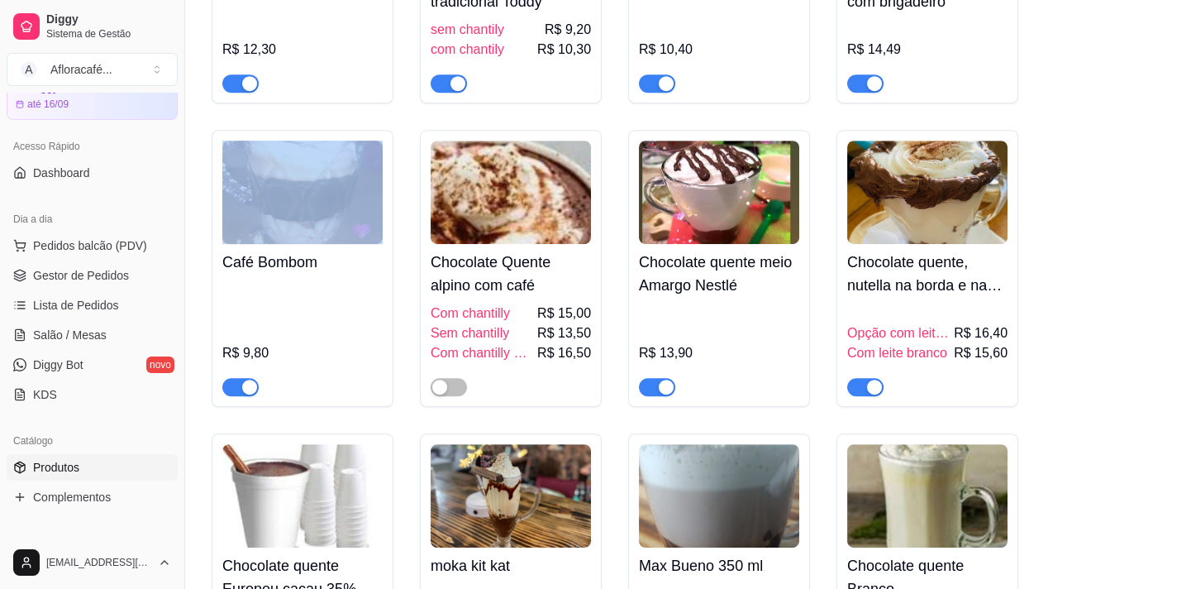
drag, startPoint x: 1191, startPoint y: 65, endPoint x: 1195, endPoint y: 96, distance: 30.9
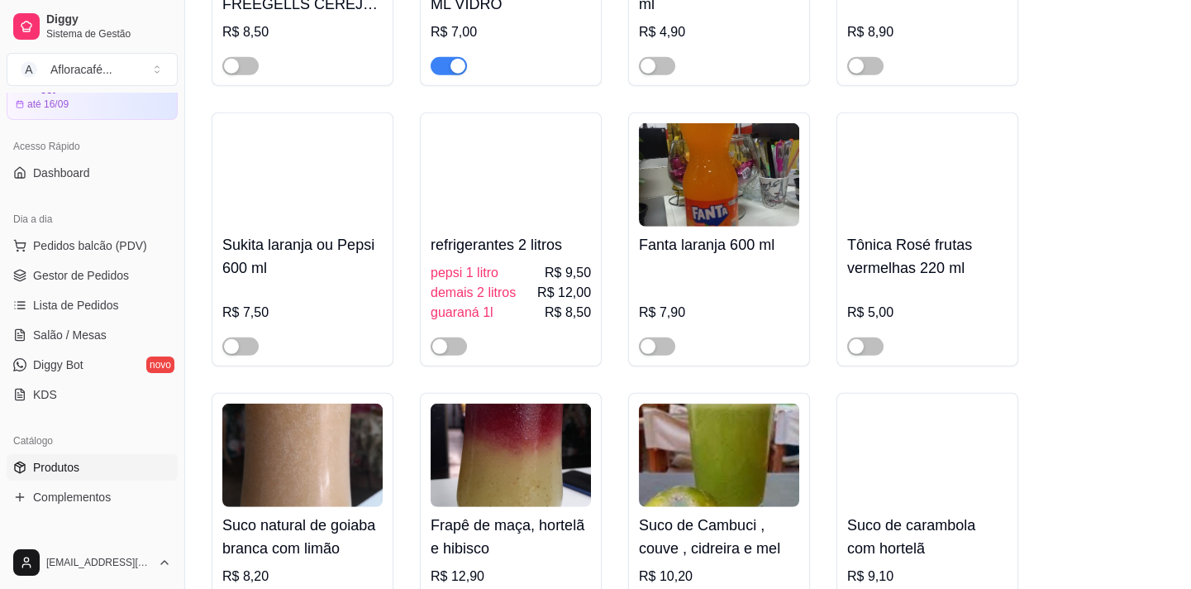
scroll to position [9636, 0]
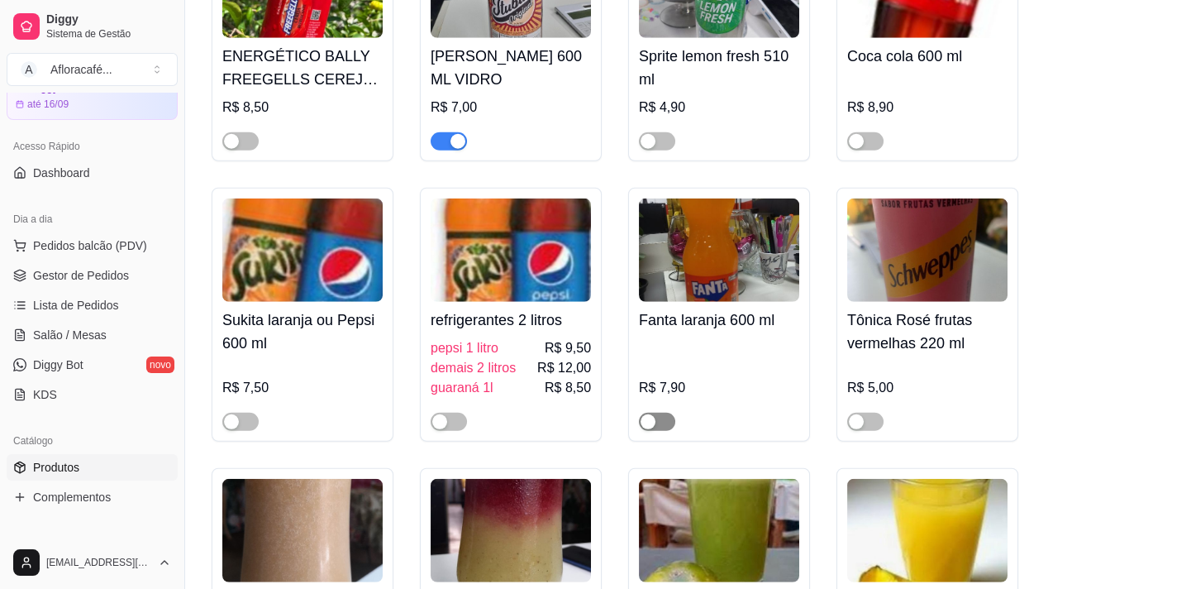
click at [671, 431] on span "button" at bounding box center [657, 422] width 36 height 18
click at [58, 322] on ul "Pedidos balcão (PDV) Gestor de Pedidos Lista de Pedidos Salão / Mesas Diggy Bot…" at bounding box center [92, 319] width 171 height 175
drag, startPoint x: 64, startPoint y: 337, endPoint x: 67, endPoint y: 346, distance: 9.4
click at [64, 337] on span "Salão / Mesas" at bounding box center [70, 335] width 74 height 17
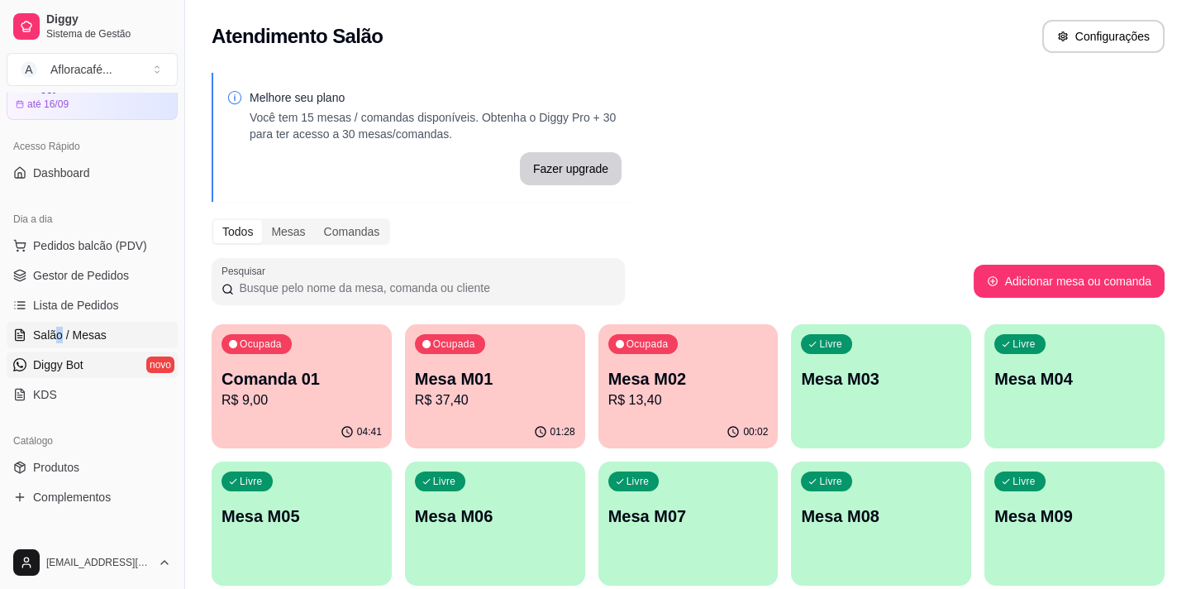
click at [96, 363] on link "Diggy Bot novo" at bounding box center [92, 364] width 171 height 26
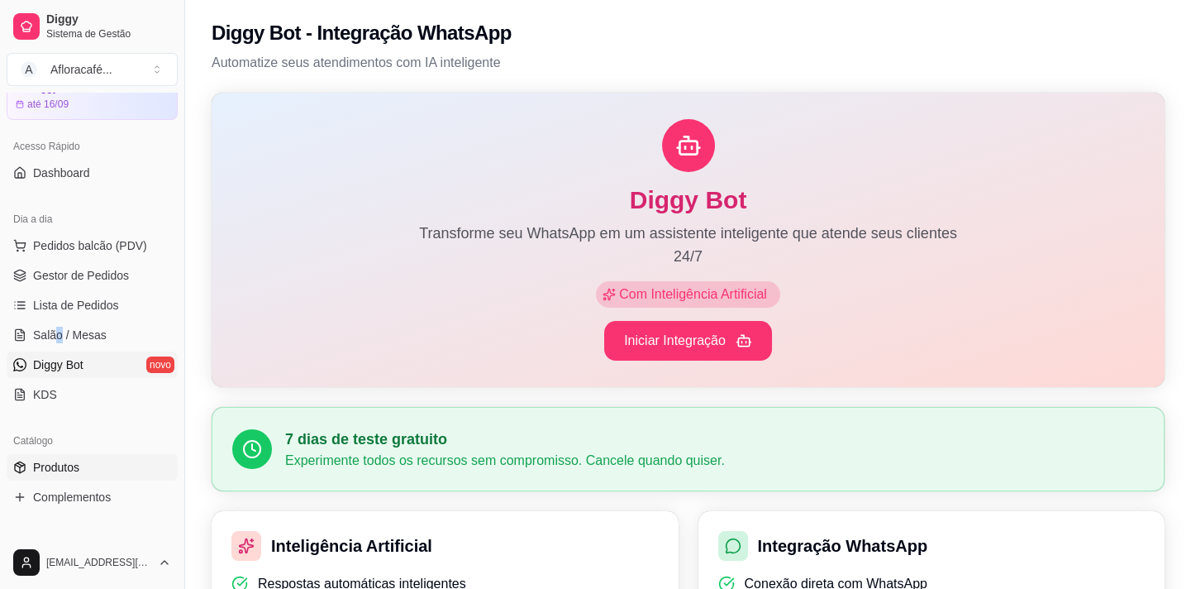
click at [95, 465] on link "Produtos" at bounding box center [92, 467] width 171 height 26
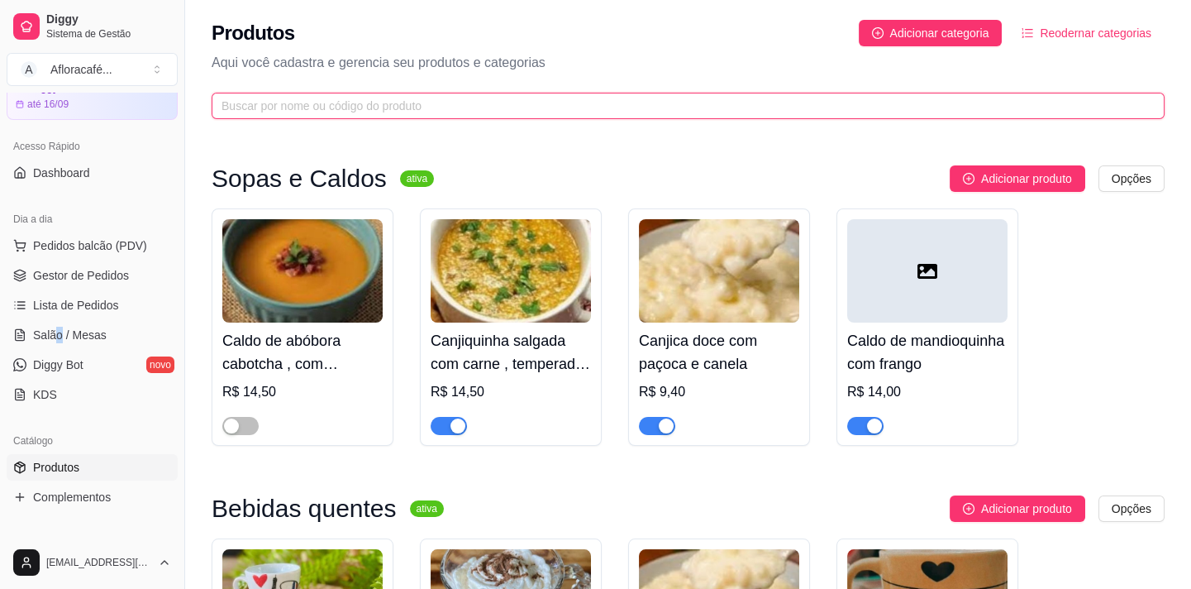
click at [494, 112] on input "text" at bounding box center [682, 106] width 920 height 18
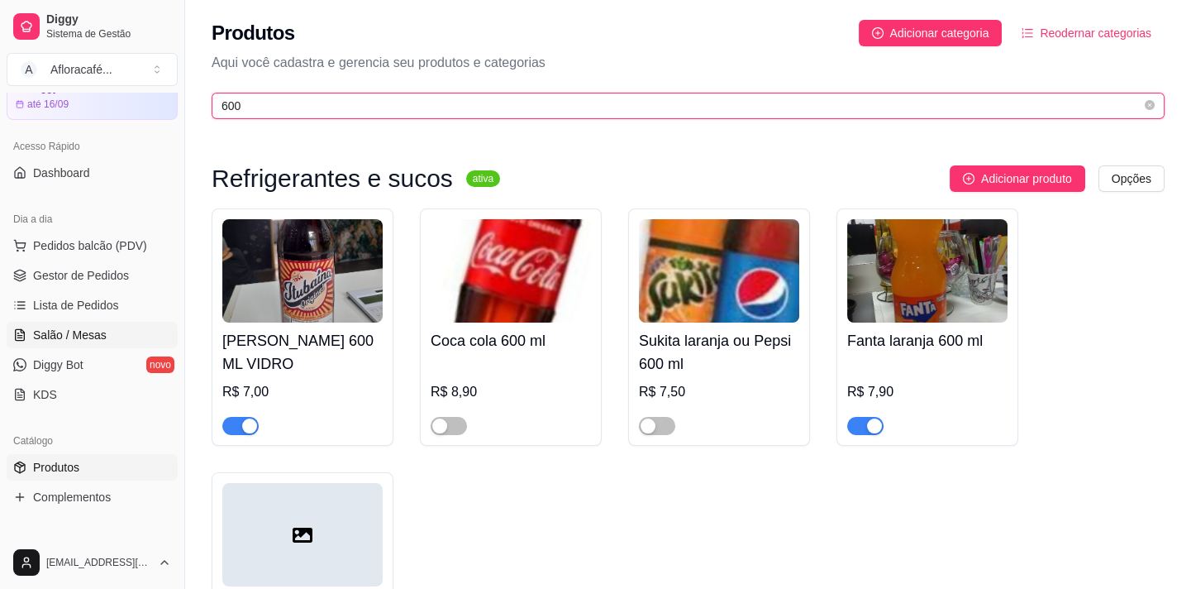
type input "600"
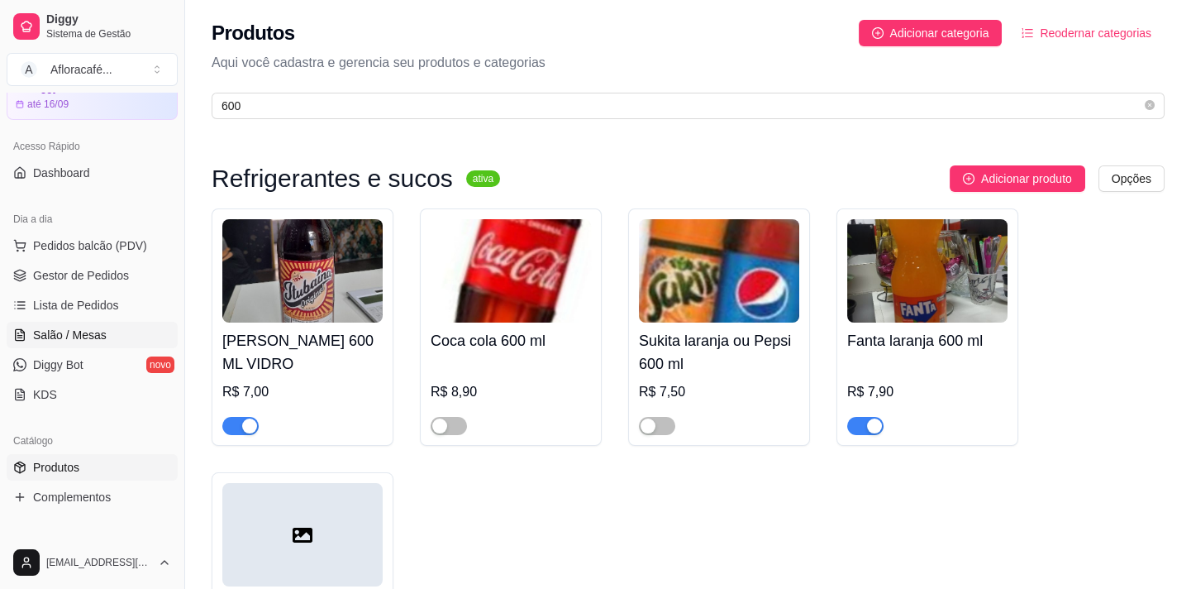
click at [74, 327] on span "Salão / Mesas" at bounding box center [70, 335] width 74 height 17
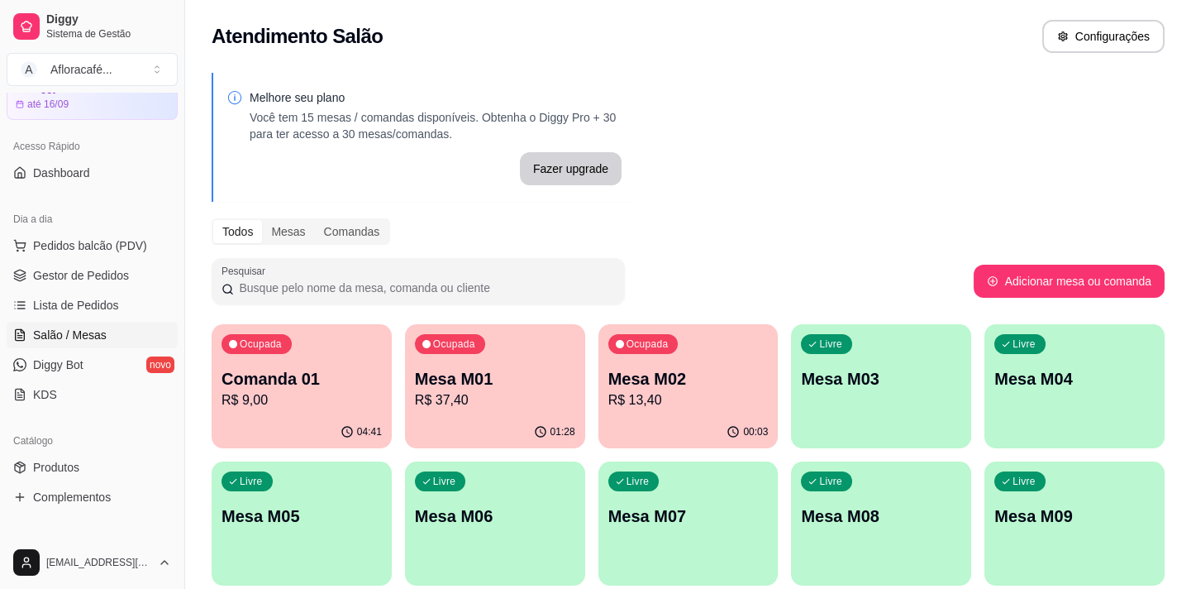
click at [656, 363] on div "Ocupada Mesa M02 R$ 13,40" at bounding box center [689, 370] width 180 height 92
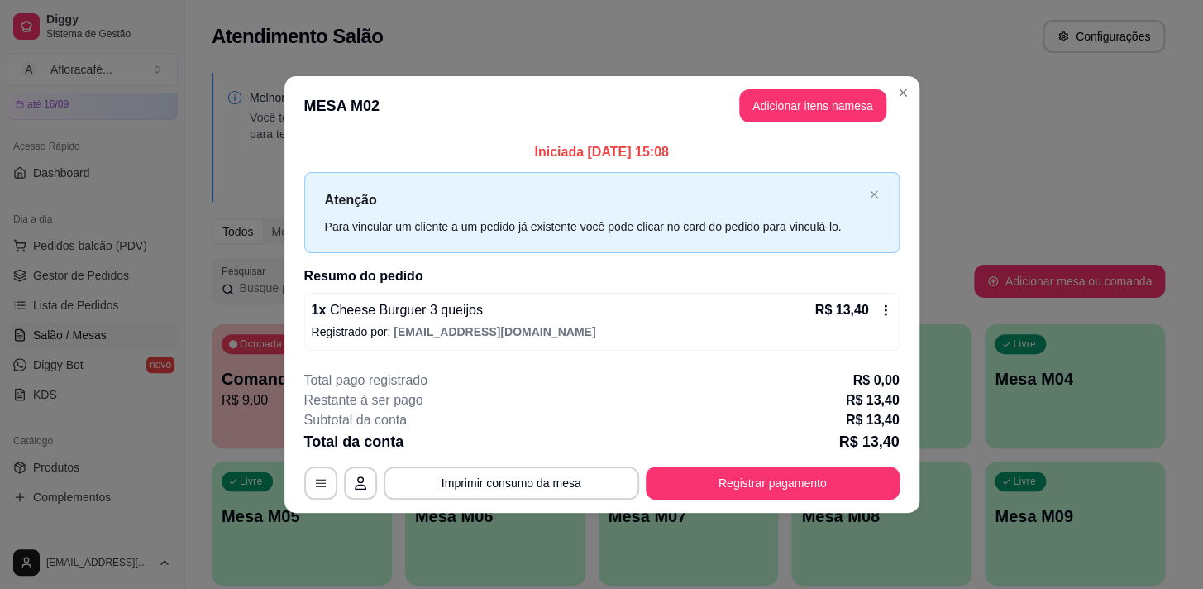
drag, startPoint x: 835, startPoint y: 77, endPoint x: 834, endPoint y: 102, distance: 24.8
click at [834, 100] on header "MESA M02 Adicionar itens na mesa" at bounding box center [601, 106] width 635 height 60
click at [835, 103] on button "Adicionar itens na mesa" at bounding box center [813, 106] width 142 height 32
click at [488, 103] on div at bounding box center [427, 108] width 761 height 33
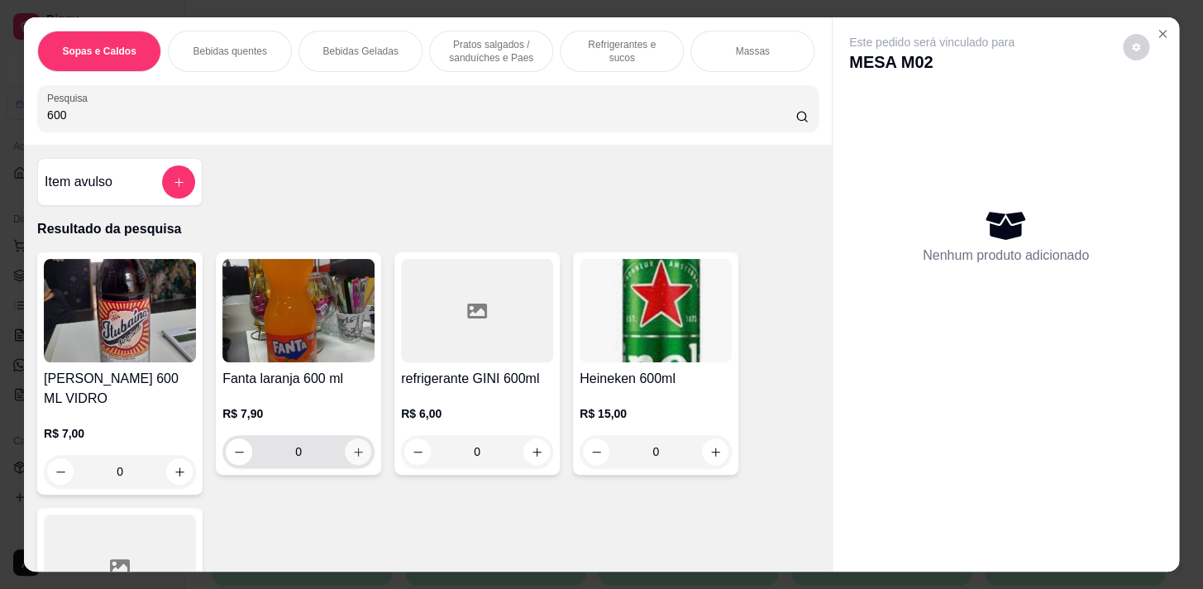
type input "600"
click at [354, 457] on icon "increase-product-quantity" at bounding box center [358, 452] width 12 height 12
type input "1"
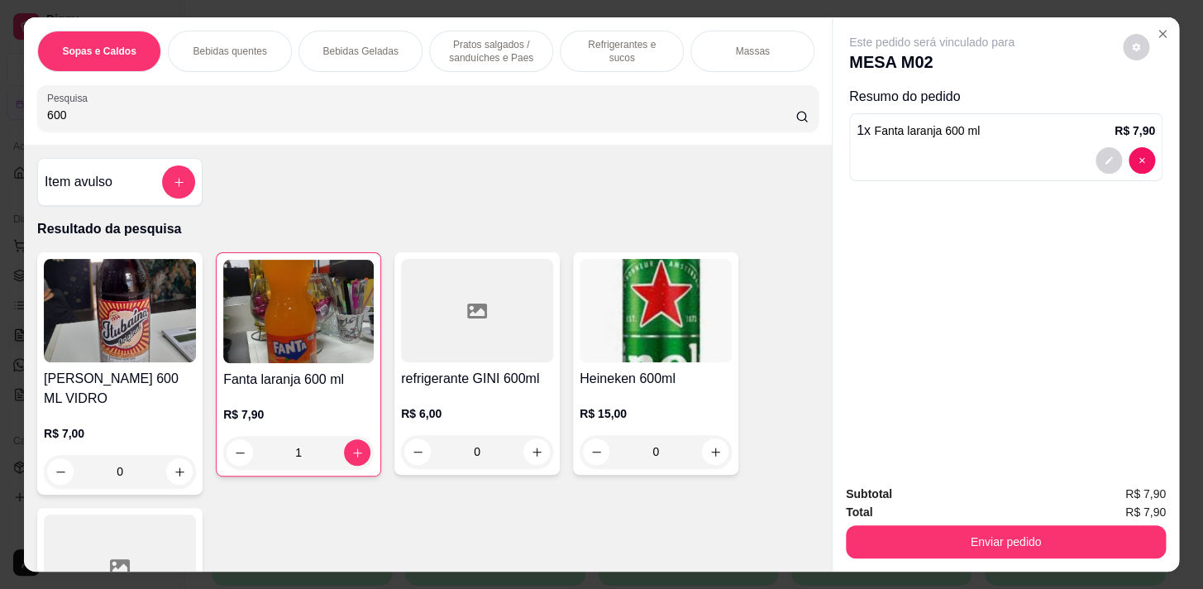
click at [744, 45] on p "Massas" at bounding box center [752, 51] width 34 height 13
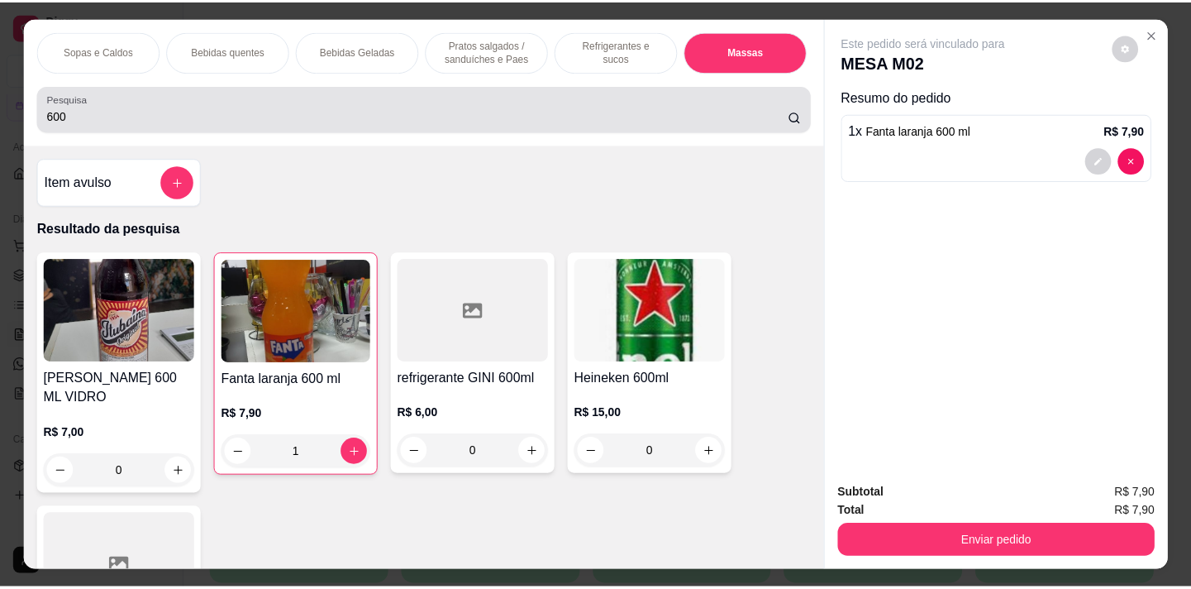
scroll to position [41, 0]
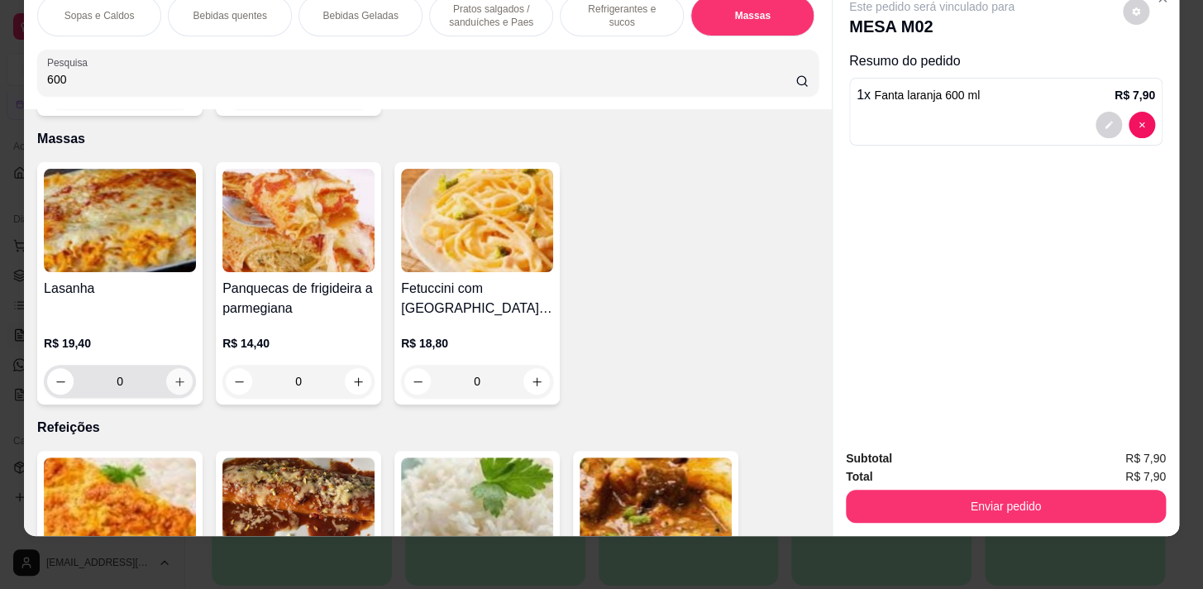
click at [173, 368] on button "increase-product-quantity" at bounding box center [179, 381] width 26 height 26
type input "1"
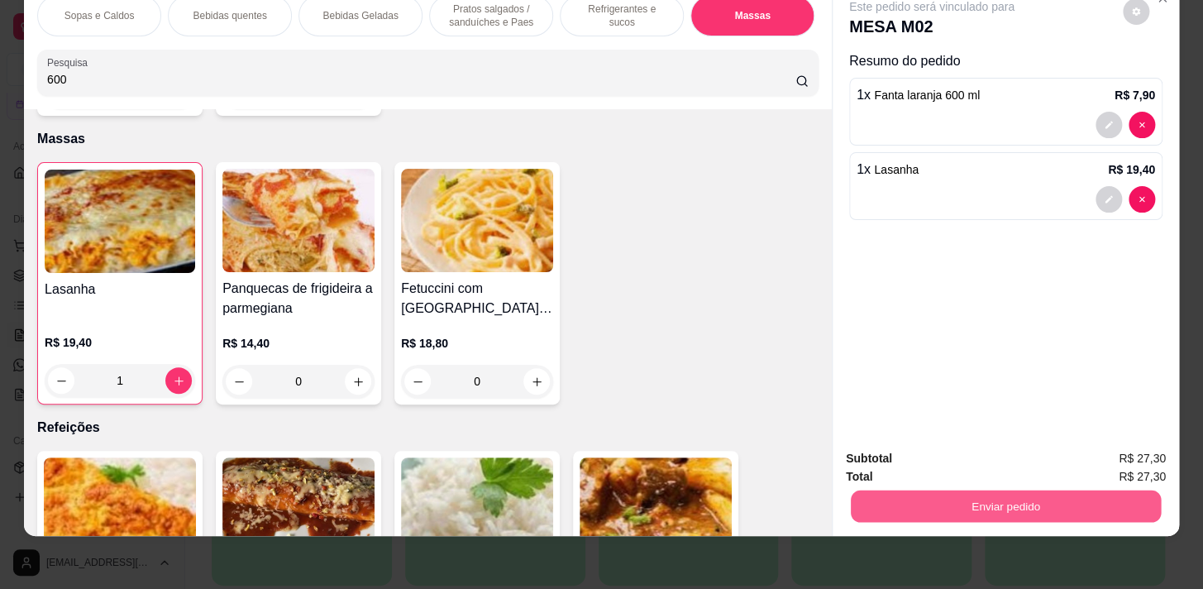
click at [1037, 499] on button "Enviar pedido" at bounding box center [1006, 505] width 310 height 32
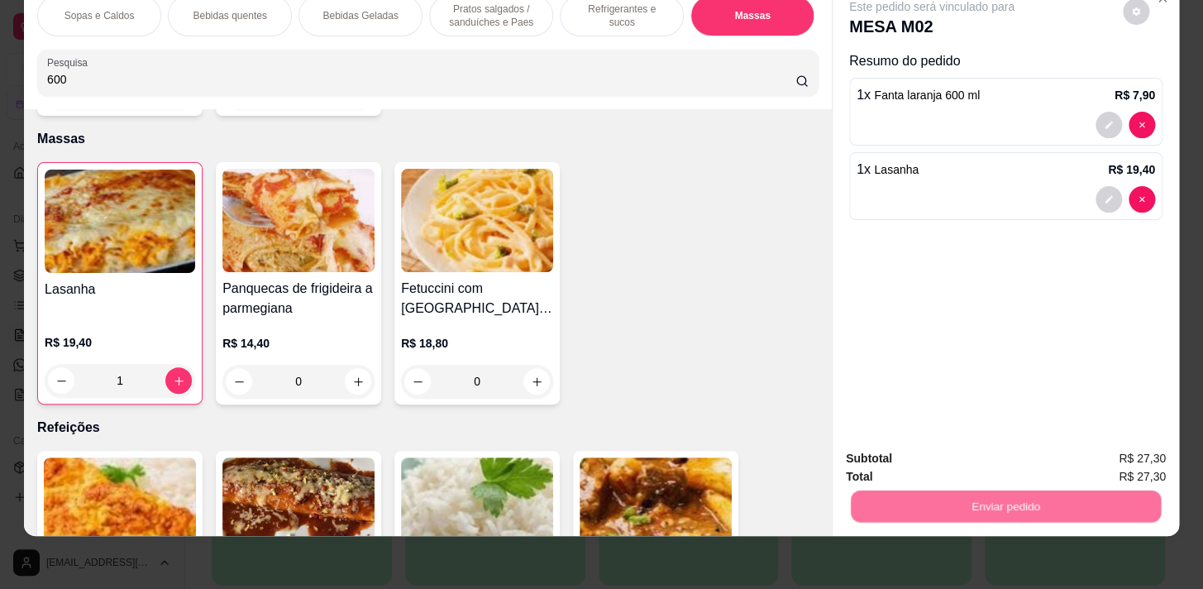
click at [974, 452] on button "Não registrar e enviar pedido" at bounding box center [950, 454] width 167 height 31
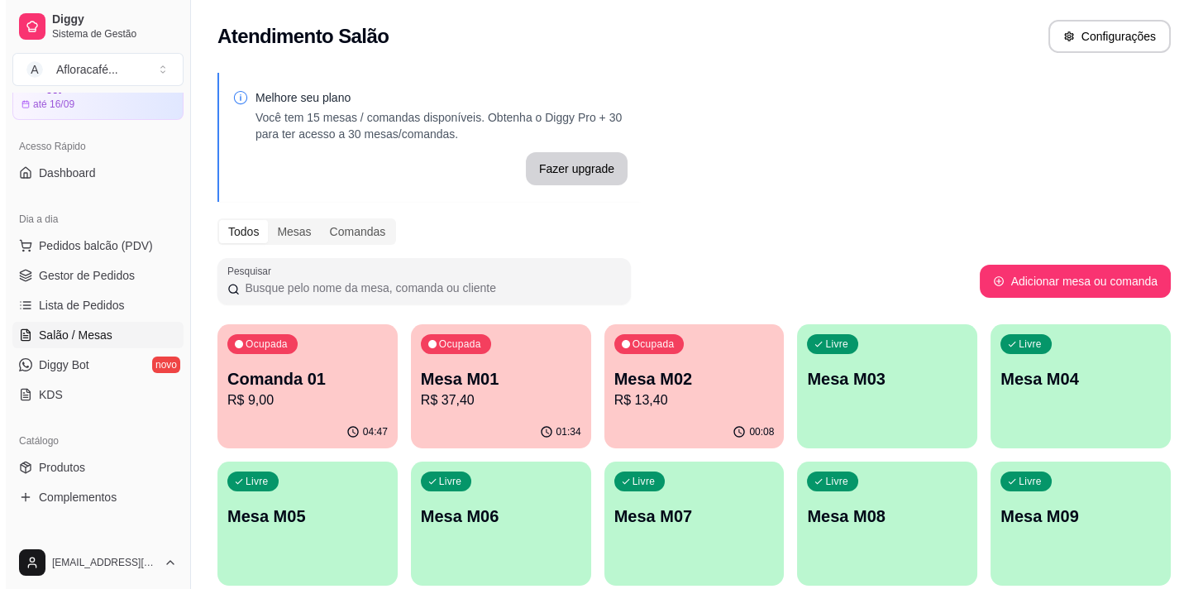
scroll to position [0, 0]
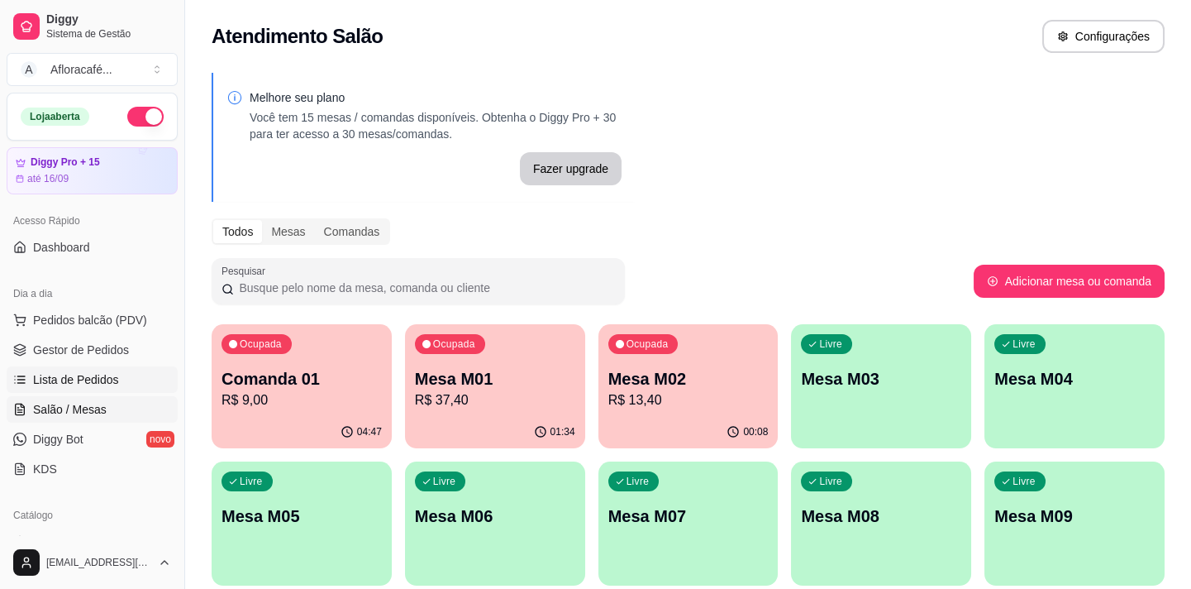
click at [107, 384] on span "Lista de Pedidos" at bounding box center [76, 379] width 86 height 17
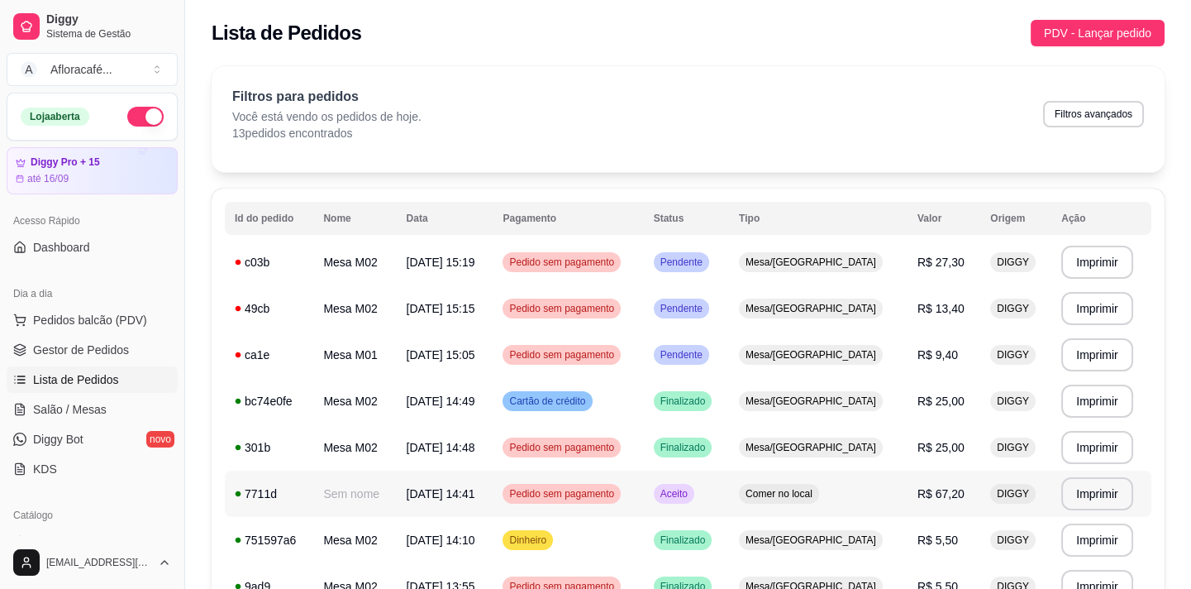
click at [393, 487] on td "Sem nome" at bounding box center [354, 493] width 83 height 46
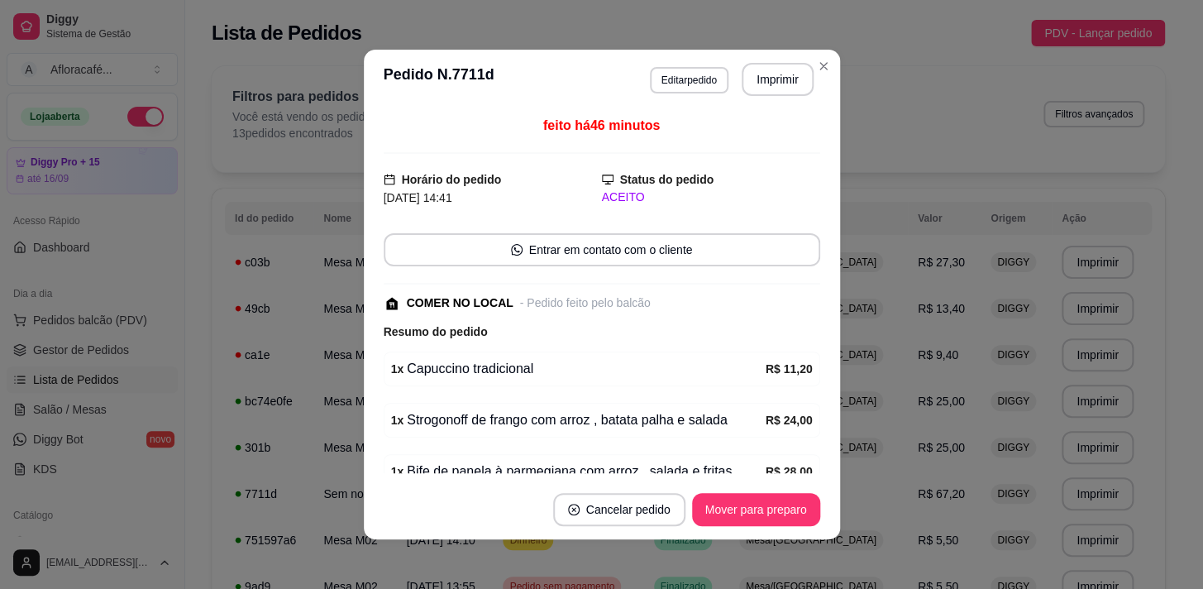
scroll to position [186, 0]
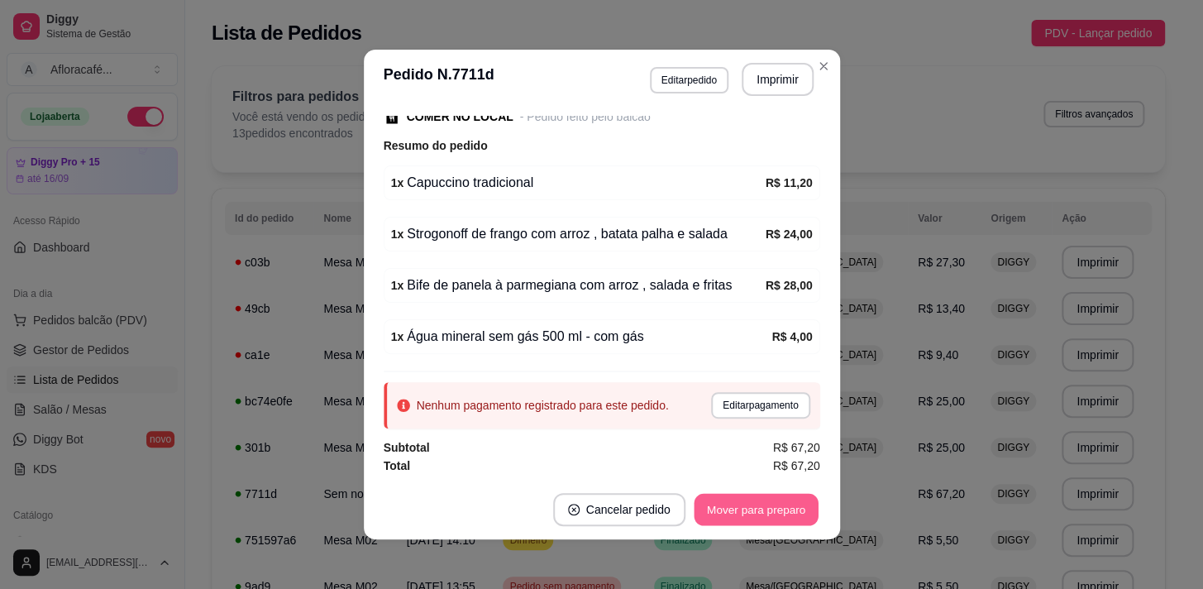
click at [736, 505] on button "Mover para preparo" at bounding box center [756, 510] width 124 height 32
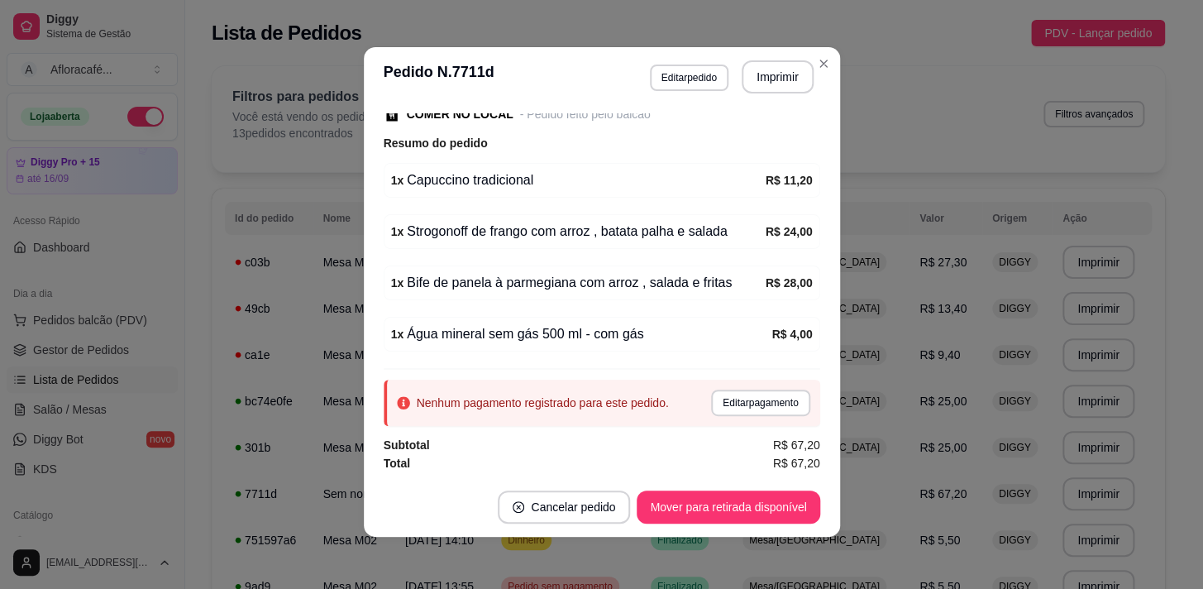
scroll to position [0, 0]
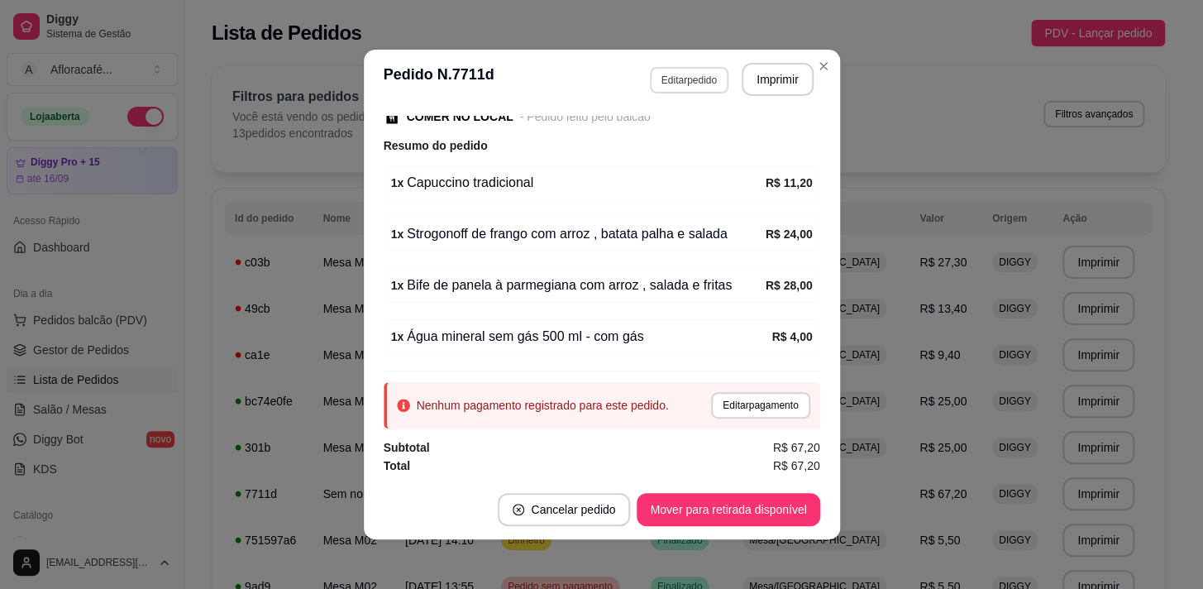
click at [680, 79] on button "Editar pedido" at bounding box center [689, 80] width 79 height 26
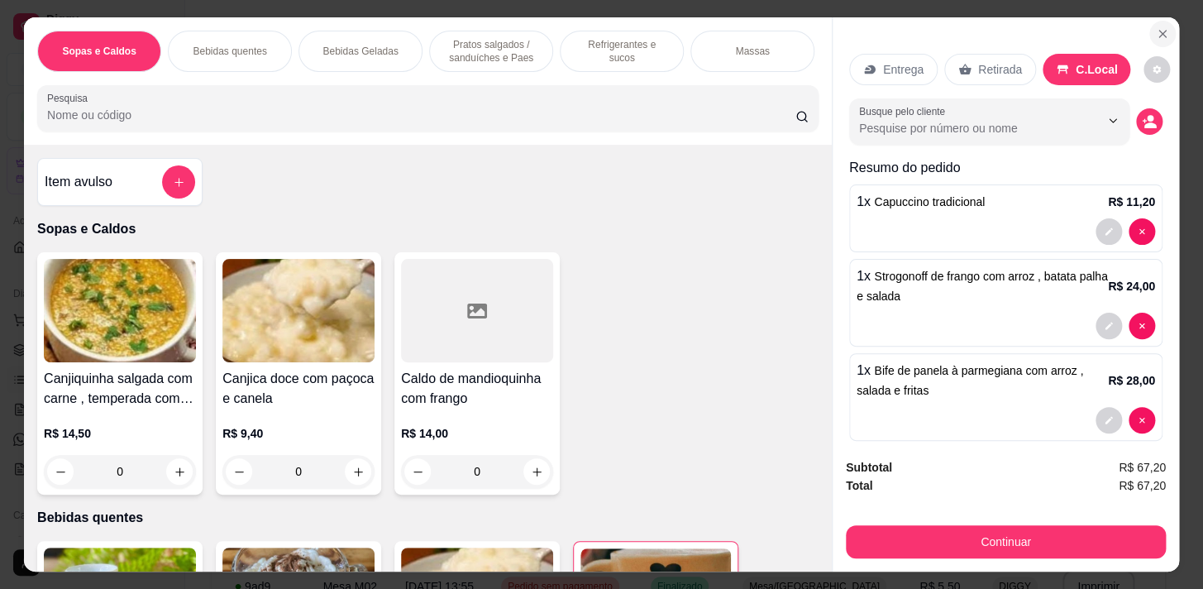
click at [1156, 27] on icon "Close" at bounding box center [1162, 33] width 13 height 13
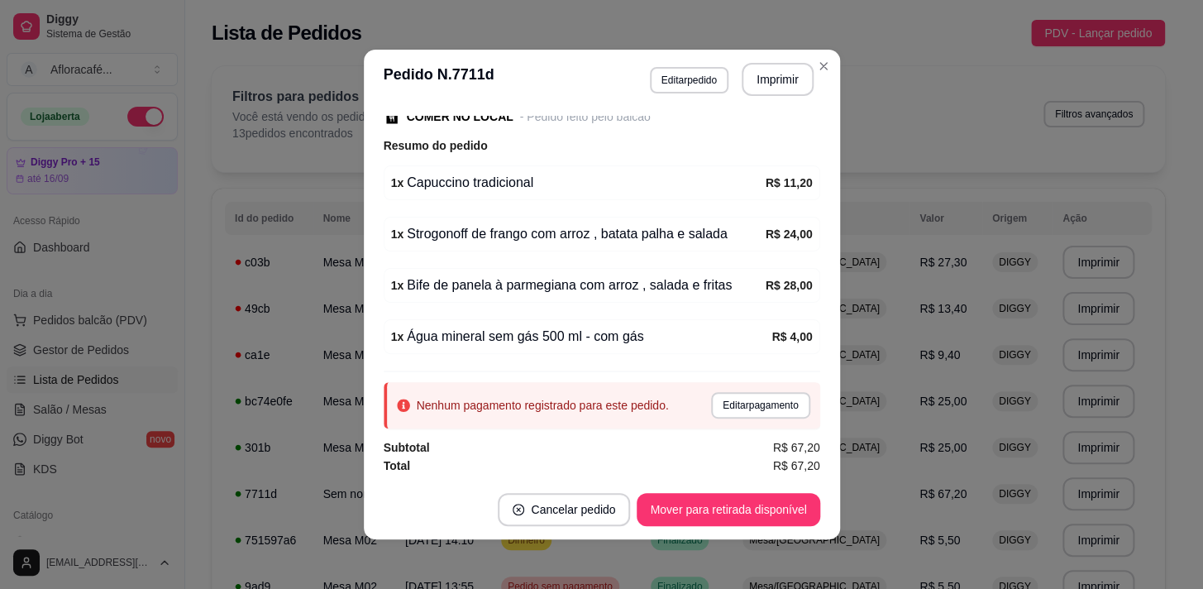
scroll to position [2, 0]
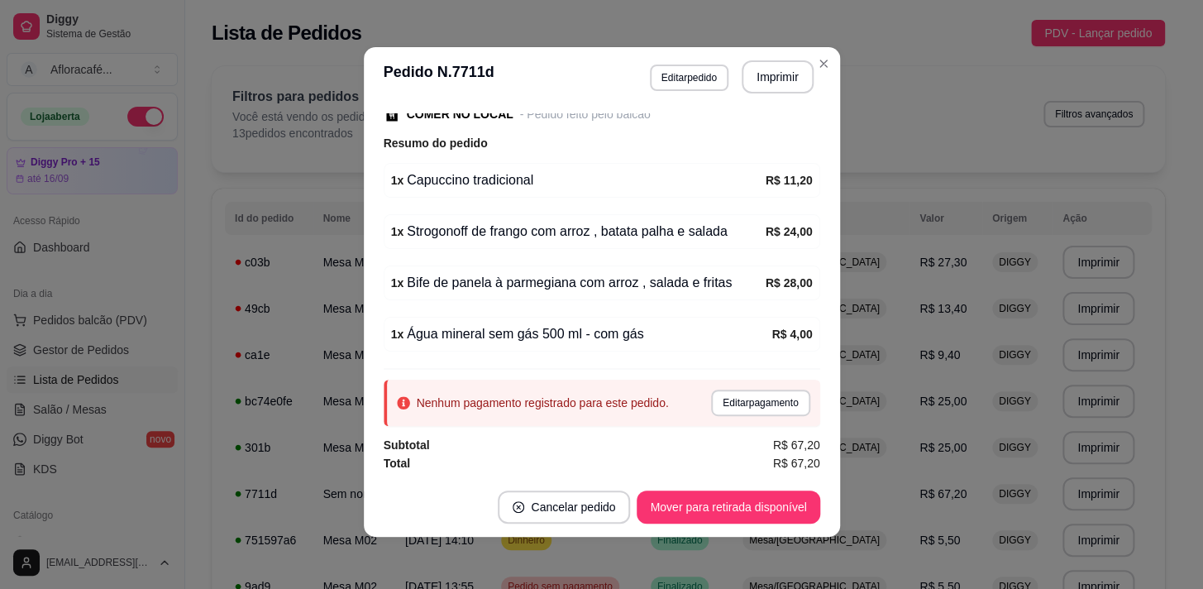
click at [552, 404] on div "Nenhum pagamento registrado para este pedido." at bounding box center [543, 402] width 252 height 17
click at [731, 391] on button "Editar pagamento" at bounding box center [761, 402] width 96 height 26
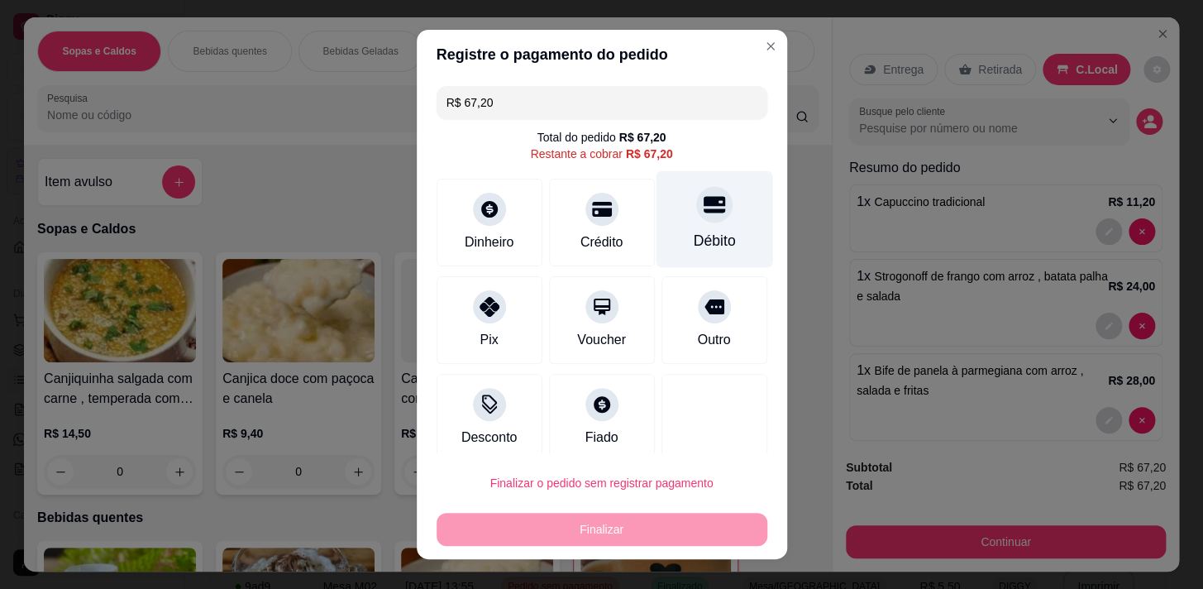
click at [725, 230] on div "Débito" at bounding box center [714, 218] width 117 height 97
type input "R$ 0,00"
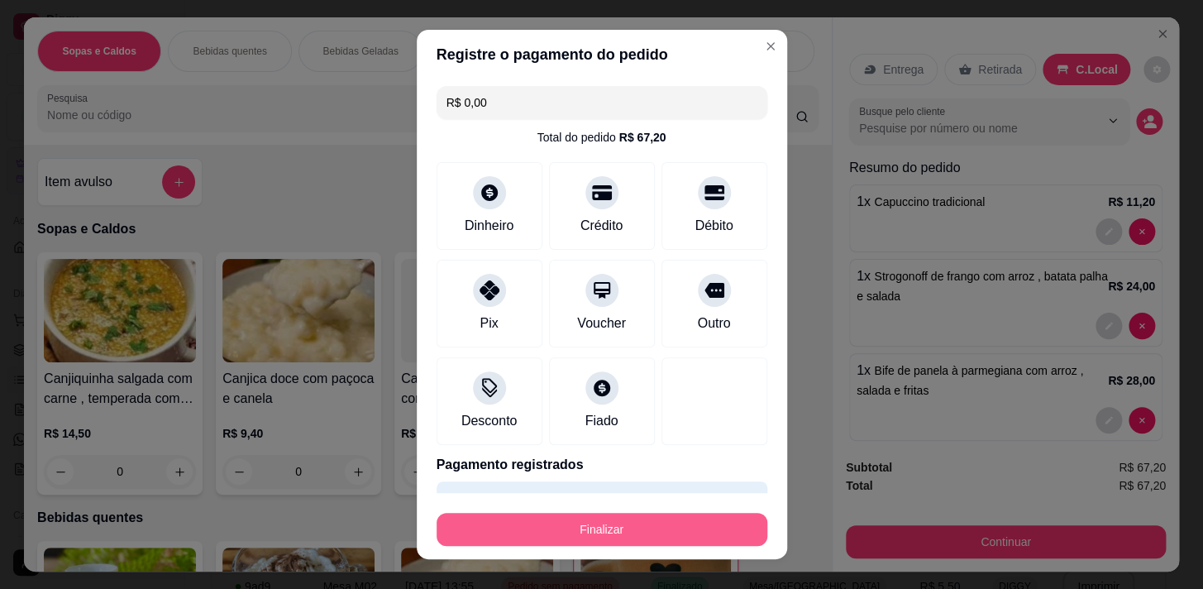
click at [657, 532] on button "Finalizar" at bounding box center [602, 529] width 331 height 33
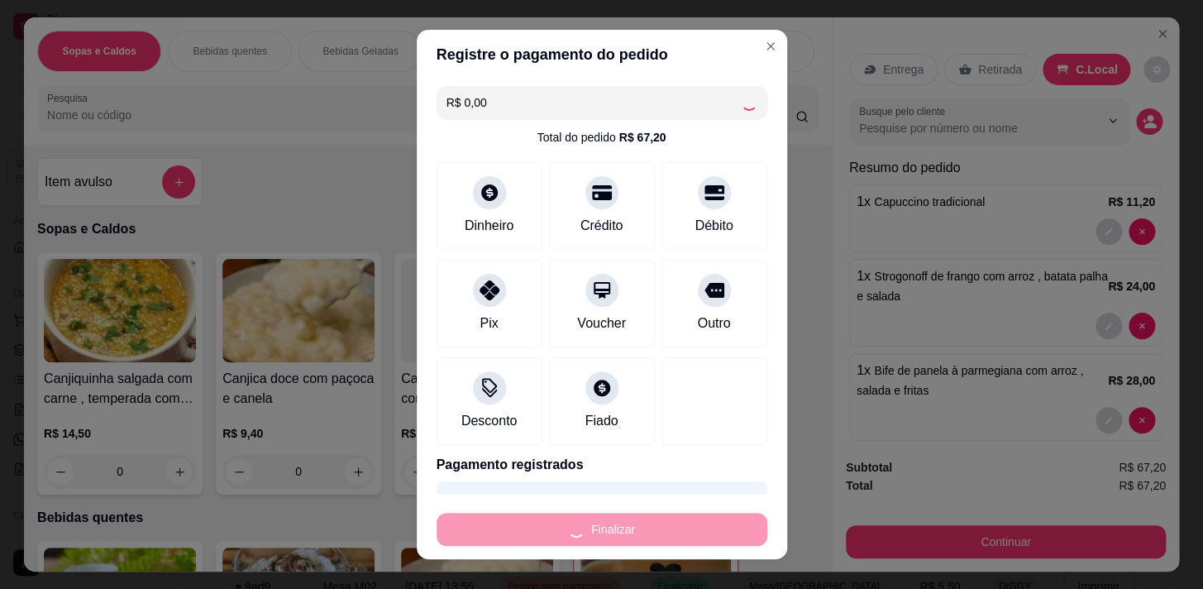
type input "0"
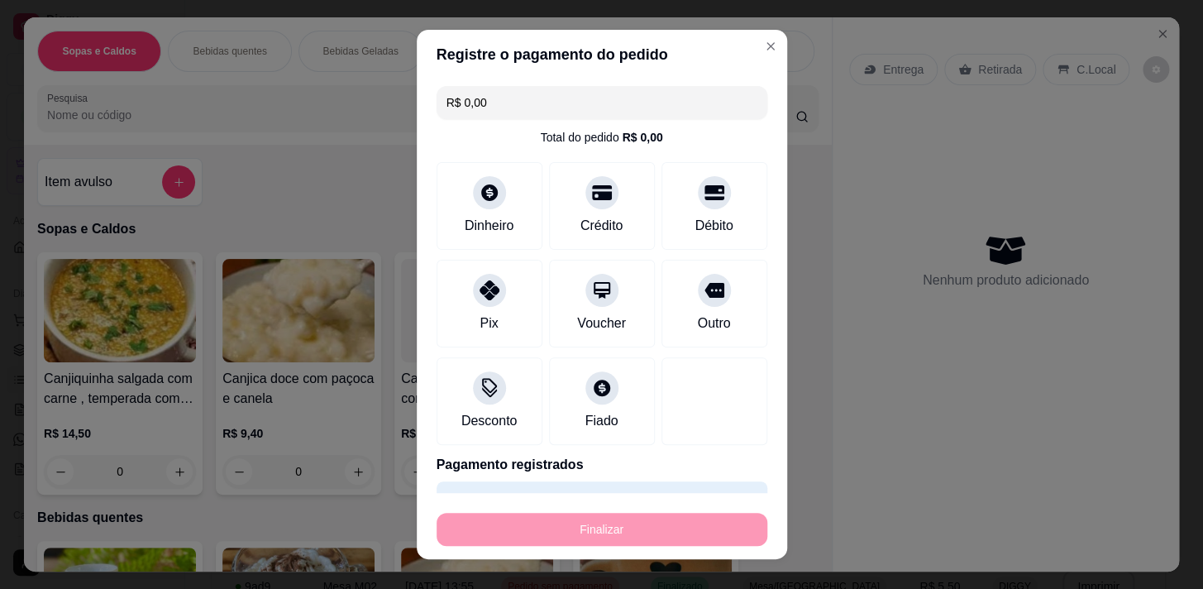
type input "-R$ 67,20"
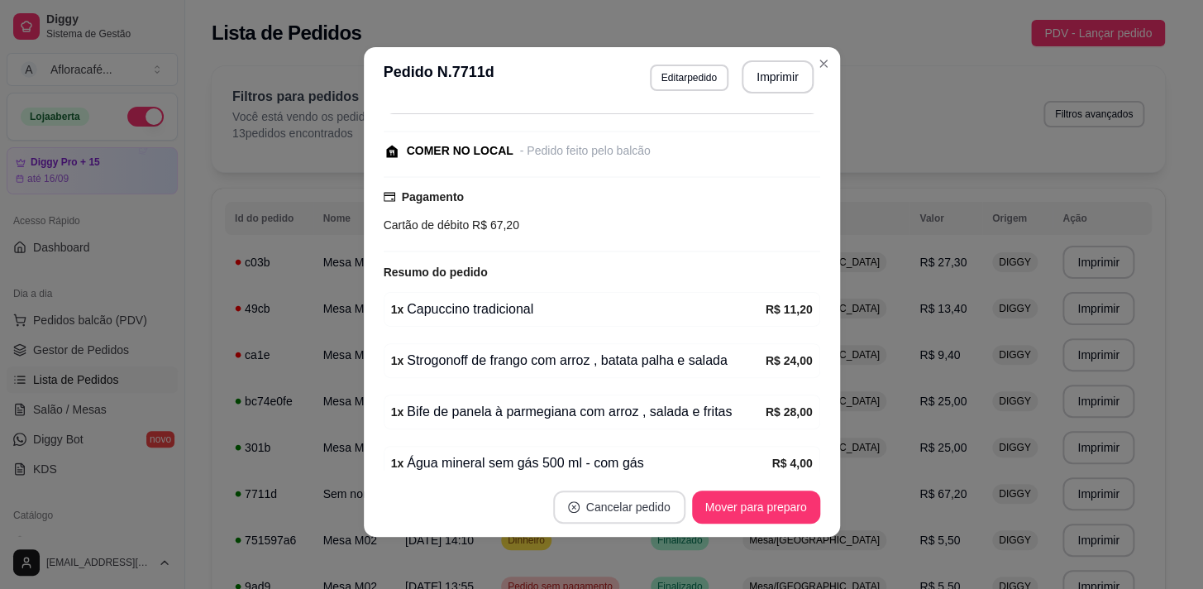
scroll to position [222, 0]
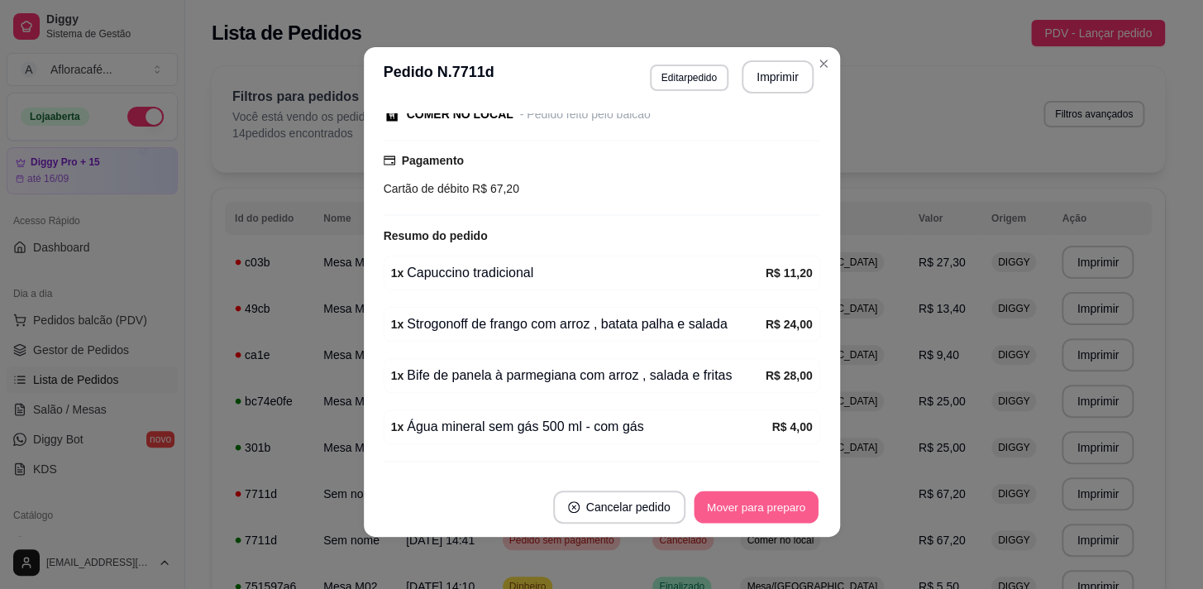
click at [710, 504] on button "Mover para preparo" at bounding box center [756, 507] width 124 height 32
click at [711, 496] on button "Mover para retirada disponível" at bounding box center [728, 507] width 177 height 32
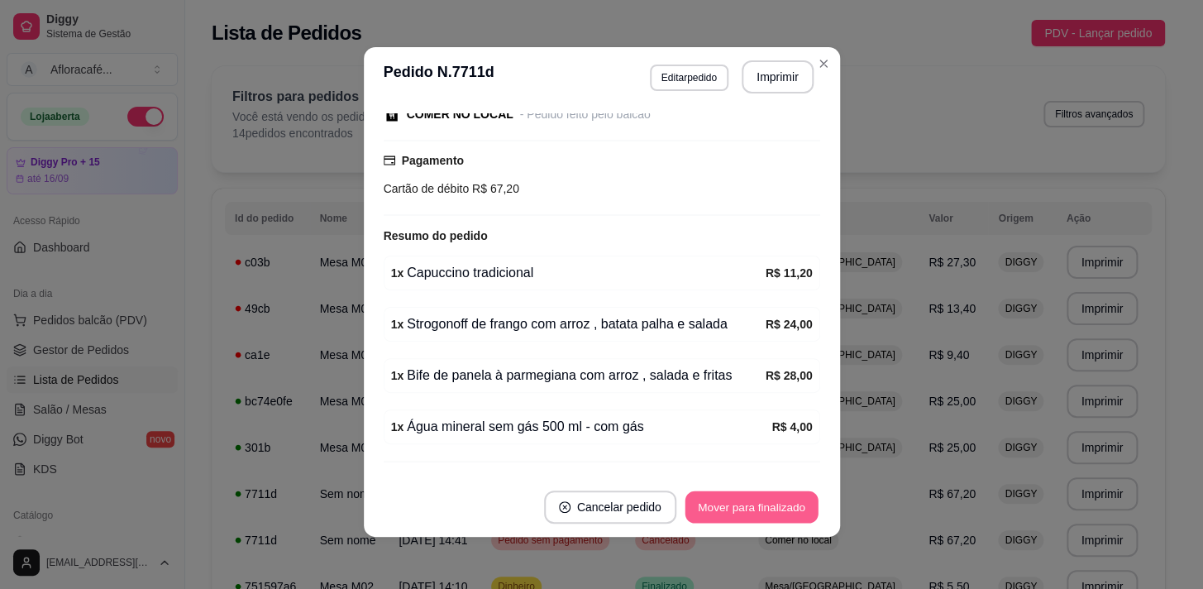
click at [711, 496] on button "Mover para finalizado" at bounding box center [751, 507] width 133 height 32
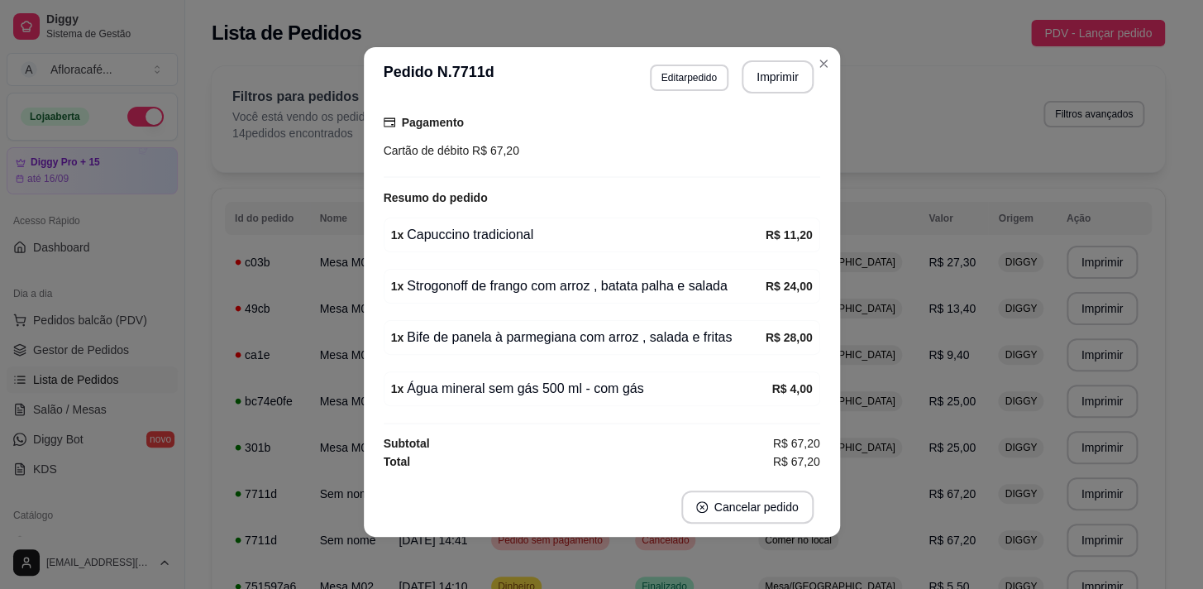
scroll to position [135, 0]
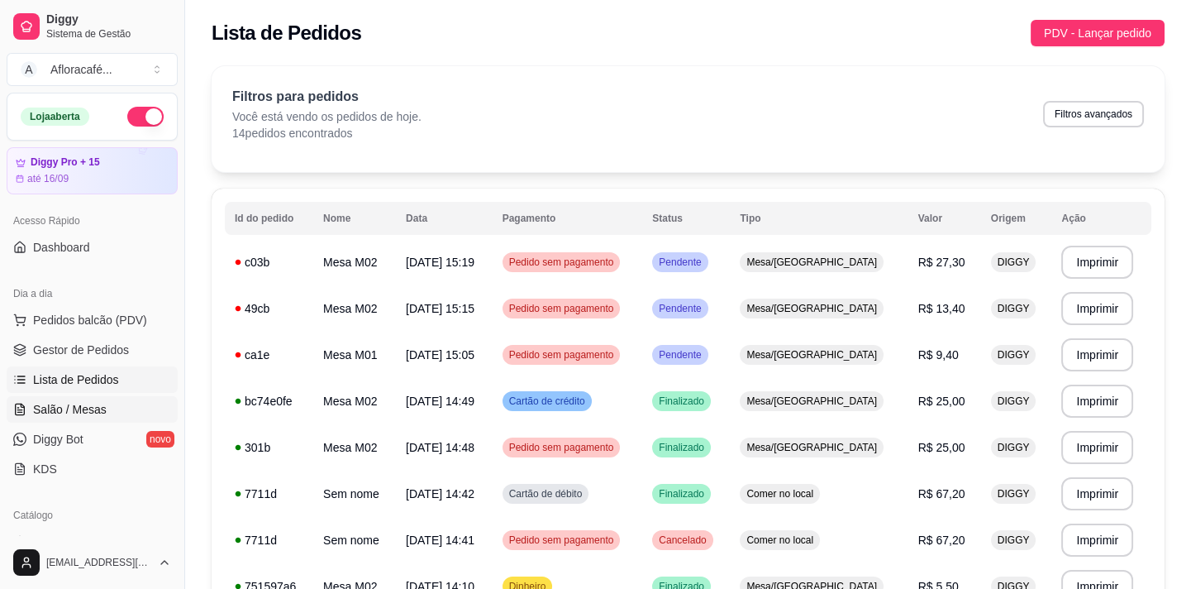
click at [100, 404] on span "Salão / Mesas" at bounding box center [70, 409] width 74 height 17
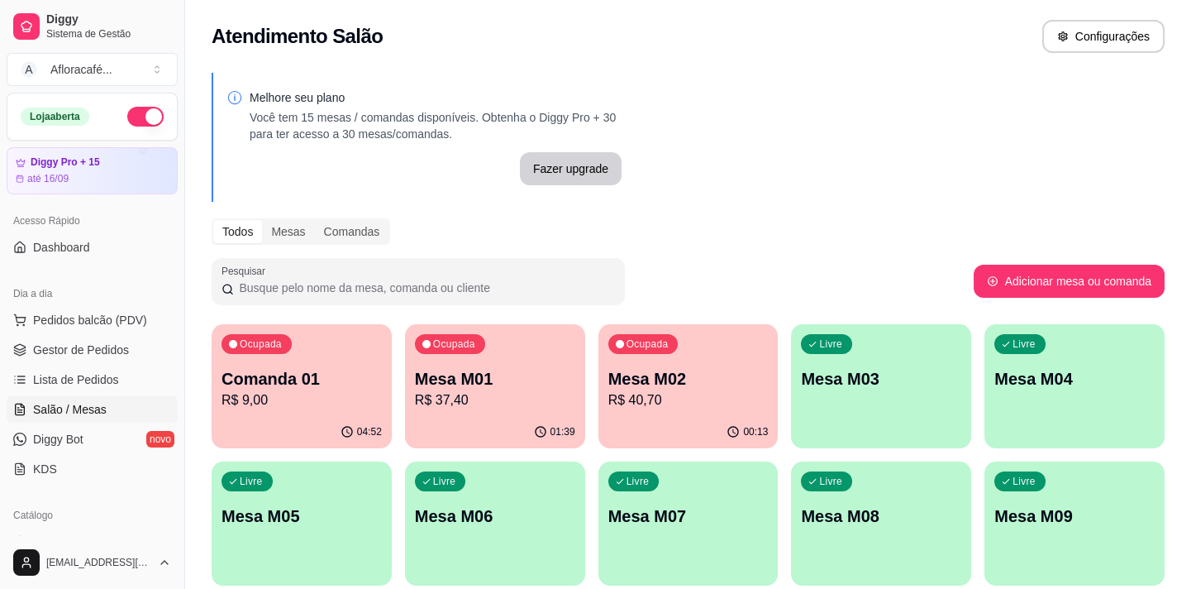
click at [471, 363] on div "Ocupada Mesa M01 R$ 37,40" at bounding box center [495, 370] width 180 height 92
click at [325, 431] on div "04:56" at bounding box center [301, 430] width 174 height 31
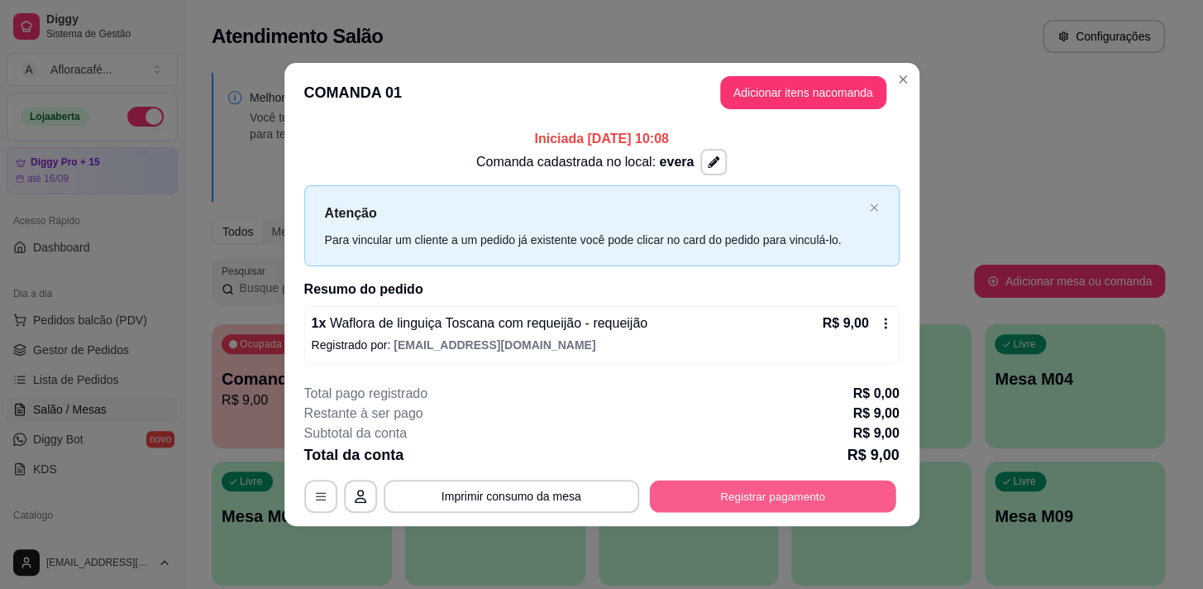
click at [846, 490] on button "Registrar pagamento" at bounding box center [772, 496] width 246 height 32
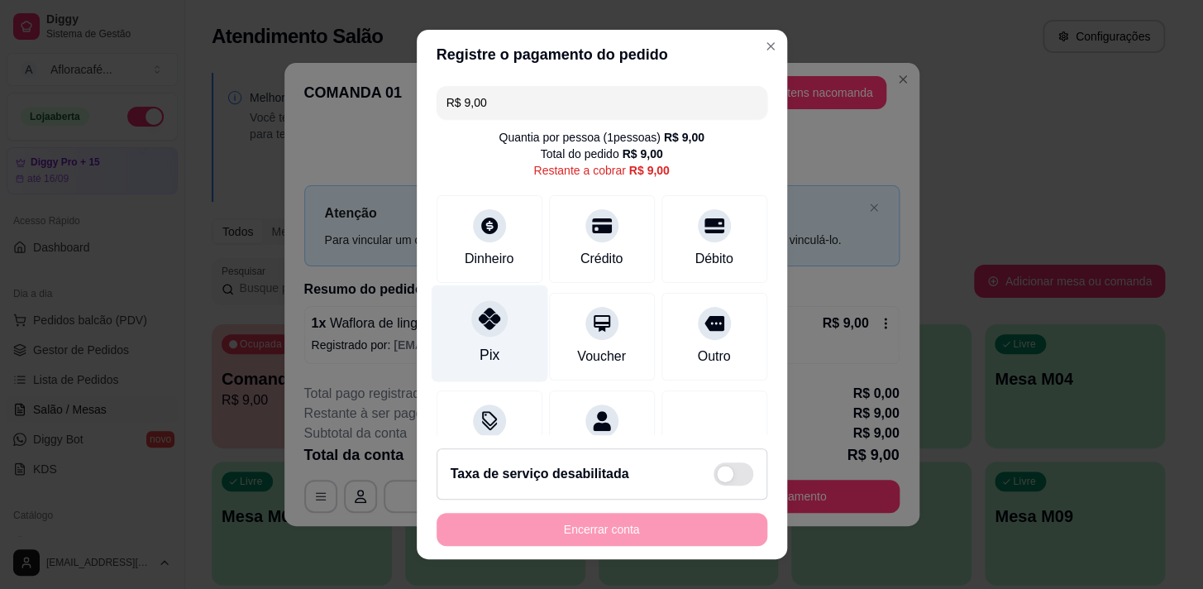
click at [487, 320] on icon at bounding box center [488, 318] width 21 height 21
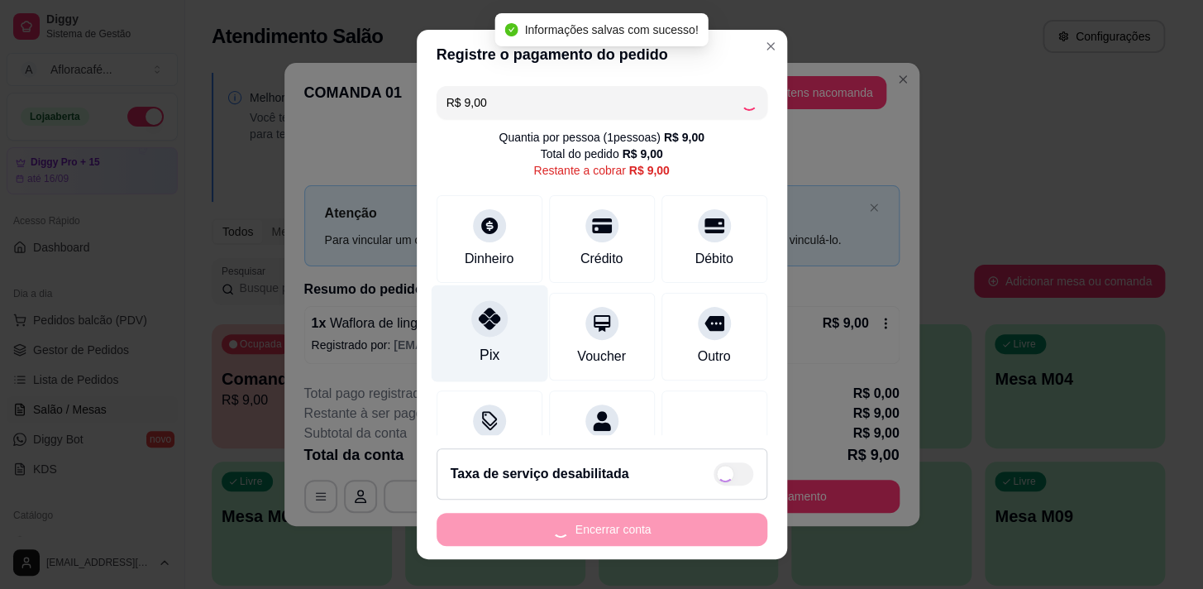
type input "R$ 0,00"
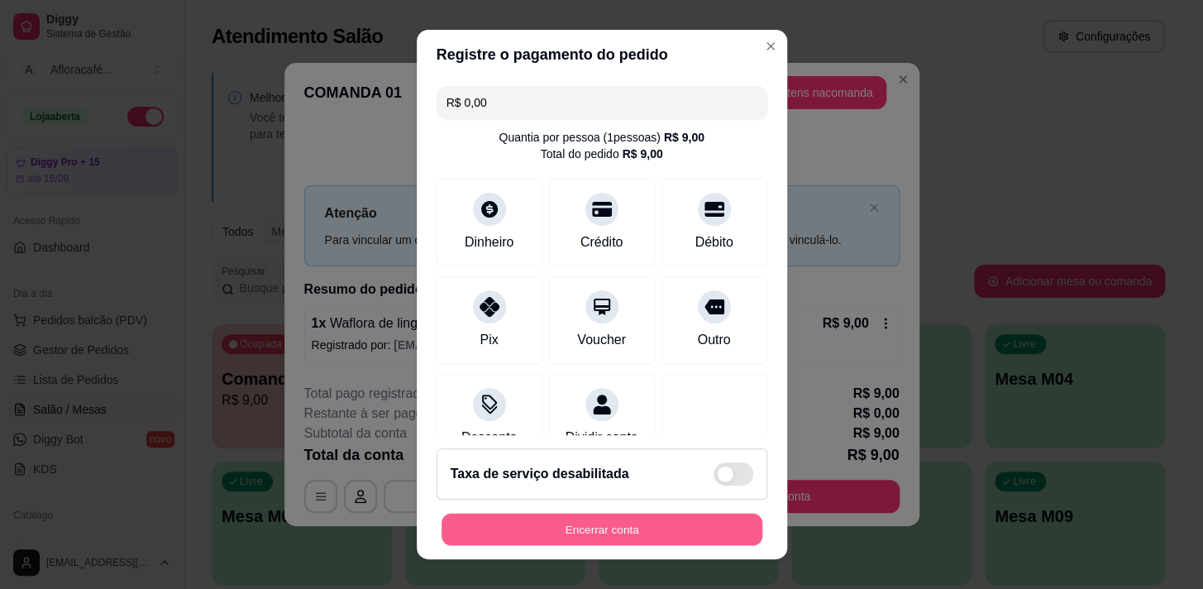
click at [586, 518] on button "Encerrar conta" at bounding box center [602, 529] width 321 height 32
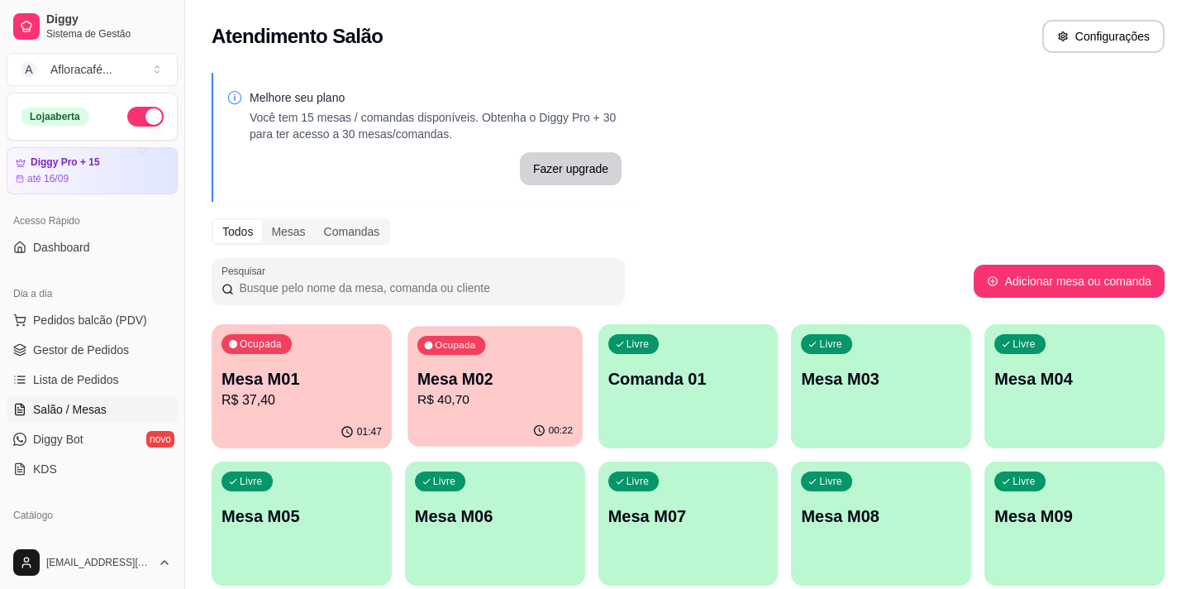
click at [499, 348] on div "Ocupada Mesa M02 R$ 40,70" at bounding box center [495, 370] width 174 height 89
click at [496, 412] on div "Ocupada Mesa M02 R$ 40,70" at bounding box center [495, 370] width 180 height 92
click at [685, 412] on div "Livre Comanda 01" at bounding box center [688, 376] width 174 height 101
click at [945, 412] on div "Livre Mesa M03" at bounding box center [881, 376] width 180 height 104
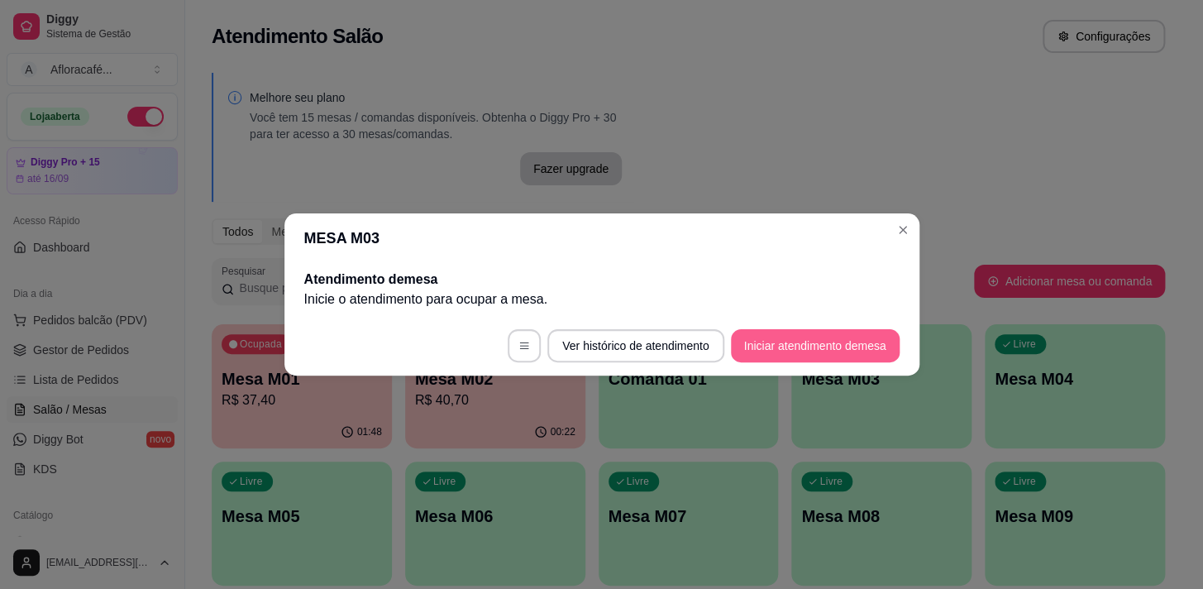
click at [892, 352] on button "Iniciar atendimento de mesa" at bounding box center [815, 345] width 169 height 33
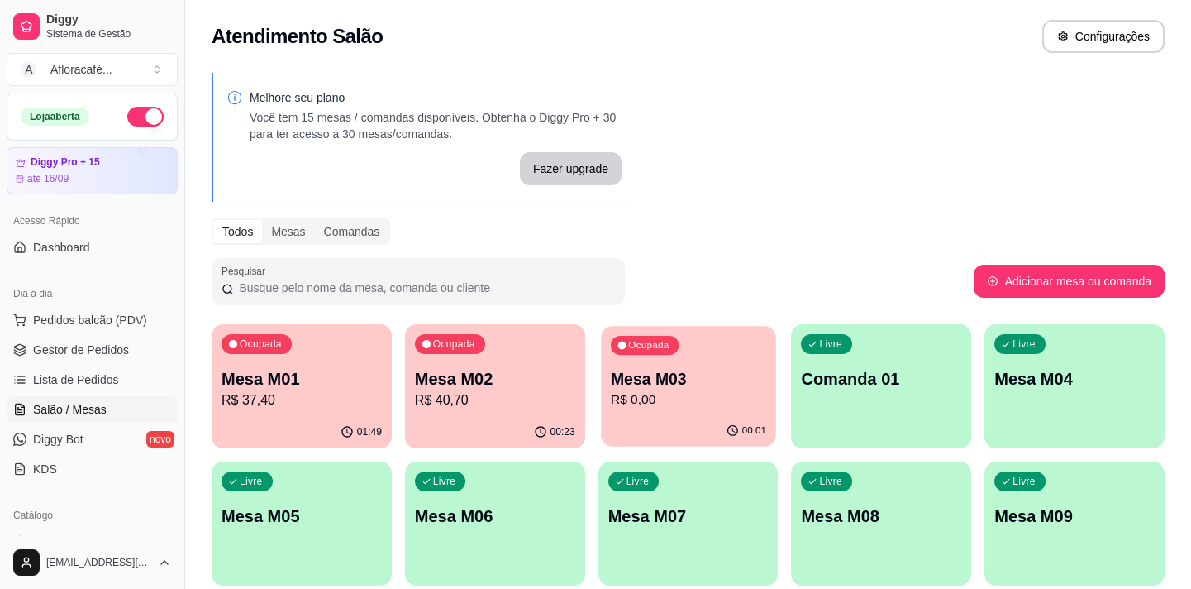
click at [754, 334] on div "Ocupada Mesa M03 R$ 0,00" at bounding box center [688, 370] width 174 height 89
click at [665, 371] on p "Mesa M03" at bounding box center [689, 378] width 160 height 23
click at [477, 418] on div "00:27" at bounding box center [495, 432] width 180 height 32
click at [671, 341] on div "Ocupada" at bounding box center [644, 344] width 70 height 20
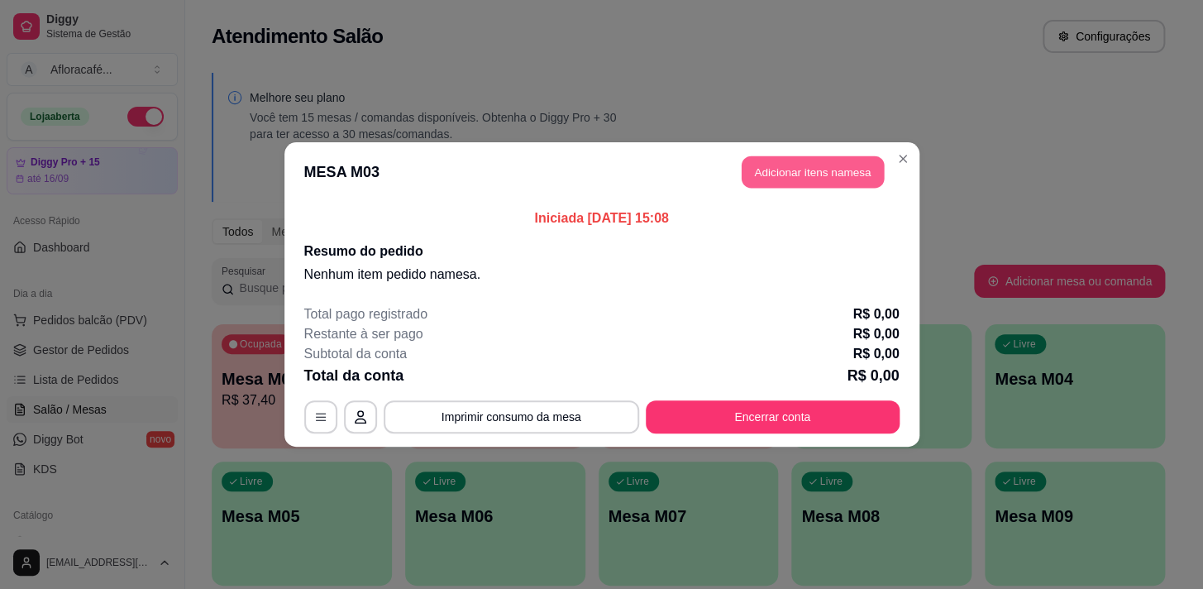
click at [855, 169] on button "Adicionar itens na mesa" at bounding box center [813, 172] width 142 height 32
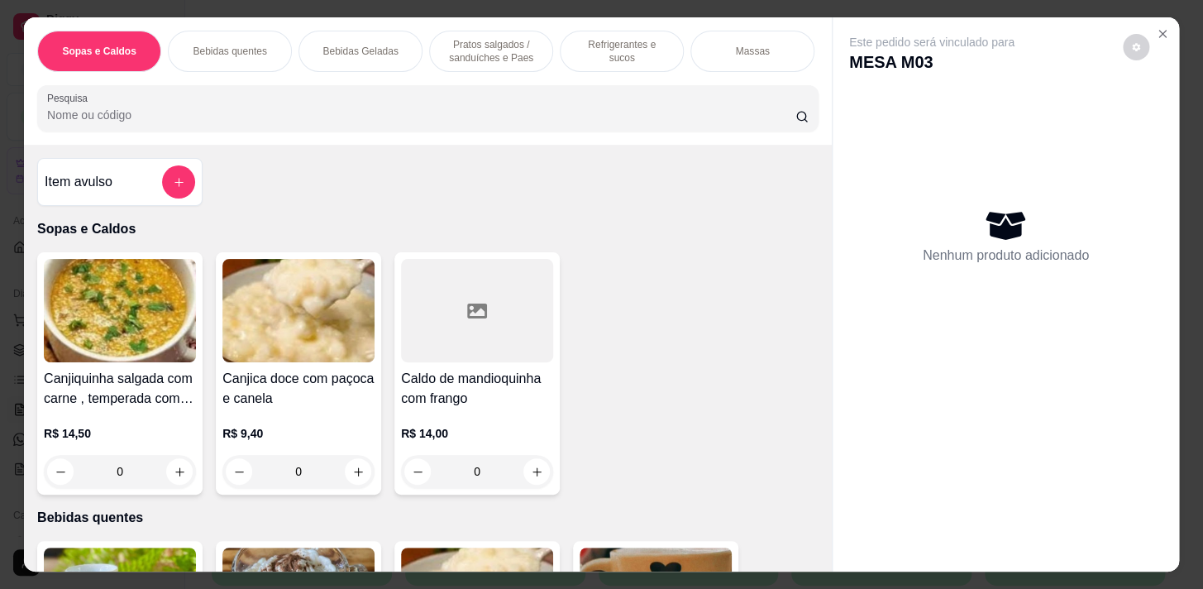
click at [356, 141] on div "Sopas e Caldos Bebidas quentes Bebidas Geladas Pratos salgados / sanduíches e P…" at bounding box center [428, 80] width 808 height 127
click at [361, 121] on input "Pesquisa" at bounding box center [421, 115] width 748 height 17
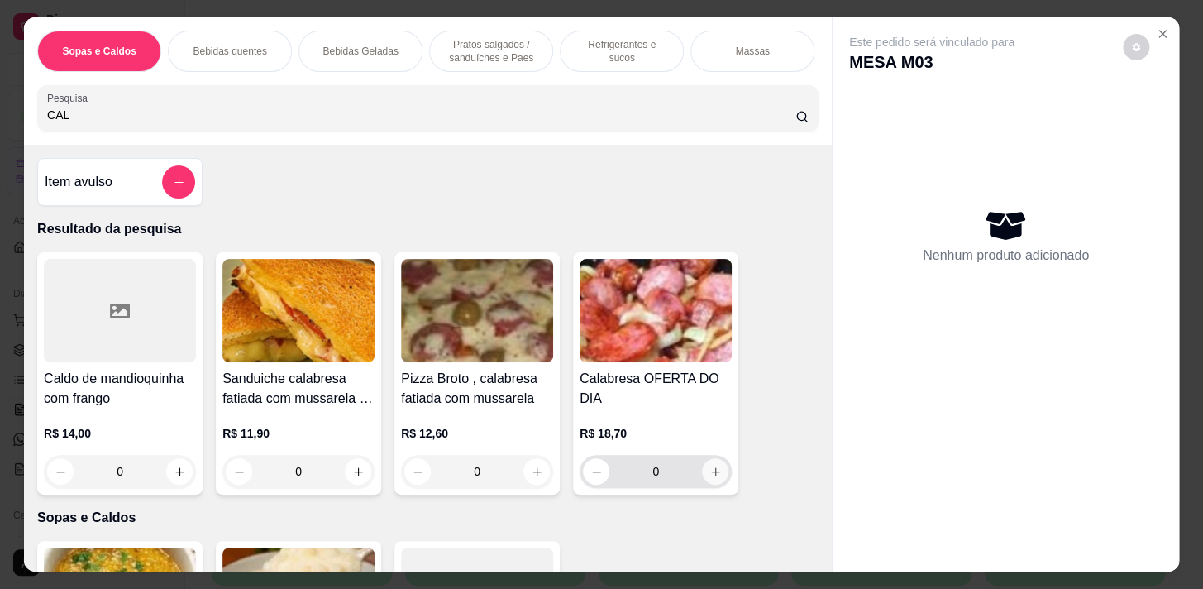
type input "CAL"
click at [714, 478] on icon "increase-product-quantity" at bounding box center [715, 471] width 12 height 12
type input "1"
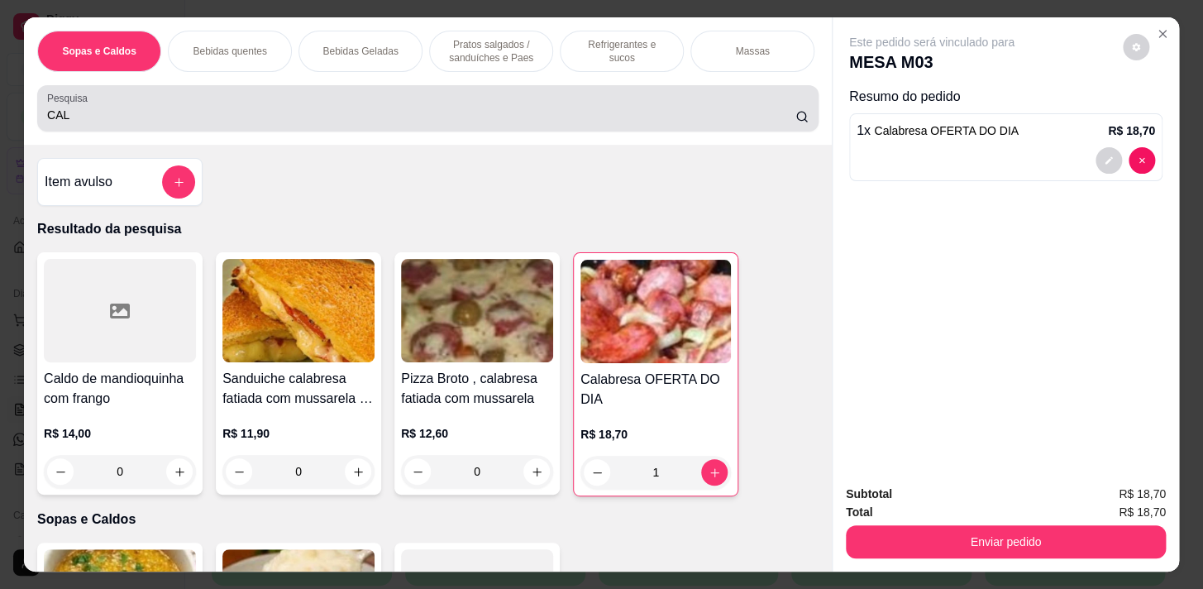
click at [441, 103] on div "CAL" at bounding box center [427, 108] width 761 height 33
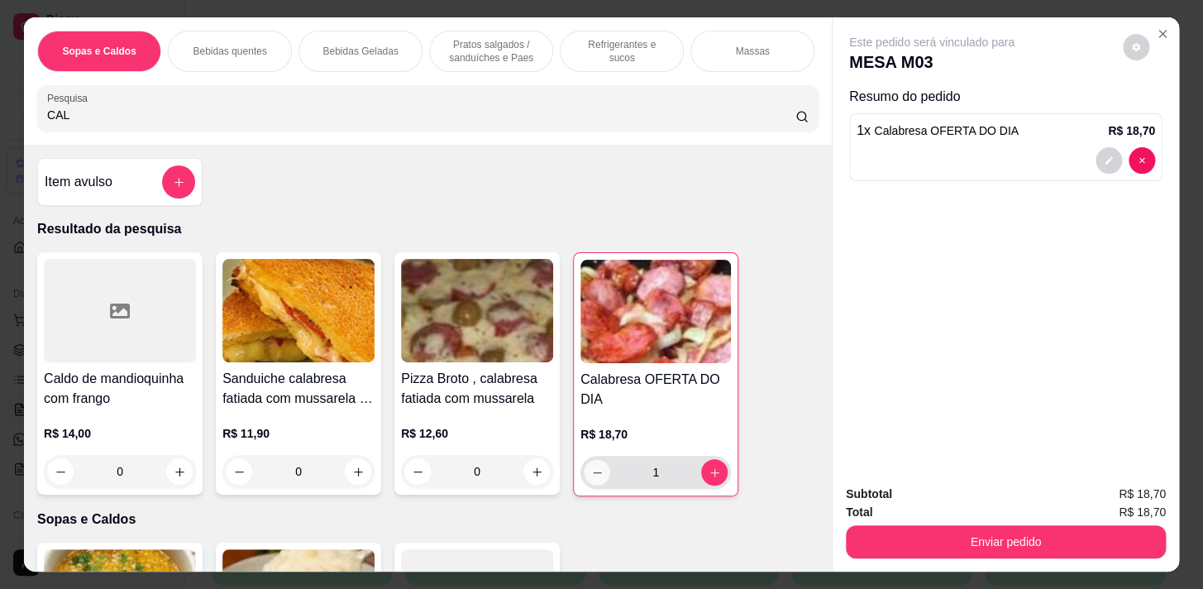
click at [591, 479] on icon "decrease-product-quantity" at bounding box center [597, 472] width 12 height 12
type input "0"
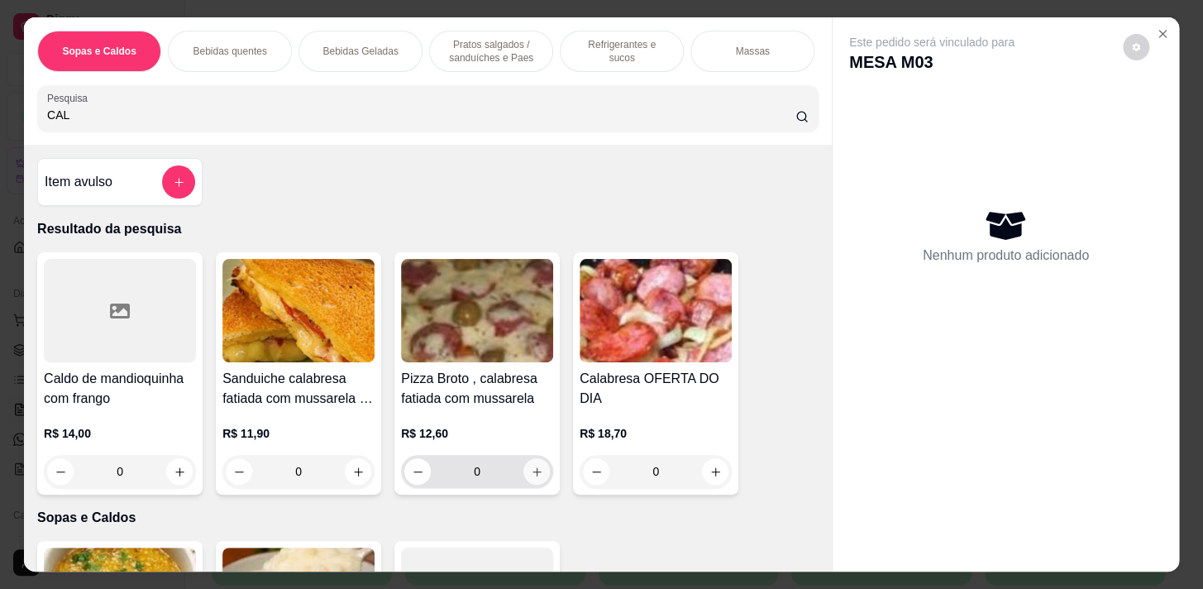
click at [528, 469] on button "increase-product-quantity" at bounding box center [536, 471] width 26 height 26
type input "1"
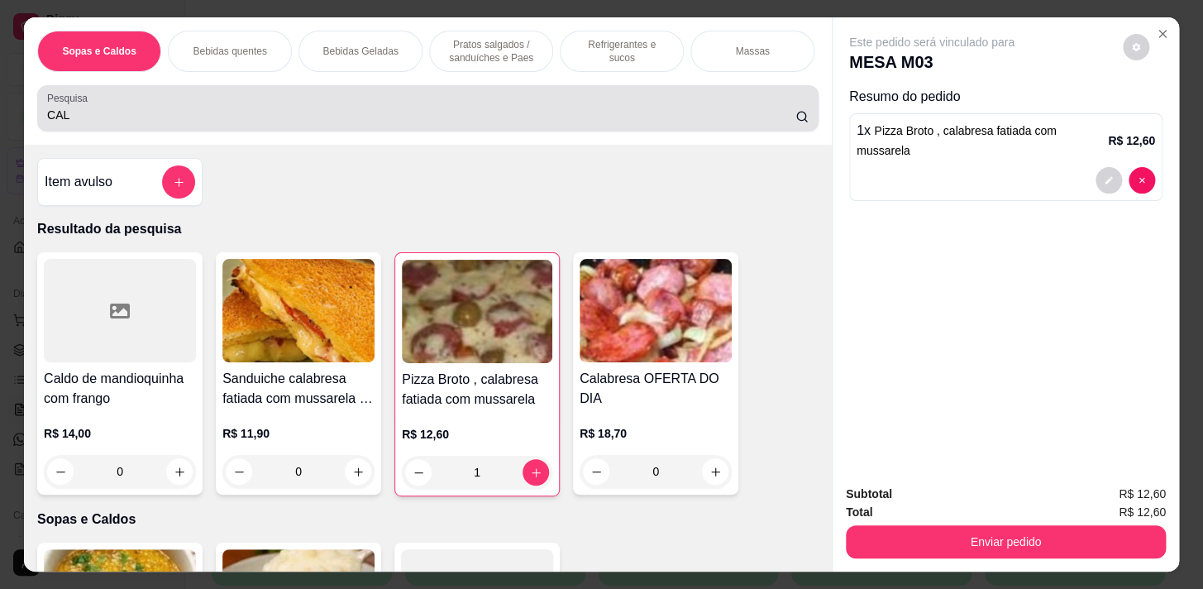
click at [557, 131] on div "Pesquisa CAL" at bounding box center [427, 108] width 781 height 46
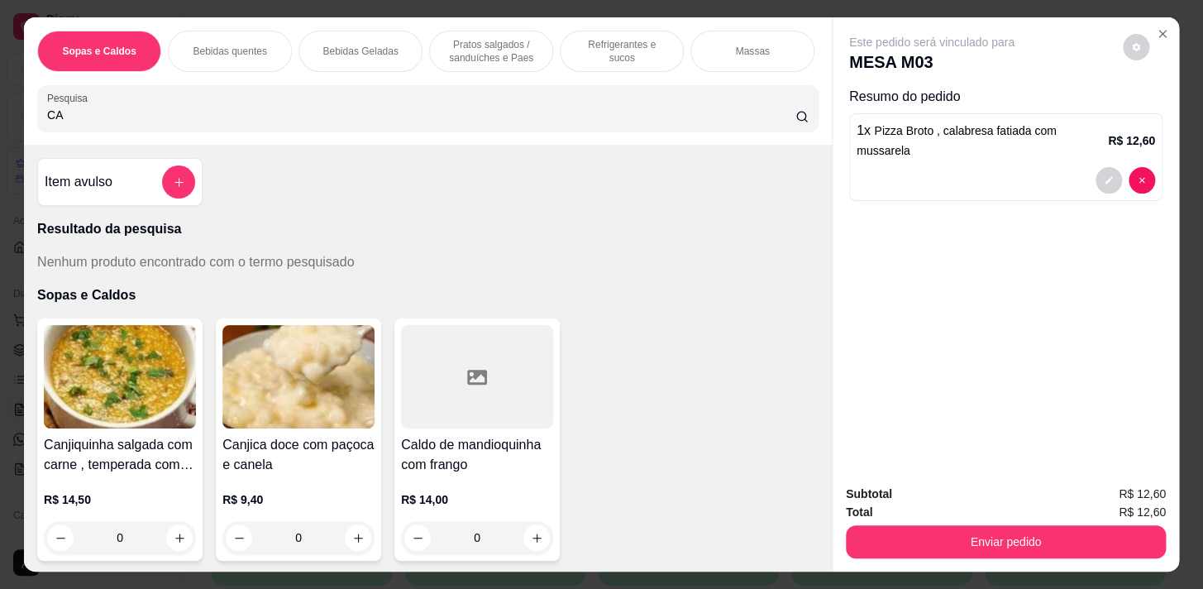
type input "C"
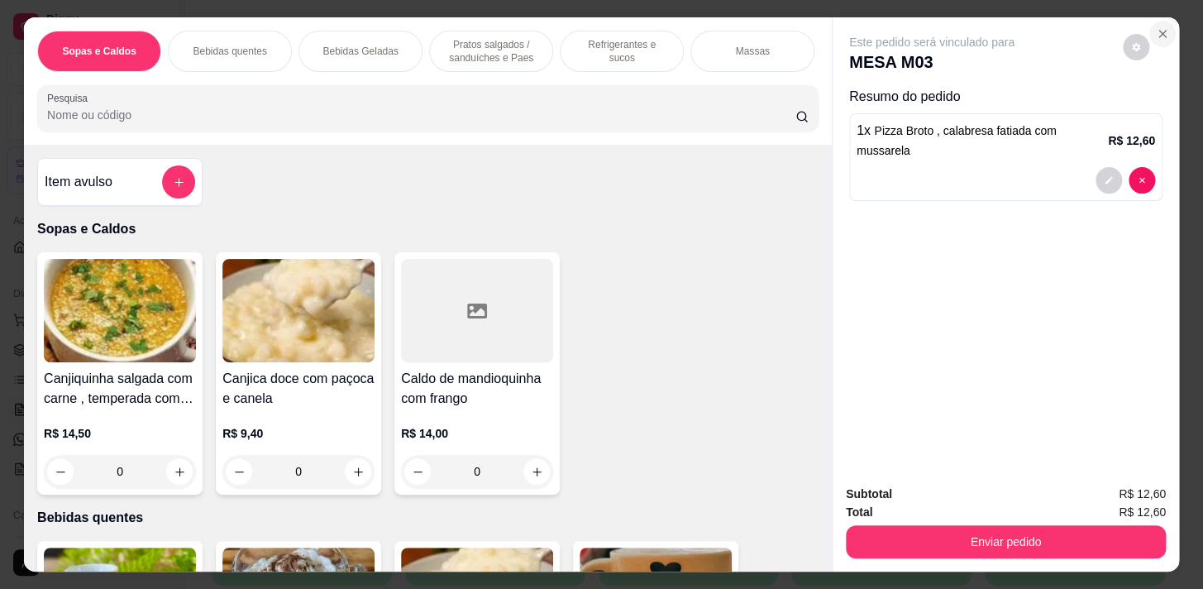
click at [1164, 25] on button "Close" at bounding box center [1162, 34] width 26 height 26
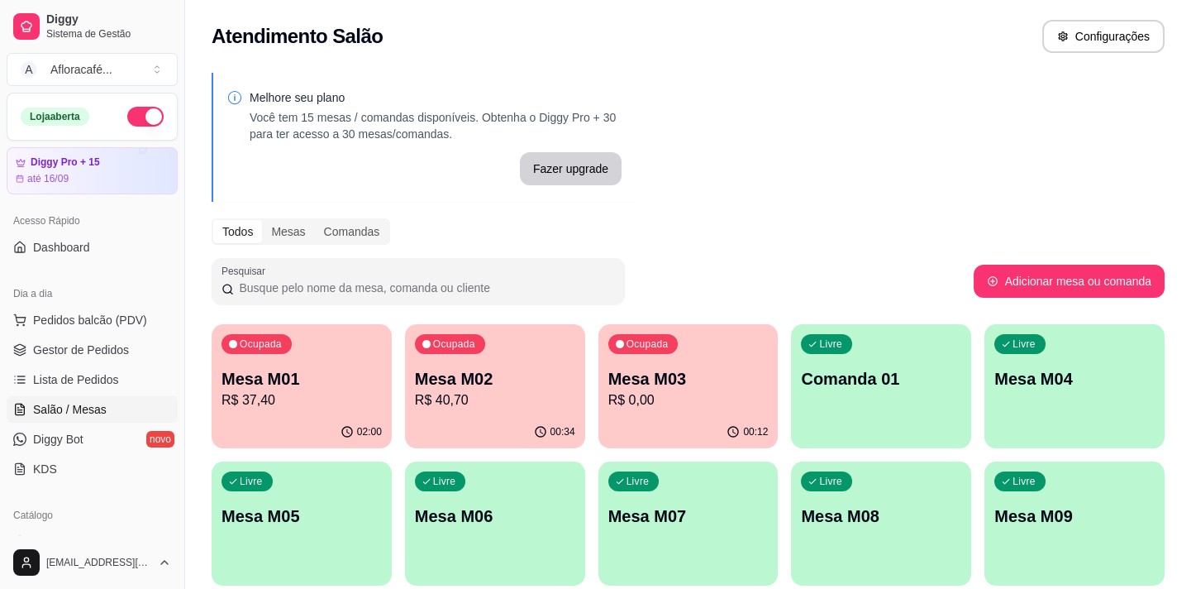
click at [471, 380] on p "Mesa M02" at bounding box center [495, 378] width 160 height 23
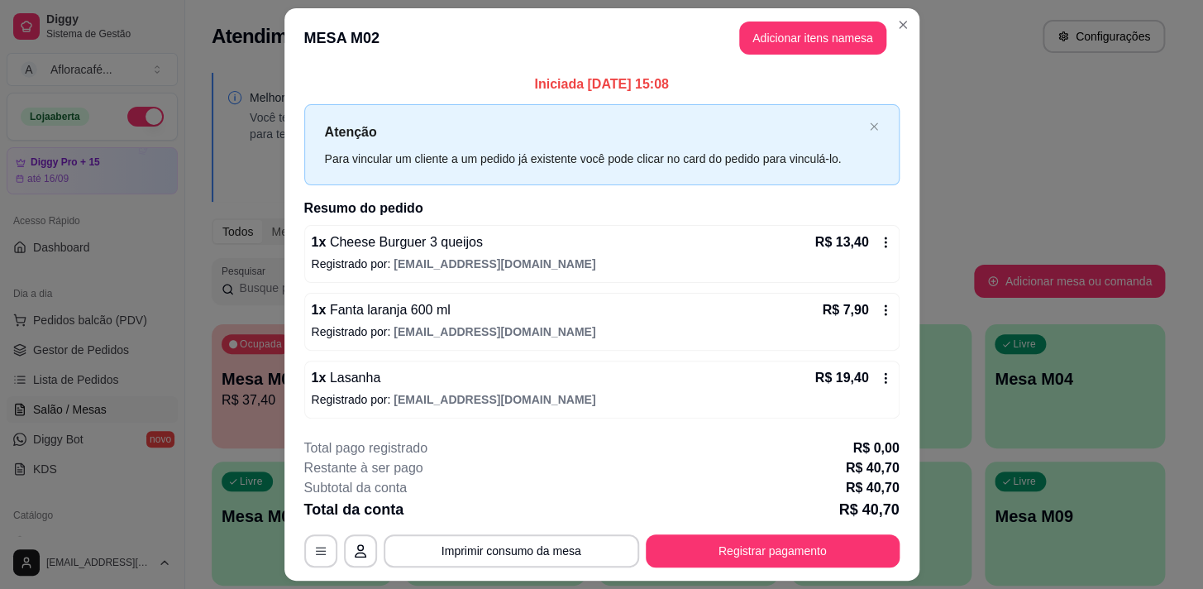
scroll to position [44, 0]
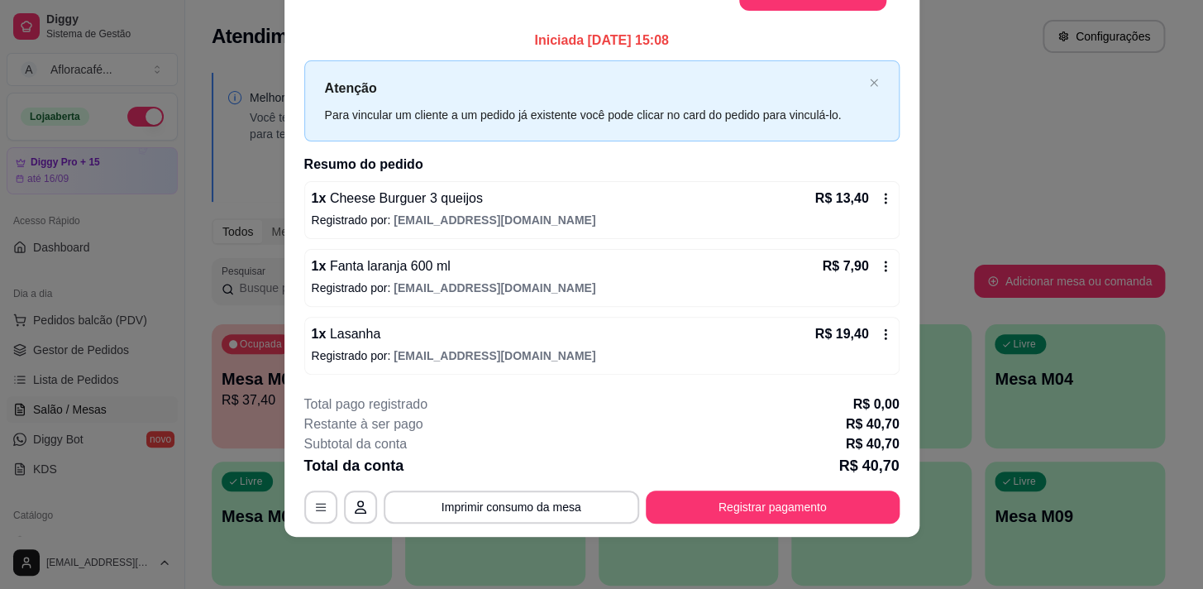
click at [736, 518] on button "Registrar pagamento" at bounding box center [773, 506] width 254 height 33
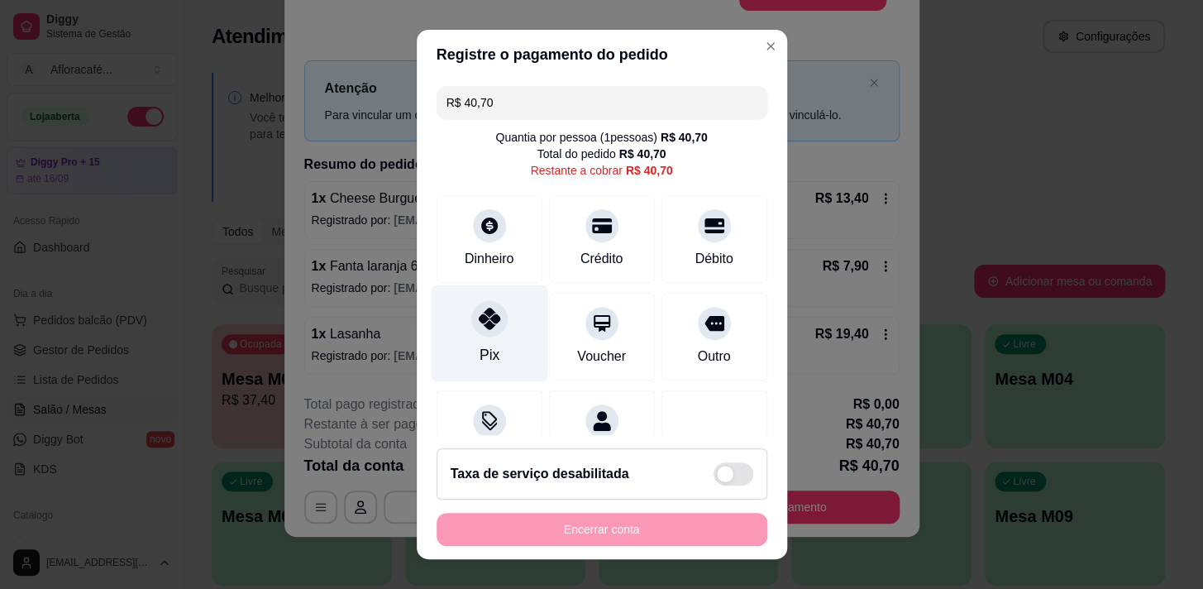
click at [504, 319] on div "Pix" at bounding box center [489, 332] width 117 height 97
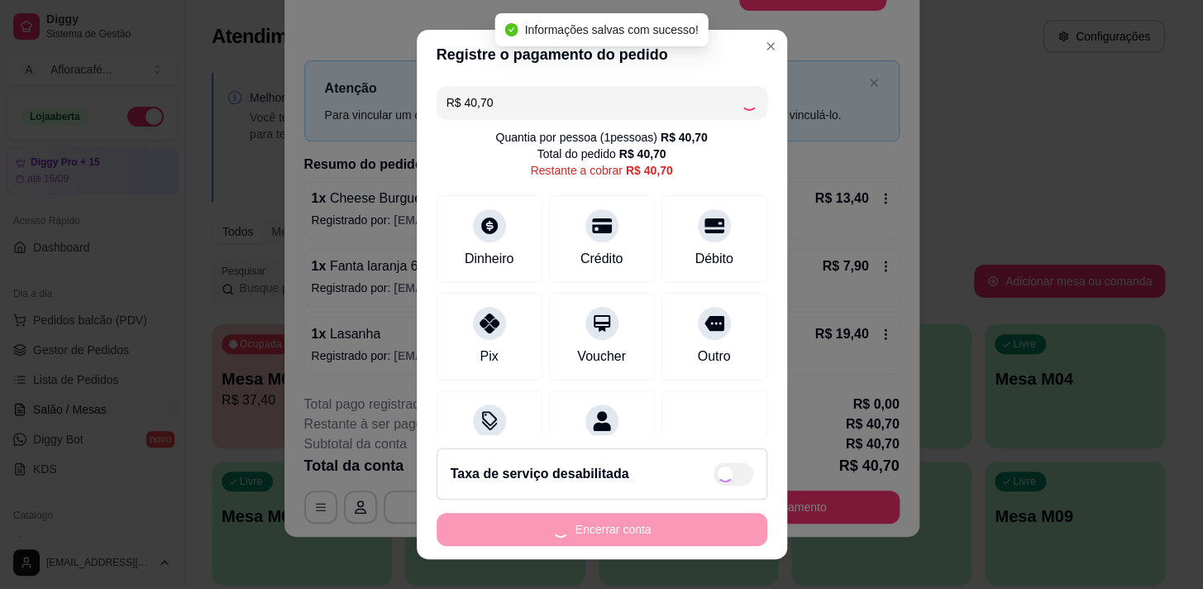
type input "R$ 0,00"
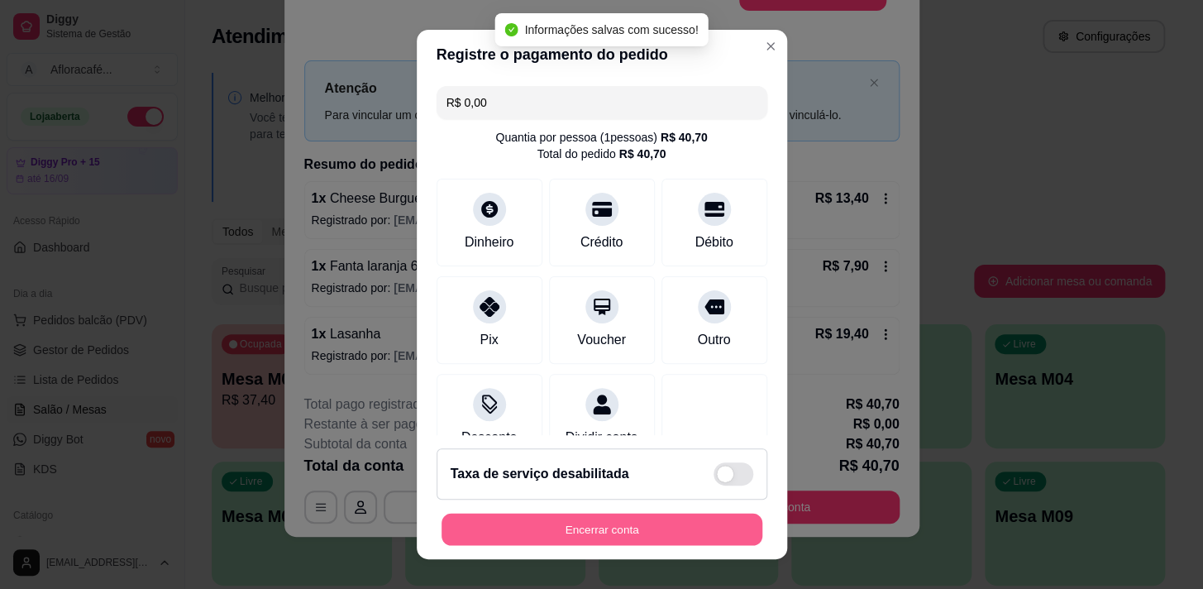
click at [698, 542] on button "Encerrar conta" at bounding box center [602, 529] width 321 height 32
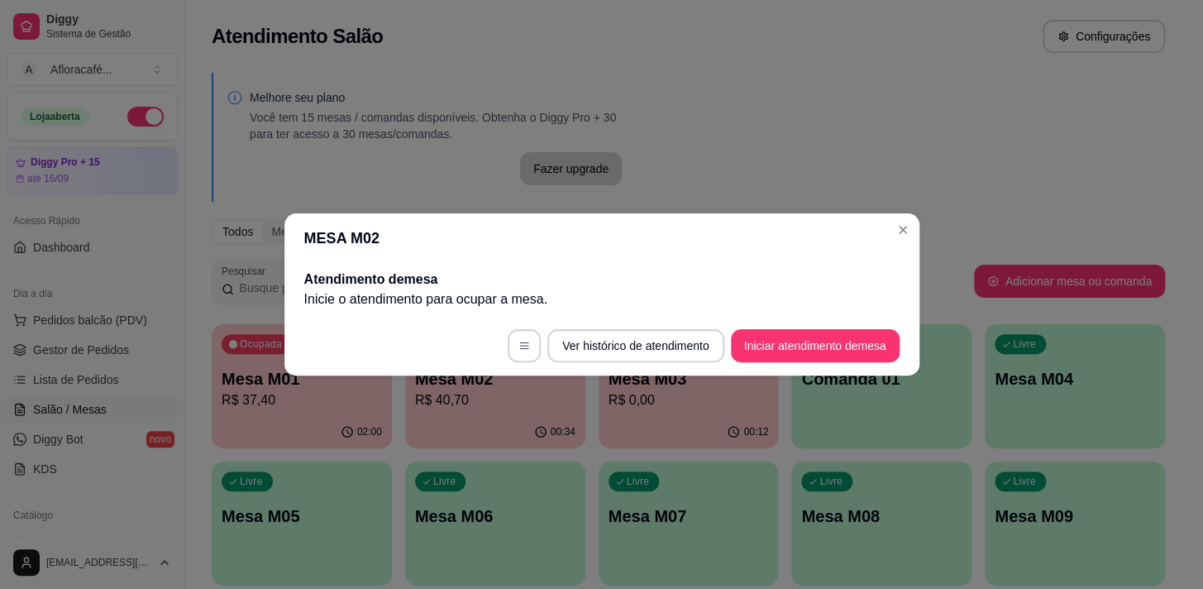
scroll to position [0, 0]
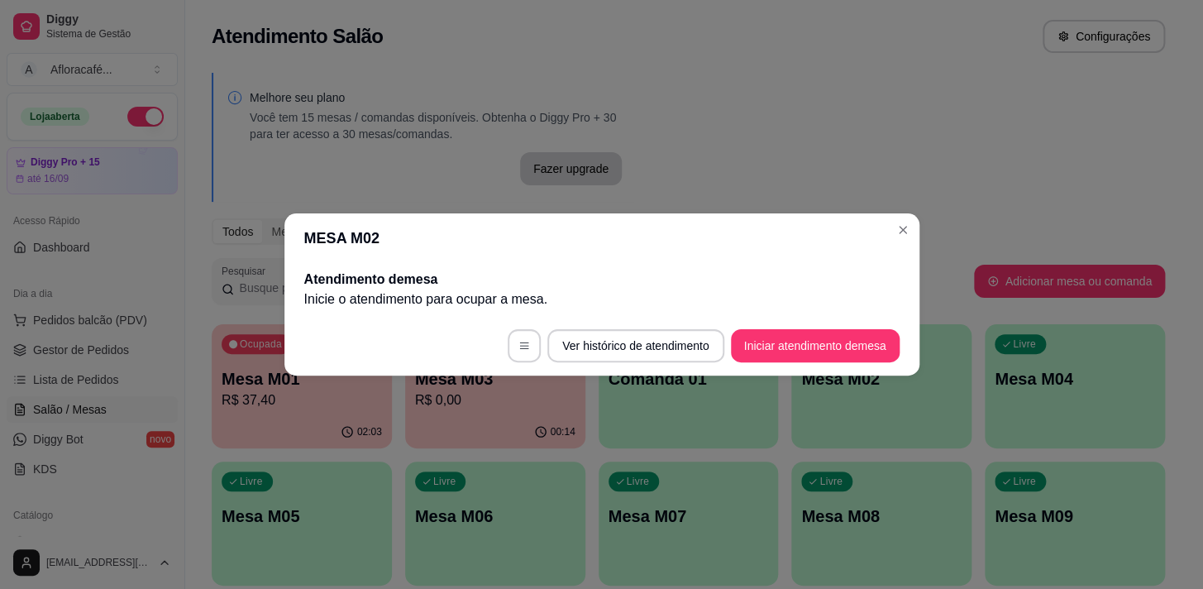
drag, startPoint x: 915, startPoint y: 232, endPoint x: 888, endPoint y: 254, distance: 34.7
click at [914, 232] on section "MESA M02 Atendimento de mesa Inicie o atendimento para ocupar a mesa . Ver hist…" at bounding box center [601, 294] width 635 height 162
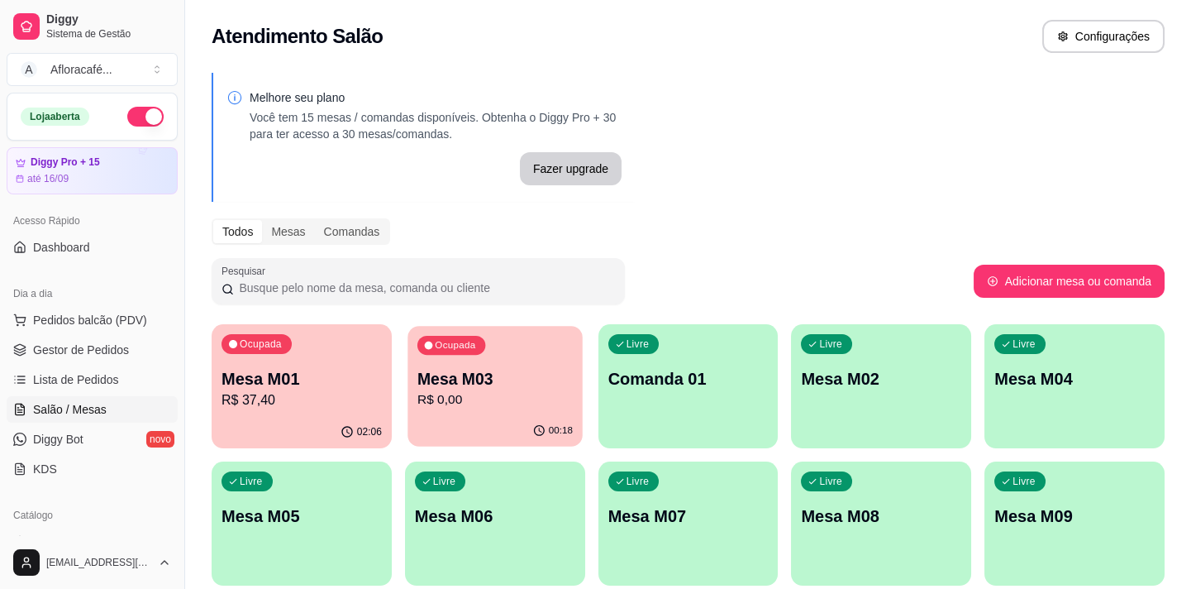
click at [570, 393] on p "R$ 0,00" at bounding box center [495, 399] width 155 height 19
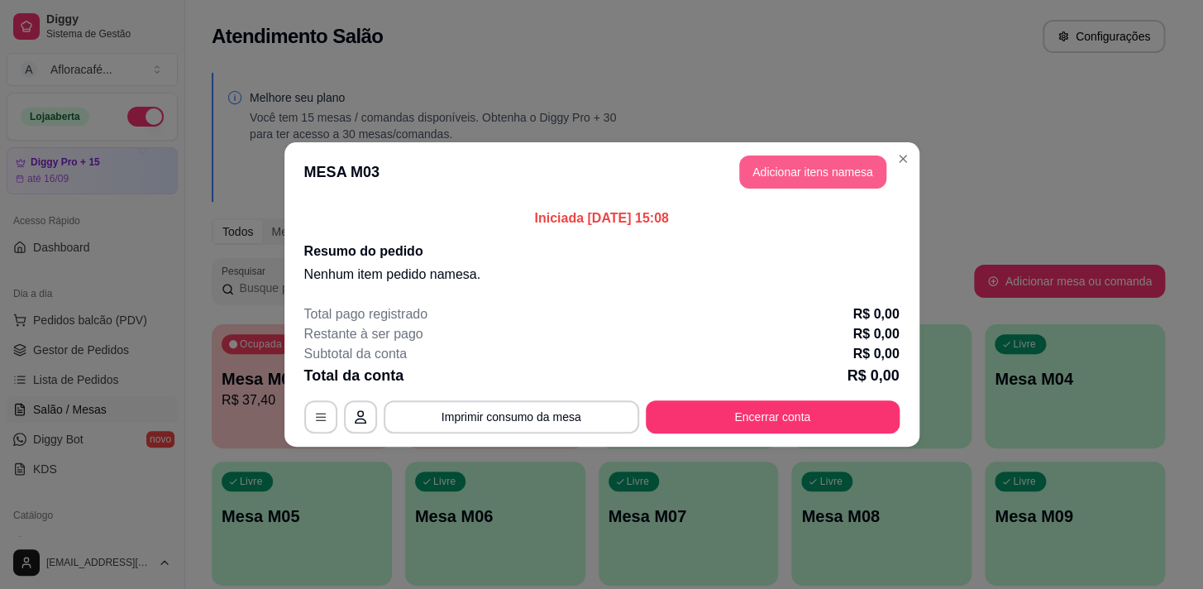
click at [801, 181] on button "Adicionar itens na mesa" at bounding box center [812, 171] width 147 height 33
click at [524, 143] on div "Sopas e Caldos Bebidas quentes Bebidas Geladas Pratos salgados / sanduíches e P…" at bounding box center [428, 80] width 808 height 127
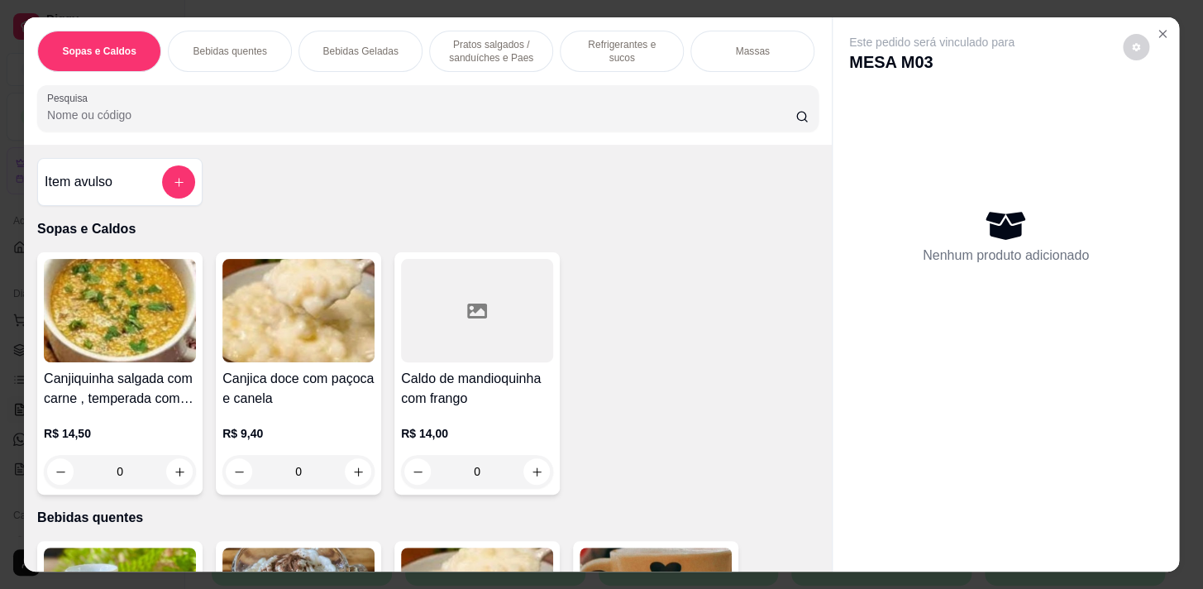
click at [531, 123] on input "Pesquisa" at bounding box center [421, 115] width 748 height 17
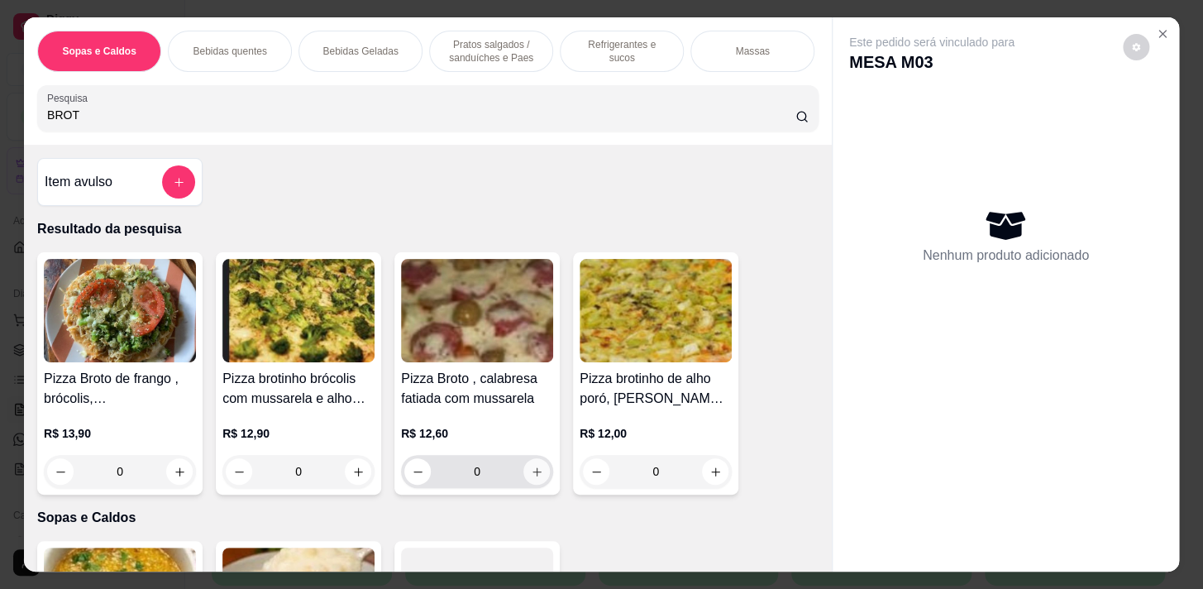
type input "BROT"
click at [537, 474] on button "increase-product-quantity" at bounding box center [537, 472] width 26 height 26
type input "1"
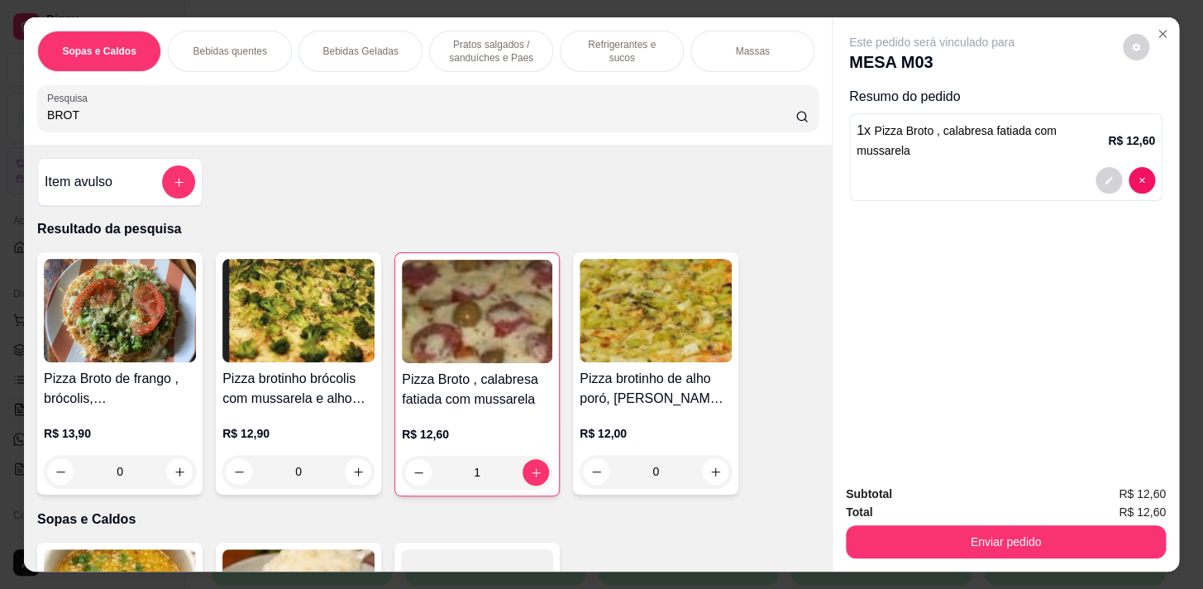
click at [566, 153] on div "Item avulso Resultado da pesquisa Pizza Broto de frango , [GEOGRAPHIC_DATA], mu…" at bounding box center [428, 358] width 808 height 426
click at [570, 145] on div "Sopas e Caldos Bebidas quentes Bebidas Geladas Pratos salgados / sanduíches e P…" at bounding box center [428, 80] width 808 height 127
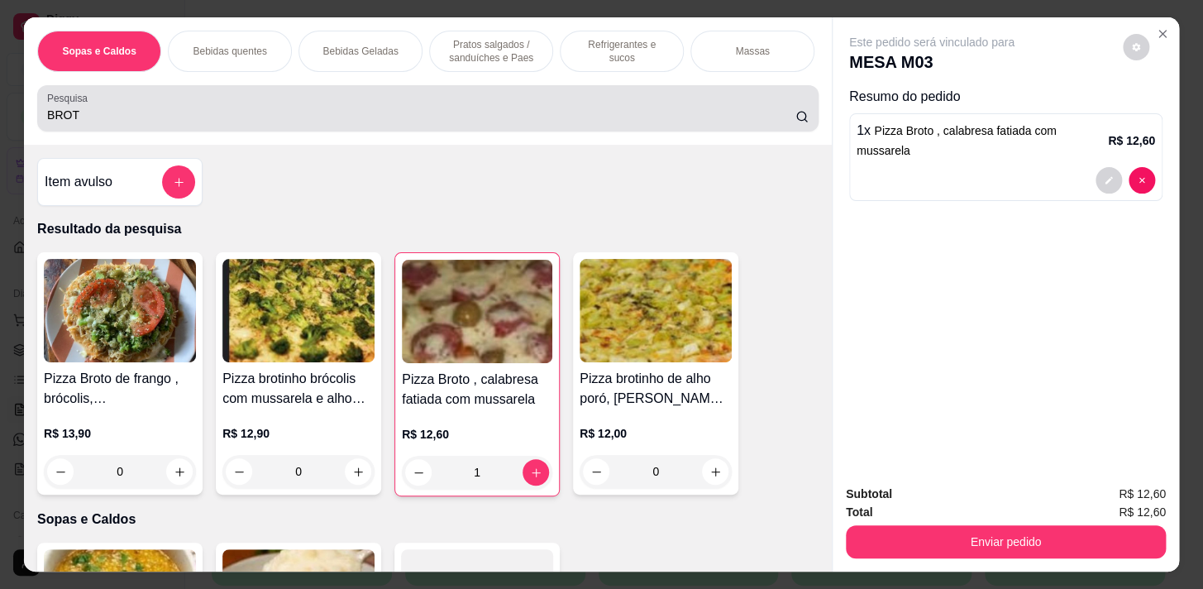
click at [584, 131] on div "Pesquisa BROT" at bounding box center [427, 108] width 781 height 46
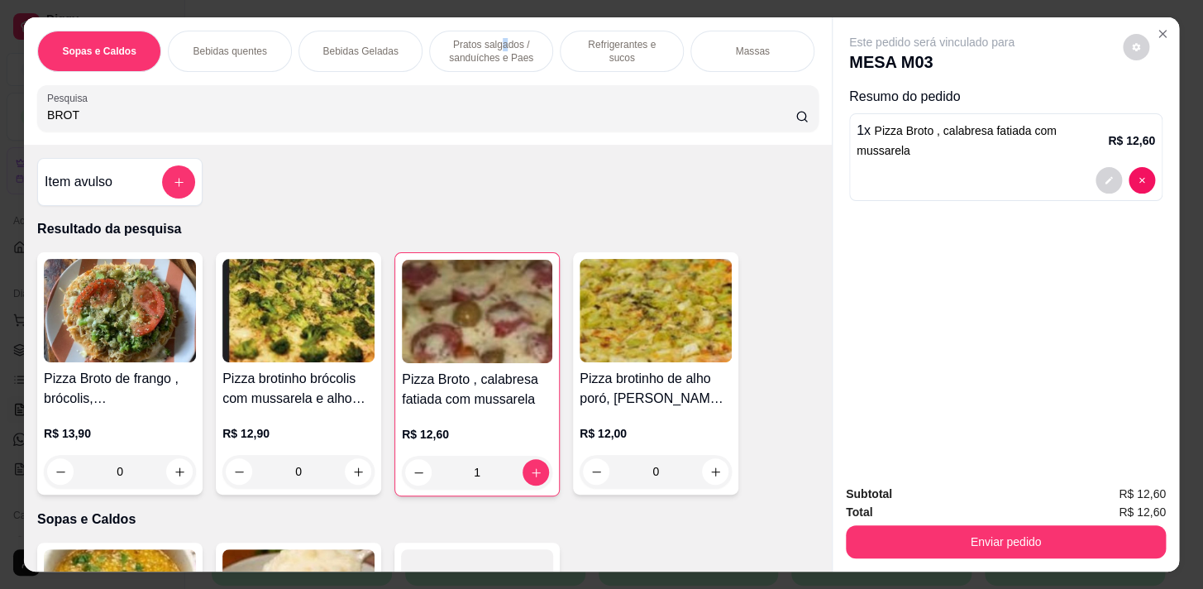
drag, startPoint x: 499, startPoint y: 31, endPoint x: 492, endPoint y: 200, distance: 168.8
click at [499, 33] on div "Pratos salgados / sanduíches e Paes" at bounding box center [491, 51] width 124 height 41
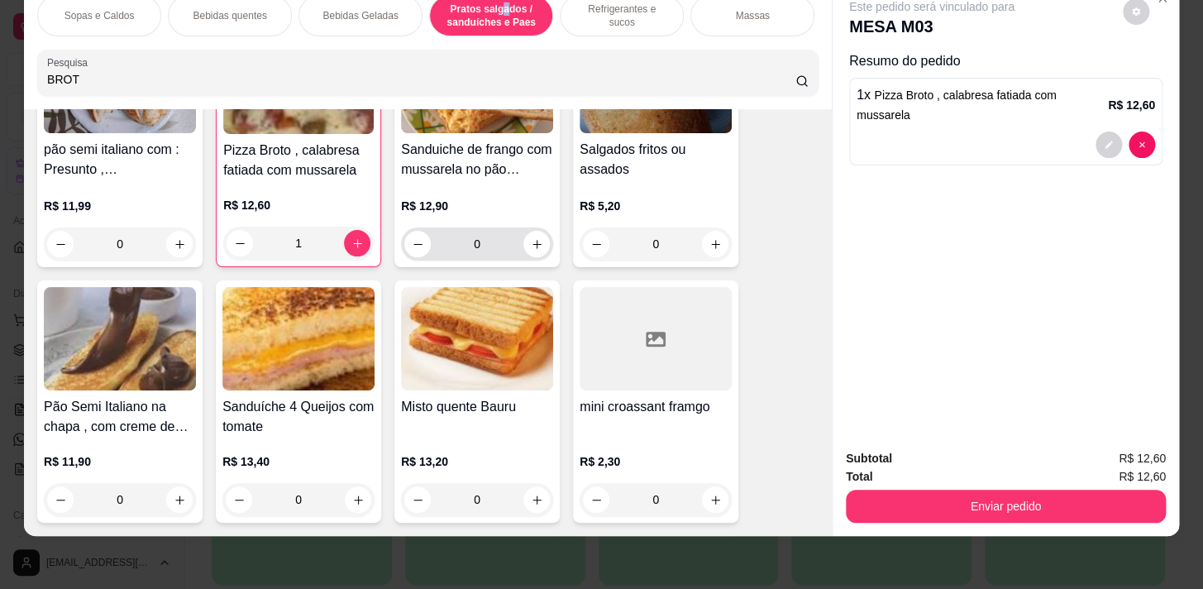
scroll to position [6265, 0]
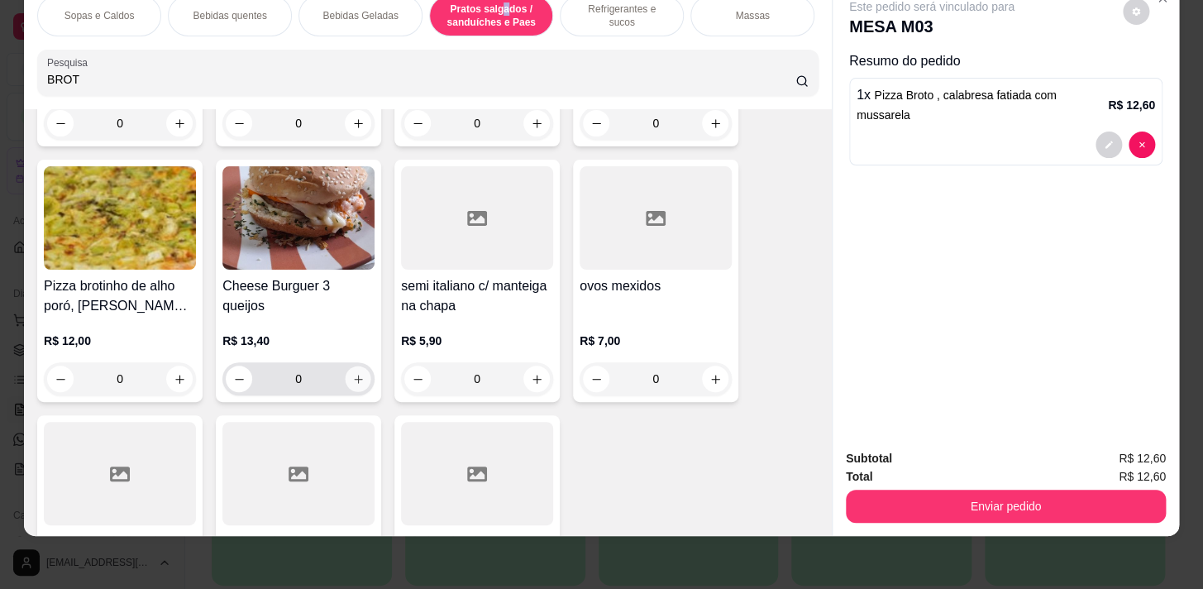
click at [353, 382] on icon "increase-product-quantity" at bounding box center [358, 379] width 12 height 12
type input "1"
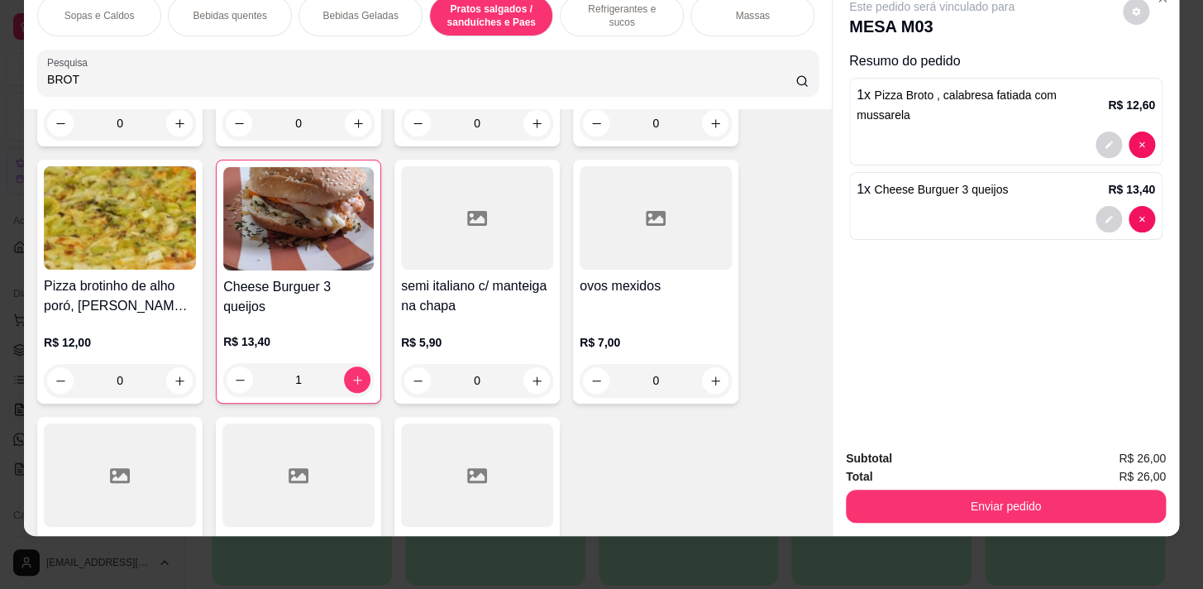
click at [374, 17] on div "Bebidas Geladas" at bounding box center [360, 15] width 124 height 41
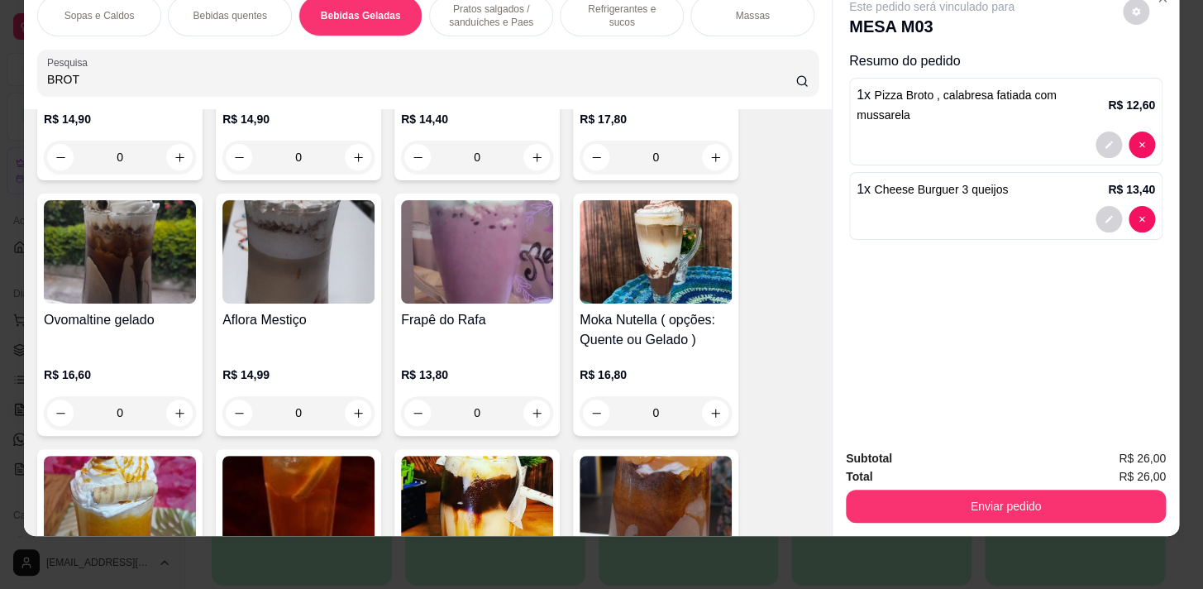
scroll to position [3206, 0]
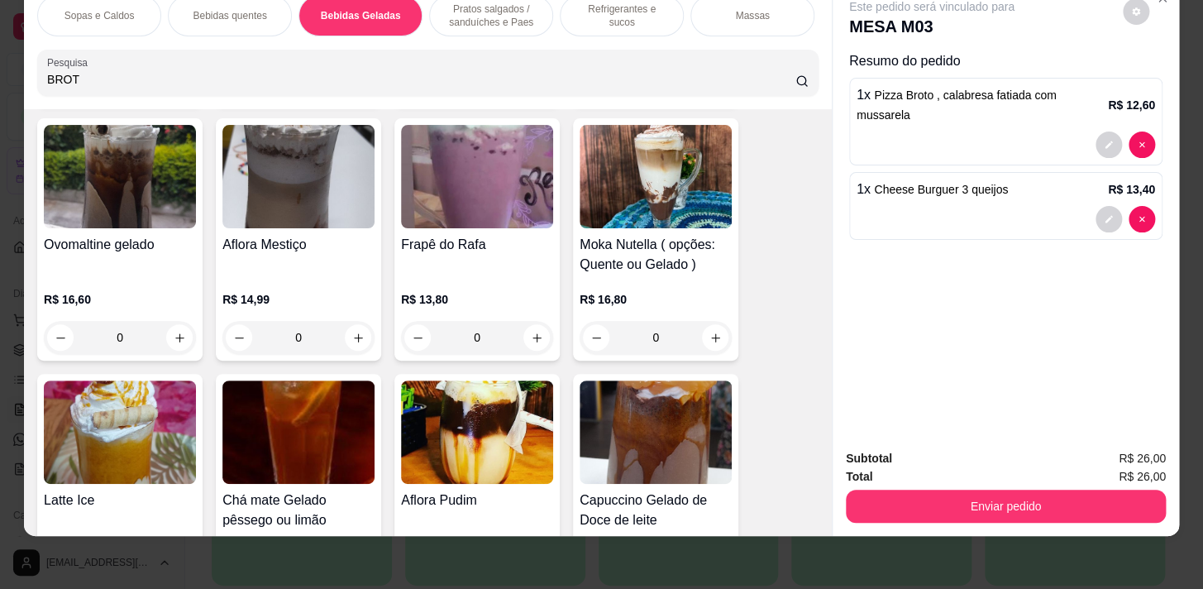
click at [177, 335] on div "0" at bounding box center [120, 337] width 152 height 33
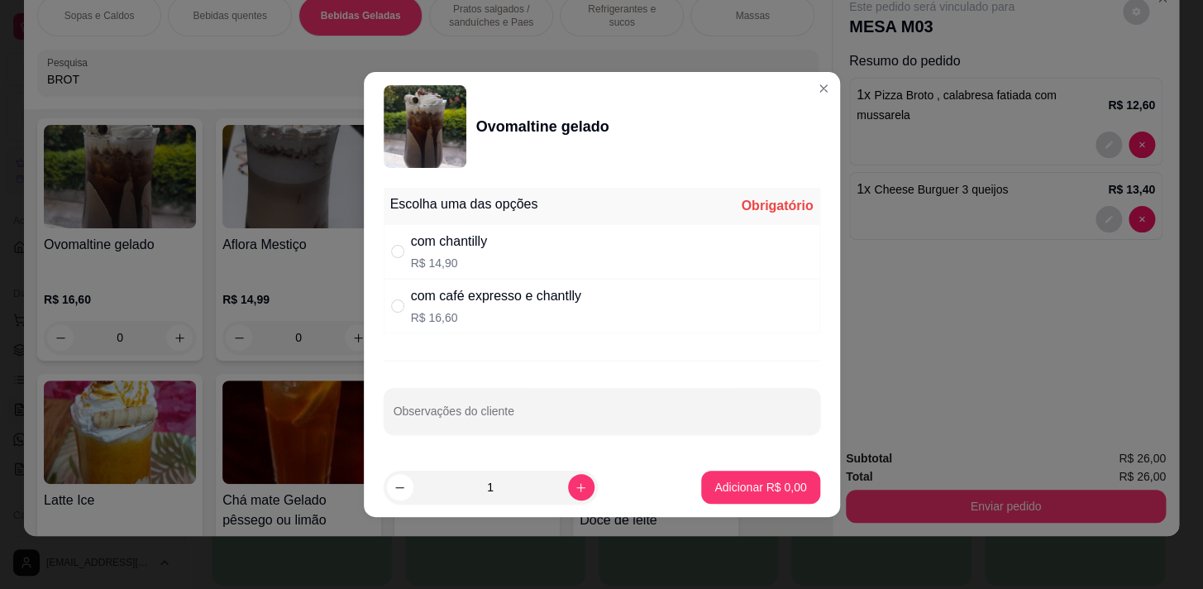
click at [418, 267] on p "R$ 14,90" at bounding box center [449, 263] width 76 height 17
radio input "true"
click at [752, 492] on p "Adicionar R$ 14,90" at bounding box center [757, 487] width 98 height 17
type input "1"
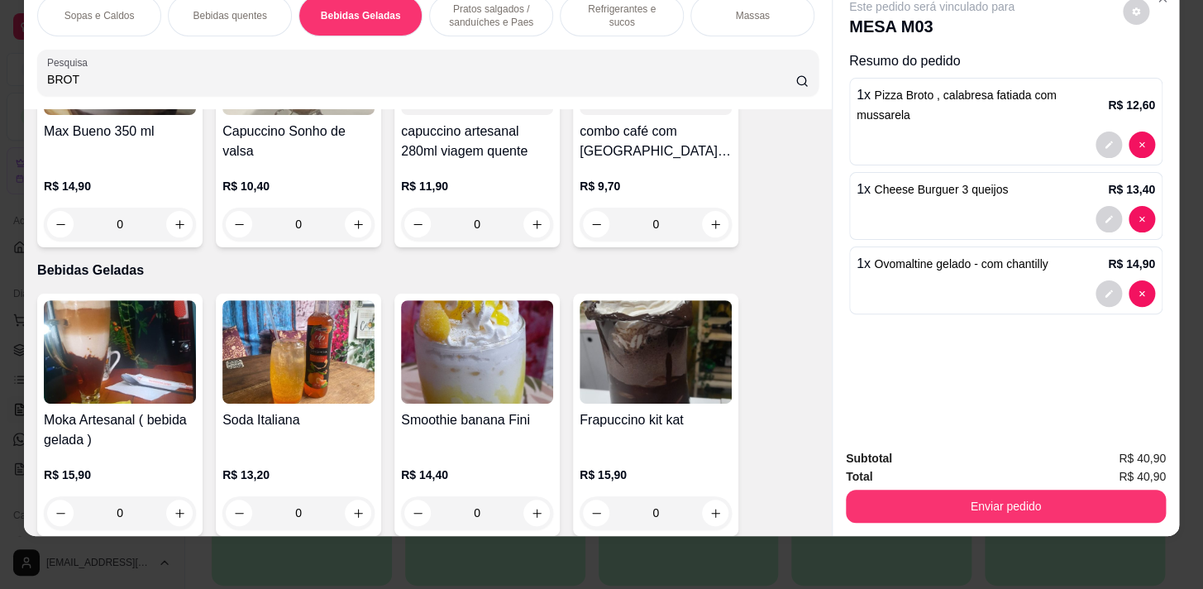
scroll to position [2604, 0]
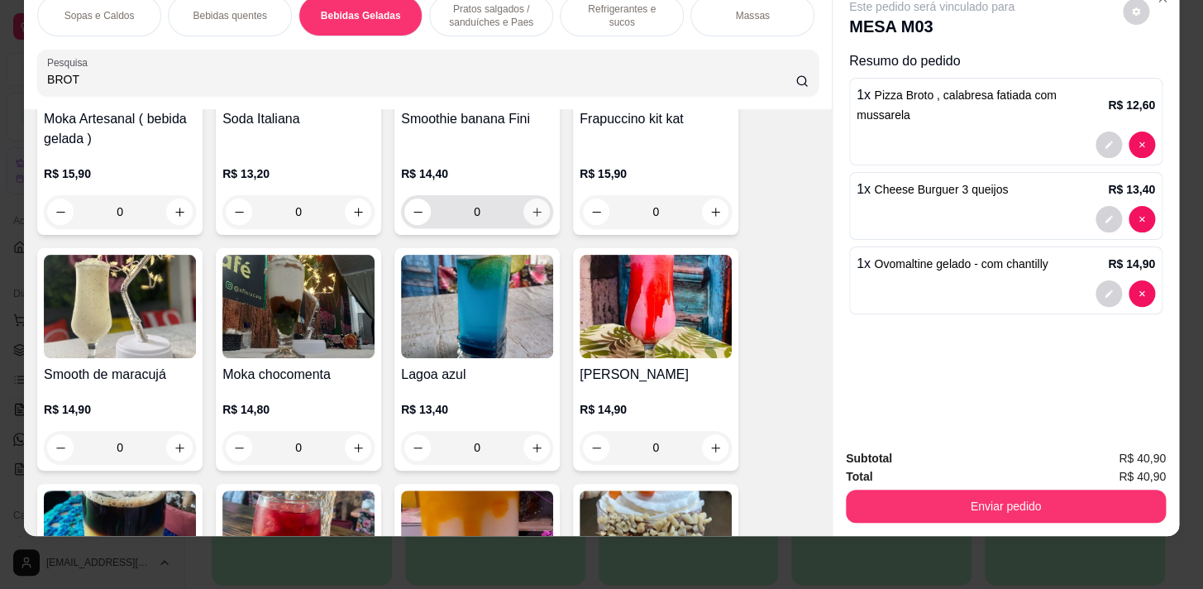
click at [532, 214] on icon "increase-product-quantity" at bounding box center [537, 212] width 12 height 12
type input "1"
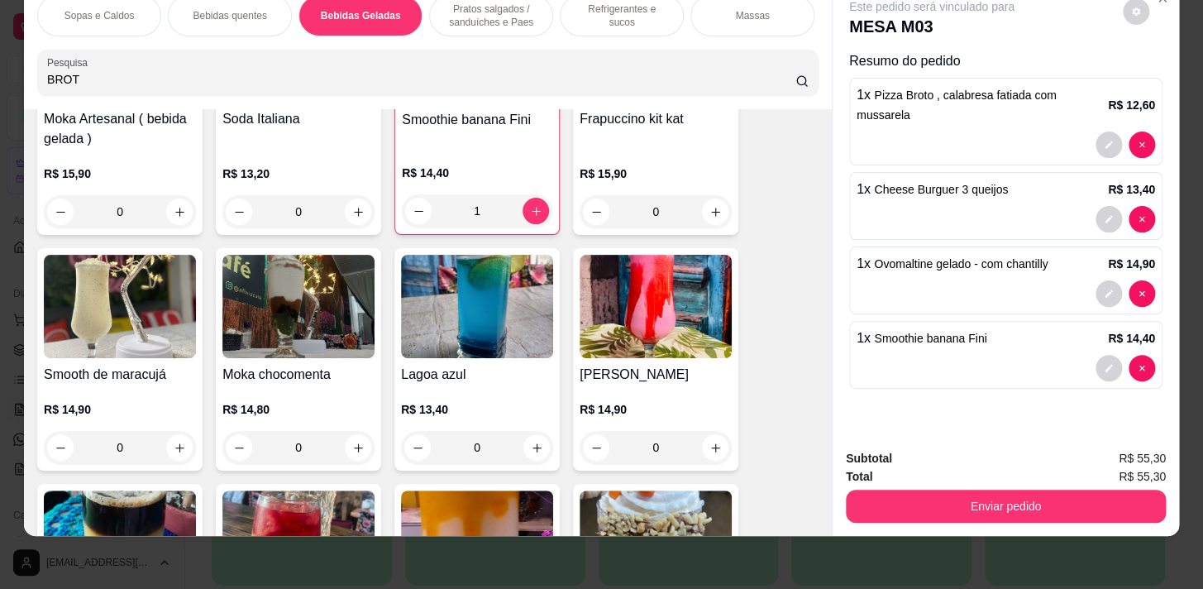
click at [662, 17] on div "Refrigerantes e sucos" at bounding box center [622, 15] width 124 height 41
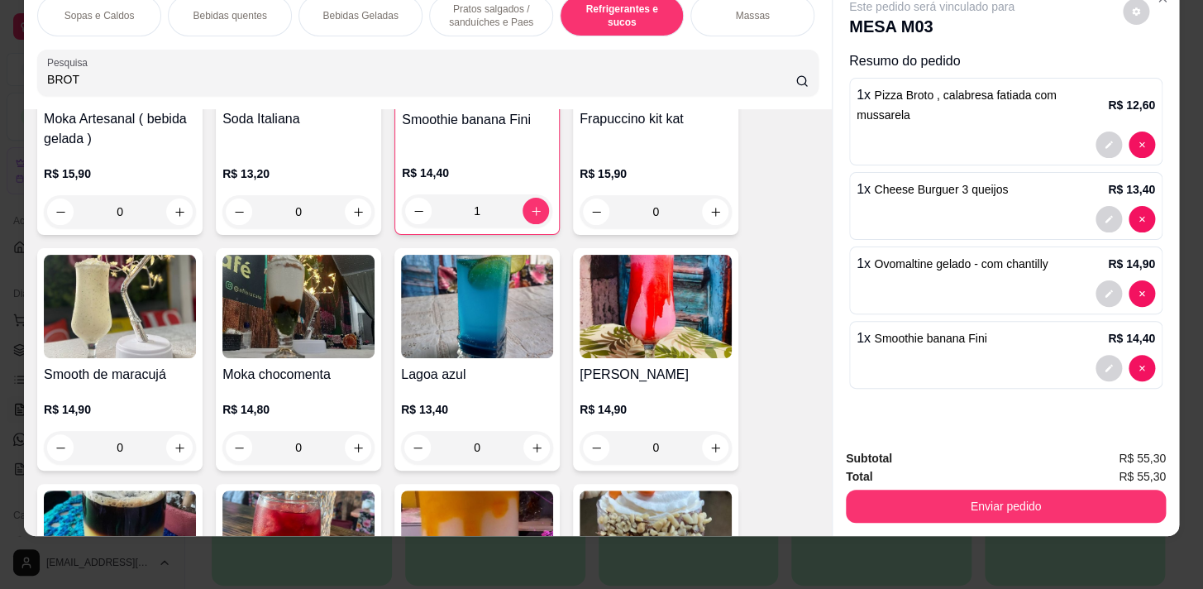
scroll to position [6824, 0]
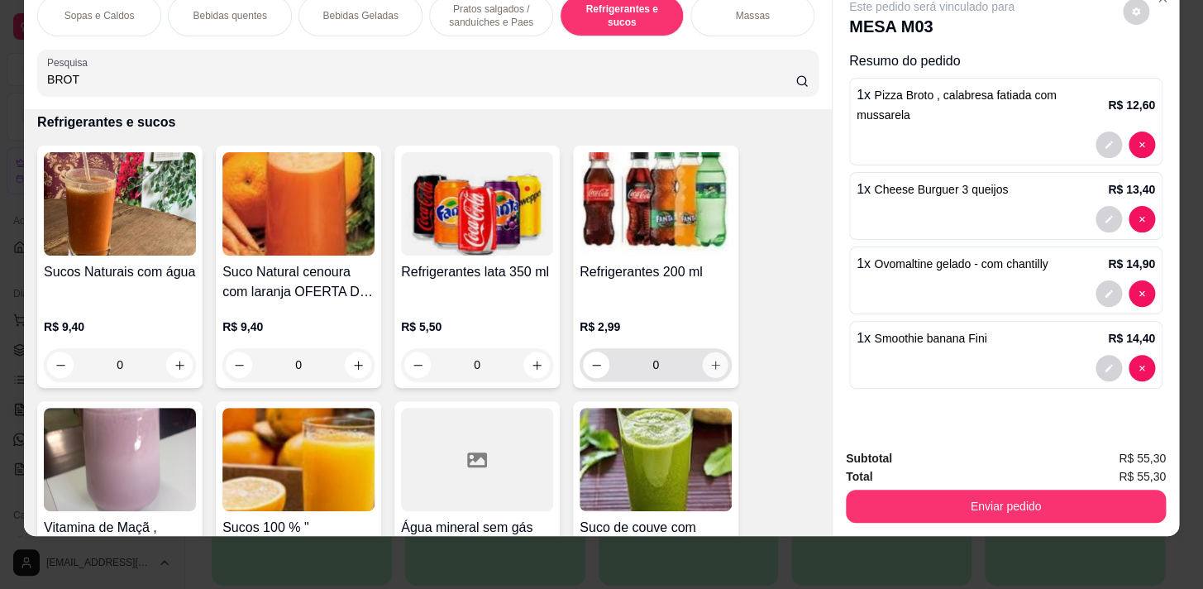
click at [709, 359] on icon "increase-product-quantity" at bounding box center [715, 365] width 12 height 12
type input "1"
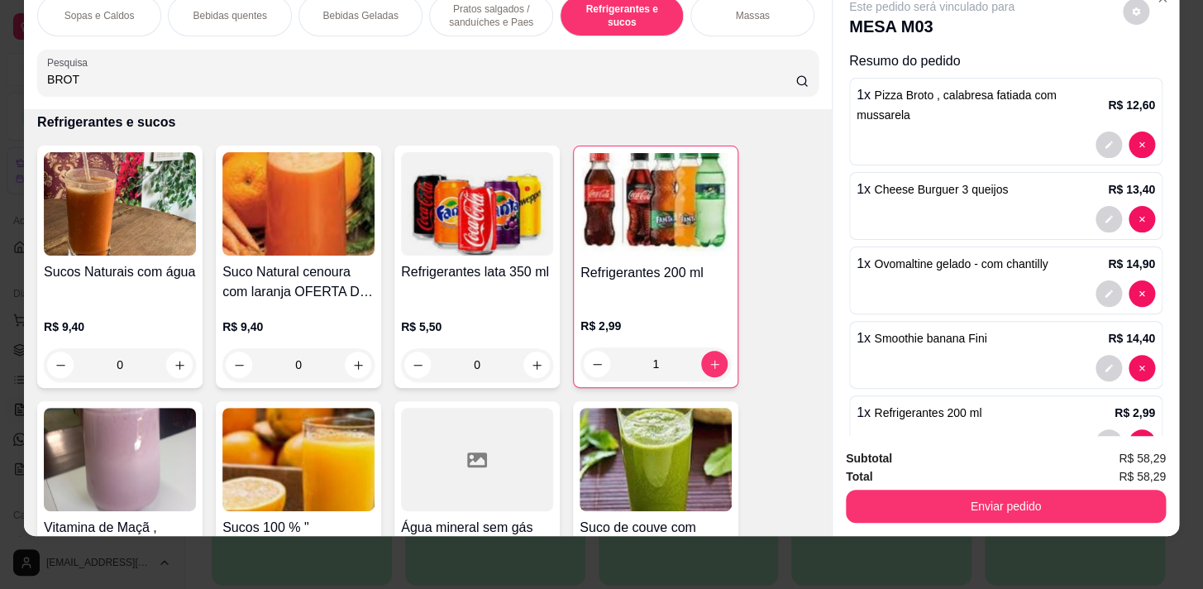
scroll to position [30, 0]
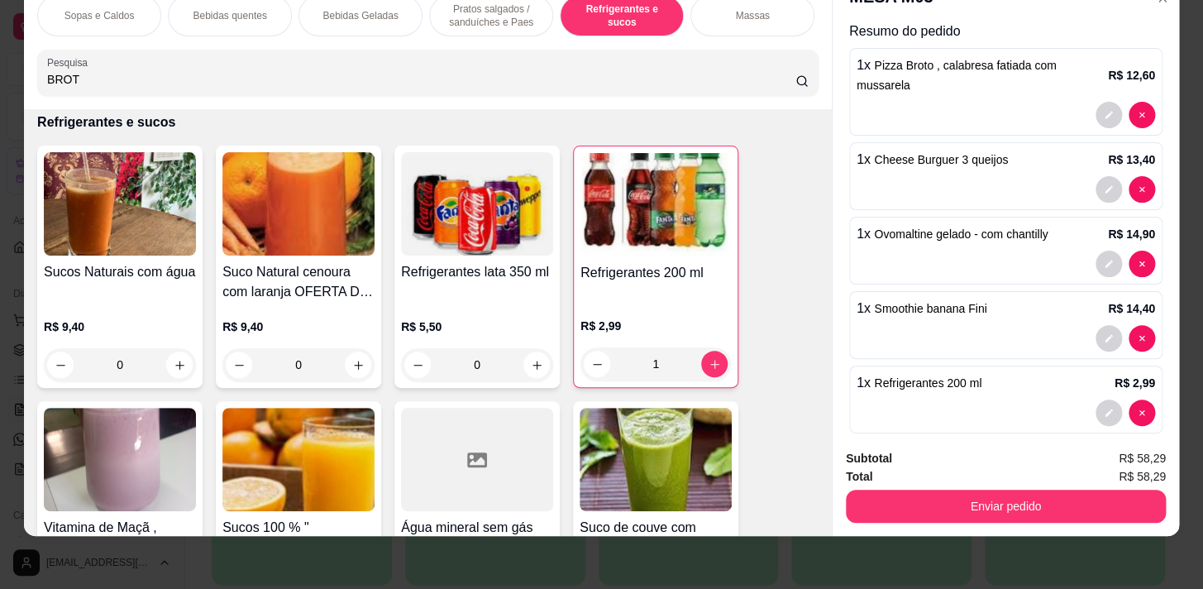
click at [694, 25] on div "Sopas e Caldos Bebidas quentes Bebidas Geladas Pratos salgados / sanduíches e P…" at bounding box center [427, 15] width 781 height 41
drag, startPoint x: 659, startPoint y: 9, endPoint x: 565, endPoint y: 38, distance: 98.6
click at [659, 10] on p "Pratos Doces e sobremesas" at bounding box center [626, 15] width 96 height 26
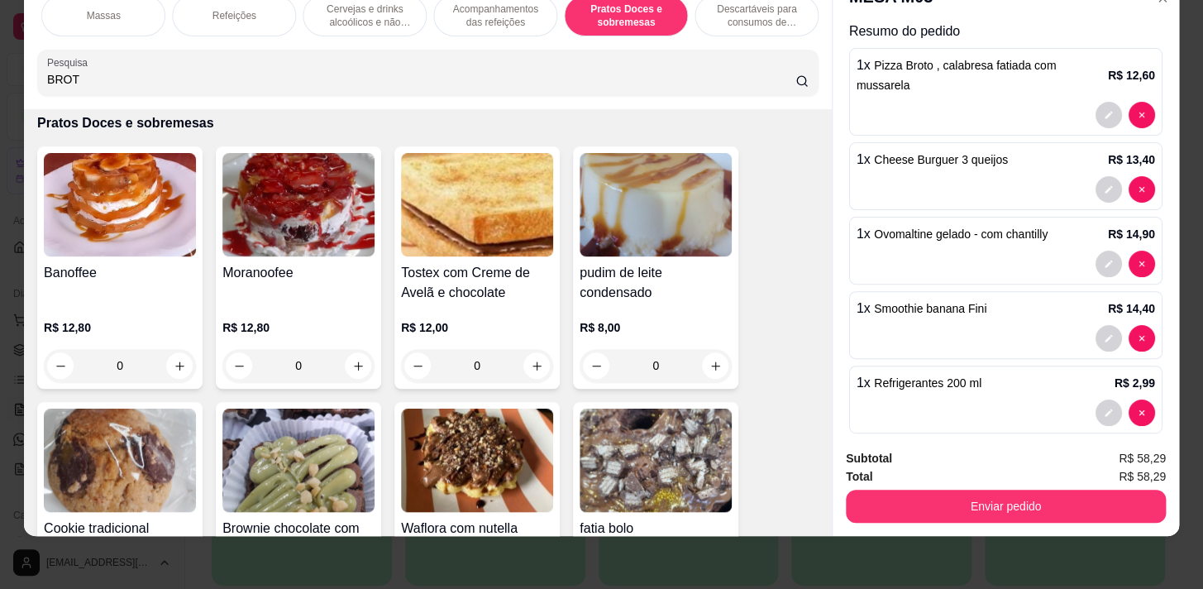
scroll to position [11223, 0]
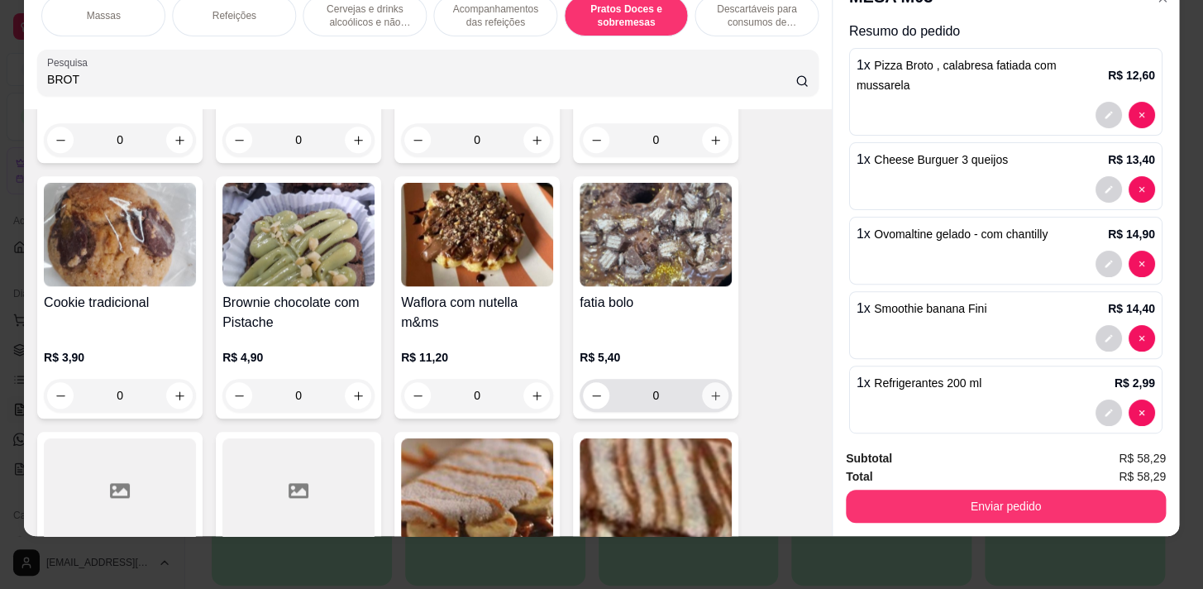
click at [709, 396] on icon "increase-product-quantity" at bounding box center [715, 395] width 12 height 12
type input "1"
drag, startPoint x: 1029, startPoint y: 466, endPoint x: 1034, endPoint y: 456, distance: 11.5
click at [1031, 467] on div "Total R$ 63,69" at bounding box center [1006, 476] width 320 height 18
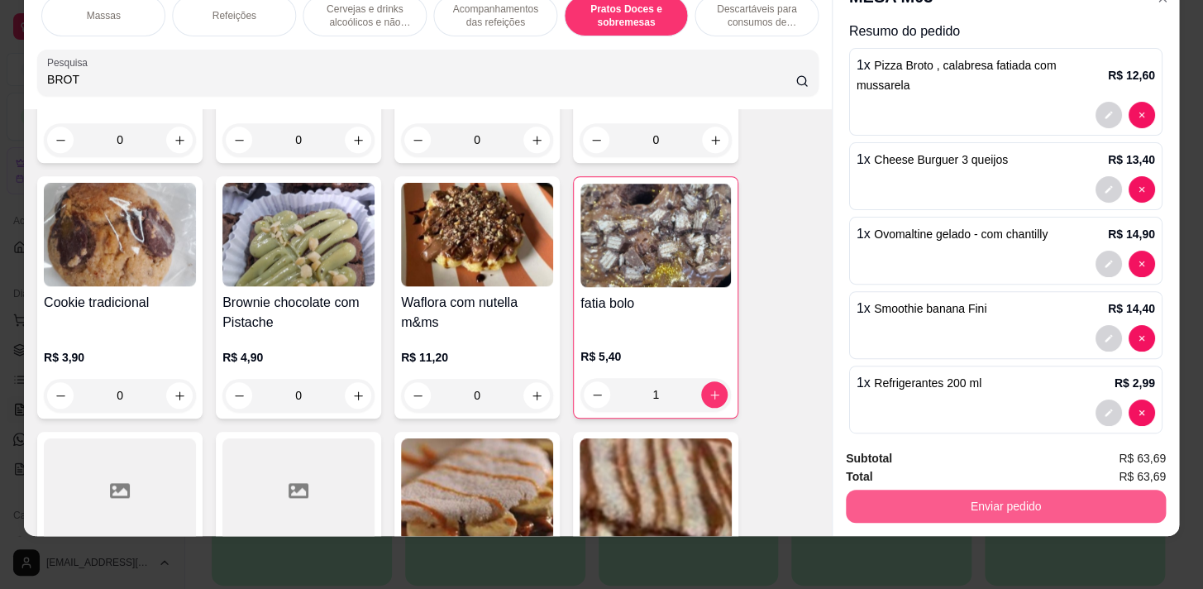
click at [1043, 494] on button "Enviar pedido" at bounding box center [1006, 505] width 320 height 33
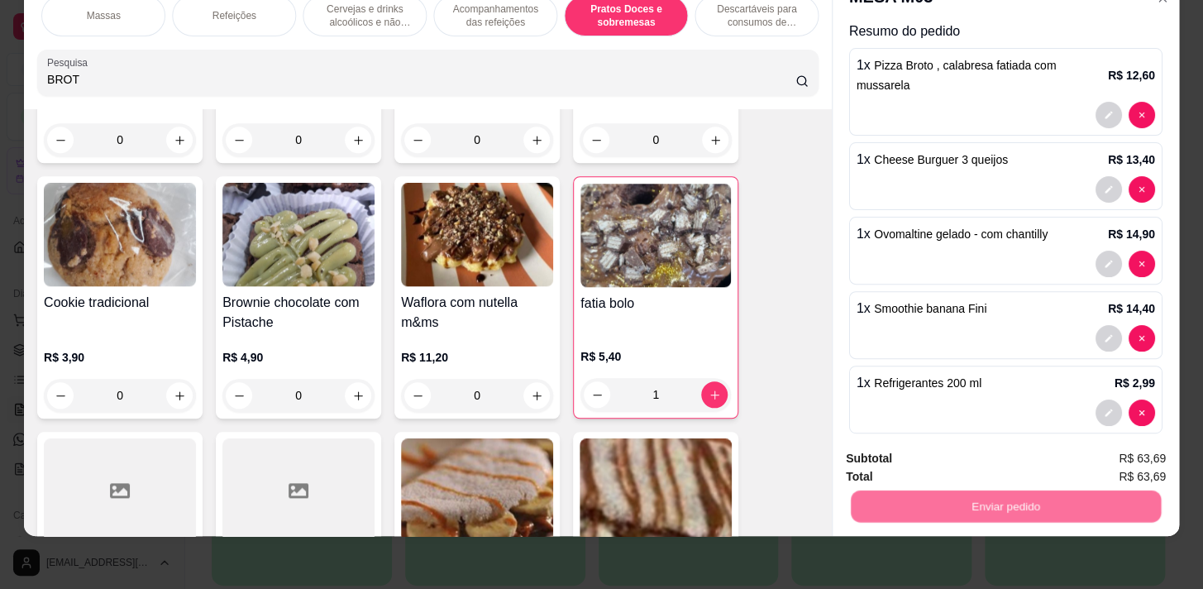
click at [986, 443] on button "Não registrar e enviar pedido" at bounding box center [951, 454] width 172 height 31
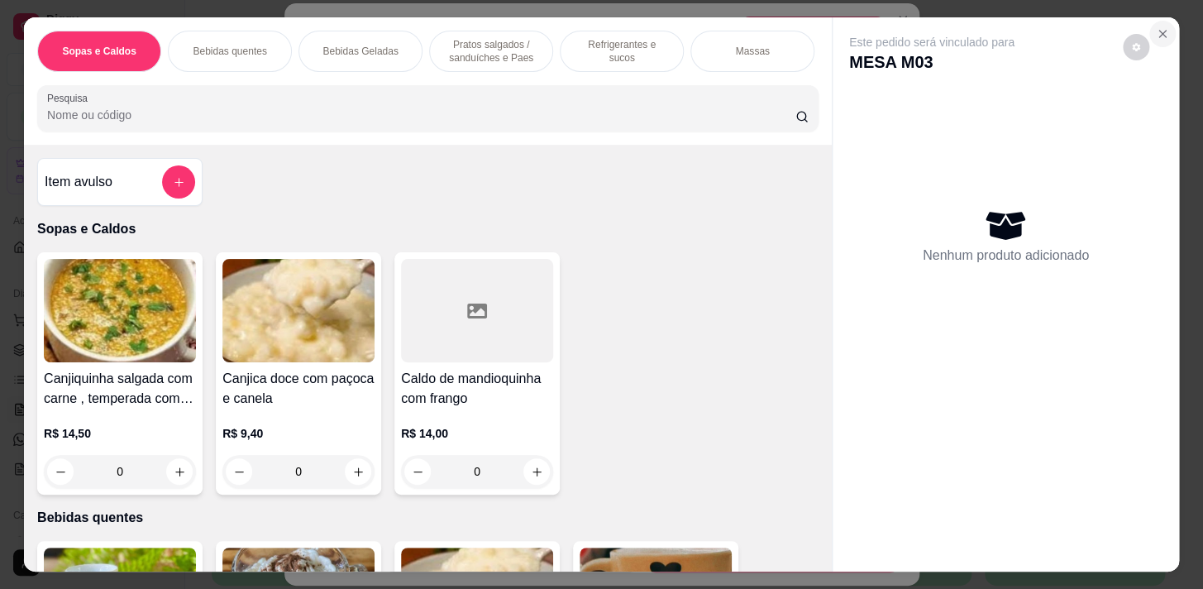
click at [1156, 27] on icon "Close" at bounding box center [1162, 33] width 13 height 13
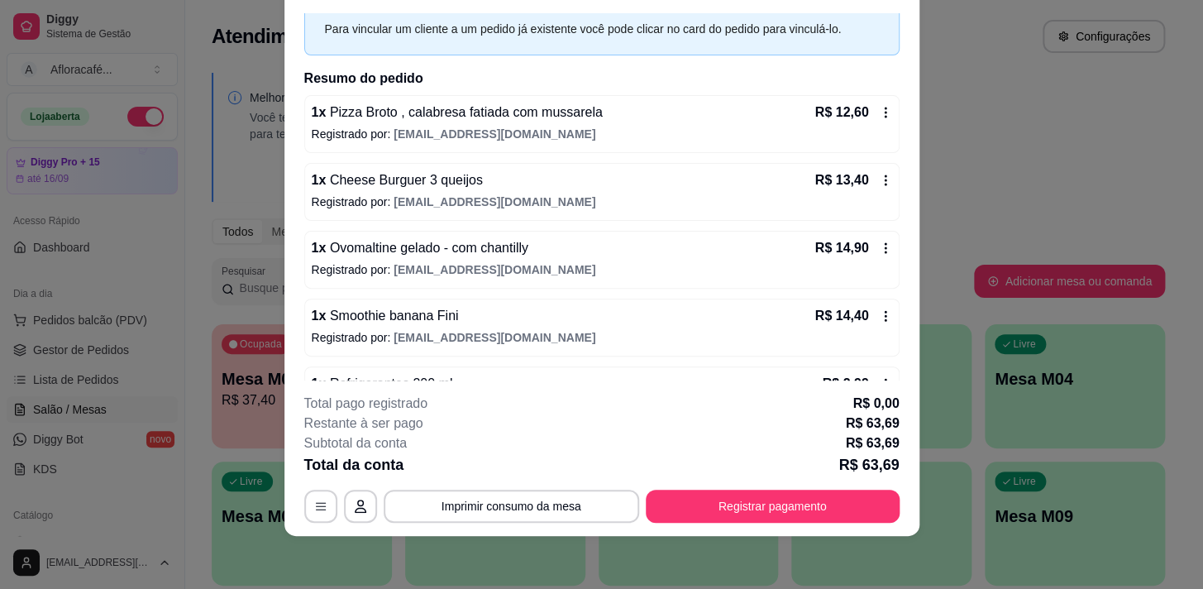
scroll to position [190, 0]
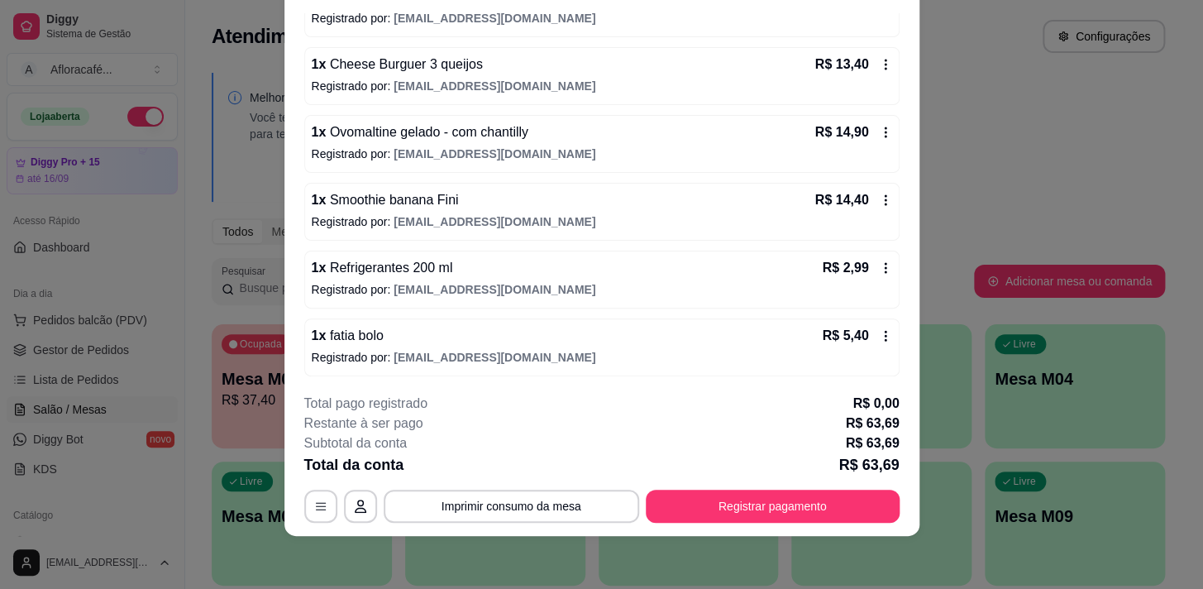
click at [481, 204] on div "1 x Smoothie banana Fini R$ 14,40" at bounding box center [602, 200] width 580 height 20
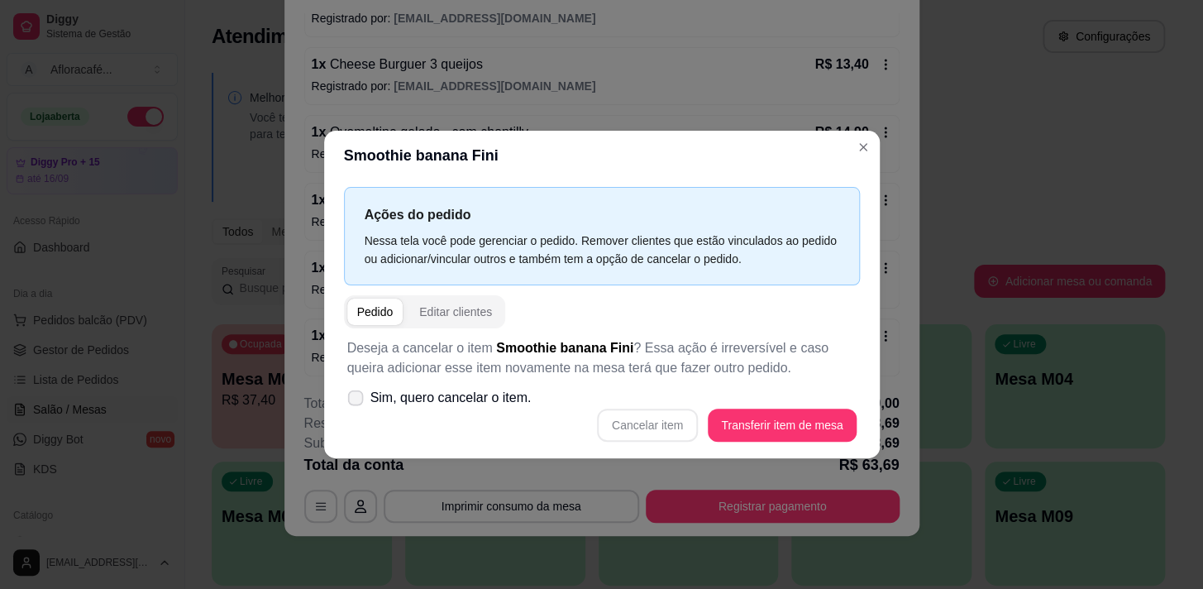
click at [432, 408] on label "Sim, quero cancelar o item." at bounding box center [440, 397] width 198 height 33
click at [357, 408] on input "Sim, quero cancelar o item." at bounding box center [351, 406] width 11 height 11
checkbox input "true"
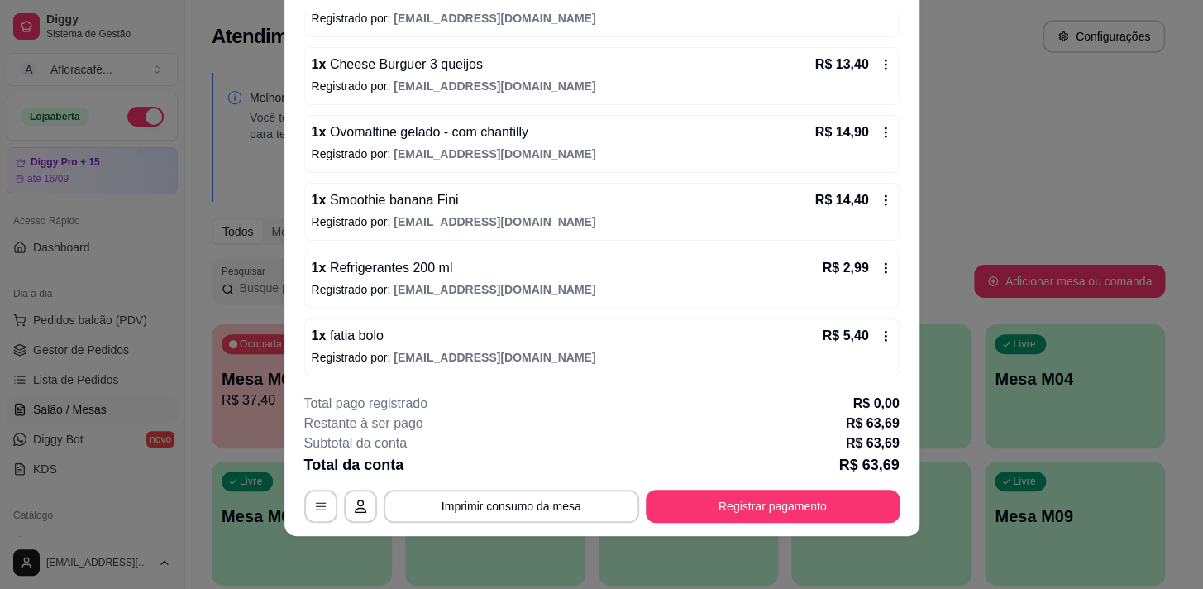
click at [529, 203] on div "1 x Smoothie banana Fini R$ 14,40" at bounding box center [602, 200] width 580 height 20
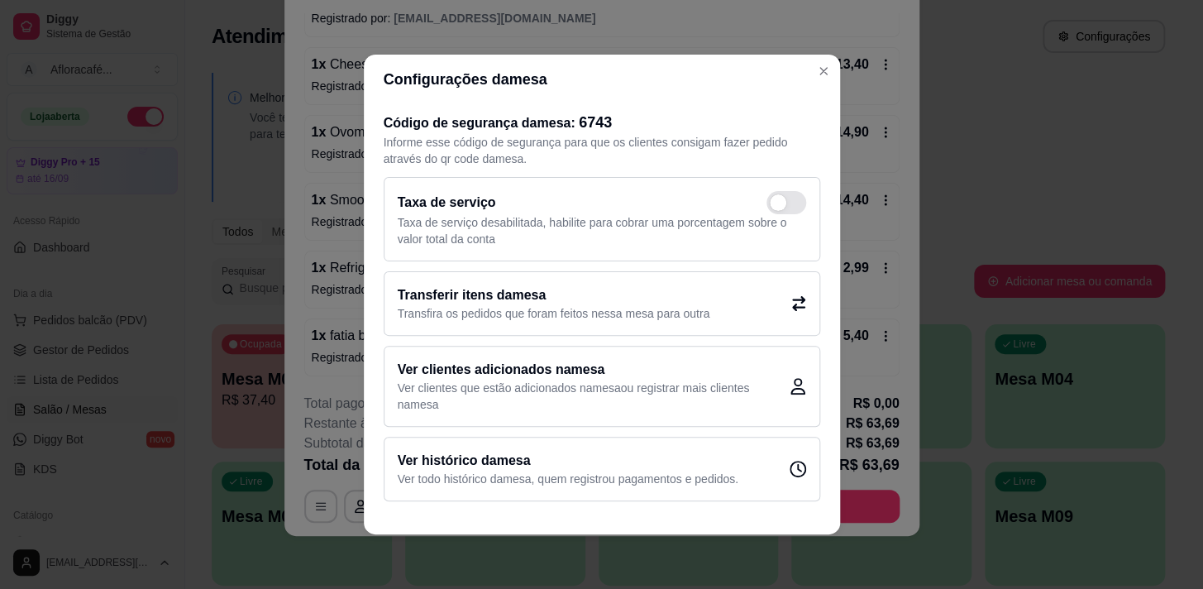
click at [633, 321] on p "Transfira os pedidos que foram feitos nessa mesa para outra" at bounding box center [554, 313] width 313 height 17
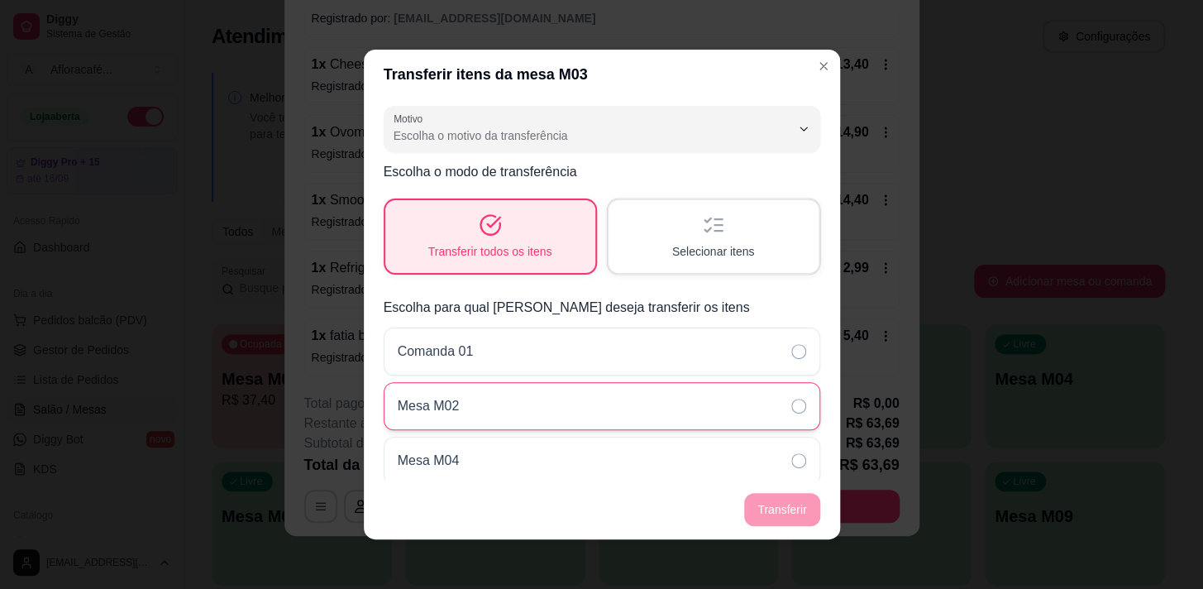
click at [590, 406] on div "Mesa M02" at bounding box center [602, 406] width 437 height 48
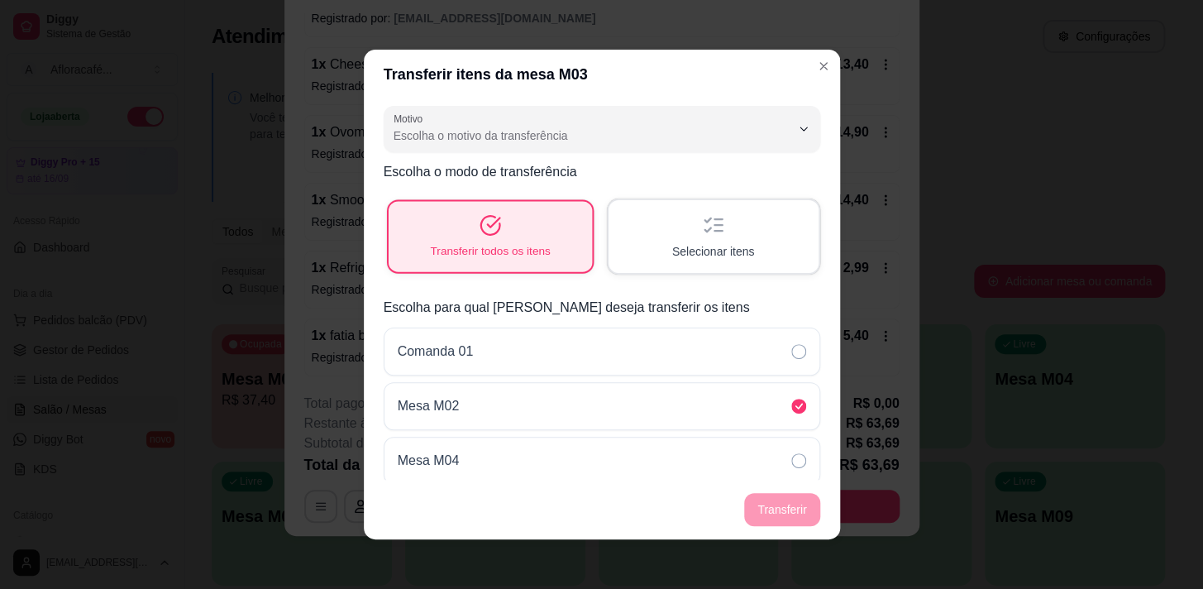
click at [535, 230] on div "Transferir todos os itens" at bounding box center [489, 236] width 203 height 70
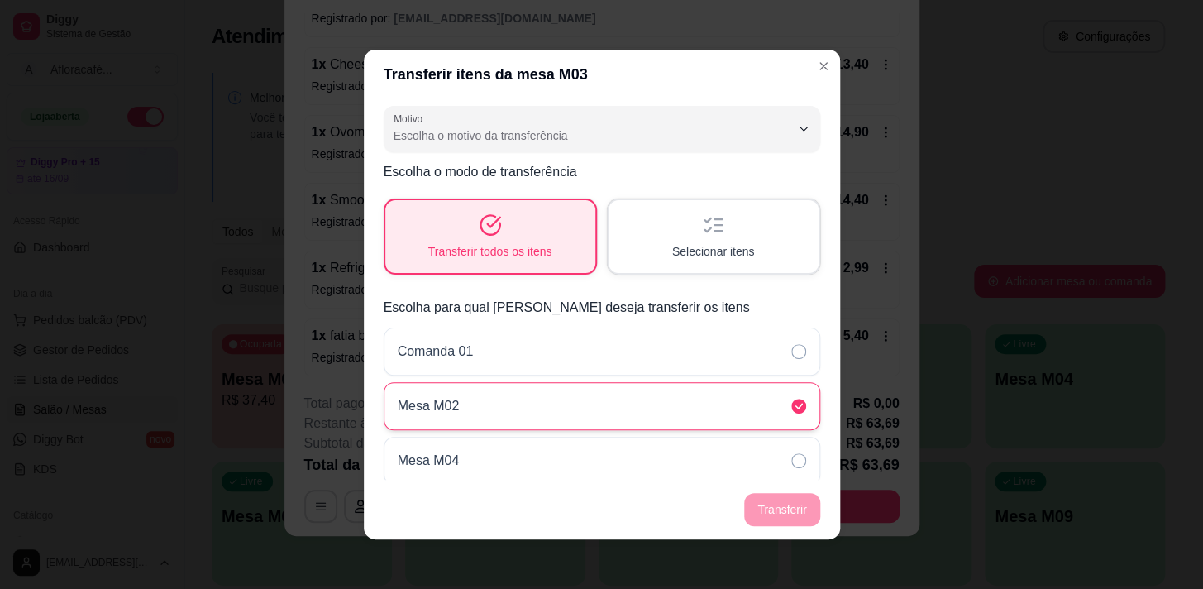
click at [691, 408] on div "Mesa M02" at bounding box center [602, 406] width 437 height 48
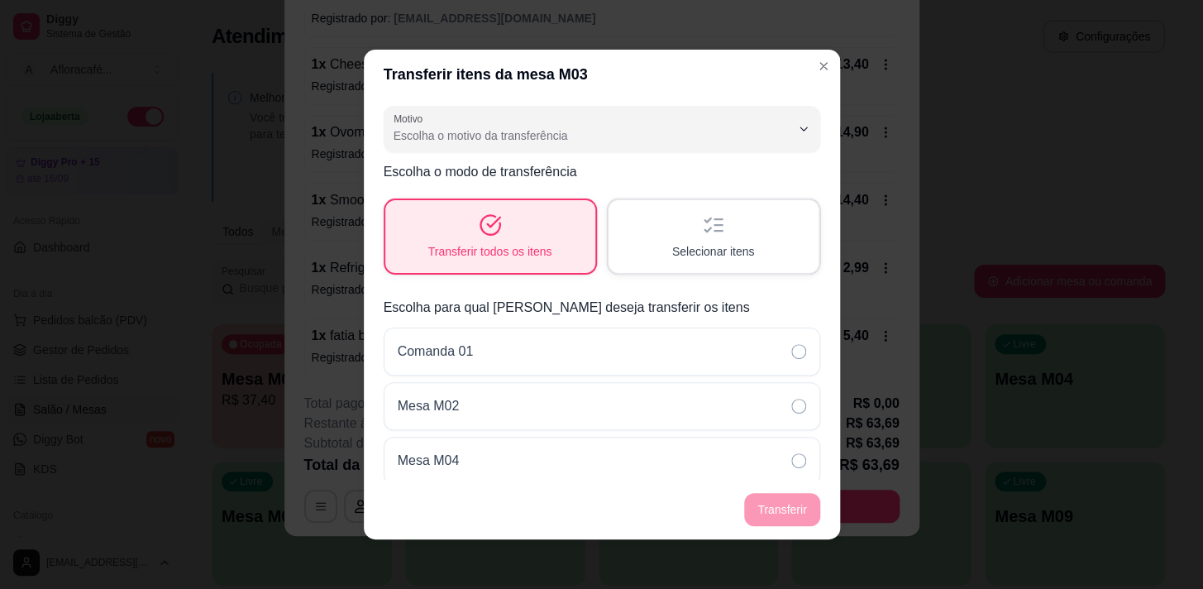
click at [828, 79] on header "Transferir itens da mesa M03" at bounding box center [602, 75] width 476 height 50
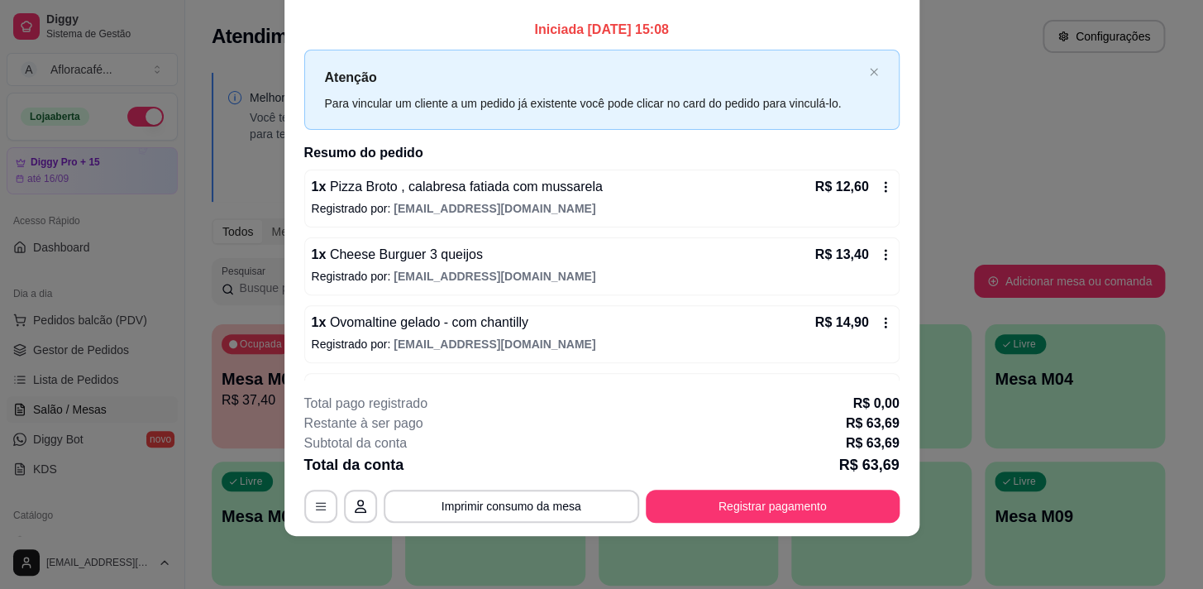
scroll to position [0, 0]
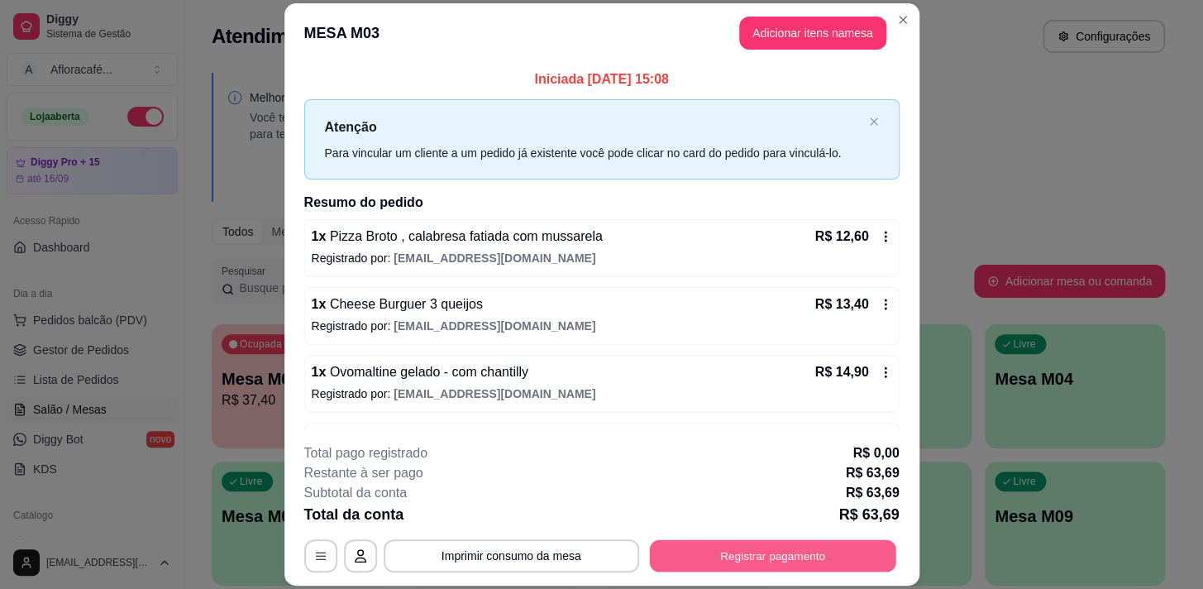
click at [721, 566] on button "Registrar pagamento" at bounding box center [772, 556] width 246 height 32
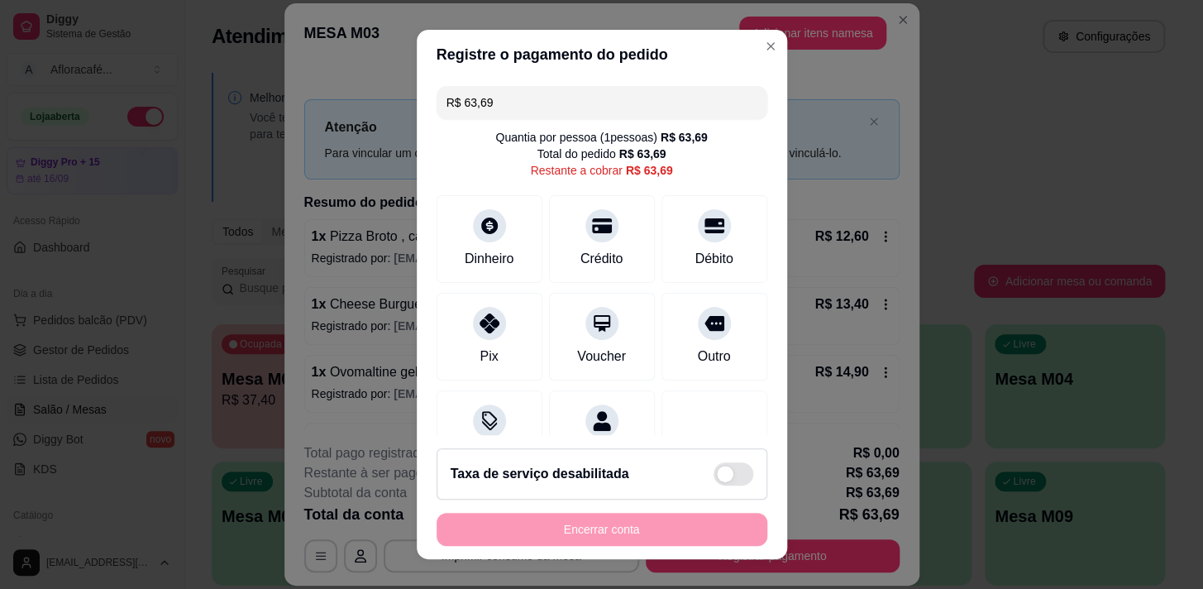
click at [543, 90] on input "R$ 63,69" at bounding box center [601, 102] width 311 height 33
click at [590, 225] on icon at bounding box center [600, 220] width 21 height 21
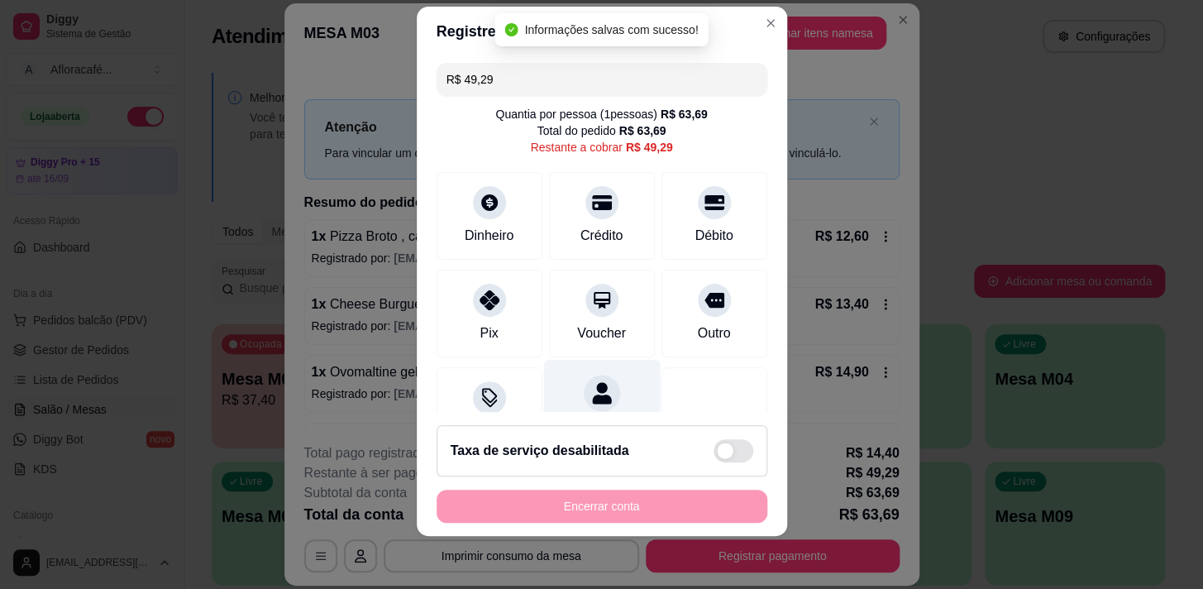
scroll to position [154, 0]
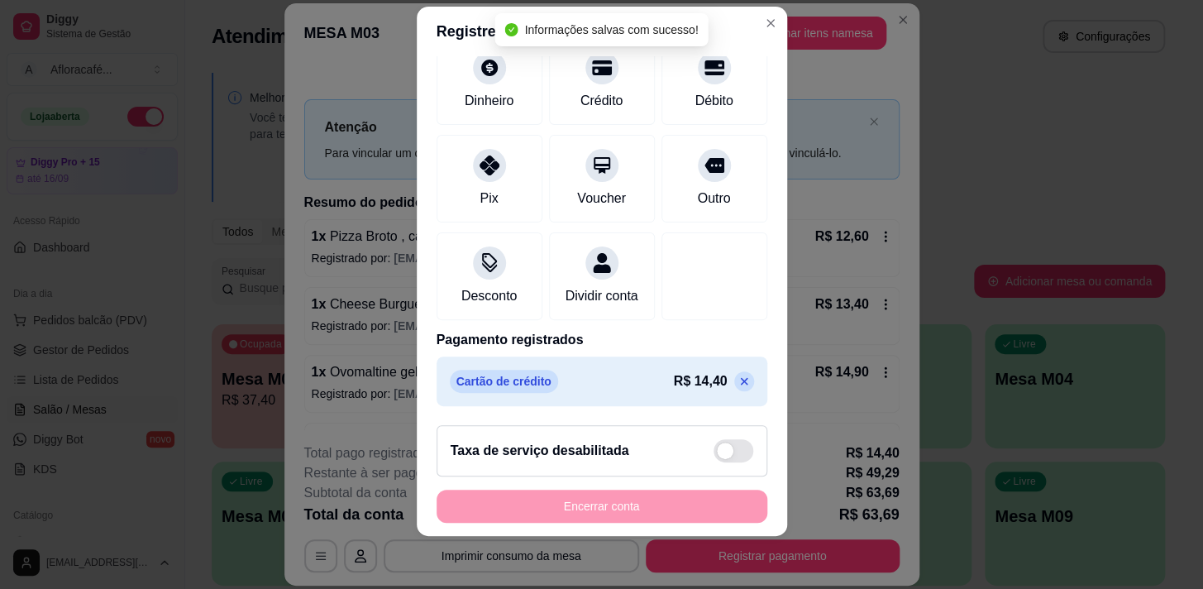
click at [738, 385] on icon at bounding box center [744, 381] width 13 height 13
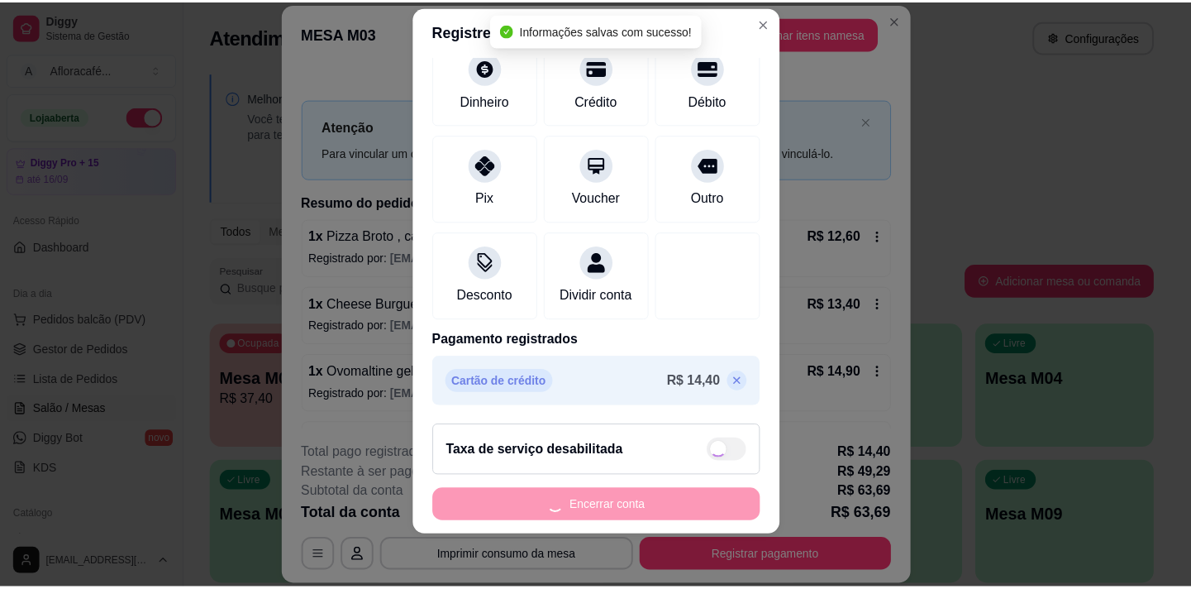
scroll to position [0, 0]
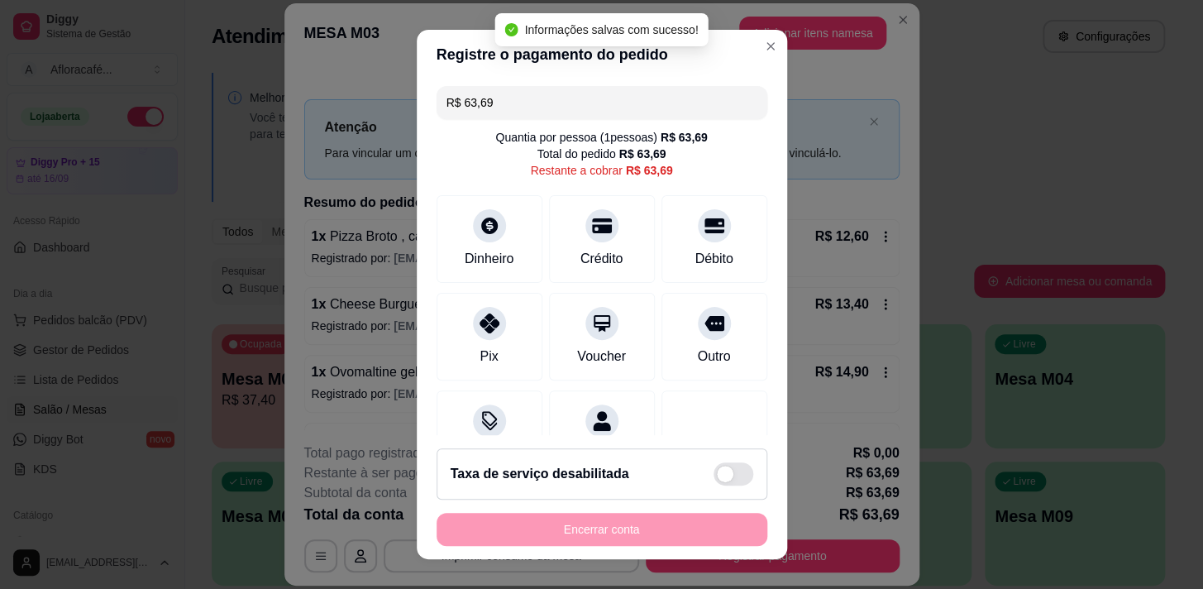
drag, startPoint x: 581, startPoint y: 168, endPoint x: 598, endPoint y: 145, distance: 28.4
click at [585, 167] on div "Restante a cobrar R$ 63,69" at bounding box center [601, 170] width 142 height 17
click at [599, 141] on div "Quantia por pessoa ( 1 pessoas) R$ 63,69" at bounding box center [601, 137] width 212 height 17
click at [606, 117] on input "R$ 63,69" at bounding box center [601, 102] width 311 height 33
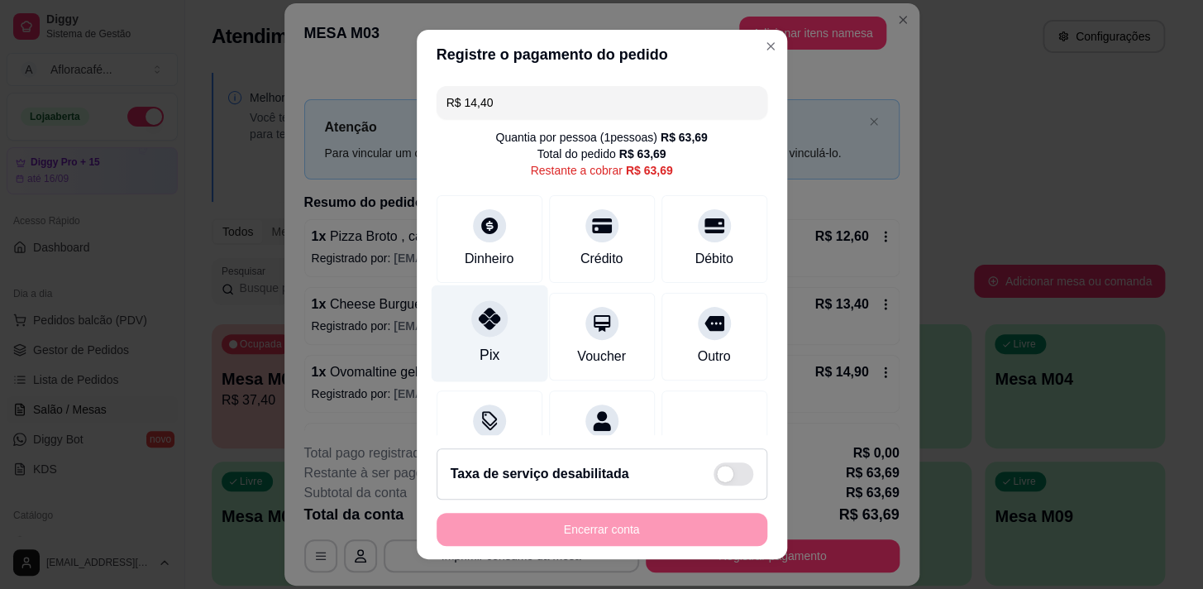
click at [482, 309] on icon at bounding box center [488, 318] width 21 height 21
click at [484, 355] on div "Pix" at bounding box center [489, 354] width 20 height 21
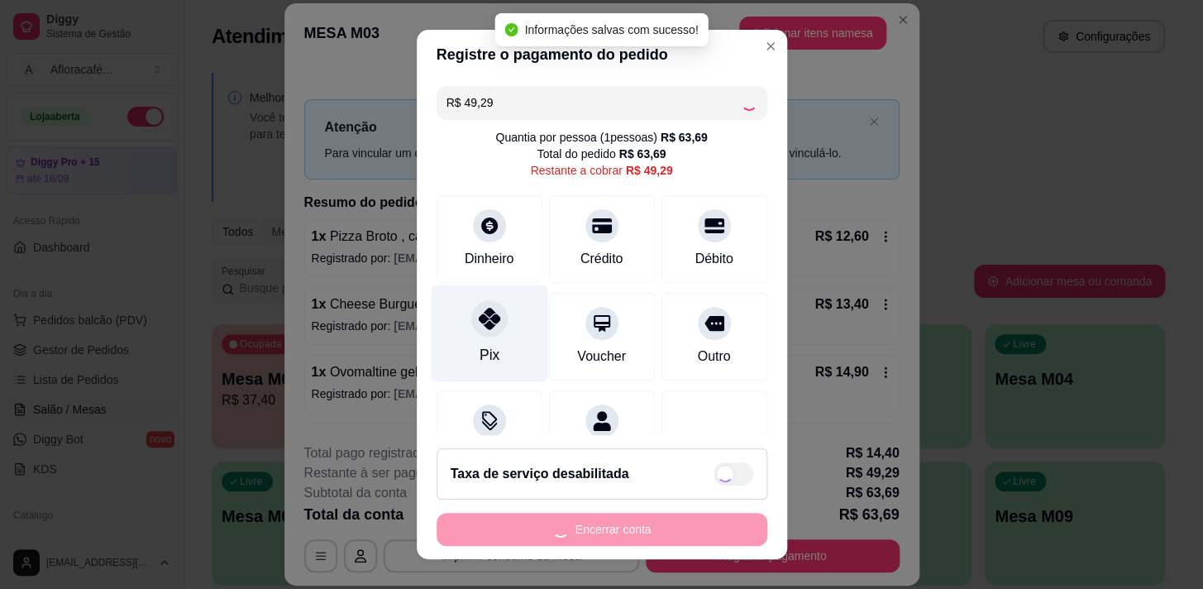
type input "R$ 0,00"
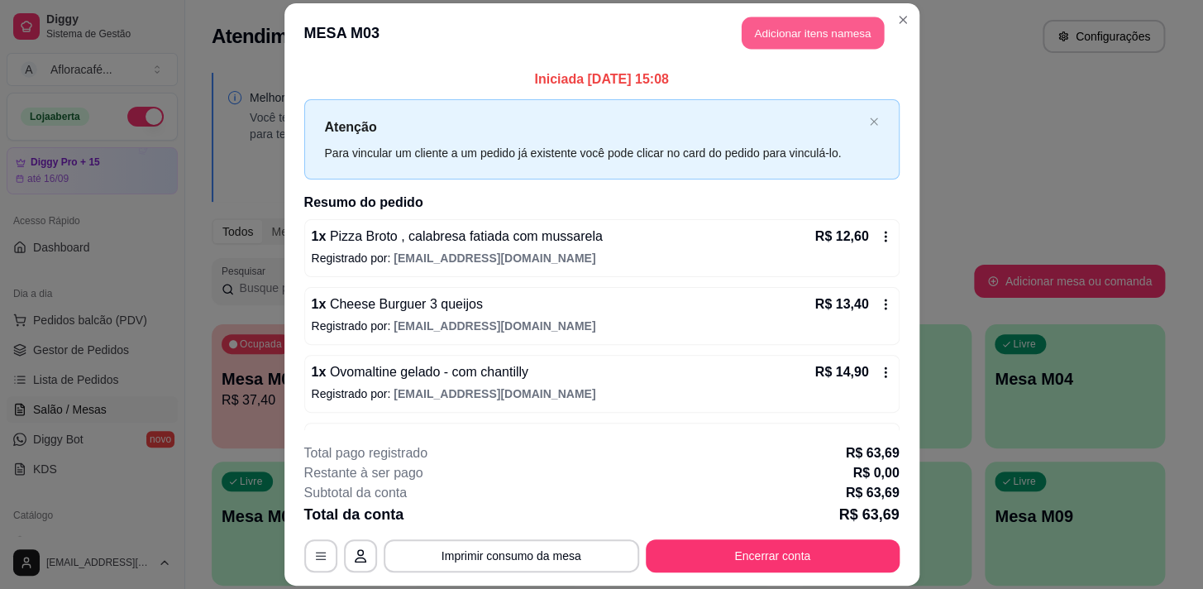
click at [762, 21] on button "Adicionar itens na mesa" at bounding box center [813, 33] width 142 height 32
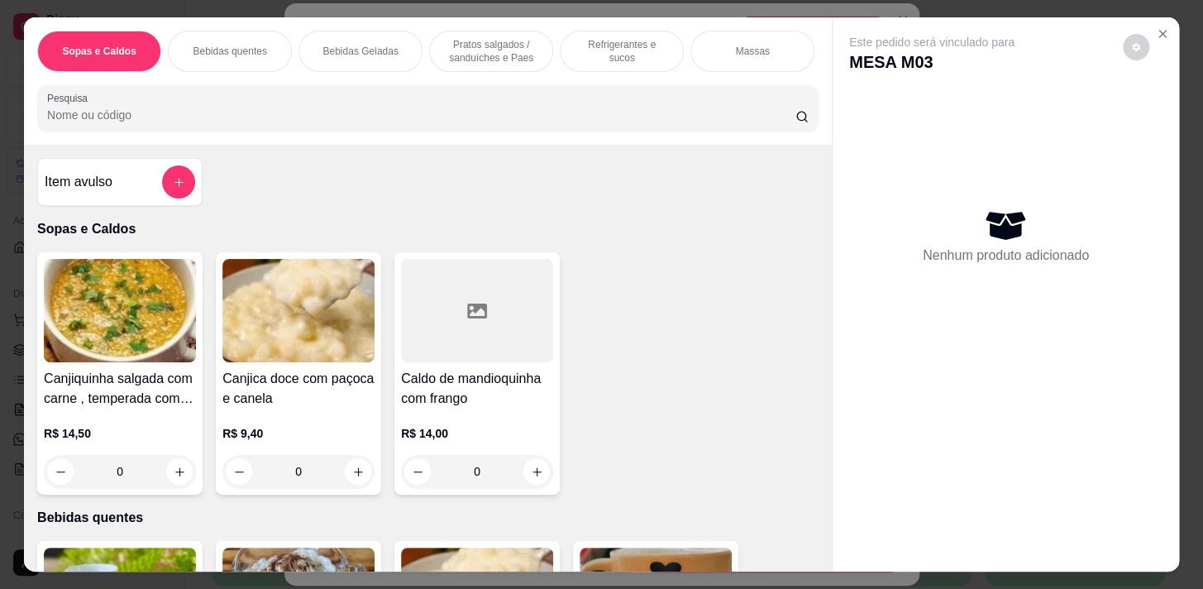
click at [162, 180] on button "add-separate-item" at bounding box center [178, 181] width 33 height 33
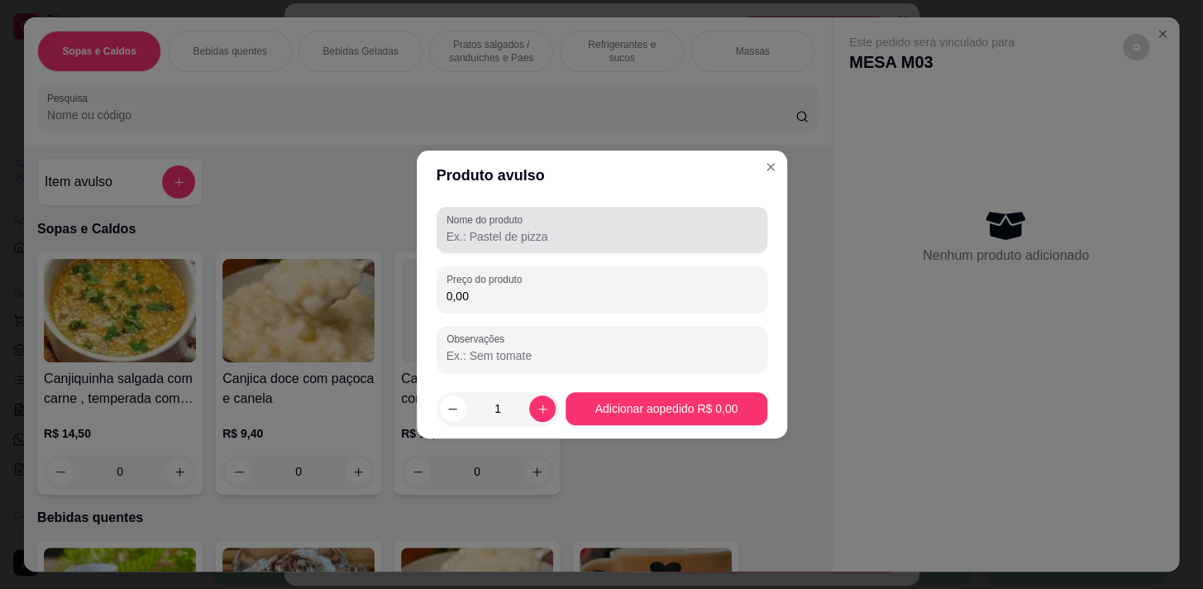
click at [480, 222] on label "Nome do produto" at bounding box center [487, 219] width 82 height 14
click at [480, 228] on input "Nome do produto" at bounding box center [601, 236] width 311 height 17
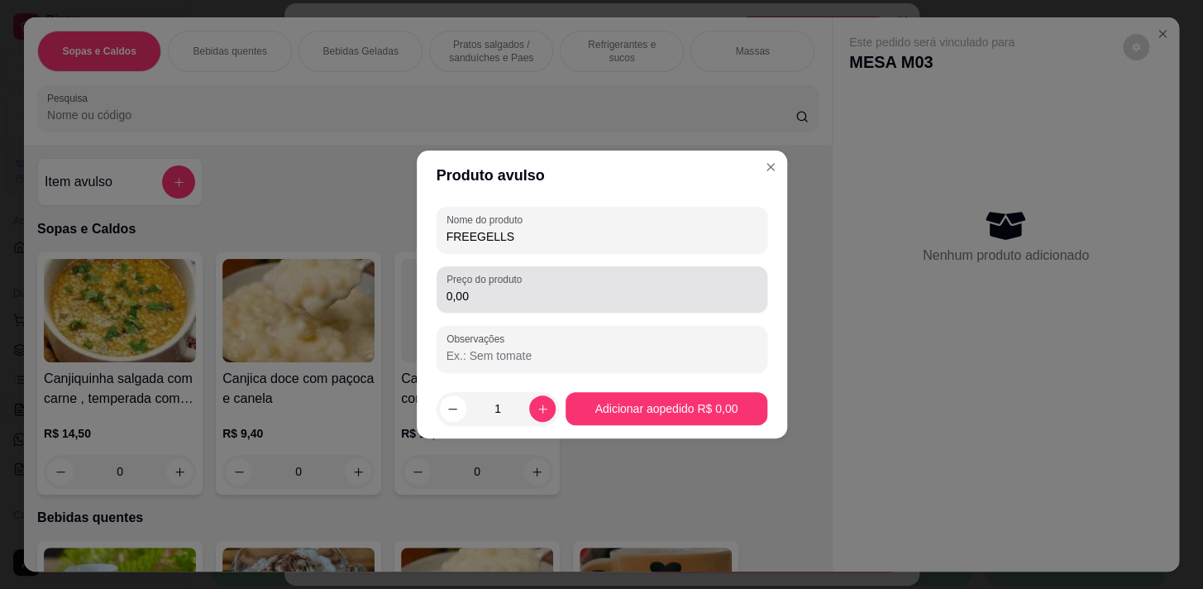
type input "FREEGELLS"
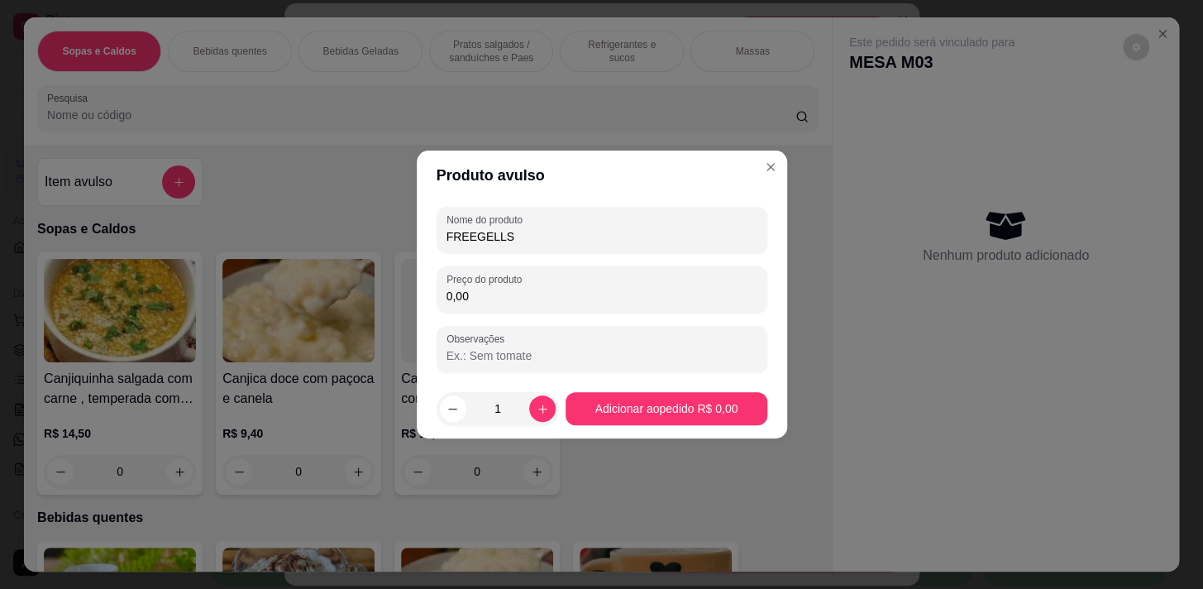
click at [558, 298] on input "0,00" at bounding box center [601, 296] width 311 height 17
type input "3,00"
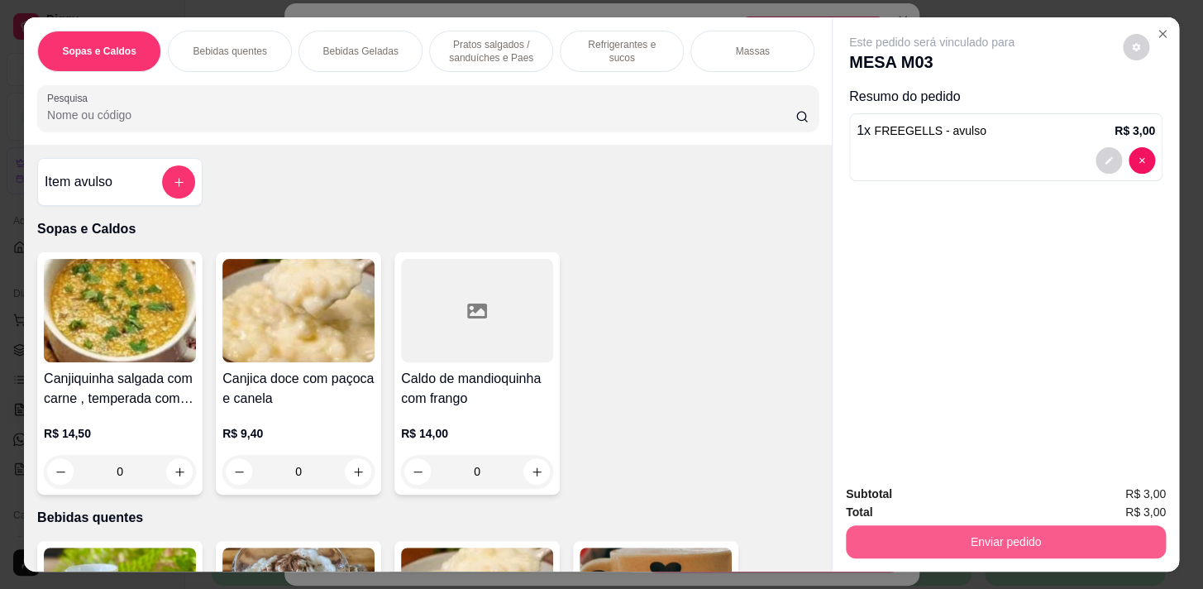
click at [978, 533] on button "Enviar pedido" at bounding box center [1006, 541] width 320 height 33
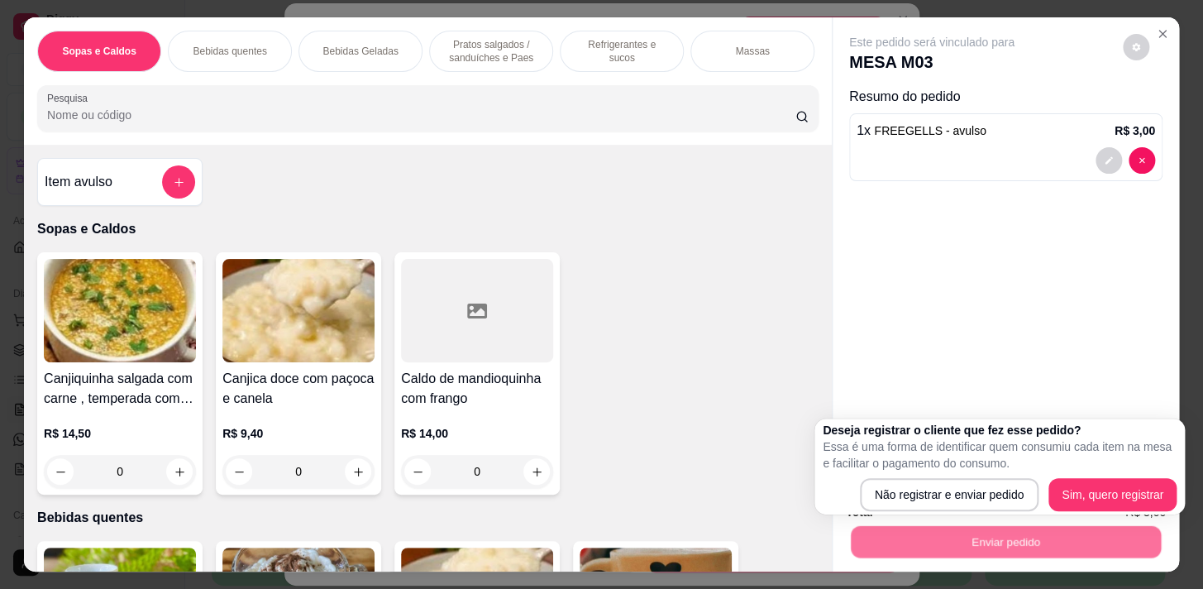
click at [969, 471] on div "Deseja registrar o cliente que fez esse pedido? Essa é uma forma de identificar…" at bounding box center [1000, 466] width 354 height 89
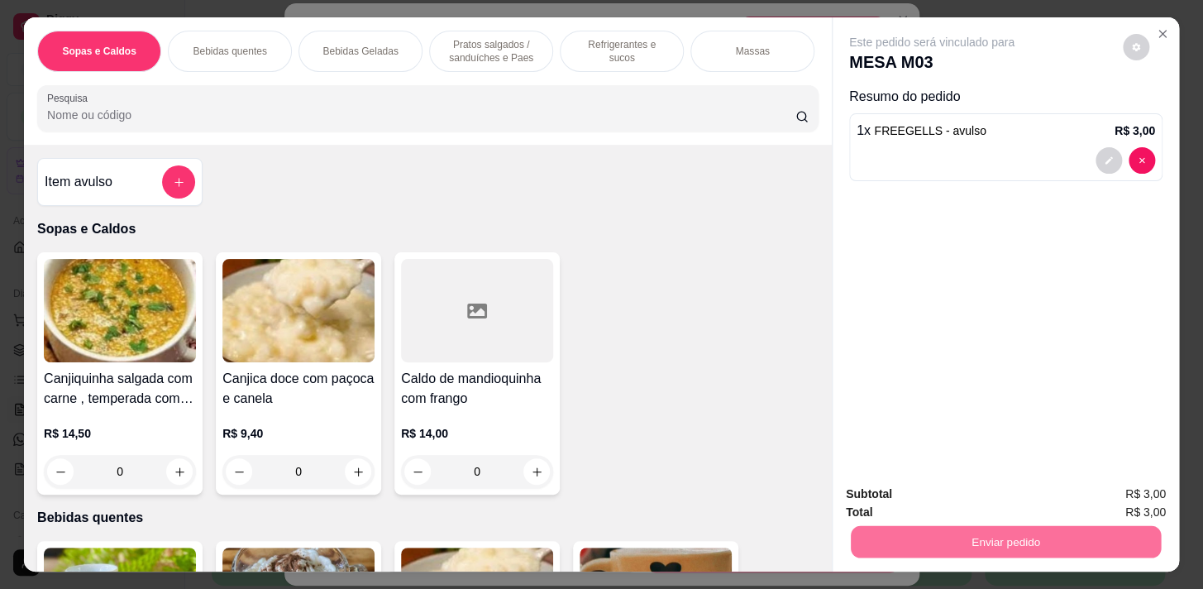
click at [968, 494] on button "Não registrar e enviar pedido" at bounding box center [950, 495] width 167 height 31
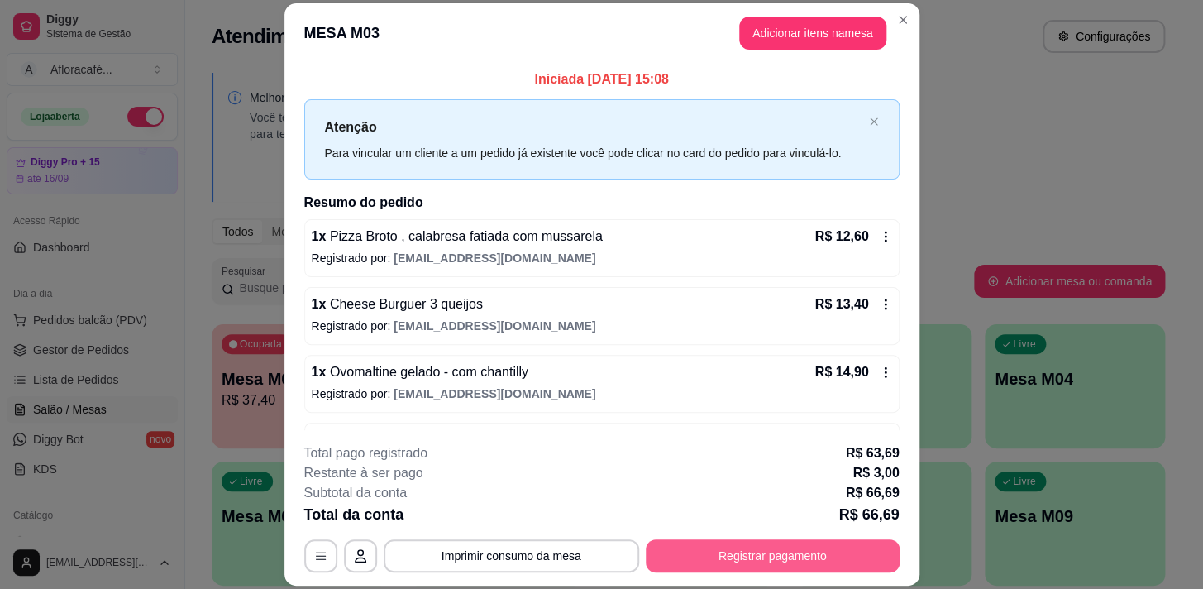
click at [804, 572] on footer "**********" at bounding box center [601, 507] width 635 height 155
click at [809, 552] on button "Registrar pagamento" at bounding box center [772, 556] width 246 height 32
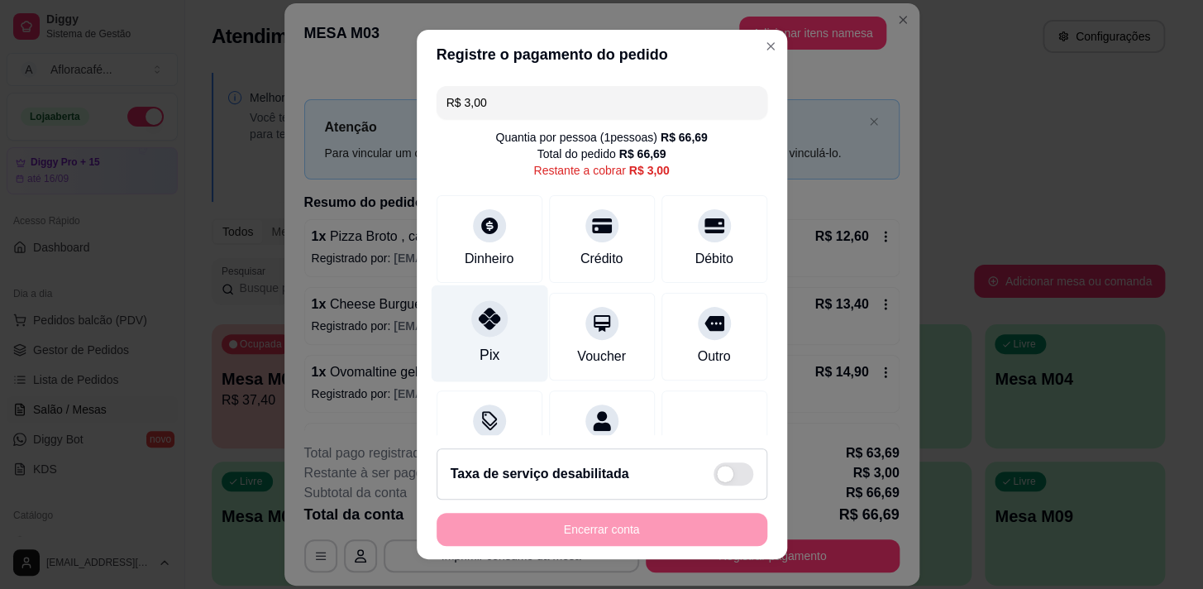
drag, startPoint x: 480, startPoint y: 335, endPoint x: 467, endPoint y: 328, distance: 14.1
click at [480, 335] on div at bounding box center [489, 318] width 36 height 36
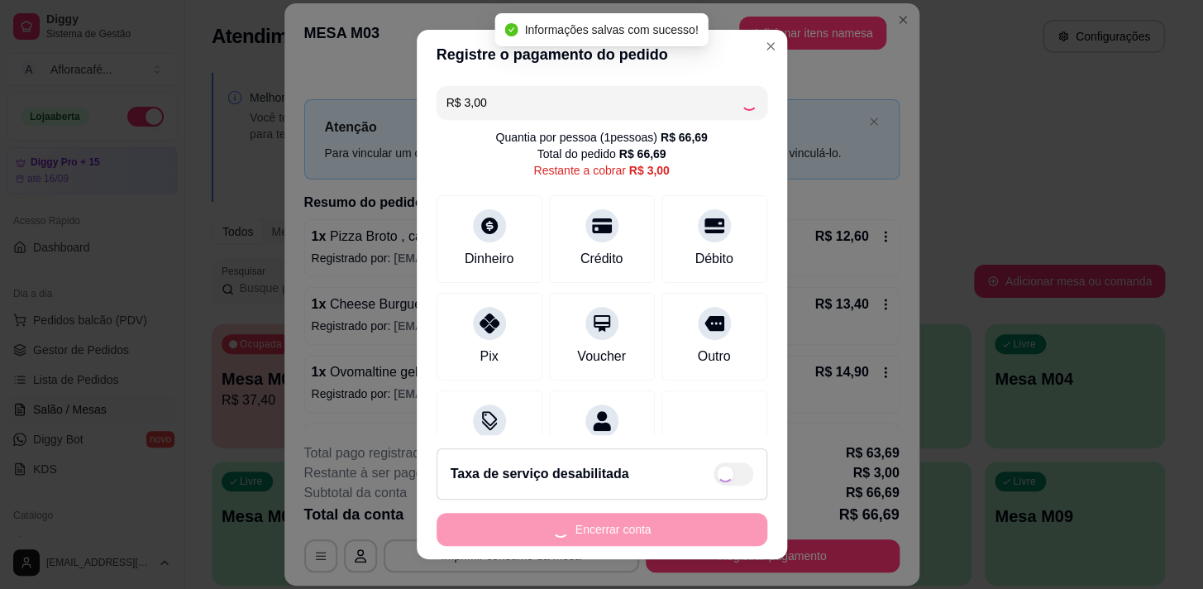
type input "R$ 0,00"
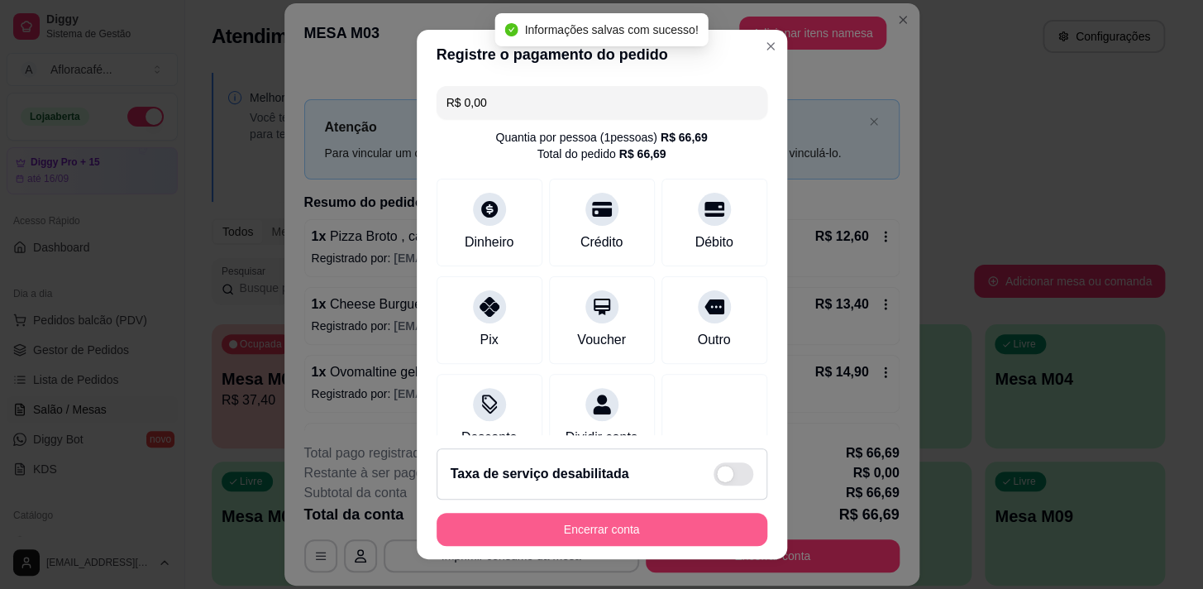
click at [594, 529] on button "Encerrar conta" at bounding box center [602, 529] width 331 height 33
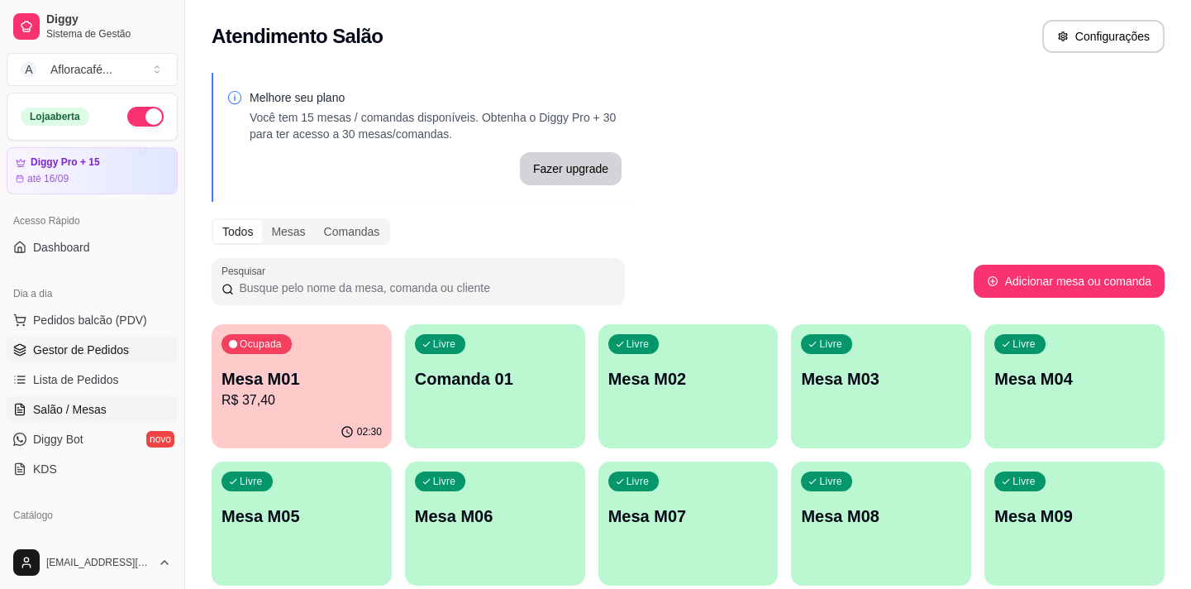
click at [112, 351] on span "Gestor de Pedidos" at bounding box center [81, 349] width 96 height 17
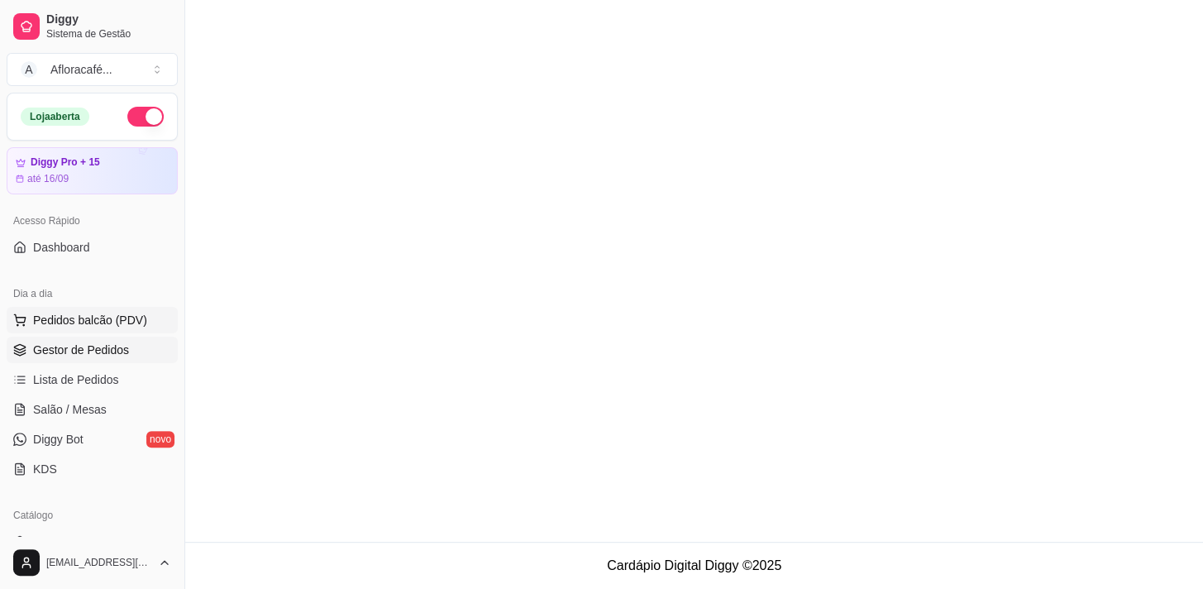
click at [127, 322] on span "Pedidos balcão (PDV)" at bounding box center [90, 320] width 114 height 17
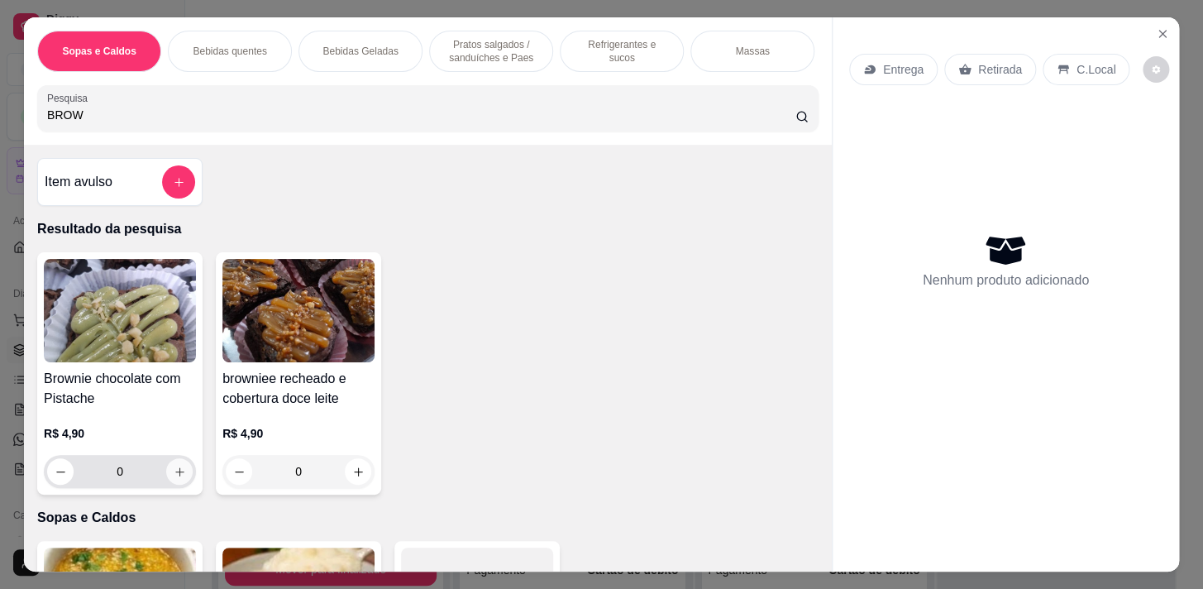
type input "BROW"
click at [171, 476] on button "increase-product-quantity" at bounding box center [180, 472] width 26 height 26
type input "1"
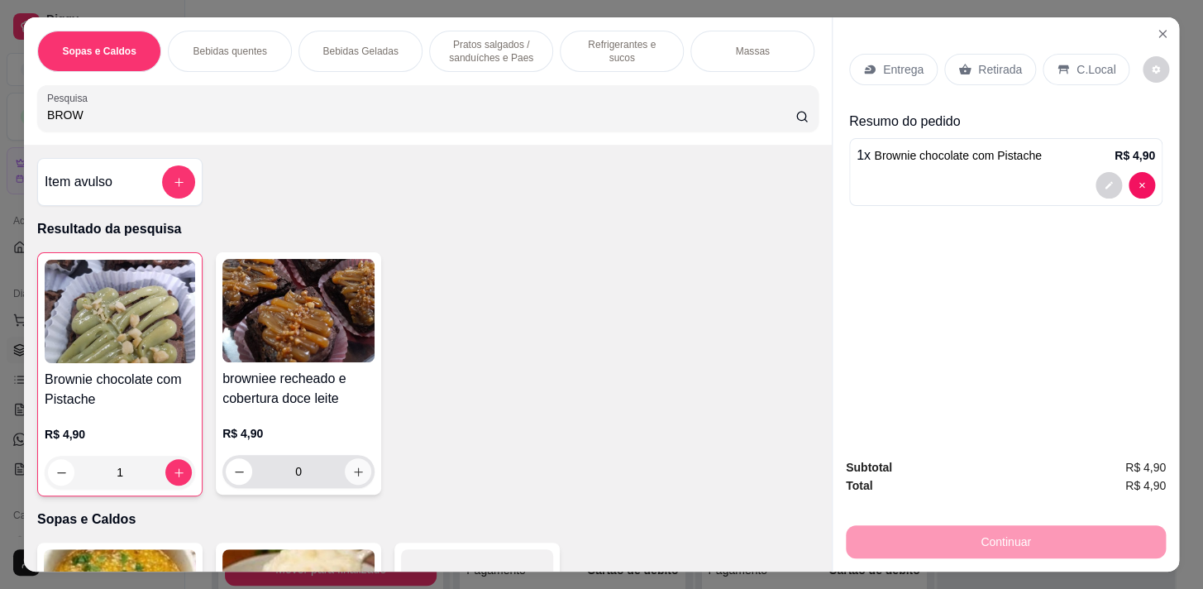
click at [352, 478] on icon "increase-product-quantity" at bounding box center [358, 471] width 12 height 12
type input "1"
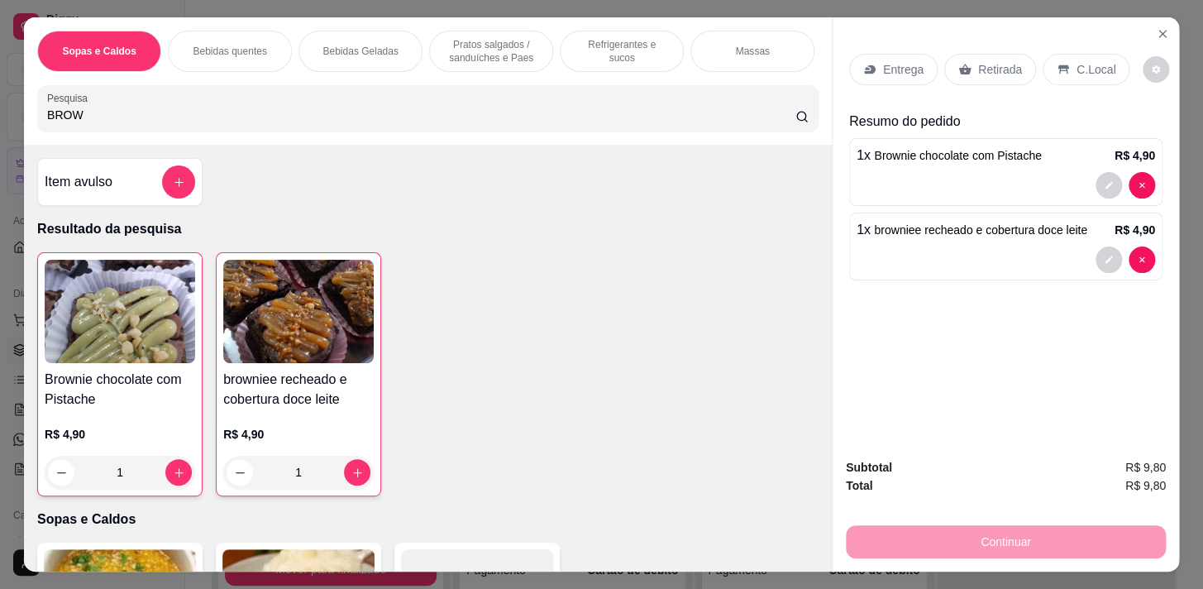
click at [1058, 54] on div "C.Local" at bounding box center [1086, 69] width 87 height 31
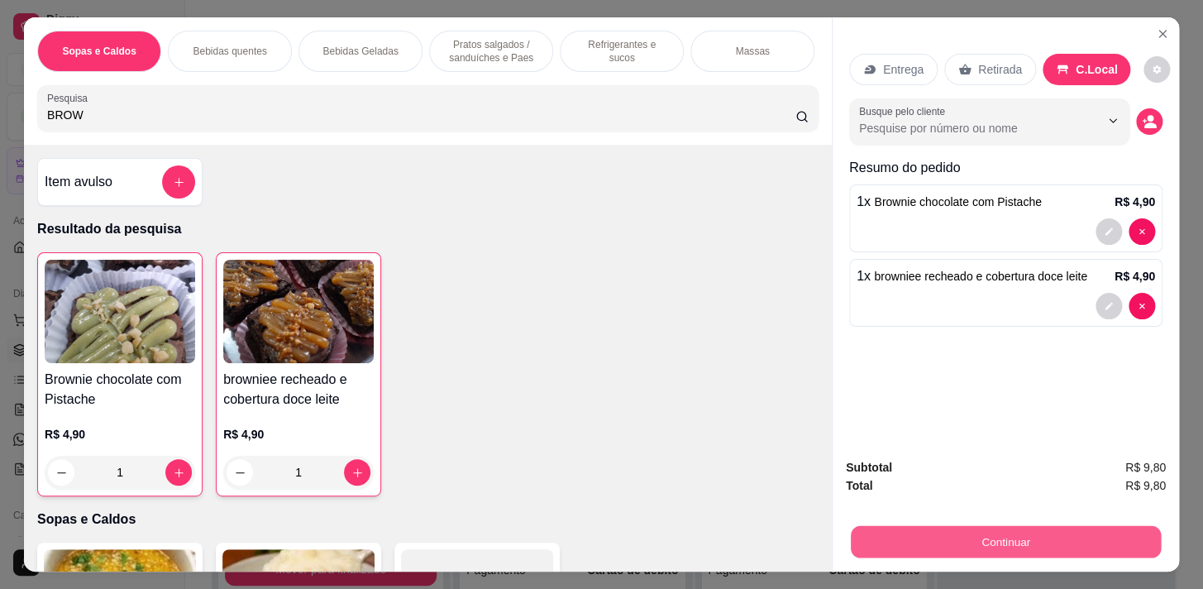
click at [1046, 529] on button "Continuar" at bounding box center [1006, 541] width 310 height 32
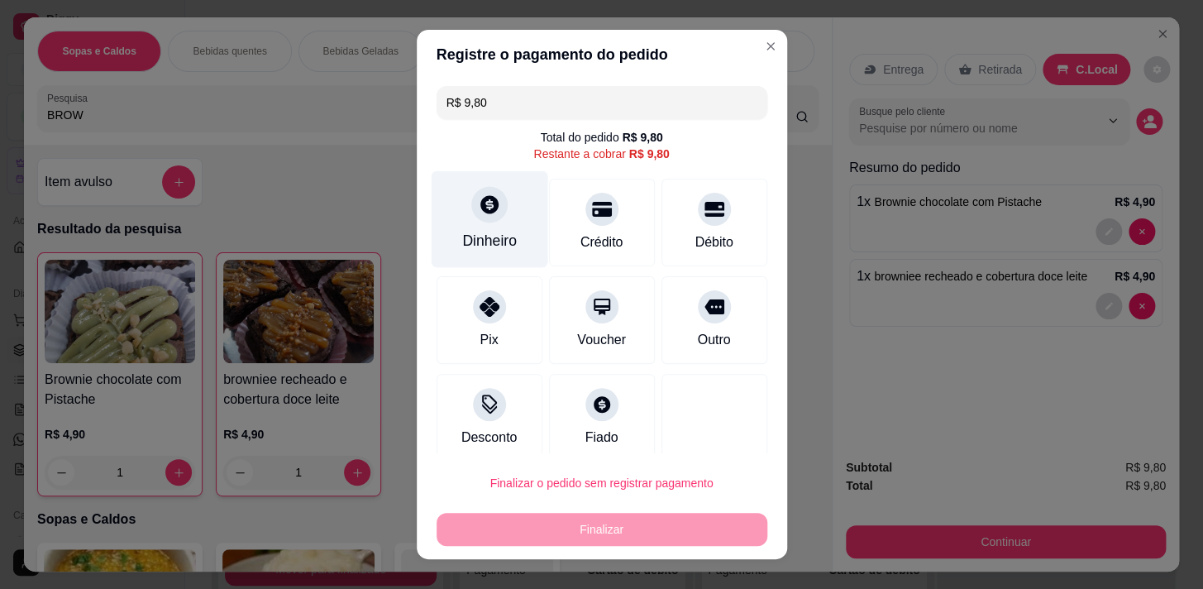
click at [469, 221] on div "Dinheiro" at bounding box center [489, 218] width 117 height 97
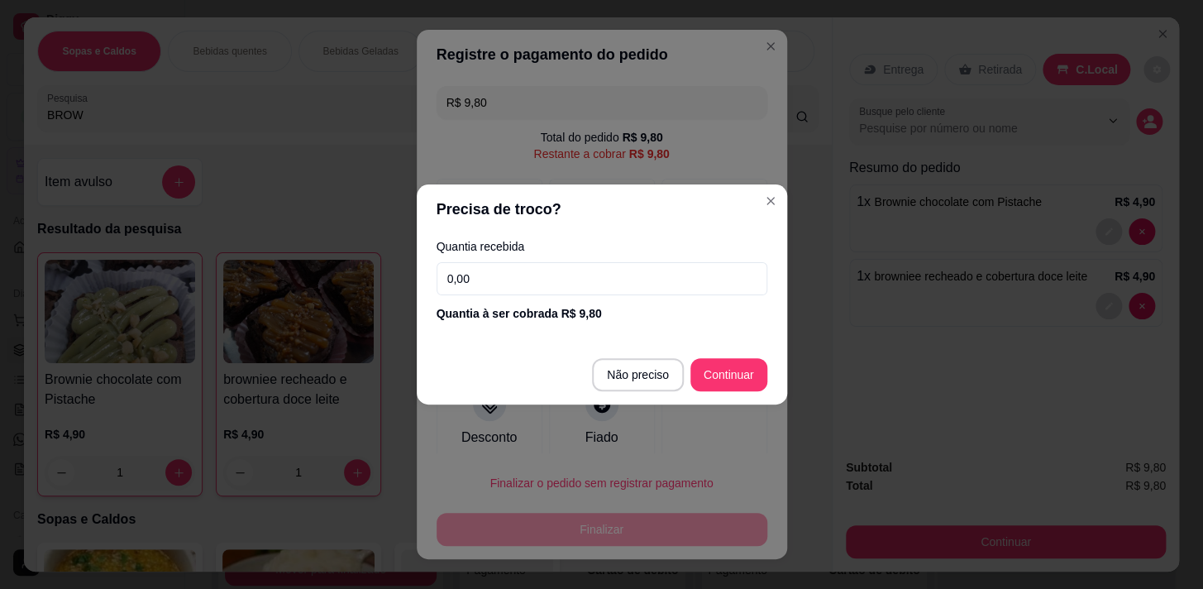
drag, startPoint x: 637, startPoint y: 258, endPoint x: 661, endPoint y: 270, distance: 27.0
click at [638, 258] on div "Quantia recebida 0,00 Quantia à ser cobrada R$ 9,80" at bounding box center [602, 281] width 370 height 94
click at [691, 268] on input "0,00" at bounding box center [602, 278] width 331 height 33
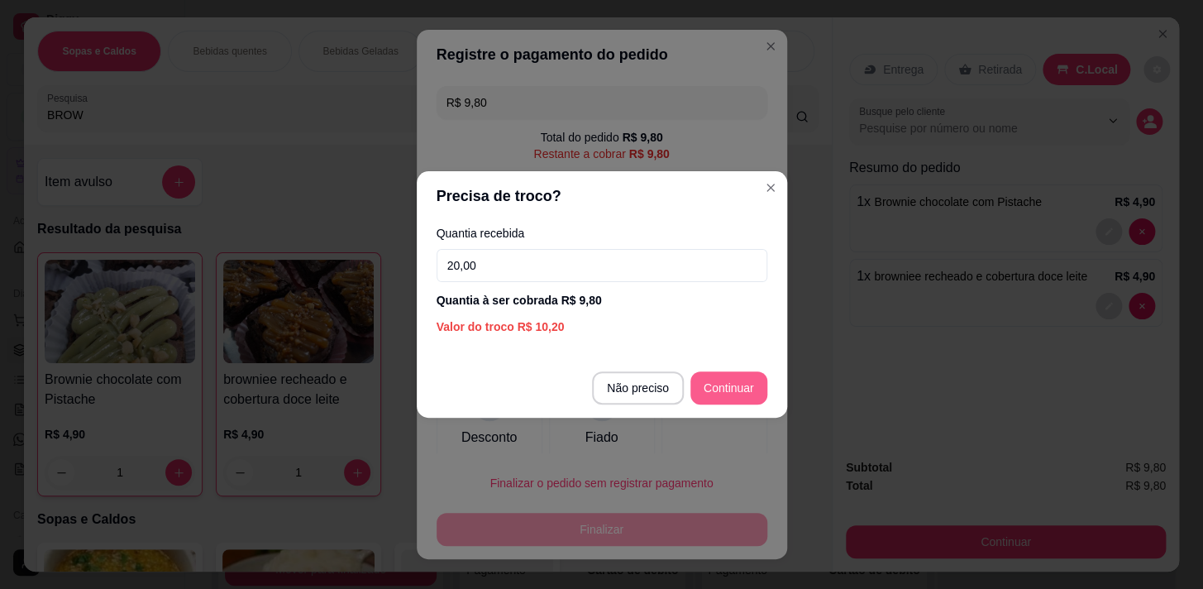
type input "20,00"
type input "R$ 0,00"
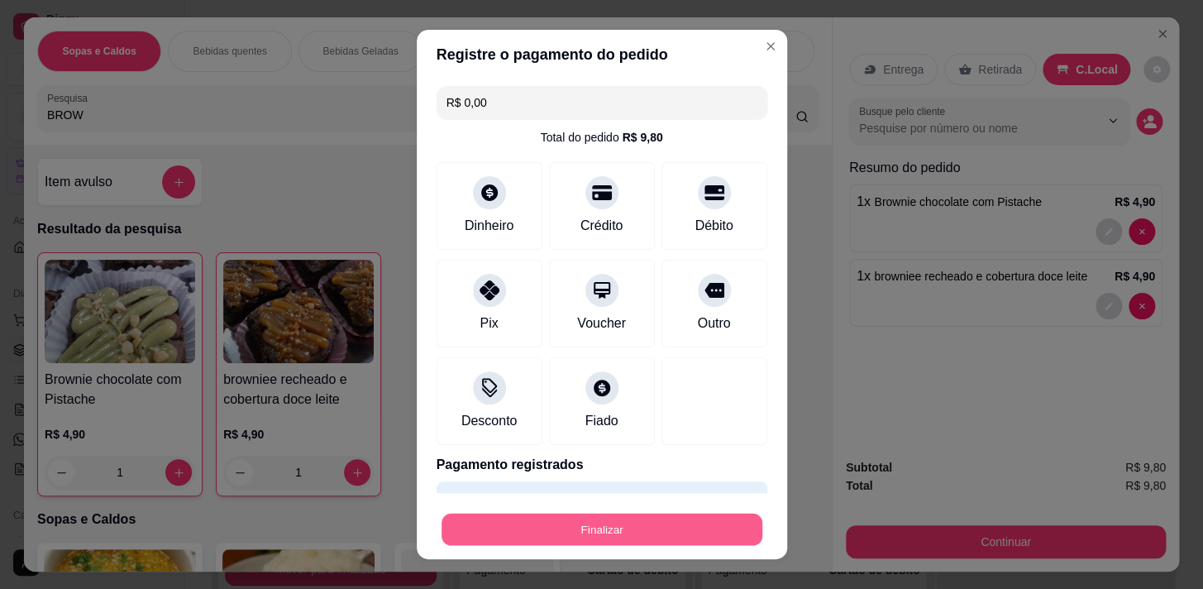
click at [666, 532] on button "Finalizar" at bounding box center [602, 529] width 321 height 32
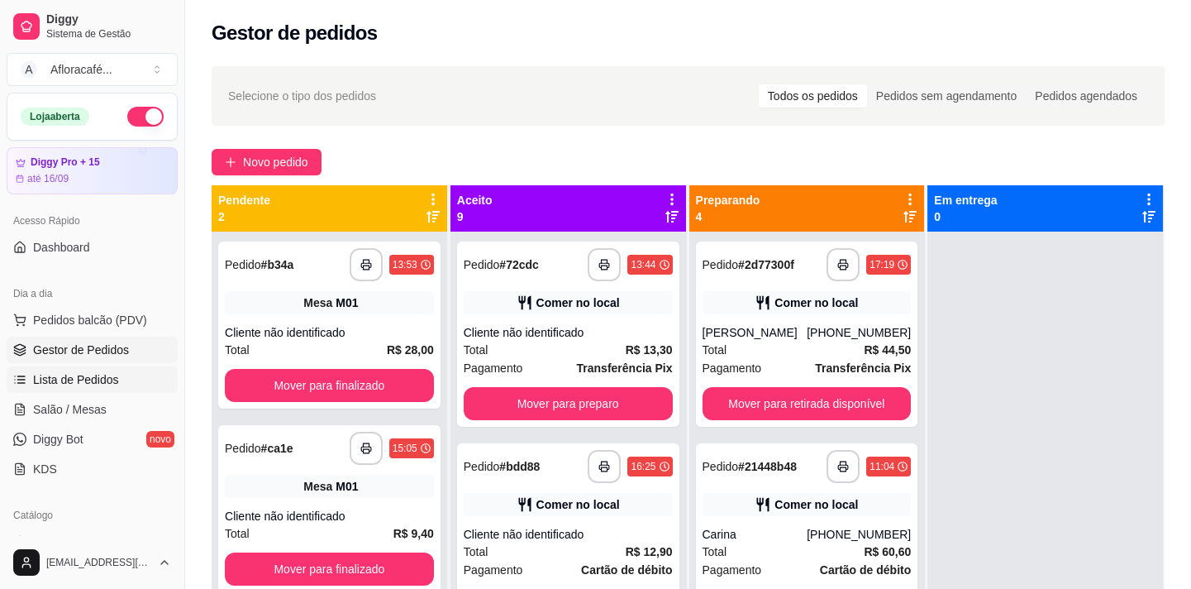
click at [107, 379] on span "Lista de Pedidos" at bounding box center [76, 379] width 86 height 17
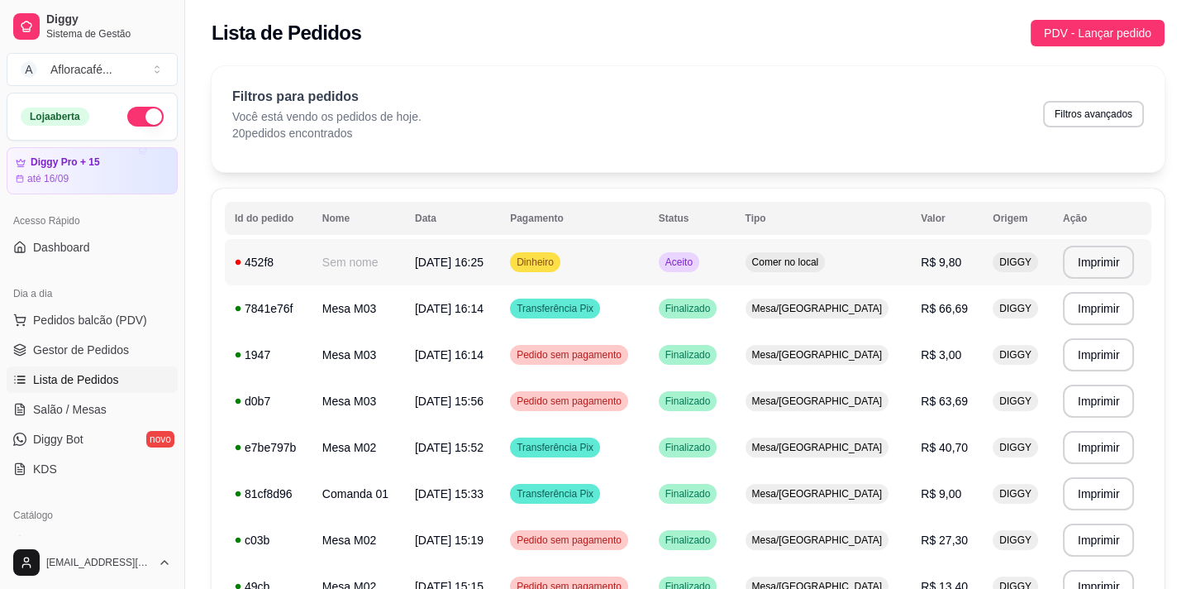
click at [500, 269] on td "29/08/25 às 16:25" at bounding box center [452, 262] width 95 height 46
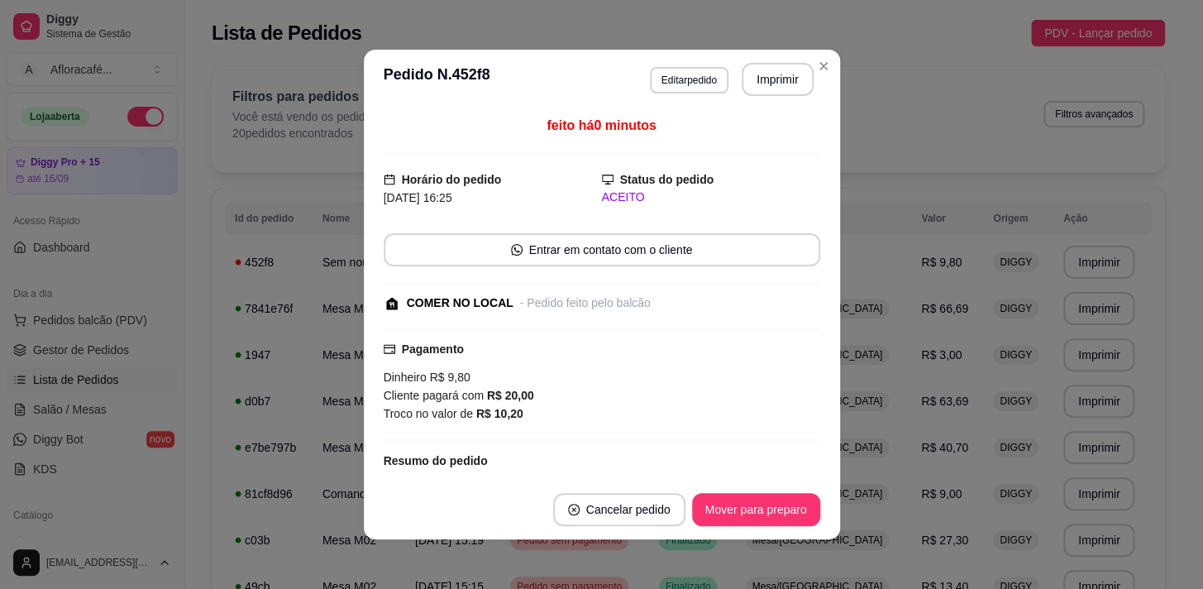
click at [755, 499] on button "Mover para preparo" at bounding box center [756, 509] width 128 height 33
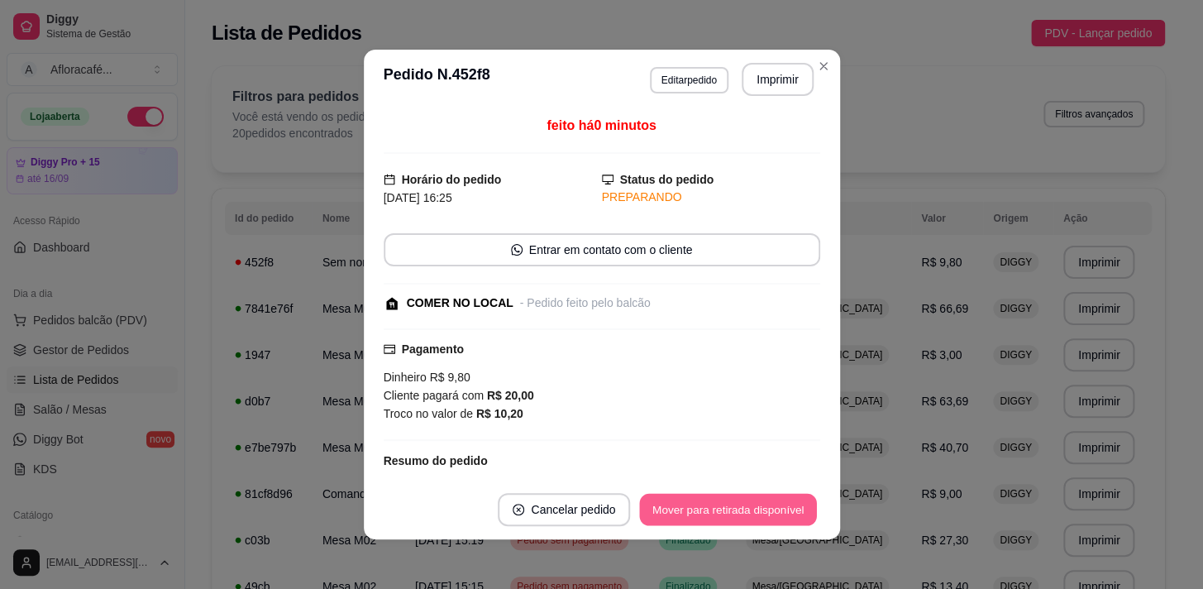
click at [756, 502] on button "Mover para retirada disponível" at bounding box center [728, 510] width 177 height 32
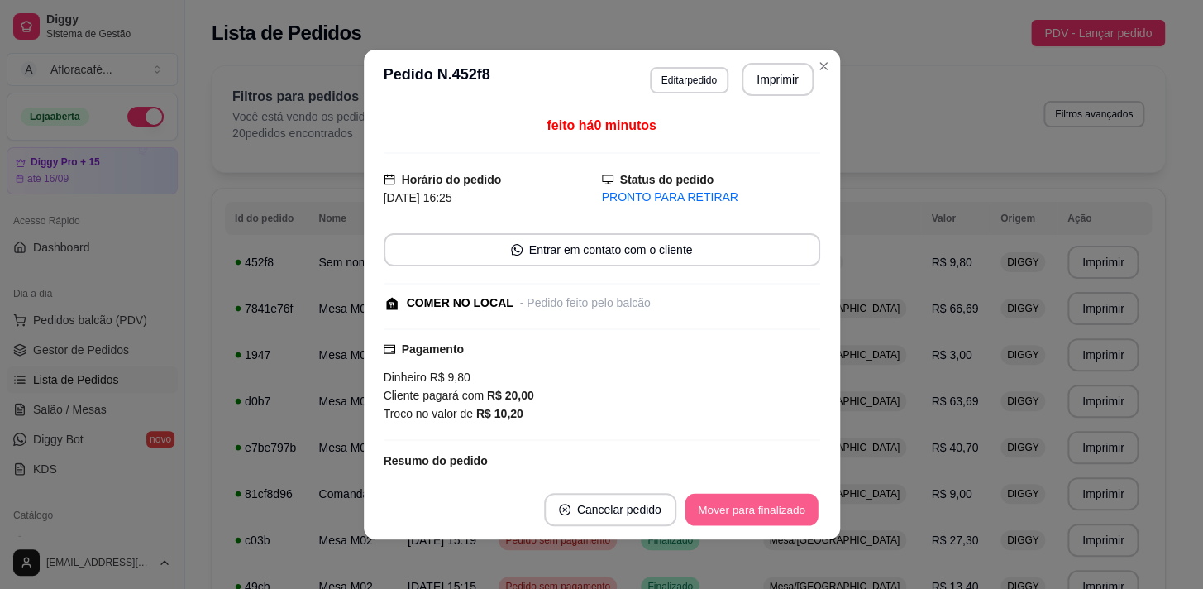
click at [759, 502] on button "Mover para finalizado" at bounding box center [751, 510] width 133 height 32
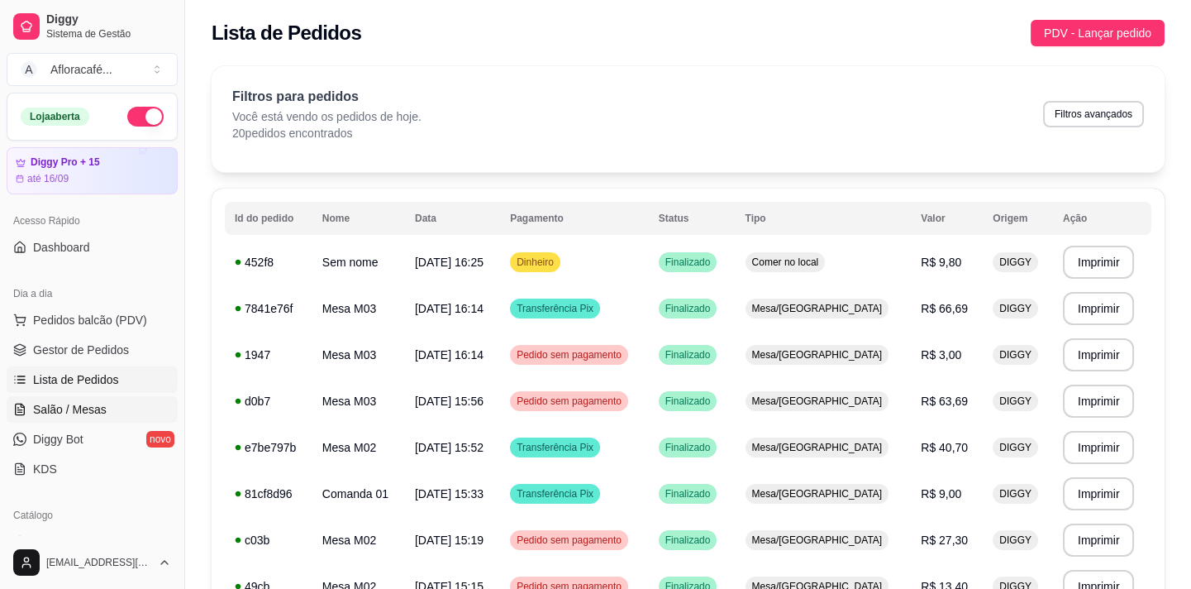
click at [50, 421] on link "Salão / Mesas" at bounding box center [92, 409] width 171 height 26
